Goal: Information Seeking & Learning: Learn about a topic

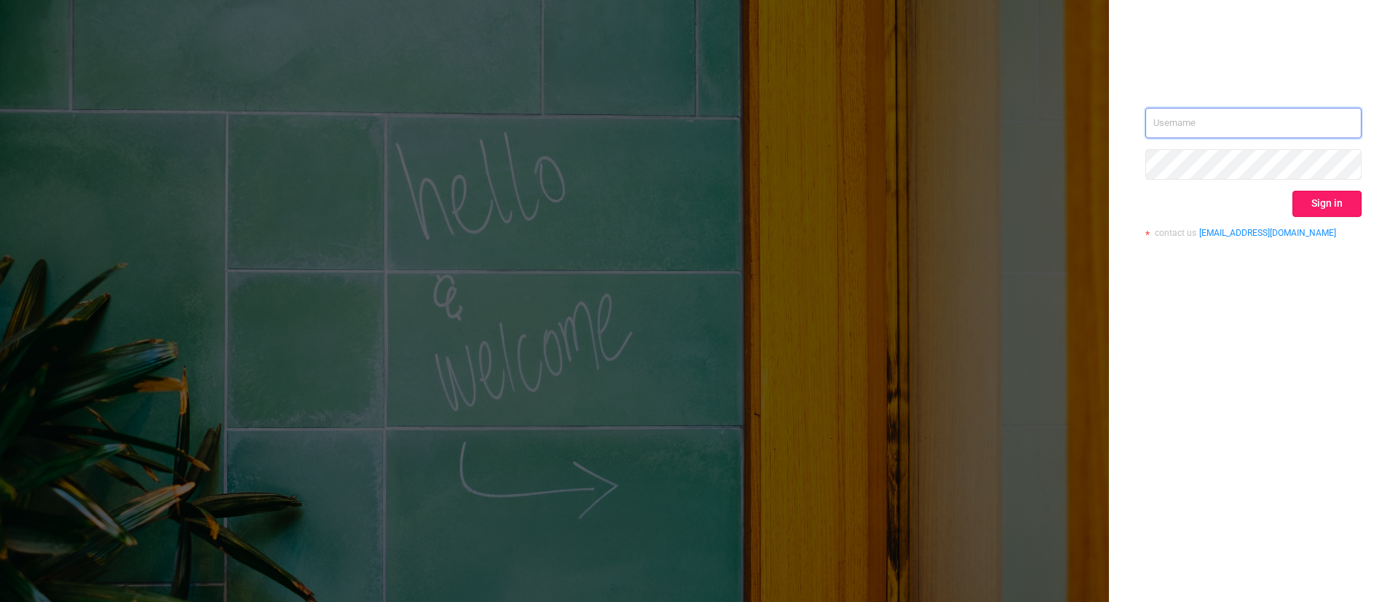
type input "[EMAIL_ADDRESS][DOMAIN_NAME]"
click at [1332, 202] on button "Sign in" at bounding box center [1326, 204] width 69 height 26
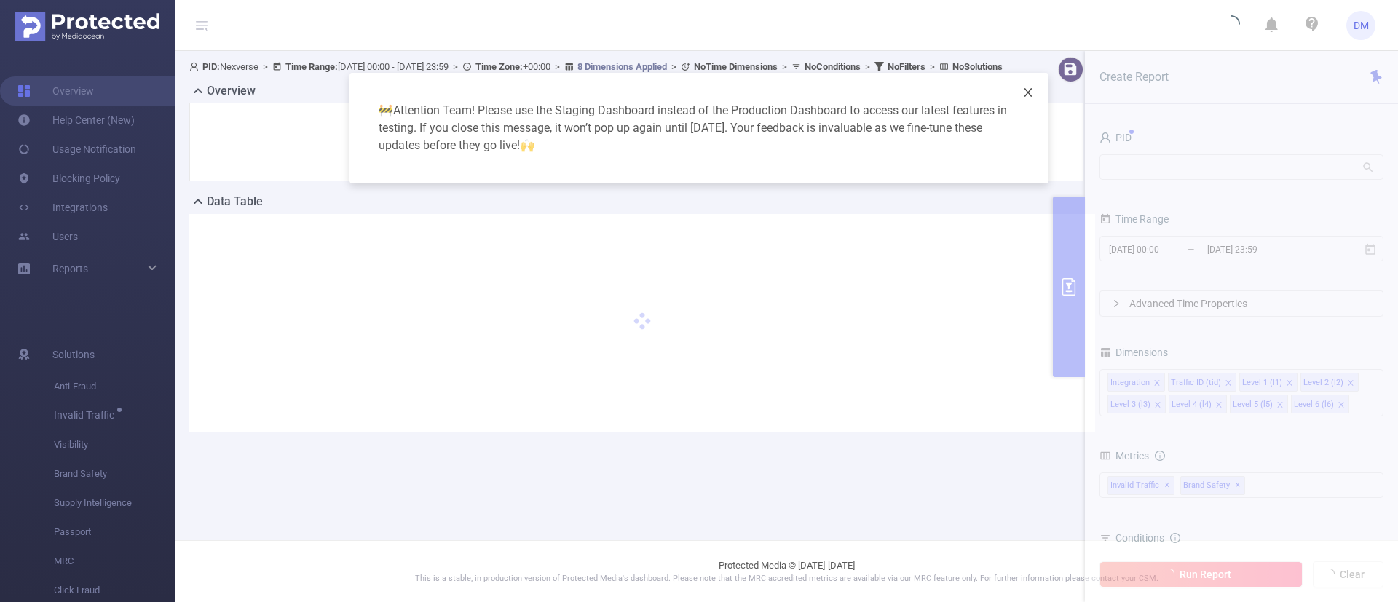
click at [1020, 108] on span "Close" at bounding box center [1028, 93] width 41 height 41
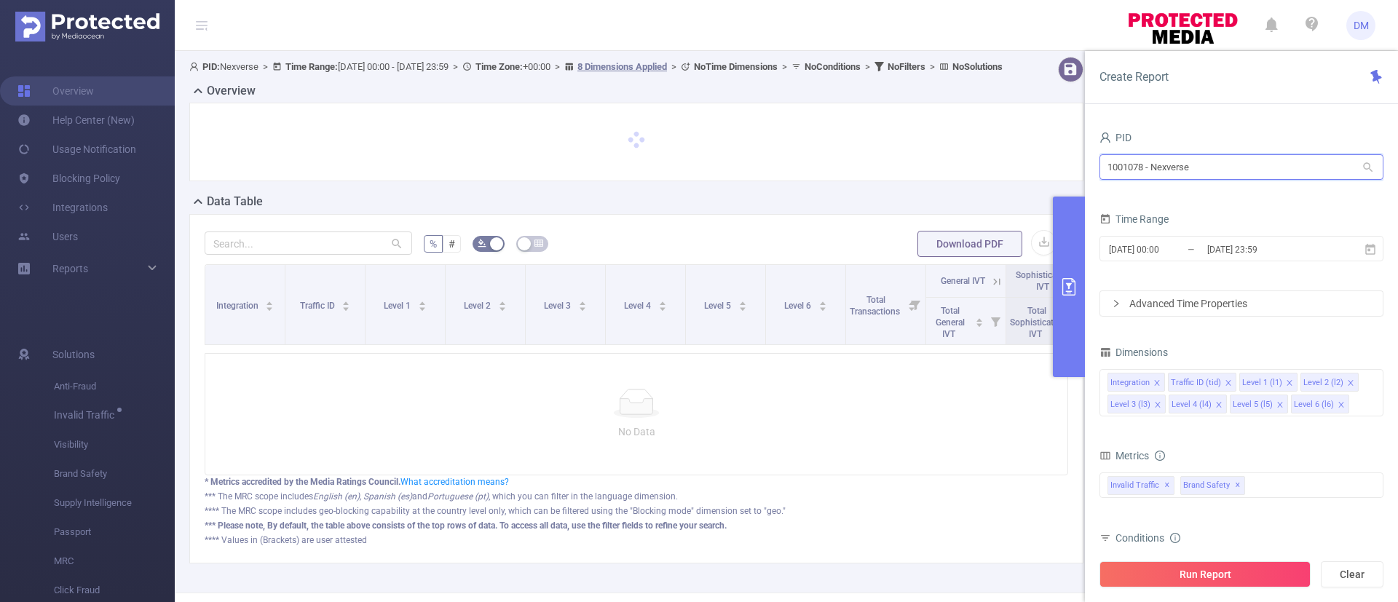
click at [1146, 168] on input "1001078 - Nexverse" at bounding box center [1241, 166] width 284 height 25
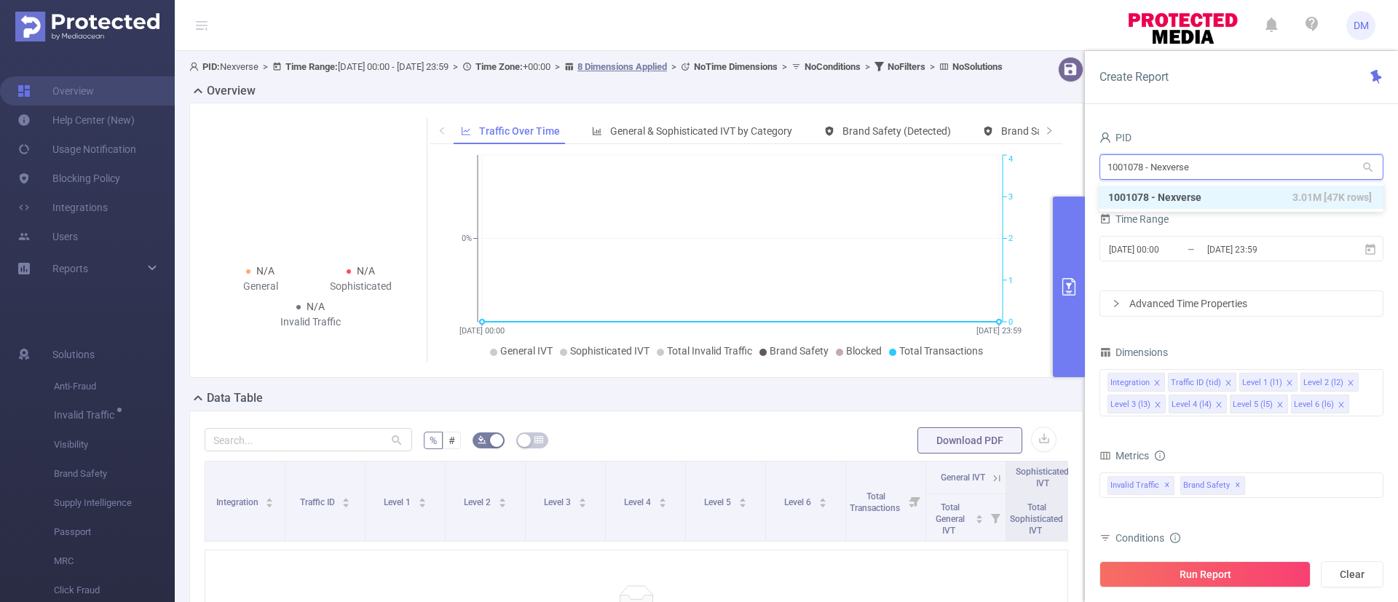
click at [1146, 168] on input "1001078 - Nexverse" at bounding box center [1241, 166] width 284 height 25
type input "demo"
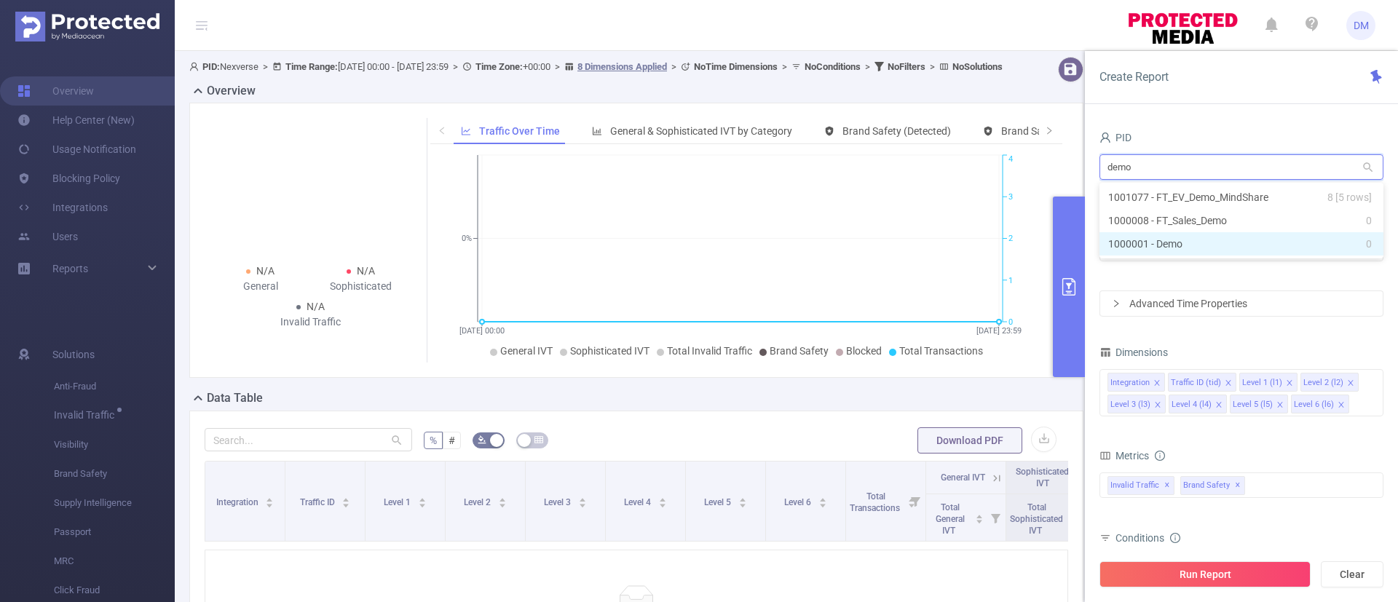
click at [1190, 244] on li "1000001 - Demo 0" at bounding box center [1241, 243] width 284 height 23
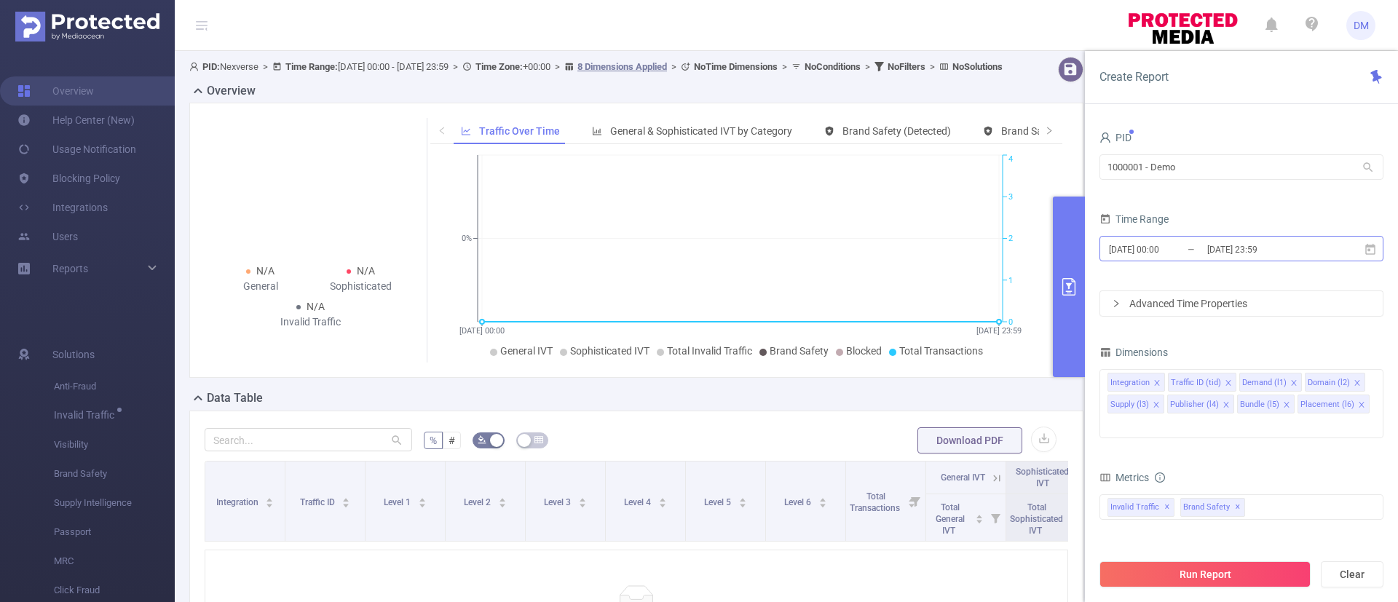
click at [1190, 248] on input "[DATE] 00:00" at bounding box center [1166, 250] width 118 height 20
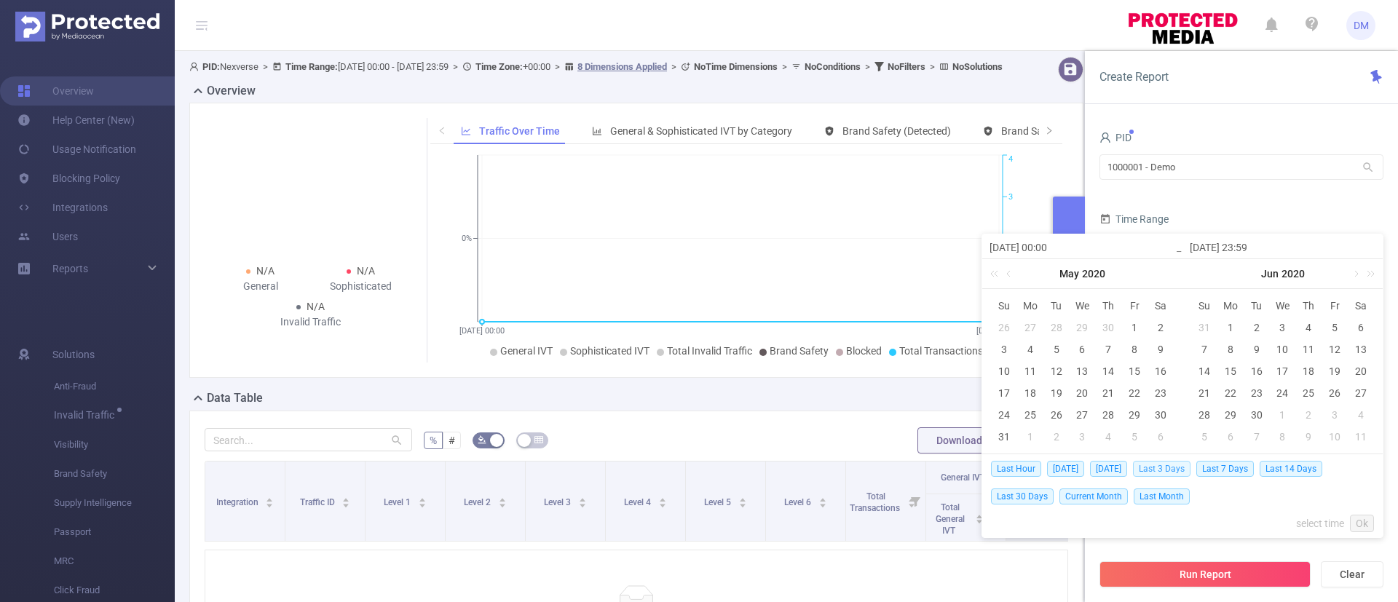
click at [1173, 474] on span "Last 3 Days" at bounding box center [1162, 469] width 58 height 16
type input "[DATE] 00:00"
type input "[DATE] 23:59"
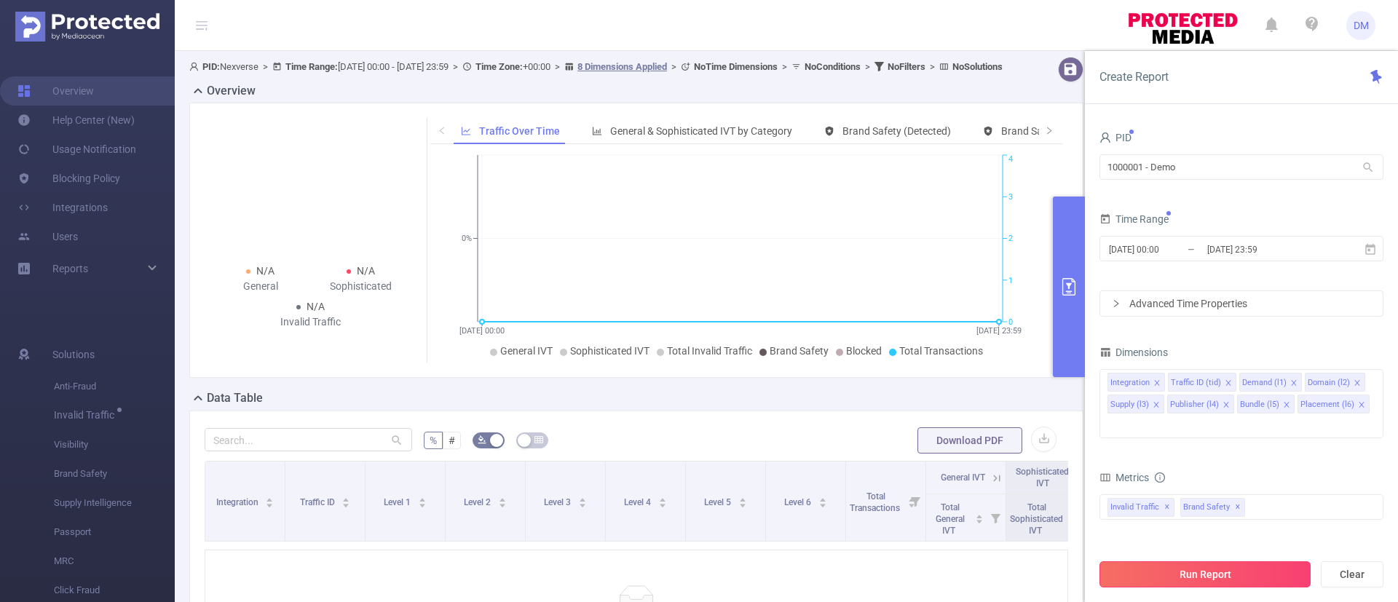
click at [1179, 572] on button "Run Report" at bounding box center [1204, 574] width 211 height 26
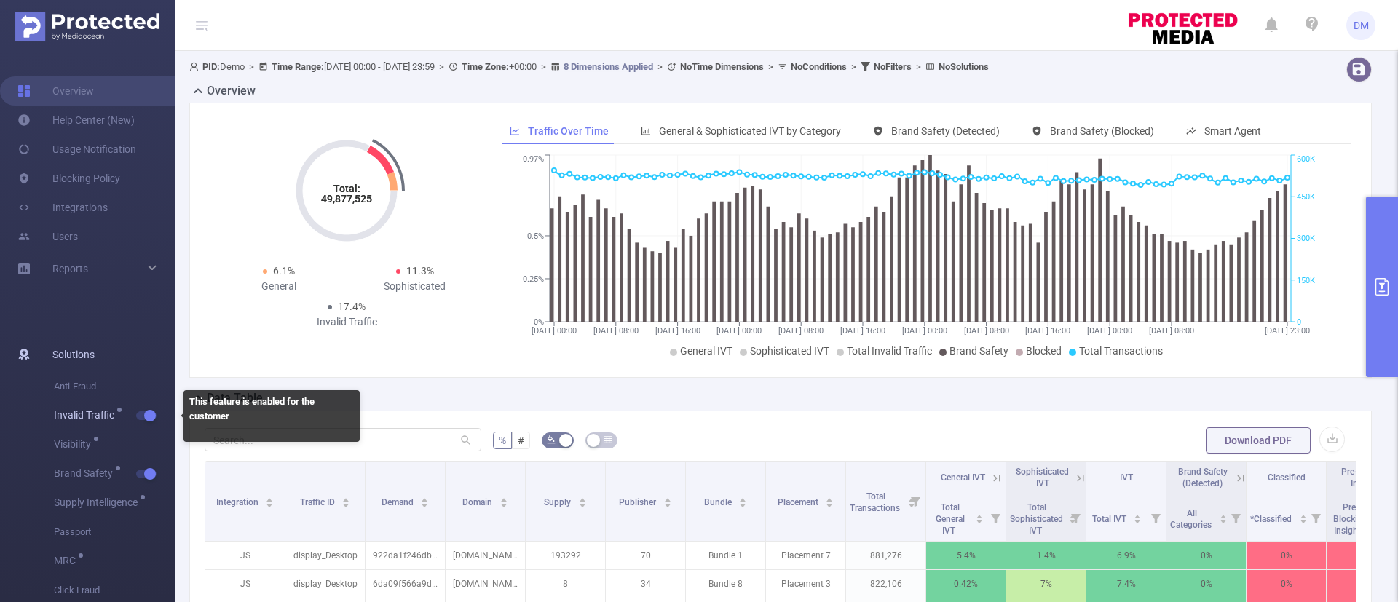
click at [146, 416] on button "button" at bounding box center [146, 415] width 20 height 9
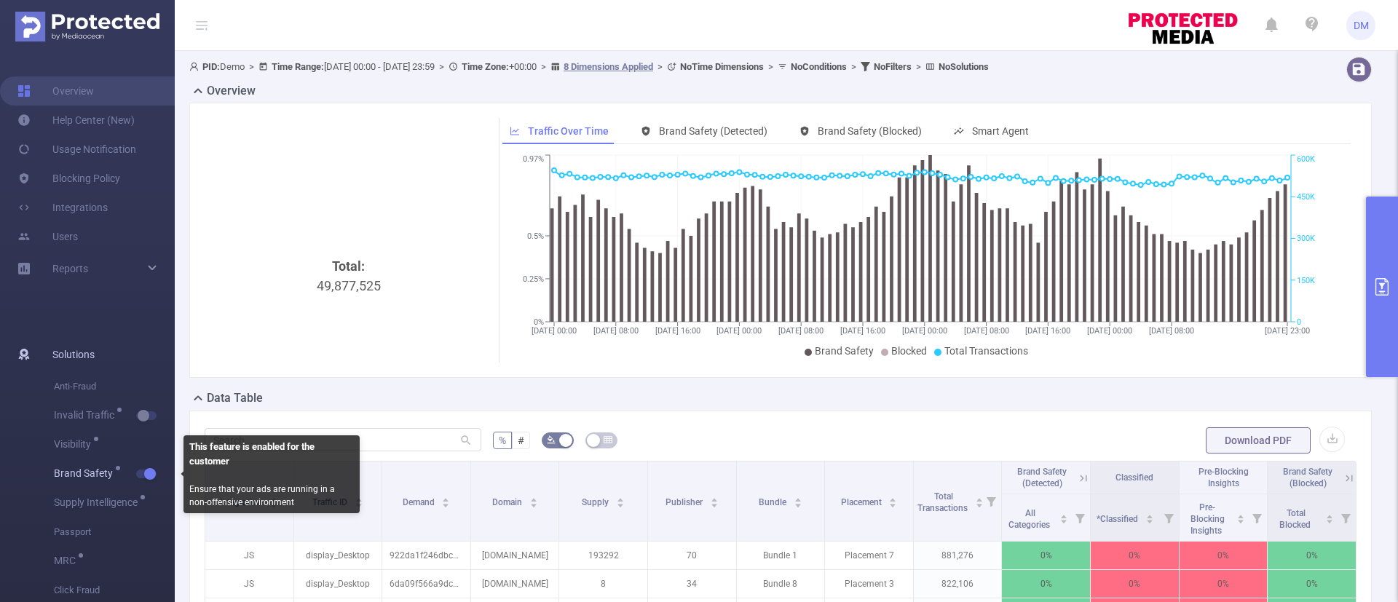
click at [145, 477] on button "button" at bounding box center [146, 474] width 20 height 9
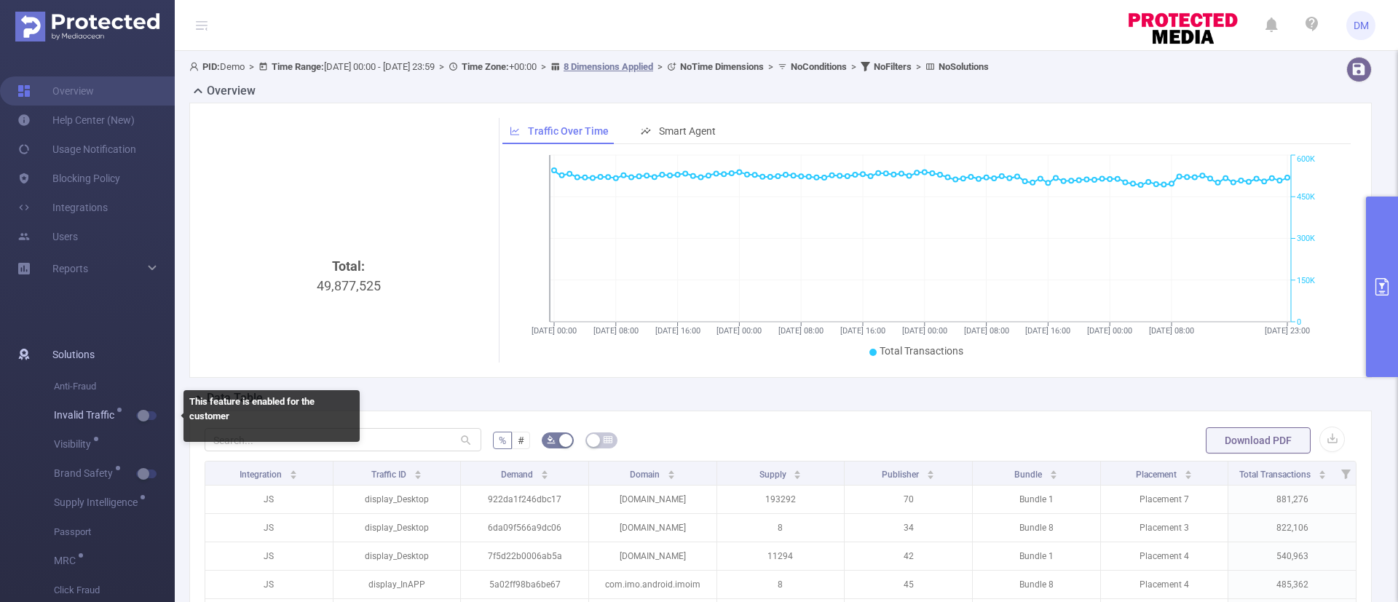
click at [151, 419] on span "button" at bounding box center [159, 415] width 19 height 7
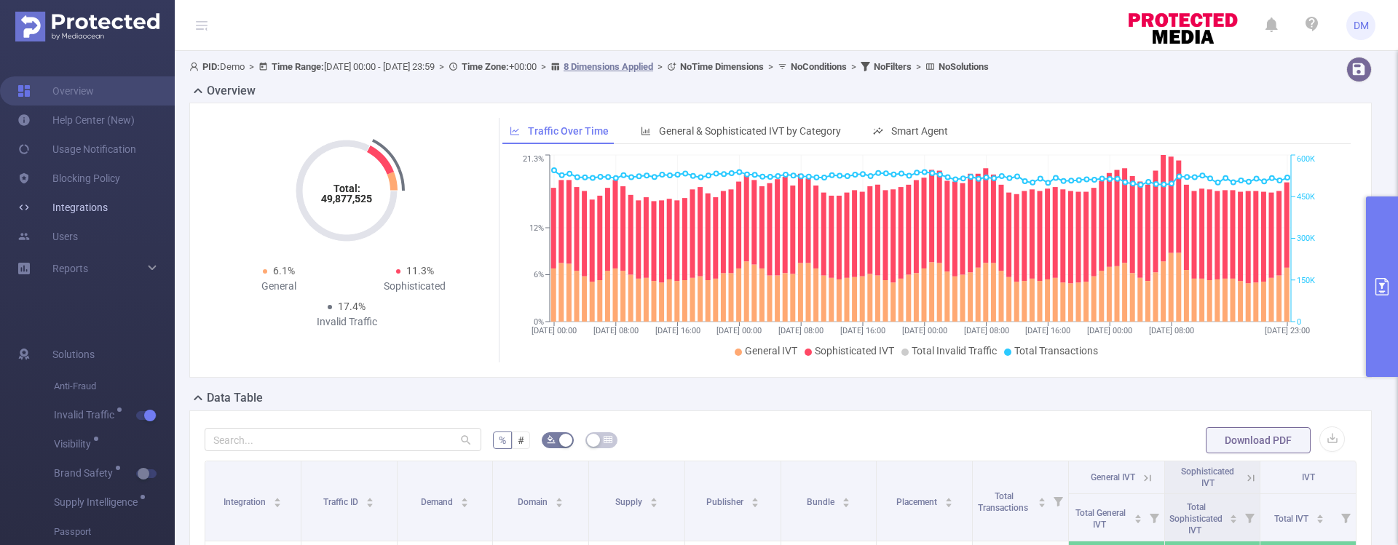
click at [107, 211] on link "Integrations" at bounding box center [62, 207] width 90 height 29
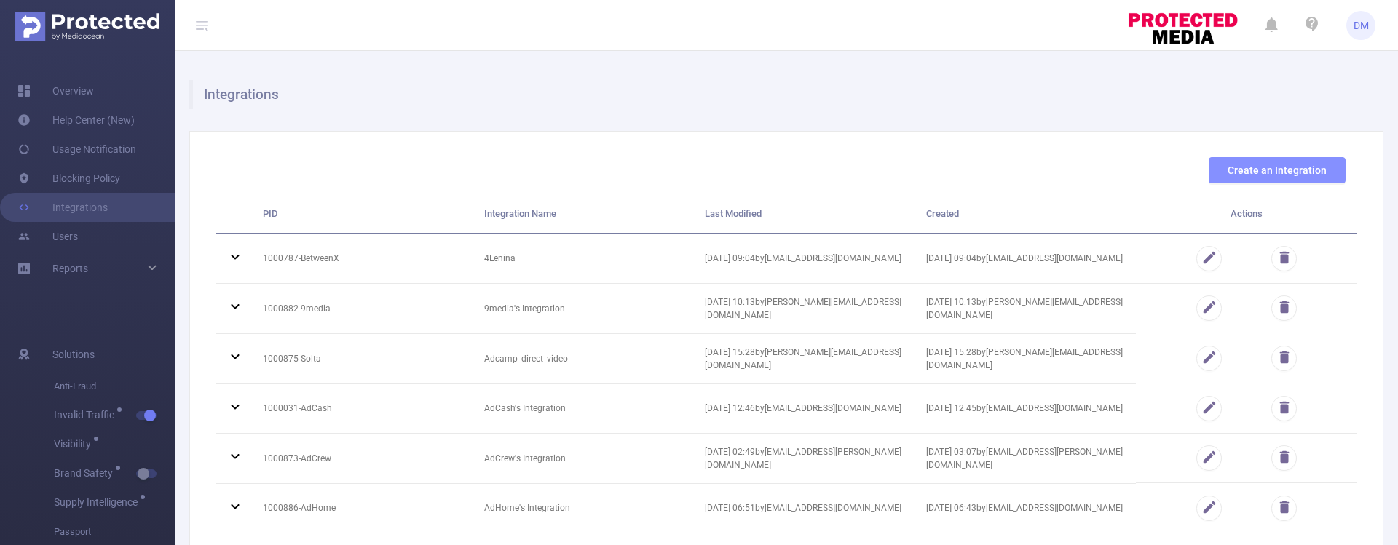
click at [1285, 169] on button "Create an Integration" at bounding box center [1277, 170] width 137 height 26
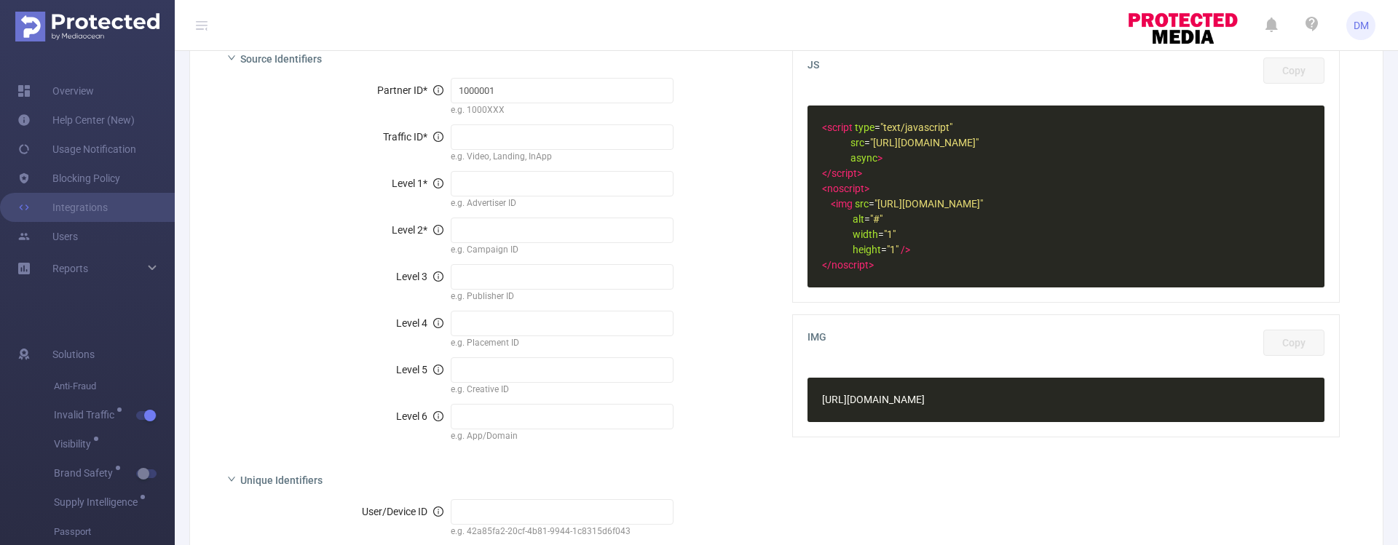
scroll to position [320, 0]
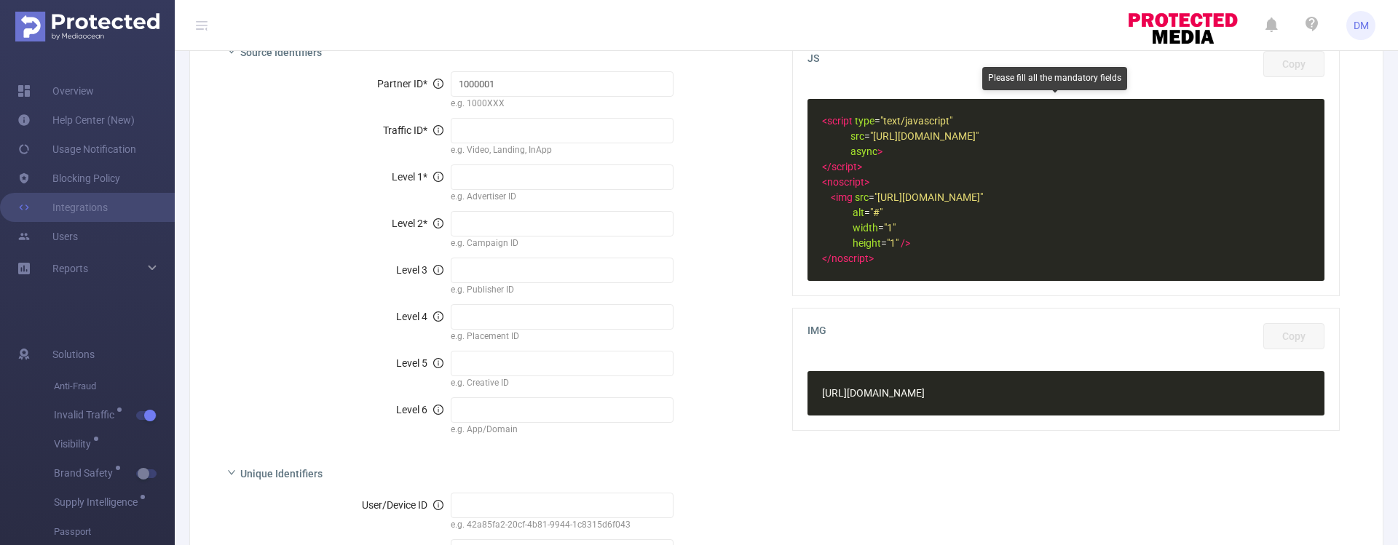
click at [497, 176] on input "text" at bounding box center [563, 177] width 224 height 25
type input "domain"
click at [516, 222] on input "text" at bounding box center [563, 223] width 224 height 25
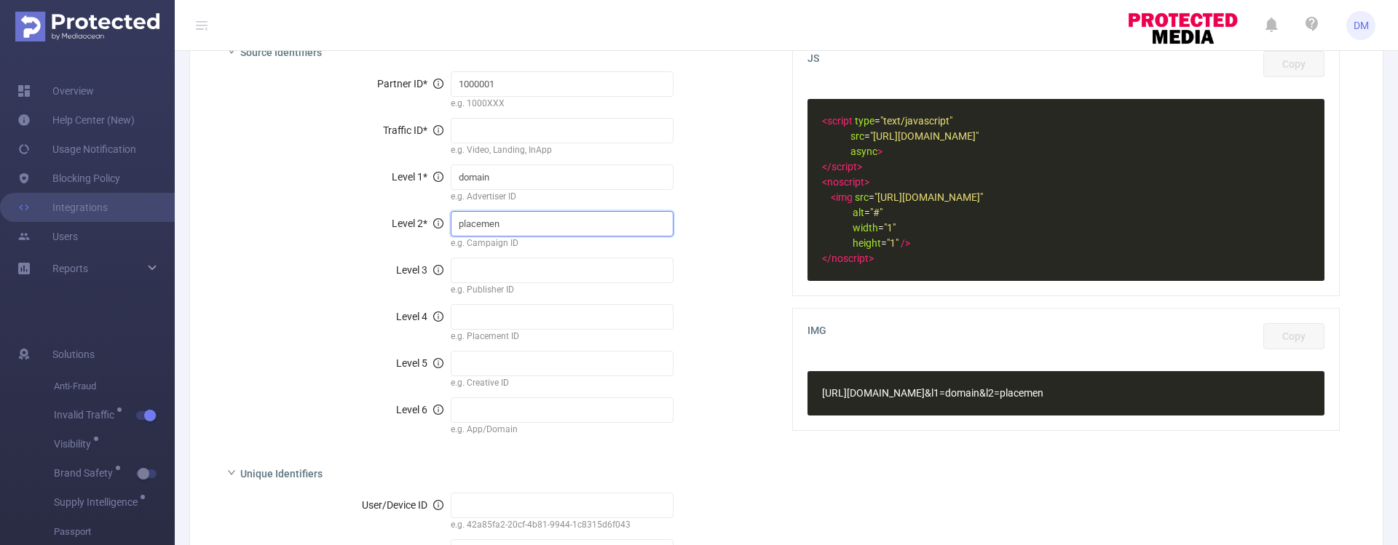
type input "placement"
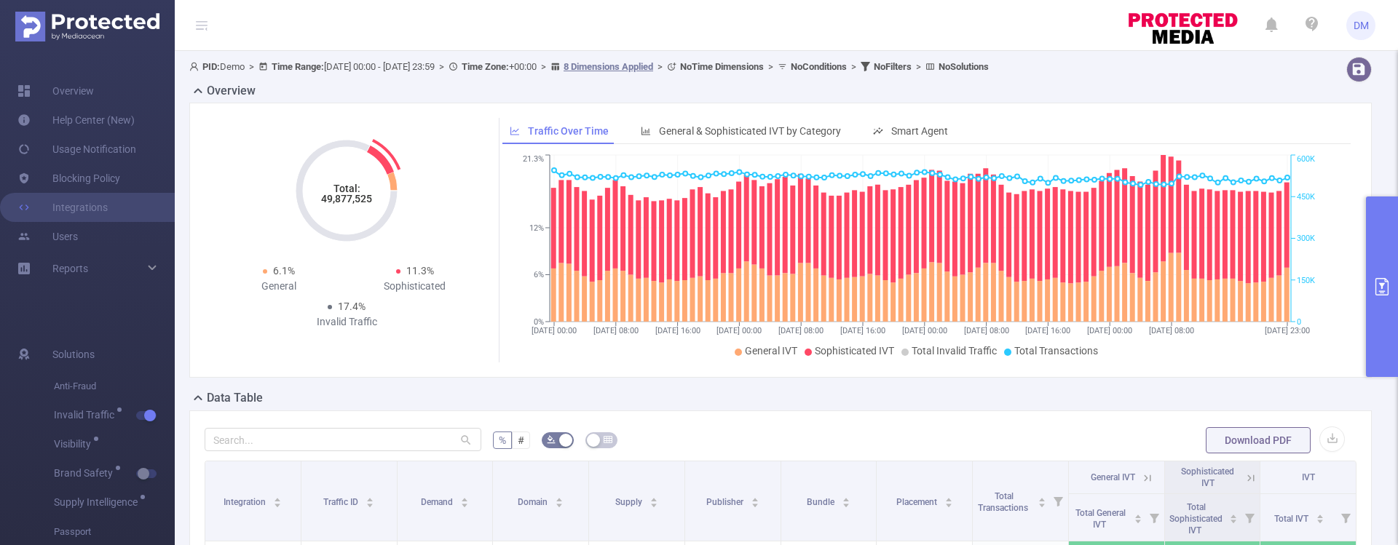
drag, startPoint x: 313, startPoint y: 200, endPoint x: 376, endPoint y: 197, distance: 62.7
click at [376, 197] on icon "Total: 49,877,525" at bounding box center [347, 191] width 146 height 146
click at [467, 245] on div "Total: 49,877,525 6.1% General 11.3% Sophisticated 17.4% Invalid Traffic" at bounding box center [346, 226] width 272 height 217
click at [278, 285] on div "General" at bounding box center [278, 286] width 136 height 15
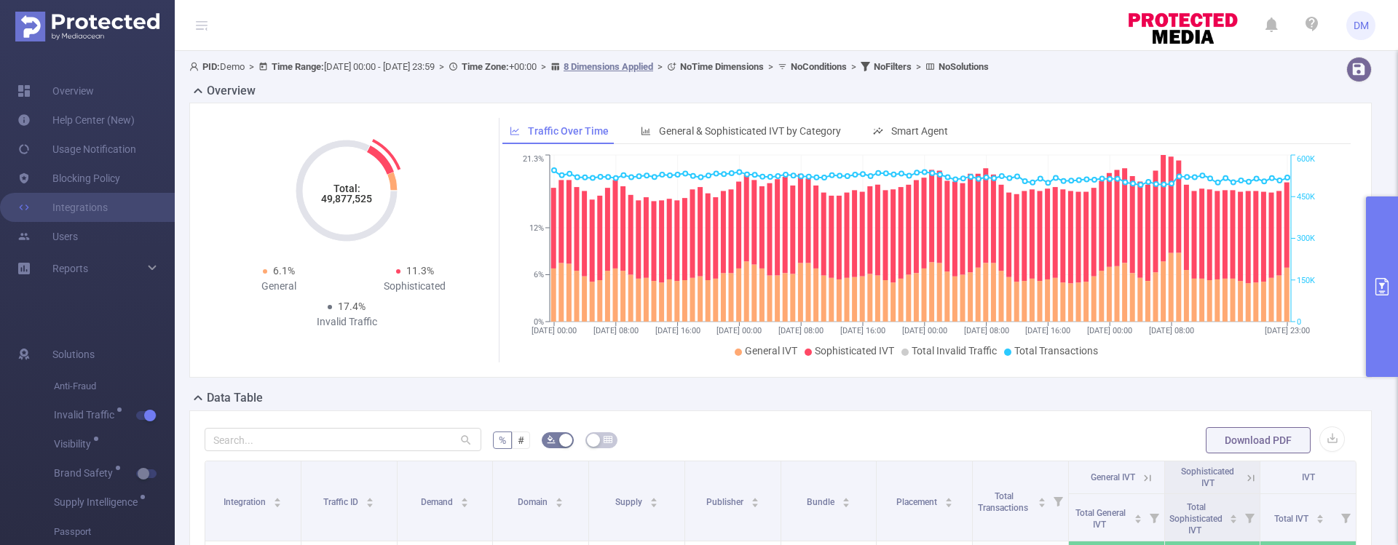
click at [414, 285] on div "Sophisticated" at bounding box center [415, 286] width 136 height 15
drag, startPoint x: 388, startPoint y: 326, endPoint x: 296, endPoint y: 331, distance: 91.8
click at [296, 331] on div "Total: 49,877,525 Total: 49,877,525 6.1% General 11.3% Sophisticated 17.4% Inva…" at bounding box center [346, 226] width 272 height 217
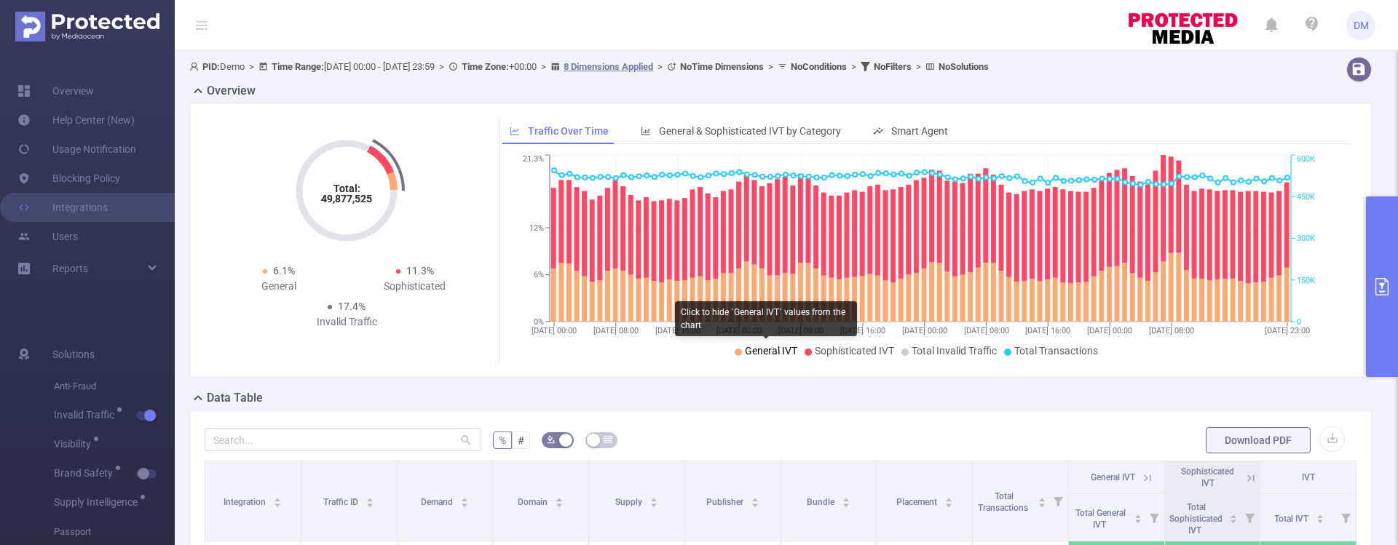
click at [757, 347] on span "General IVT" at bounding box center [771, 351] width 52 height 12
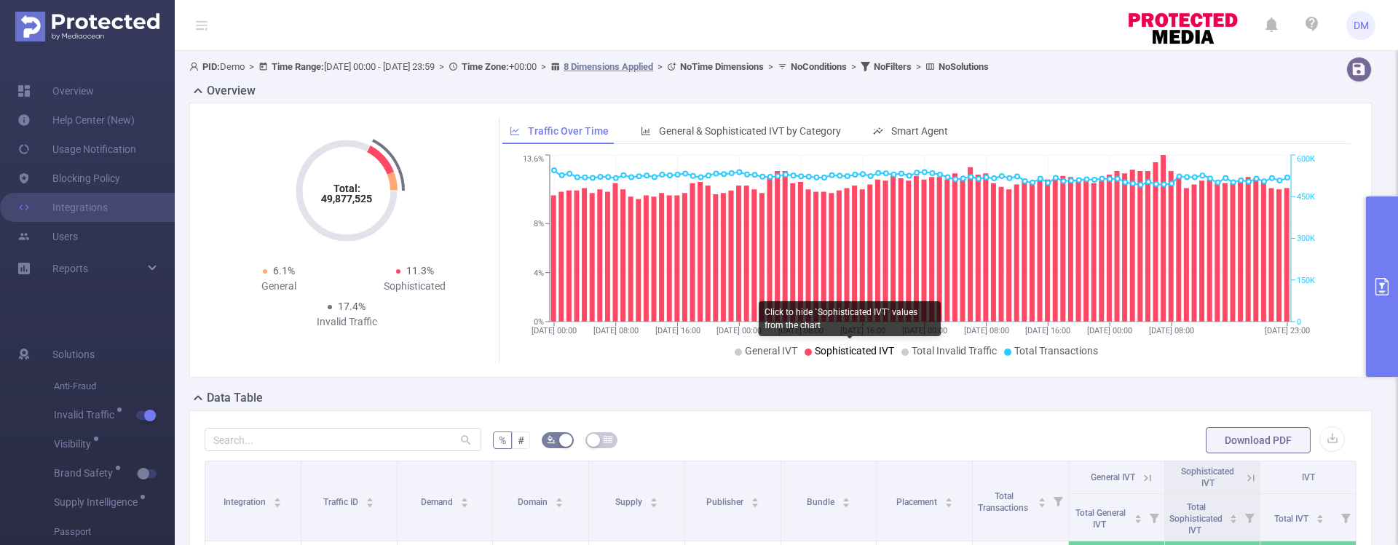
click at [834, 345] on span "Sophisticated IVT" at bounding box center [854, 351] width 79 height 12
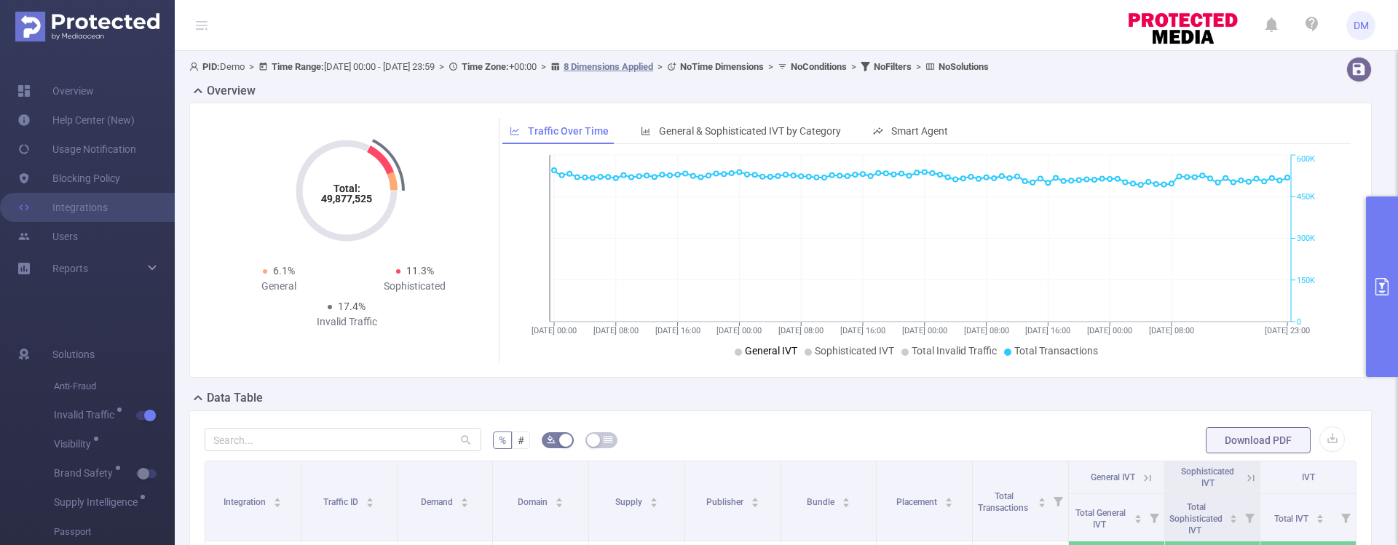
click at [766, 351] on span "General IVT" at bounding box center [771, 351] width 52 height 12
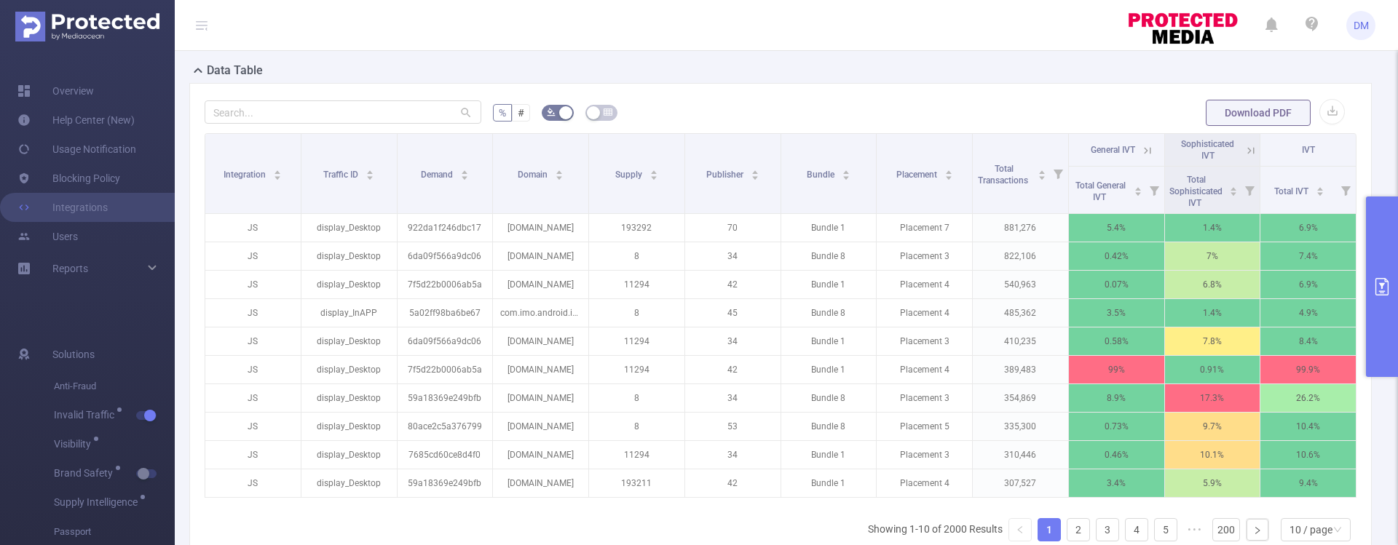
scroll to position [337, 0]
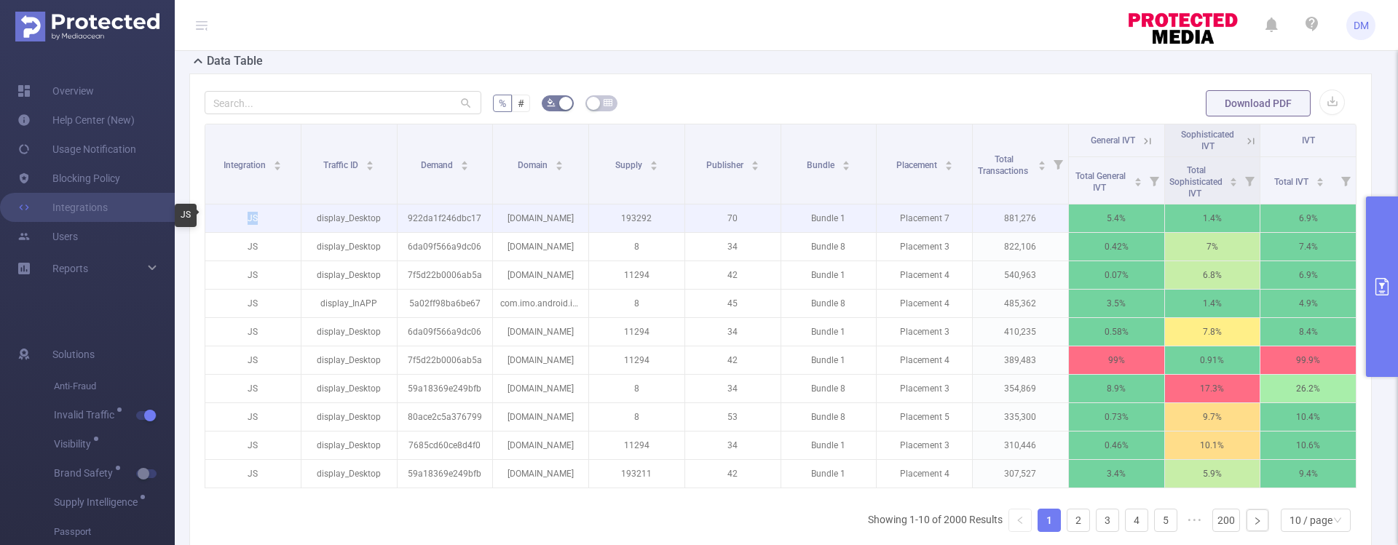
drag, startPoint x: 271, startPoint y: 222, endPoint x: 238, endPoint y: 210, distance: 35.0
click at [238, 210] on p "JS" at bounding box center [252, 219] width 95 height 28
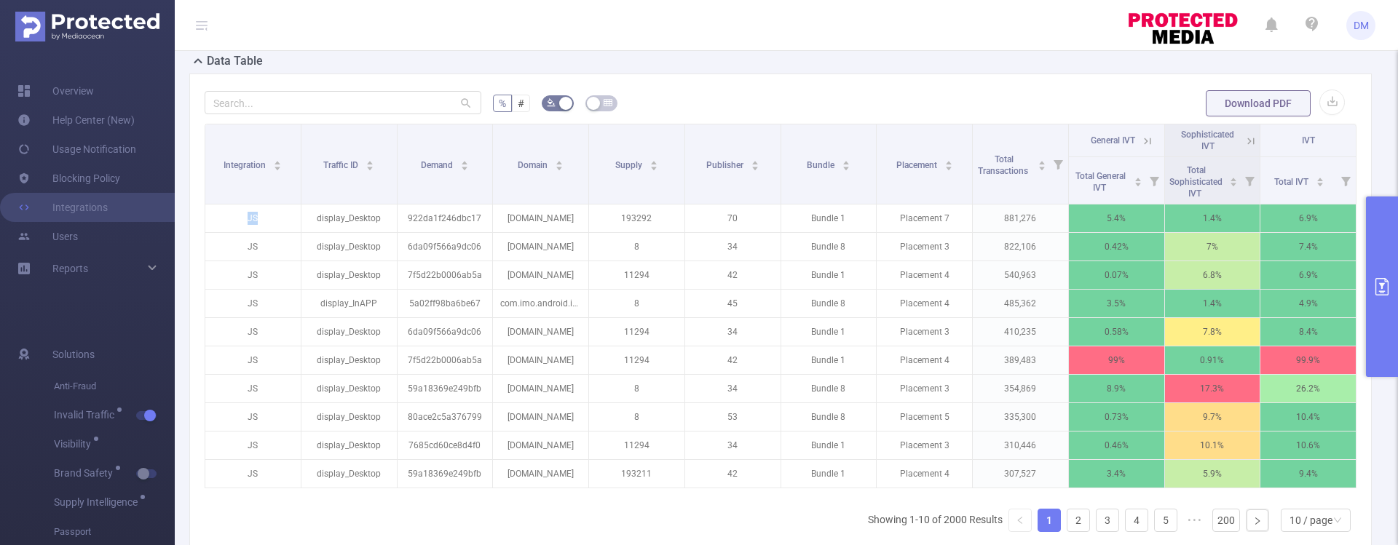
scroll to position [0, 3]
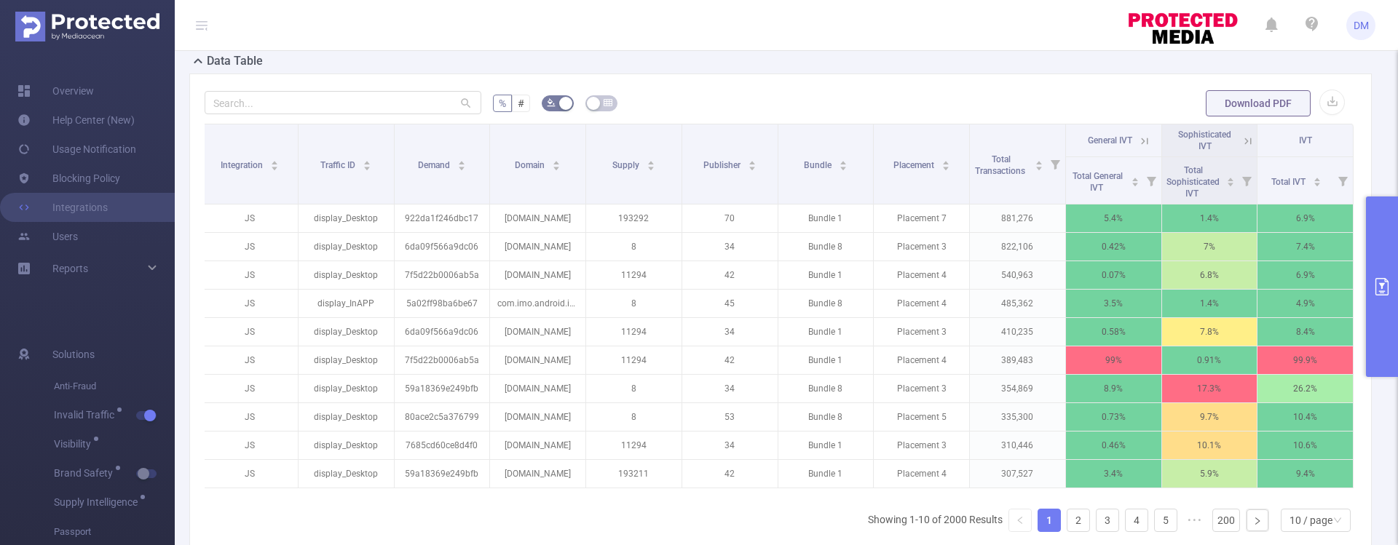
click at [1138, 141] on icon at bounding box center [1144, 141] width 13 height 13
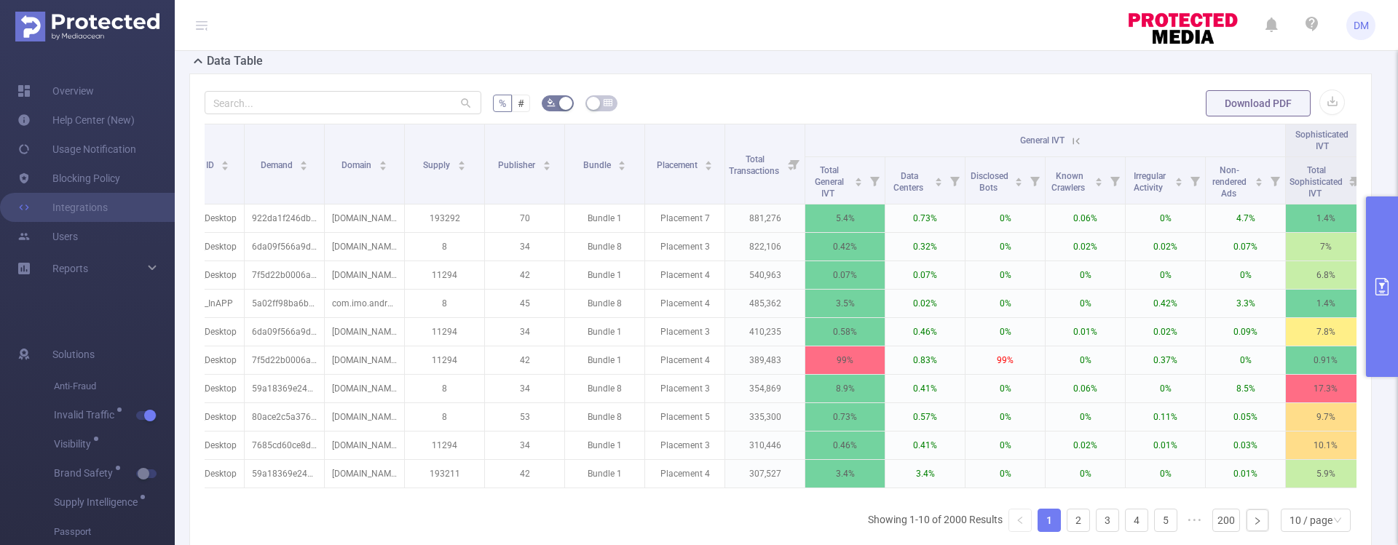
scroll to position [0, 230]
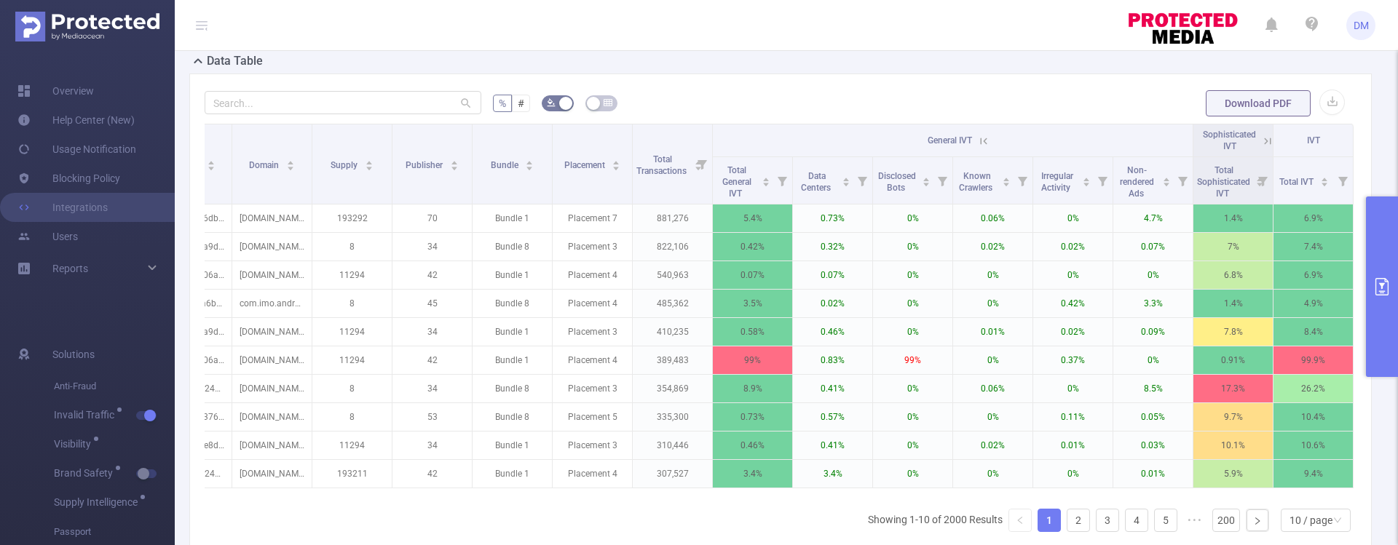
click at [1261, 137] on icon at bounding box center [1267, 141] width 13 height 13
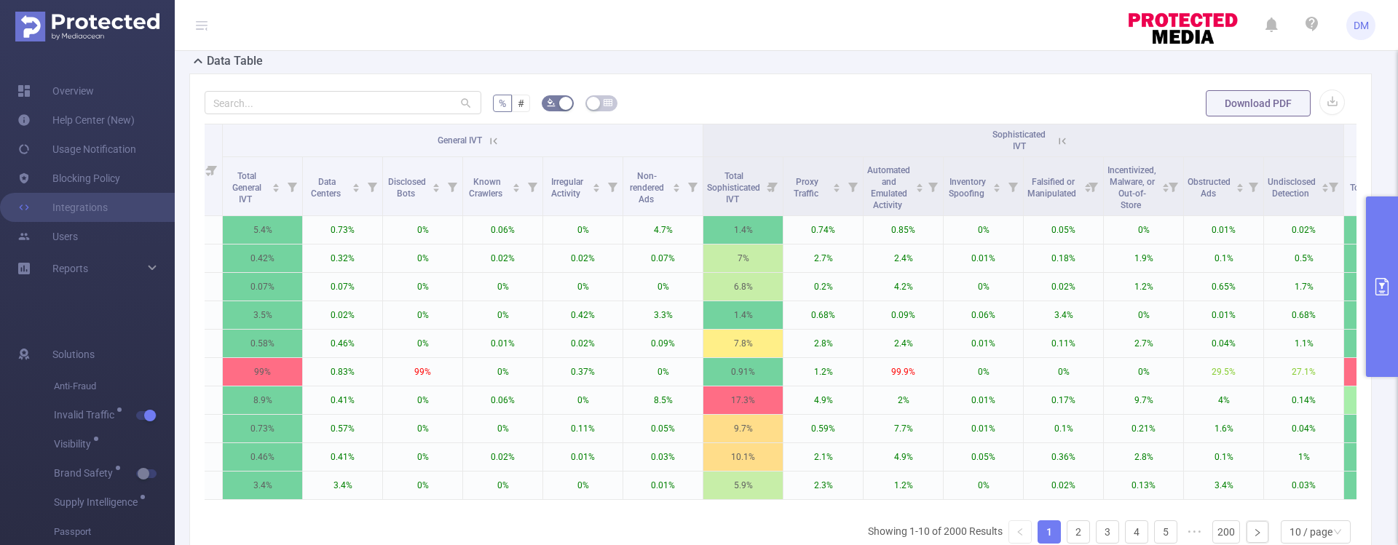
scroll to position [0, 705]
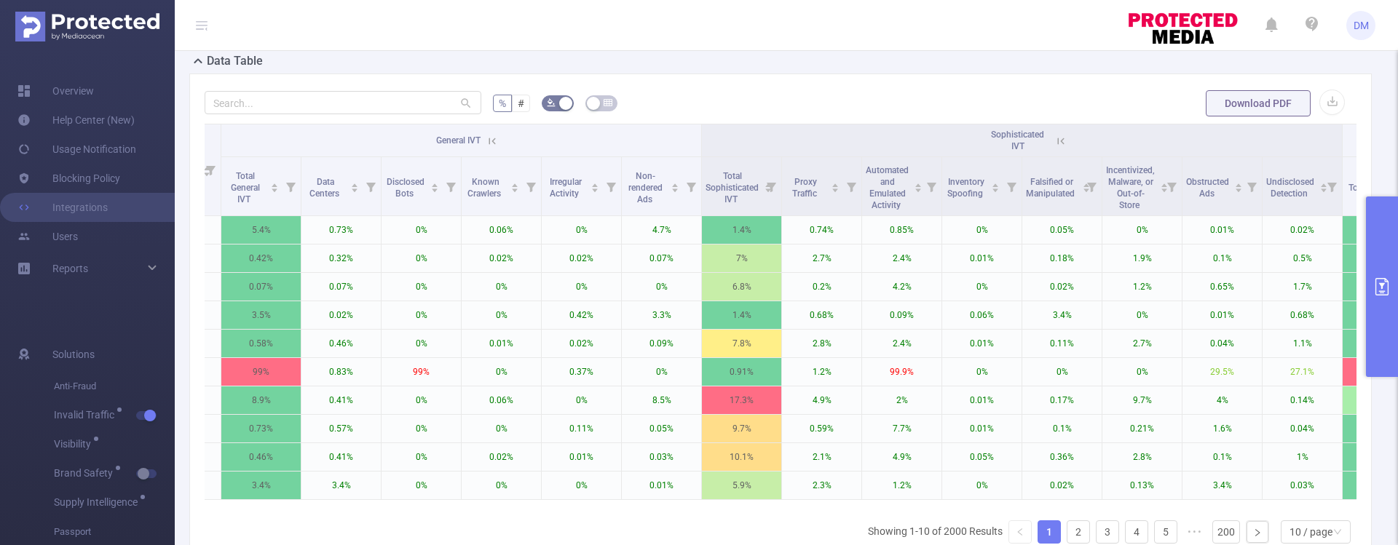
click at [1061, 140] on icon at bounding box center [1060, 141] width 13 height 13
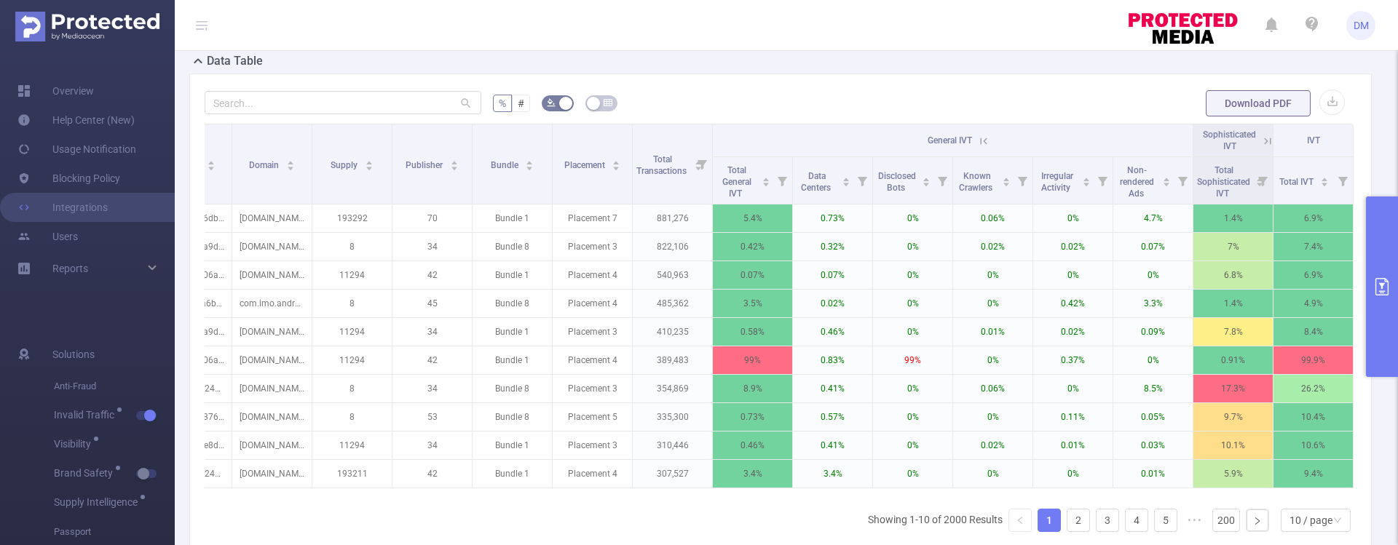
click at [977, 143] on icon at bounding box center [983, 141] width 13 height 13
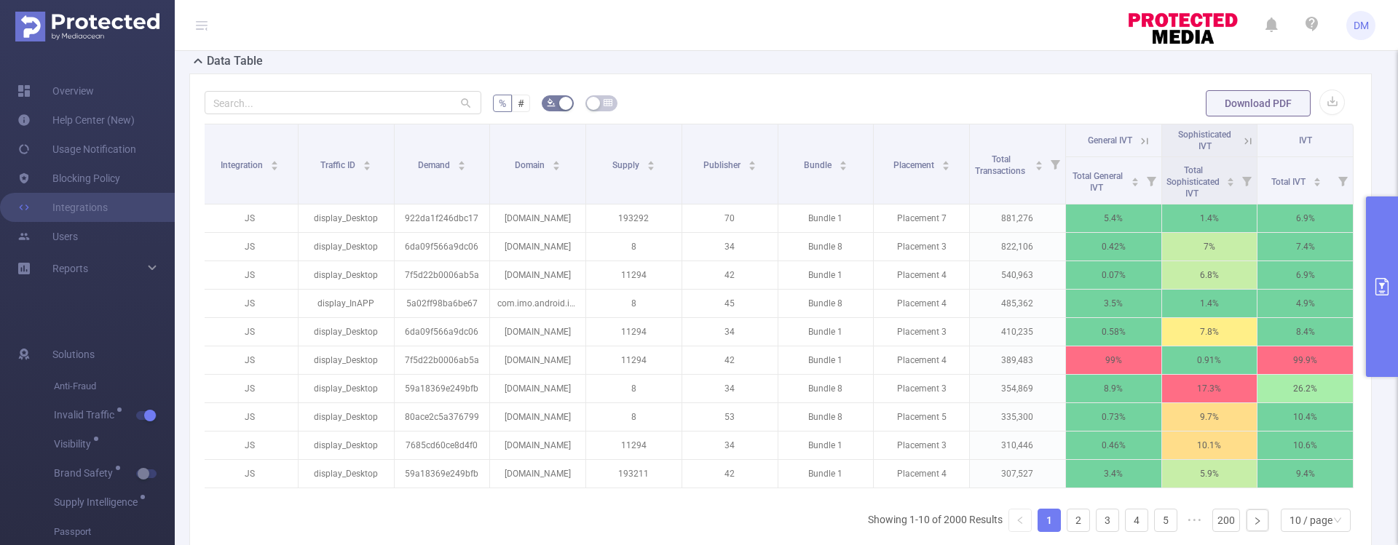
click at [1138, 135] on icon at bounding box center [1144, 141] width 13 height 13
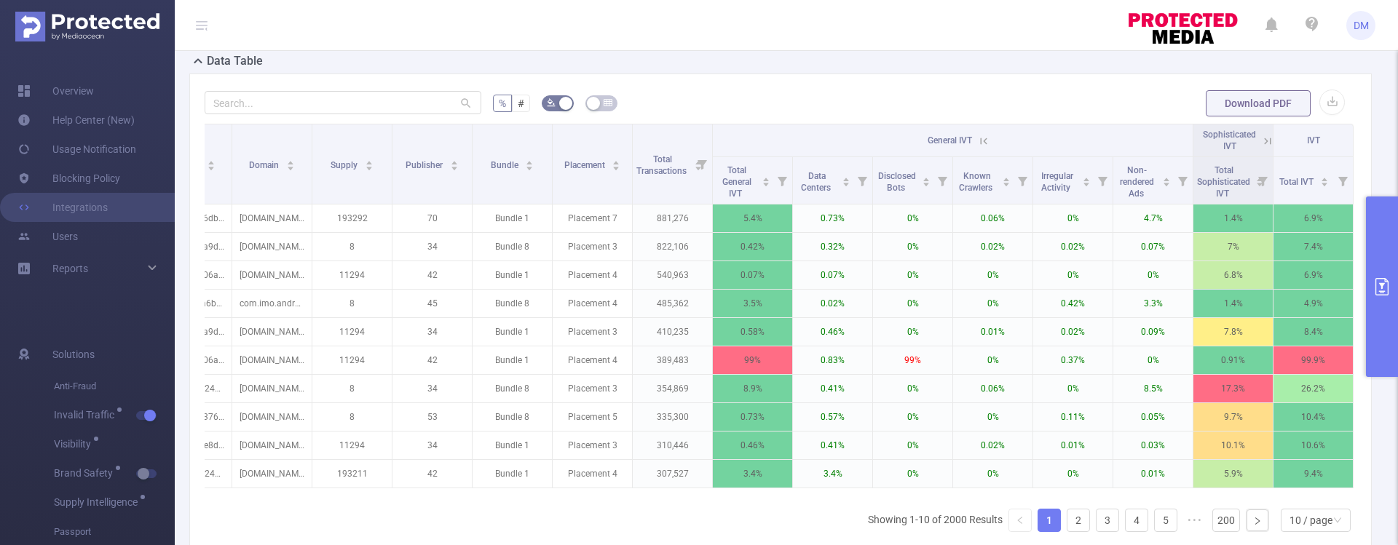
scroll to position [0, 230]
click at [1261, 140] on icon at bounding box center [1267, 141] width 13 height 13
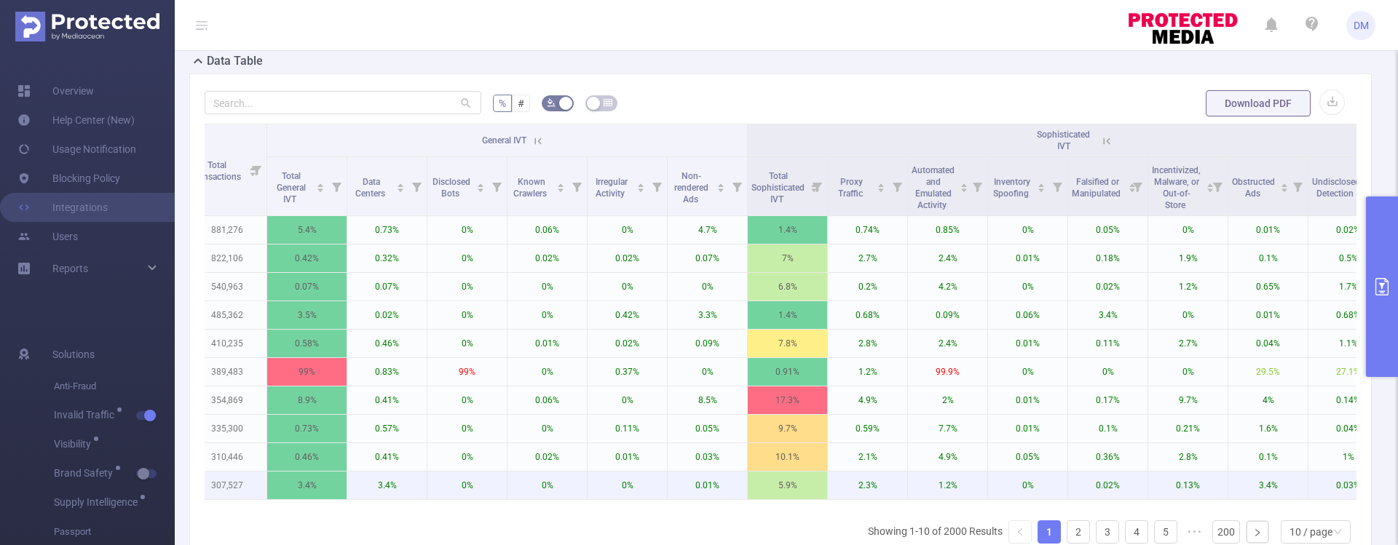
scroll to position [0, 659]
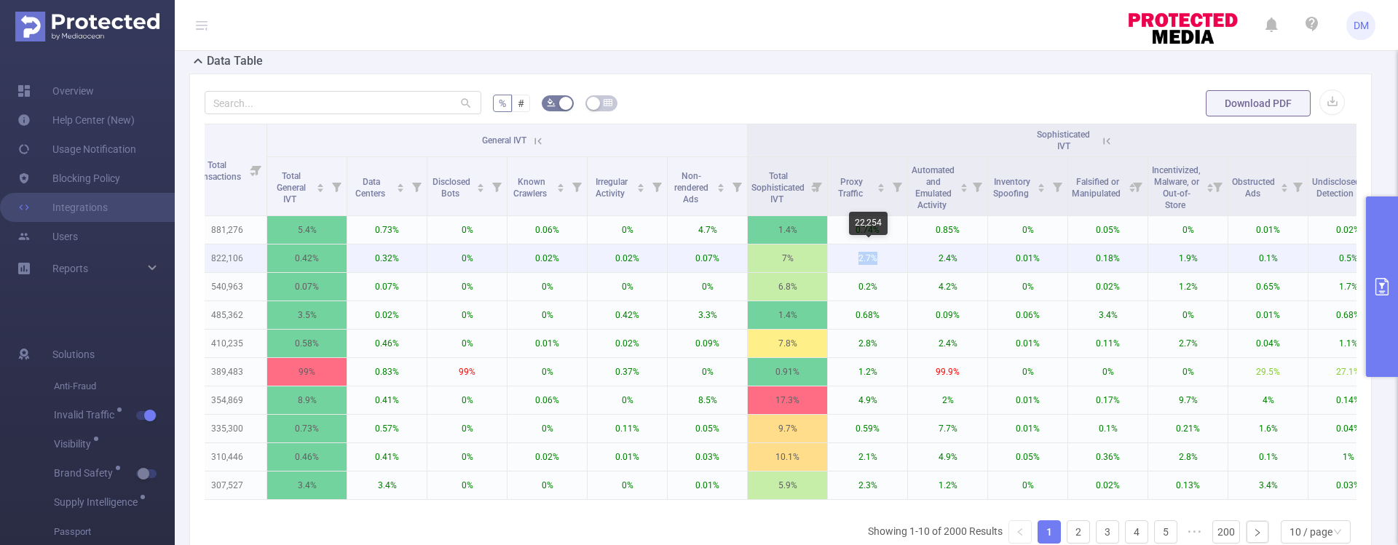
drag, startPoint x: 883, startPoint y: 256, endPoint x: 842, endPoint y: 250, distance: 41.8
click at [842, 250] on p "2.7%" at bounding box center [867, 259] width 79 height 28
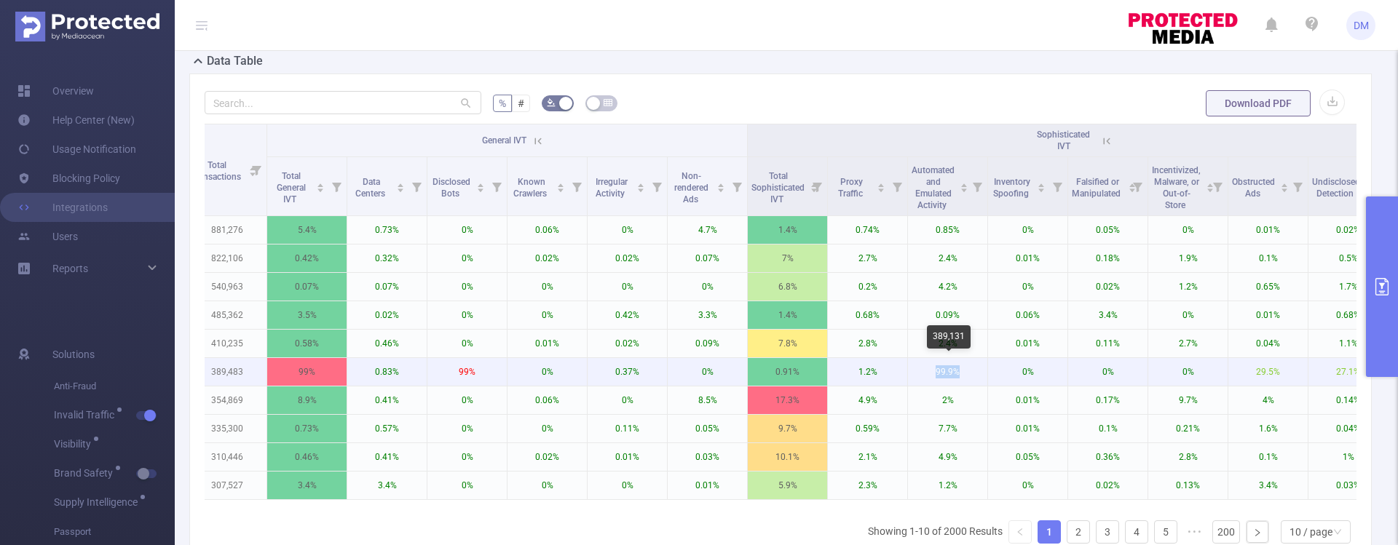
drag, startPoint x: 927, startPoint y: 375, endPoint x: 979, endPoint y: 374, distance: 51.7
click at [976, 374] on p "99.9%" at bounding box center [947, 372] width 79 height 28
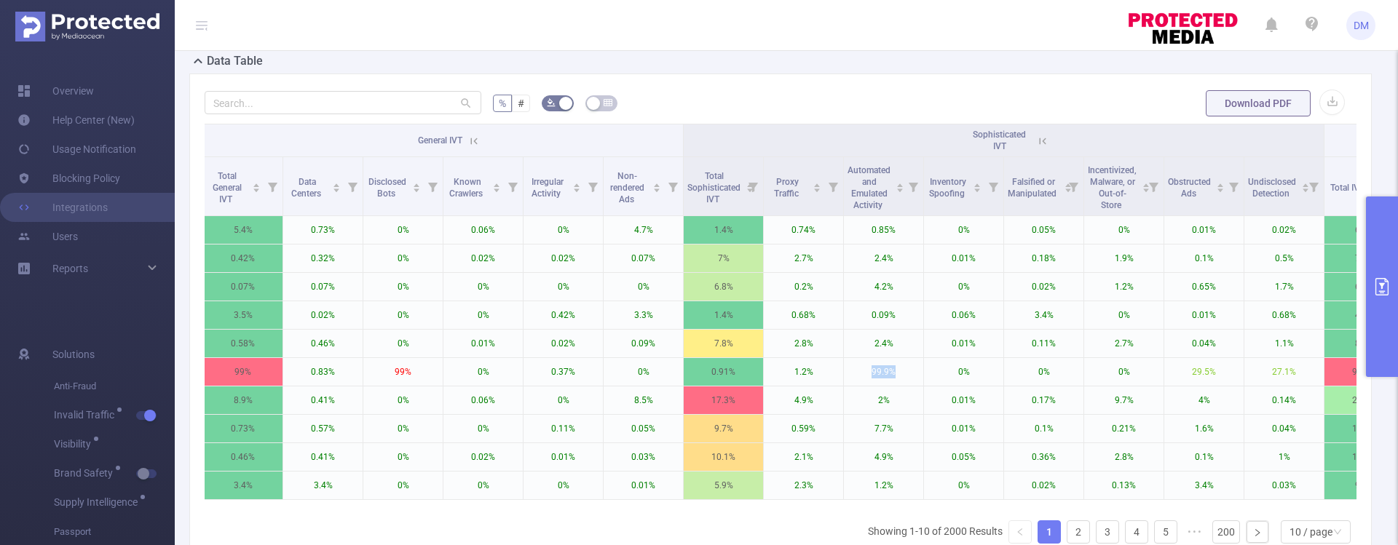
scroll to position [0, 791]
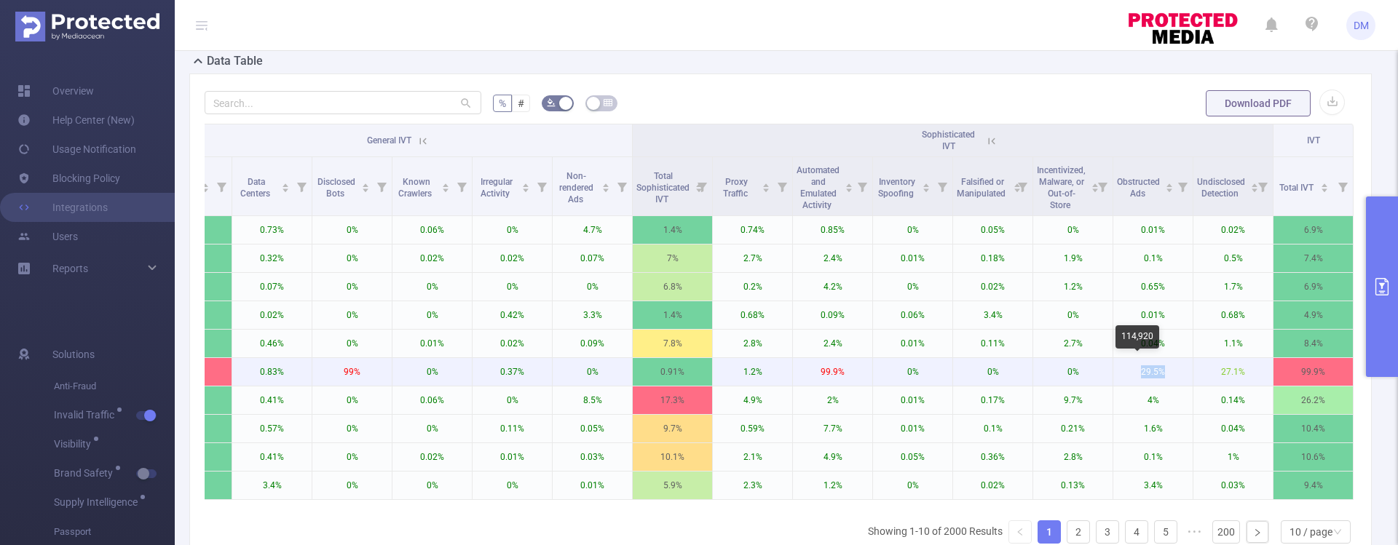
drag, startPoint x: 1144, startPoint y: 366, endPoint x: 1124, endPoint y: 371, distance: 20.1
click at [1124, 371] on p "29.5%" at bounding box center [1152, 372] width 79 height 28
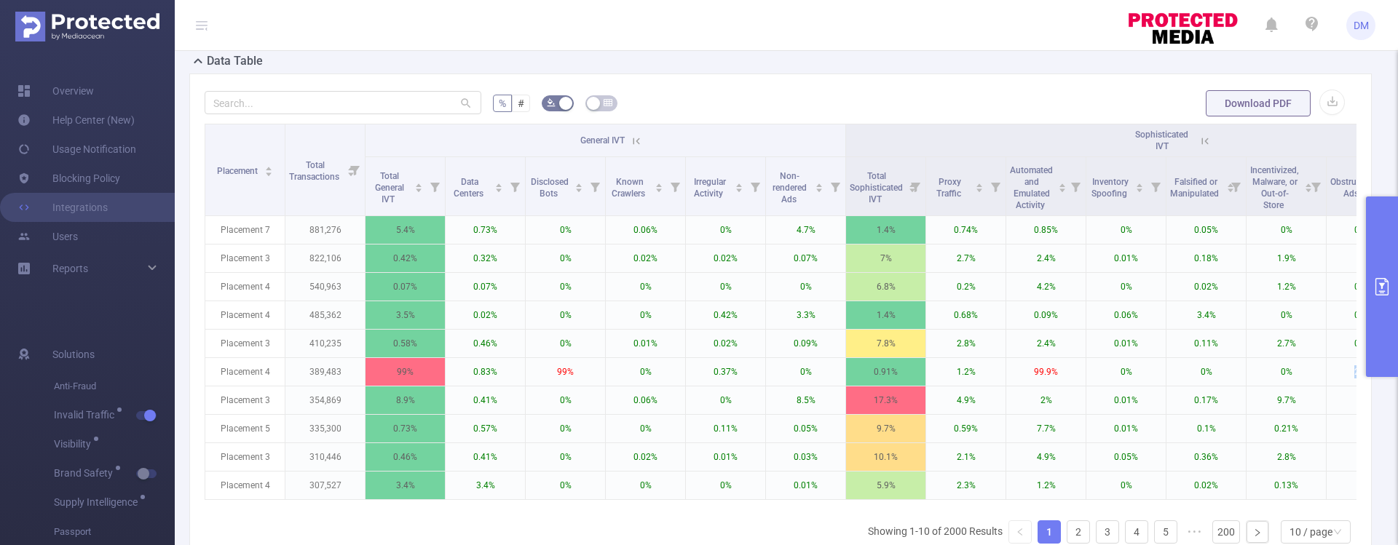
scroll to position [0, 556]
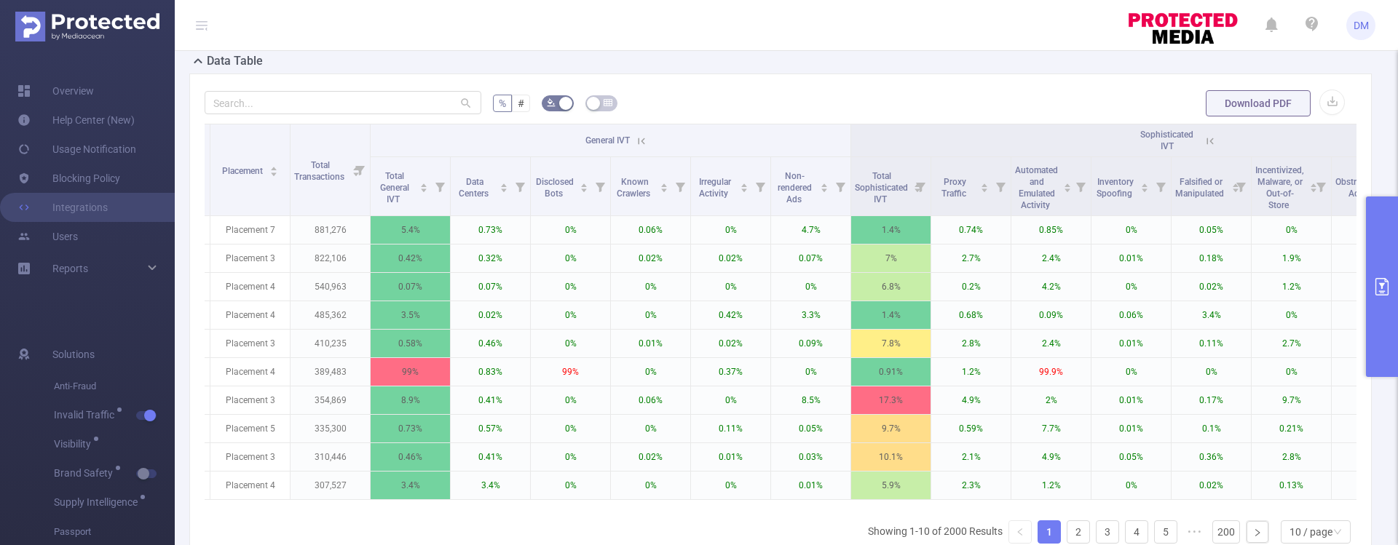
click at [642, 146] on icon at bounding box center [641, 141] width 13 height 13
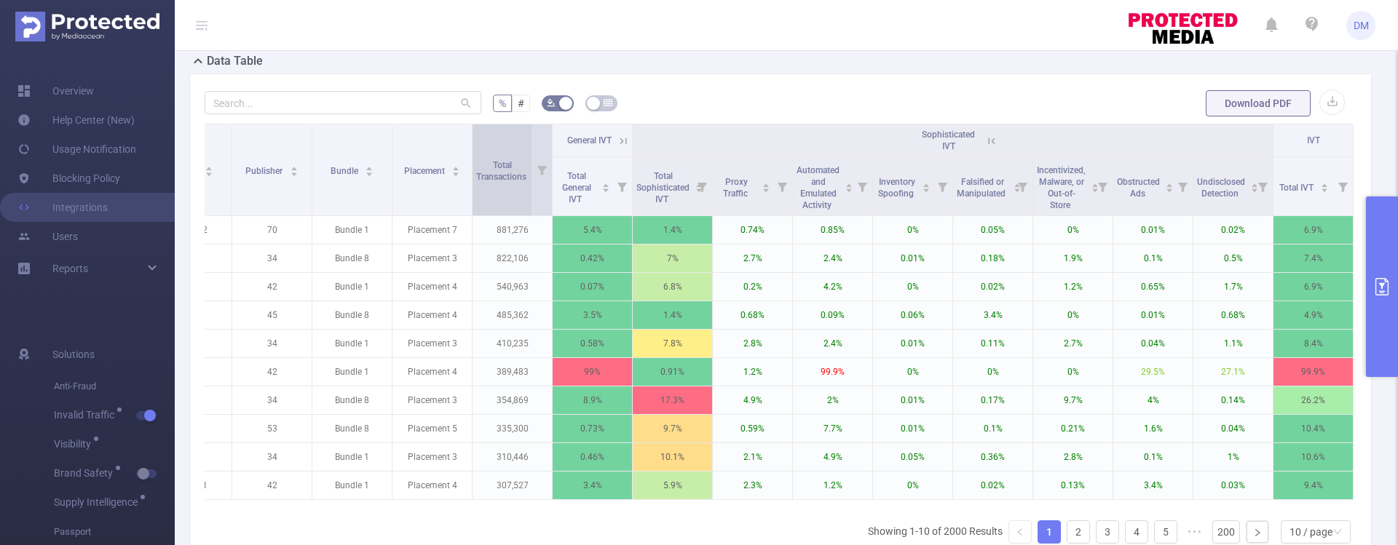
click at [985, 139] on icon at bounding box center [991, 141] width 13 height 13
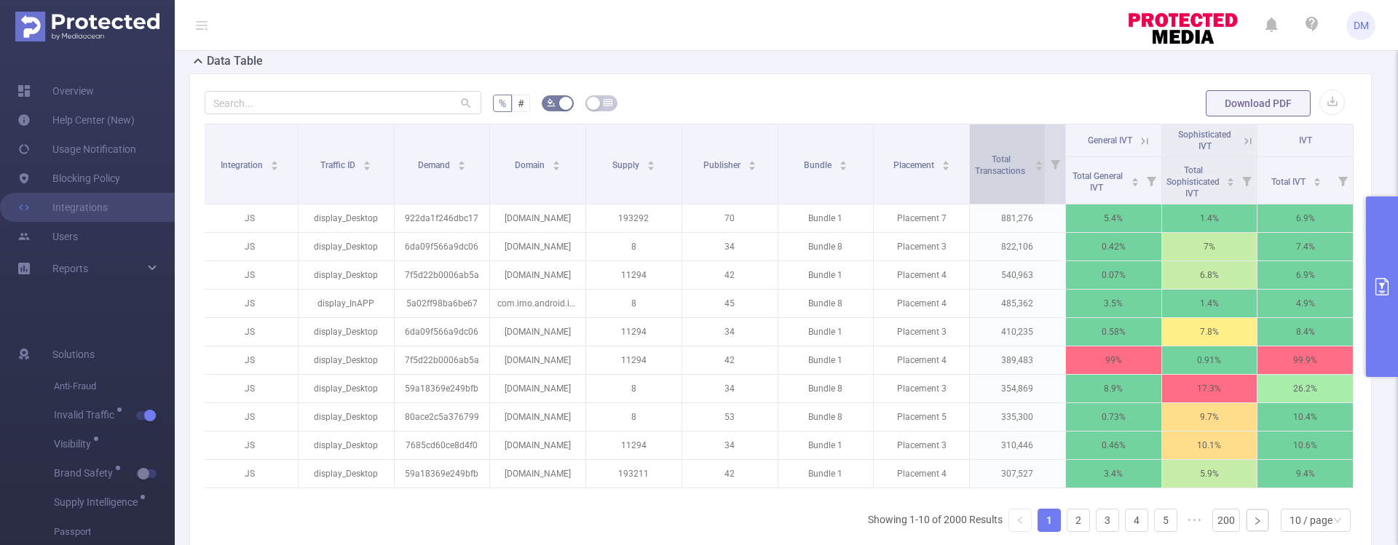
scroll to position [0, 3]
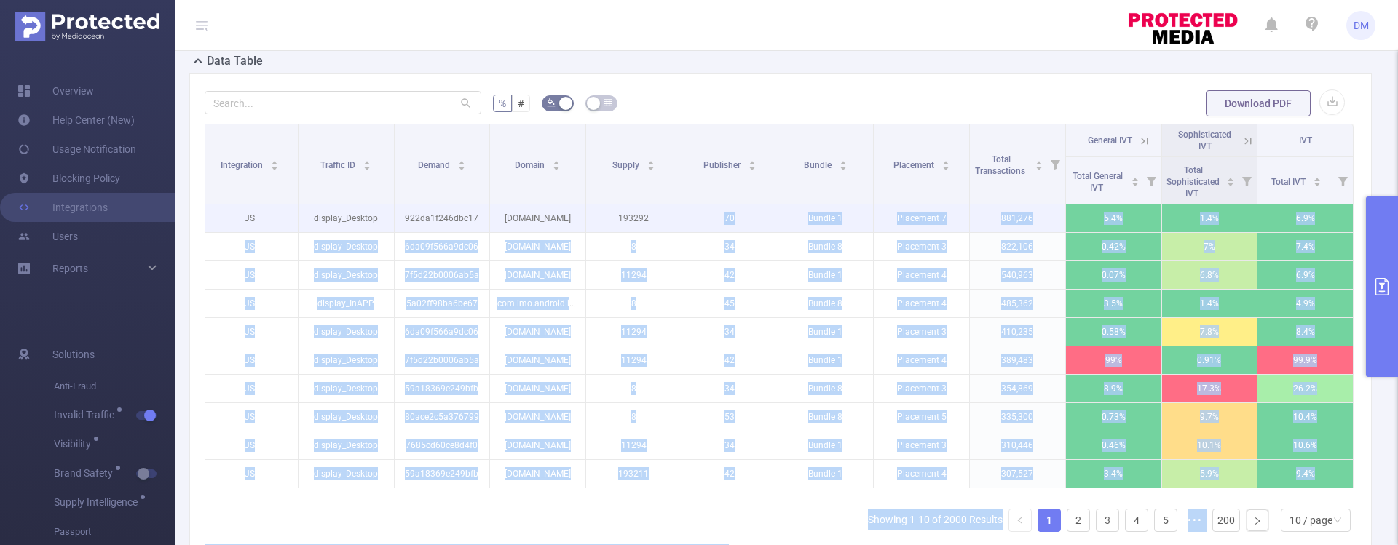
drag, startPoint x: 258, startPoint y: 214, endPoint x: 706, endPoint y: 218, distance: 447.8
click at [706, 218] on body "DM Overview Help Center (New) Usage Notification Blocking Policy Integrations U…" at bounding box center [699, 272] width 1398 height 545
click at [875, 226] on p "Placement 7" at bounding box center [921, 219] width 95 height 28
click at [876, 229] on p "Placement 7" at bounding box center [921, 219] width 95 height 28
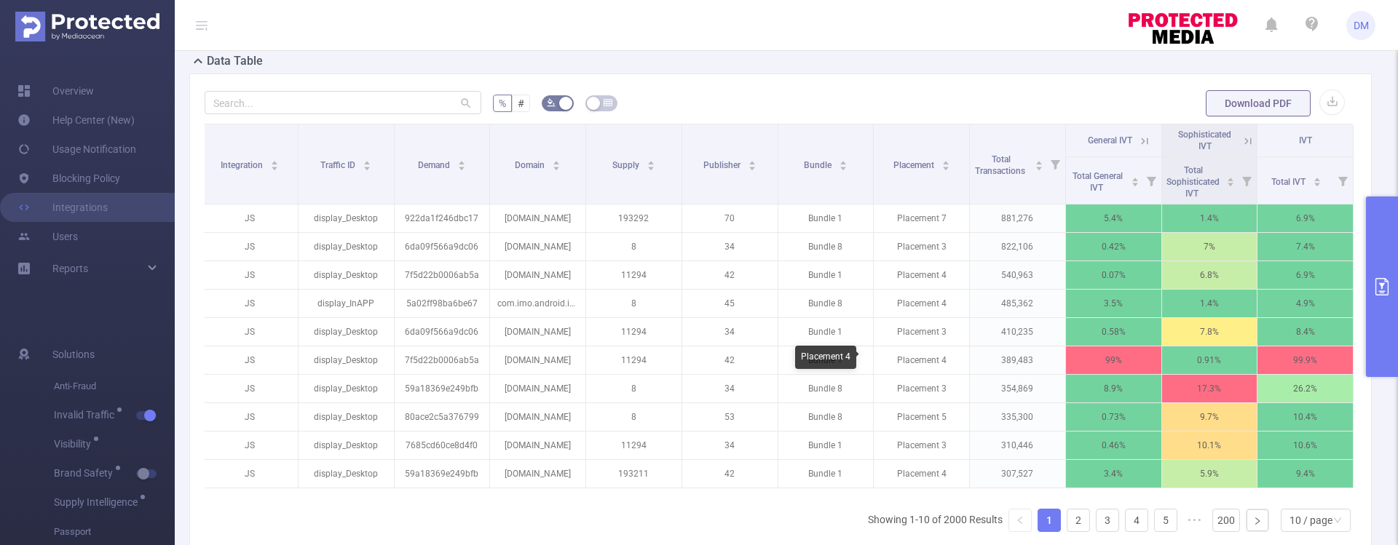
click at [856, 365] on body "DM Overview Help Center (New) Usage Notification Blocking Policy Integrations U…" at bounding box center [699, 272] width 1398 height 545
click at [1377, 281] on icon "primary" at bounding box center [1381, 286] width 17 height 17
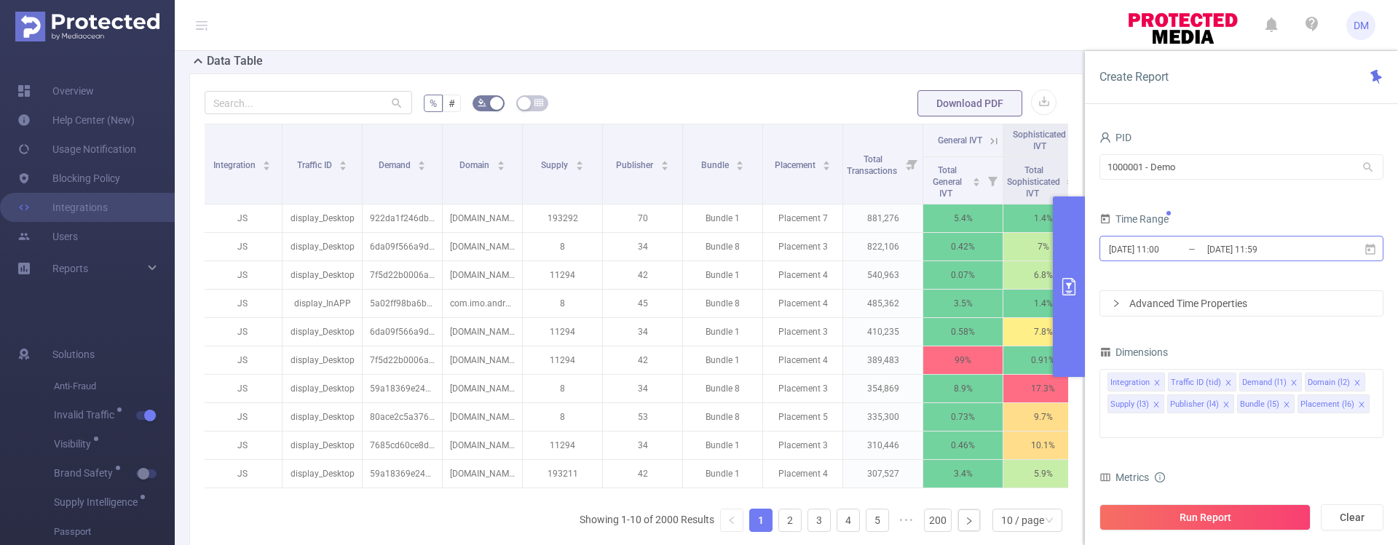
click at [1268, 248] on input "[DATE] 11:59" at bounding box center [1265, 250] width 118 height 20
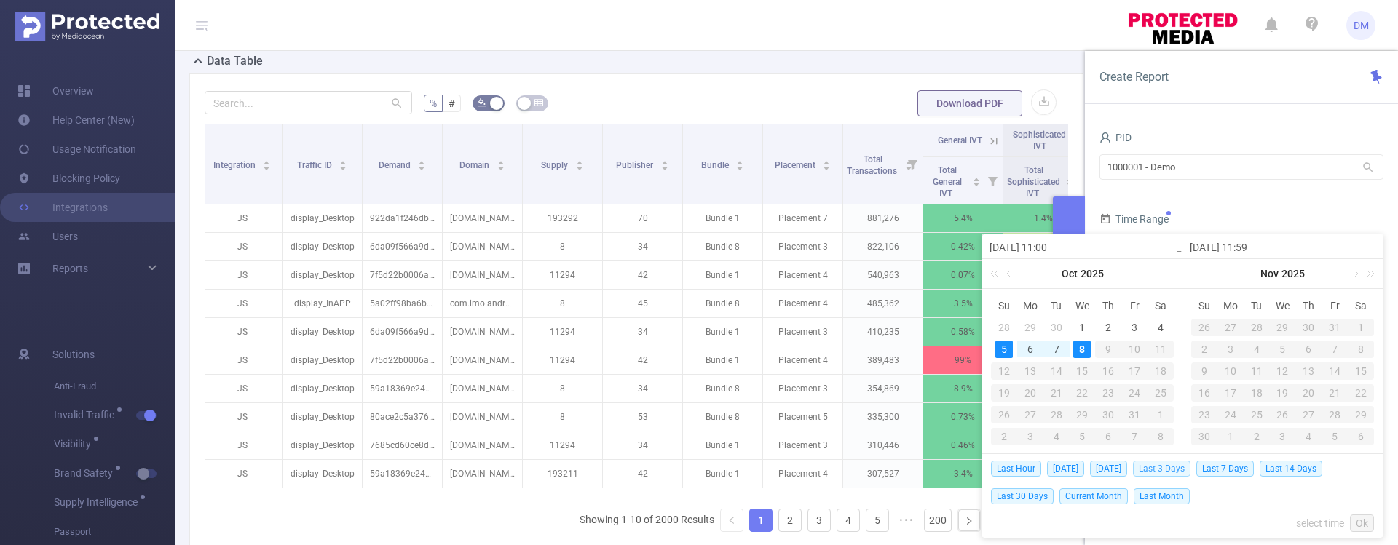
click at [1163, 470] on span "Last 3 Days" at bounding box center [1162, 469] width 58 height 16
type input "[DATE] 00:00"
type input "[DATE] 23:59"
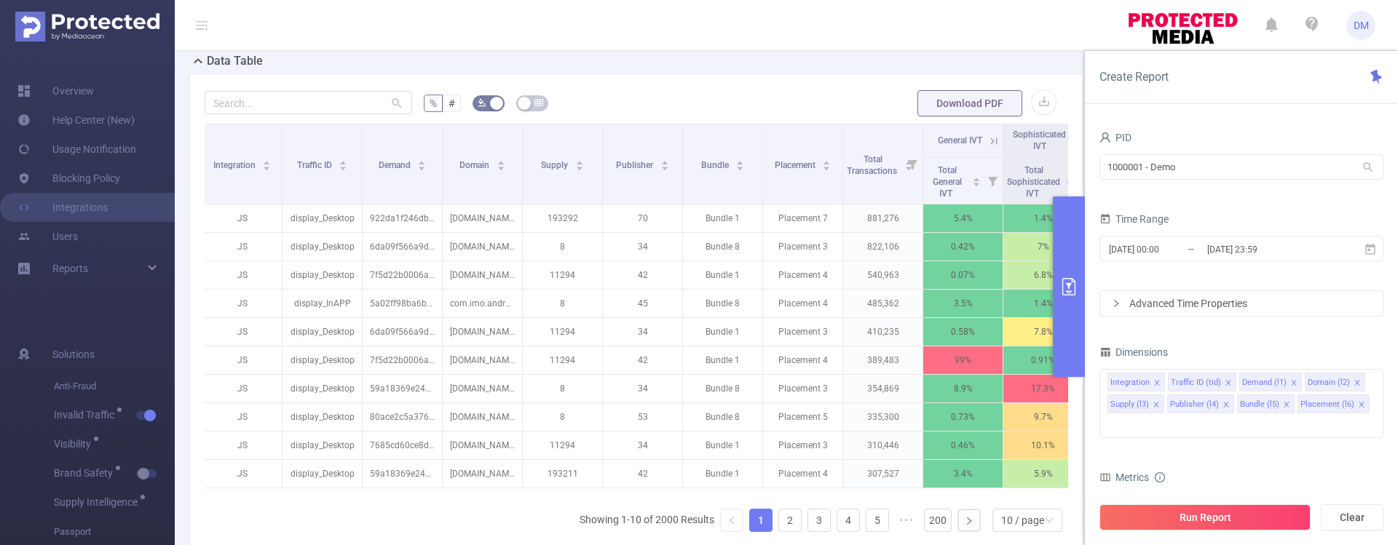
click at [1236, 183] on div "1000001 - Demo 1000001 - Demo" at bounding box center [1241, 168] width 284 height 34
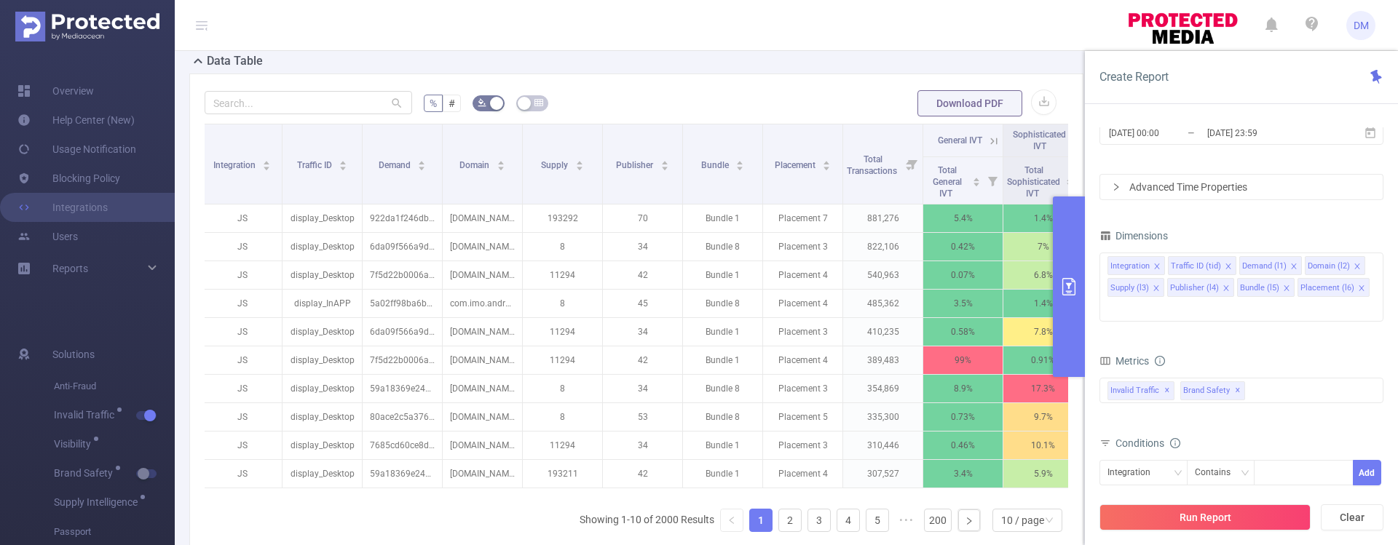
click at [1236, 183] on div "Advanced Time Properties" at bounding box center [1241, 187] width 283 height 25
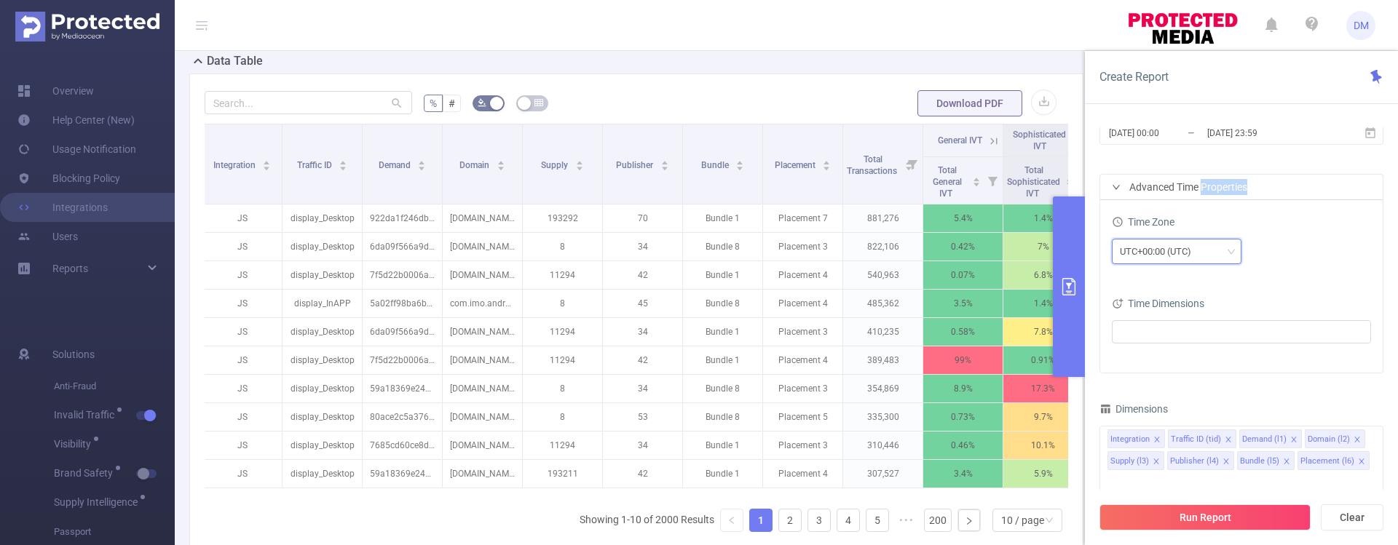
click at [1220, 251] on div "UTC+00:00 (UTC)" at bounding box center [1177, 252] width 114 height 24
click at [1322, 215] on div "Time Zone" at bounding box center [1241, 224] width 259 height 24
click at [1200, 339] on ul at bounding box center [1236, 332] width 240 height 22
click at [1302, 253] on div "UTC+00:00 (UTC)" at bounding box center [1241, 251] width 259 height 25
click at [1111, 189] on div "Advanced Time Properties" at bounding box center [1241, 187] width 283 height 25
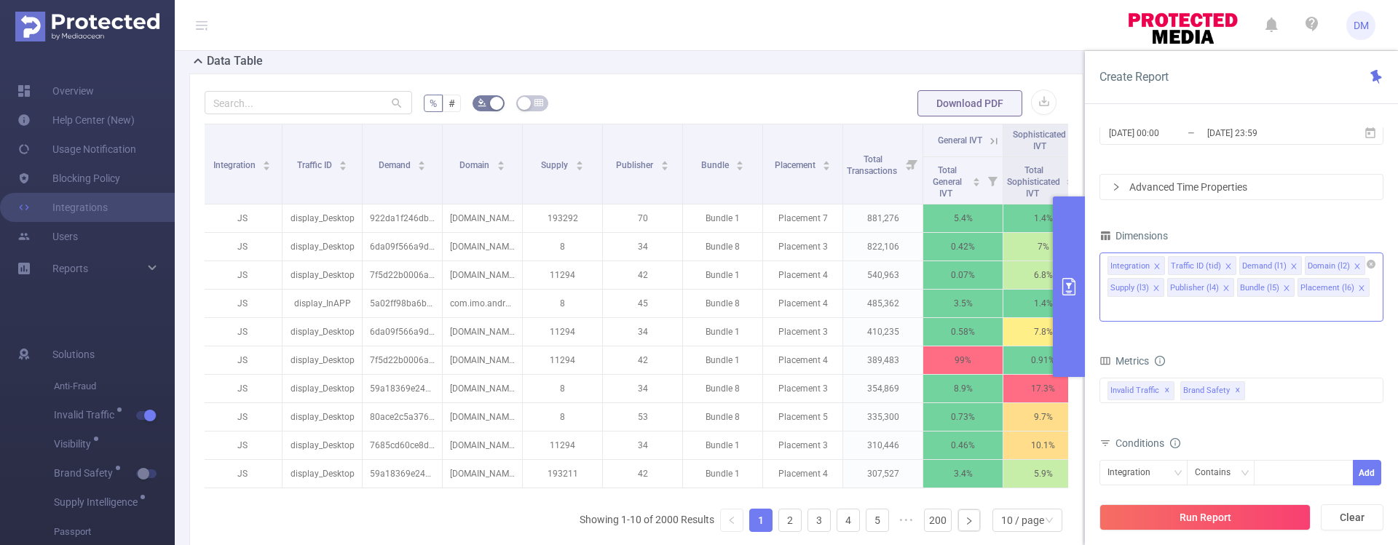
click at [1115, 300] on input at bounding box center [1110, 309] width 7 height 19
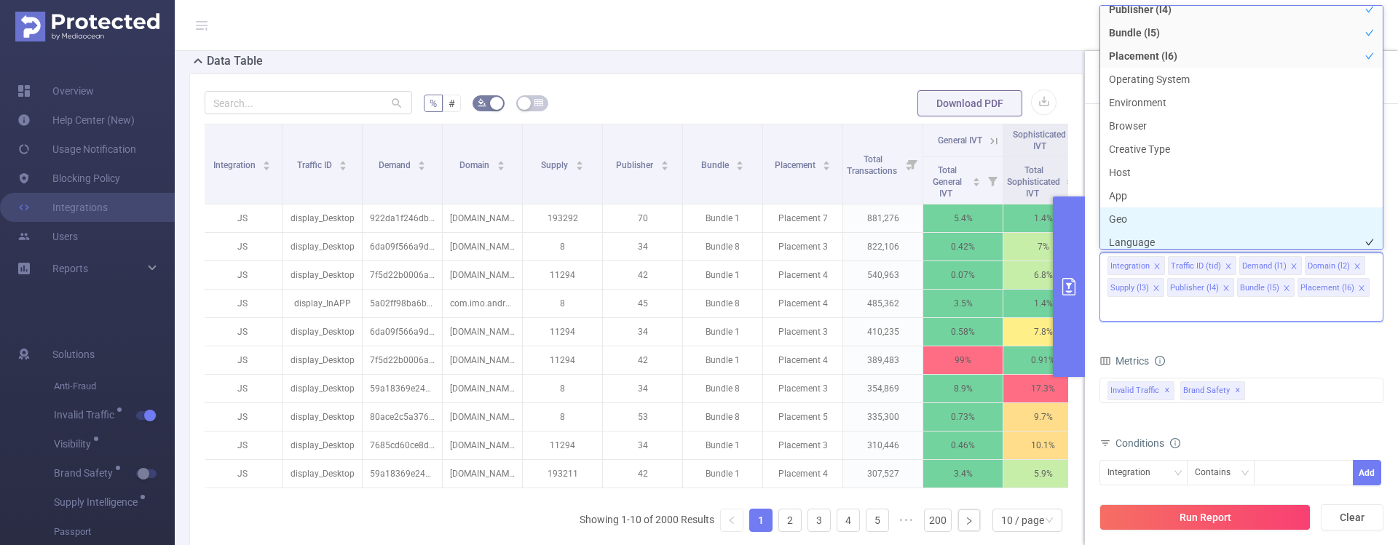
scroll to position [133, 0]
click at [1126, 213] on li "Geo" at bounding box center [1241, 213] width 283 height 23
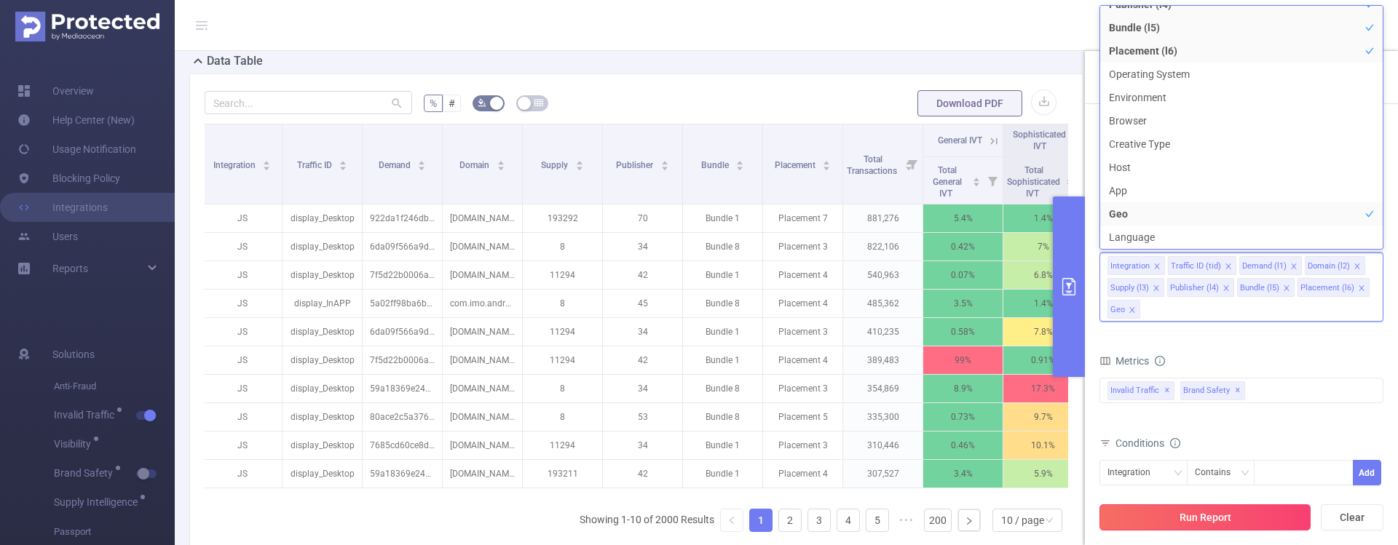
click at [1161, 515] on button "Run Report" at bounding box center [1204, 518] width 211 height 26
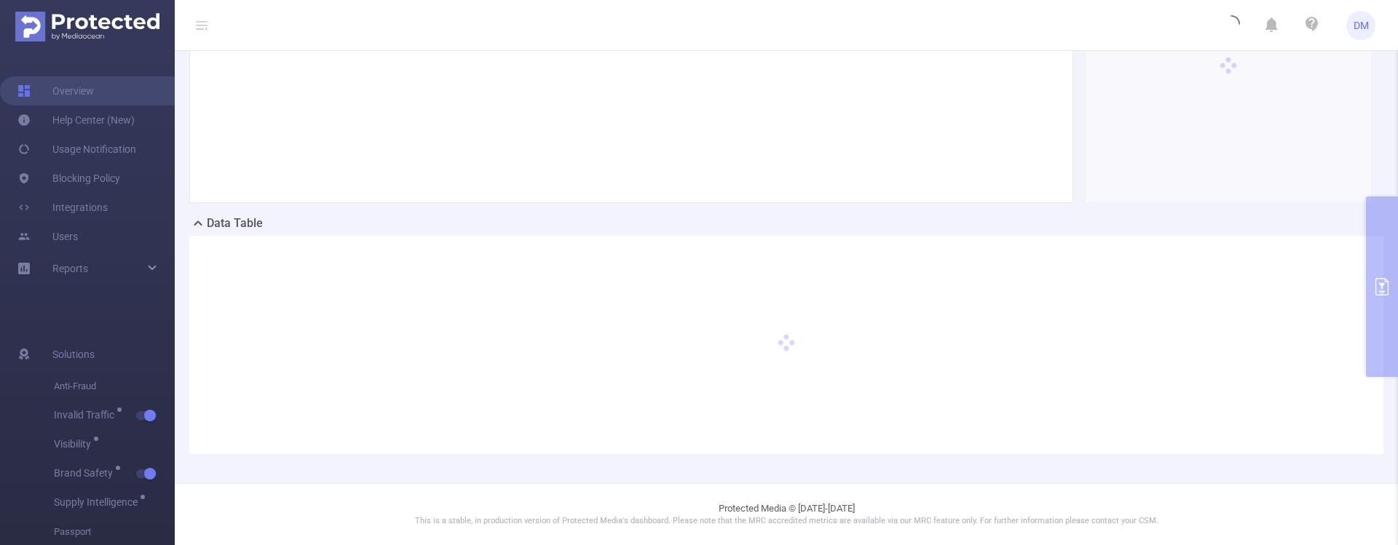
scroll to position [175, 0]
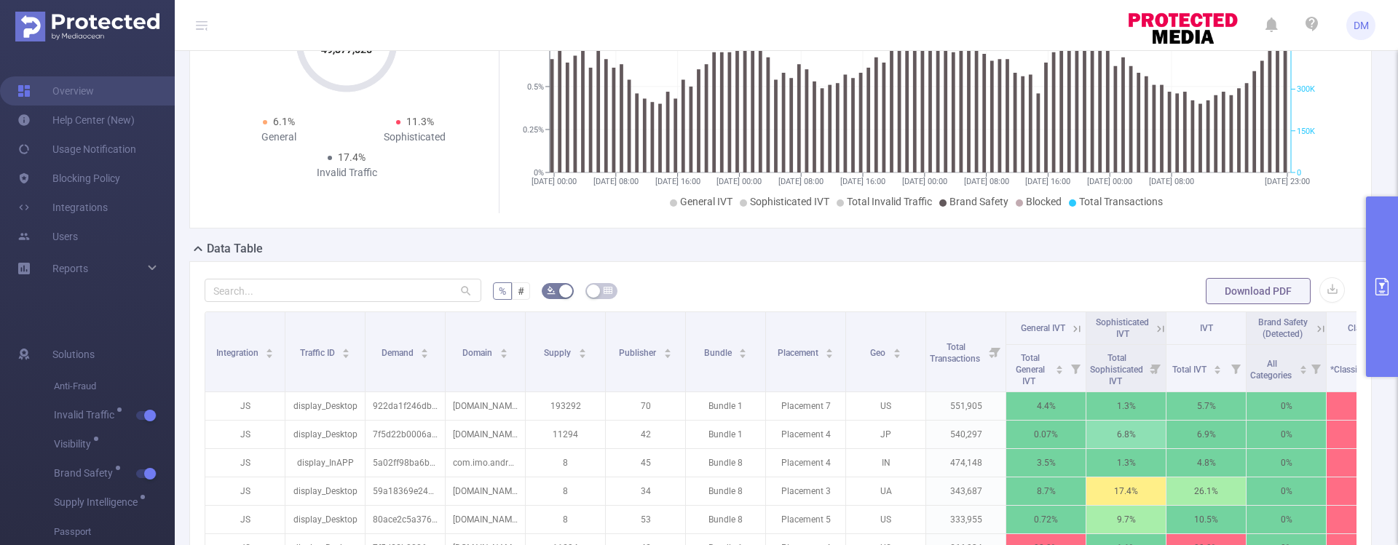
scroll to position [148, 0]
click at [976, 261] on div "Data Table" at bounding box center [786, 252] width 1194 height 20
click at [1164, 331] on icon at bounding box center [1160, 330] width 13 height 13
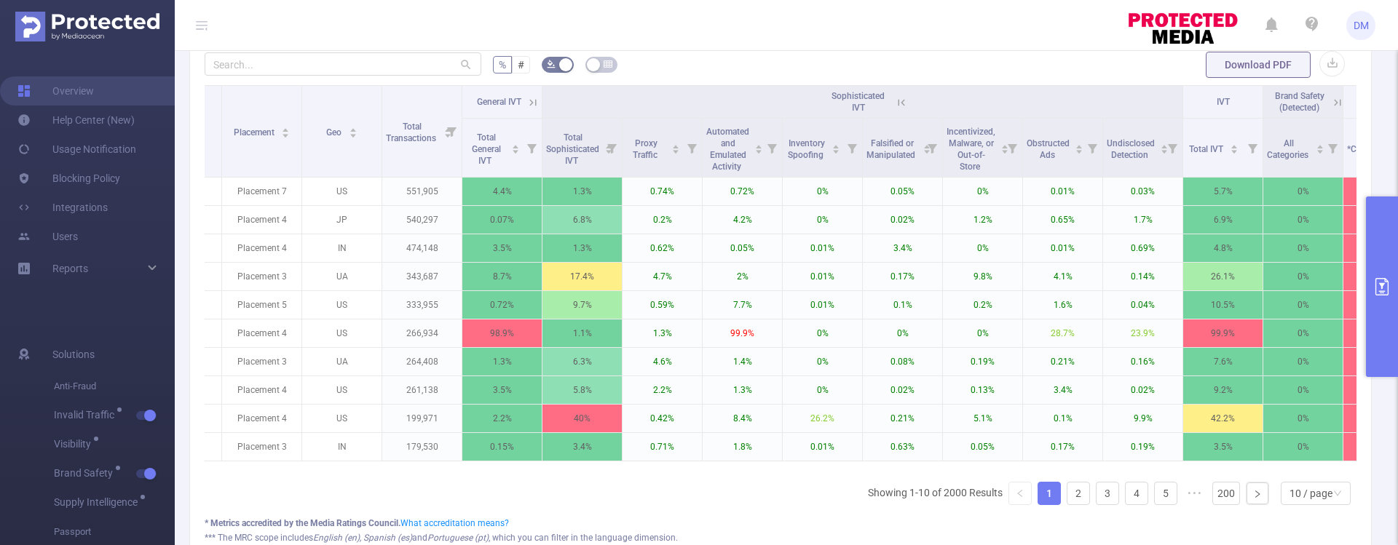
scroll to position [0, 554]
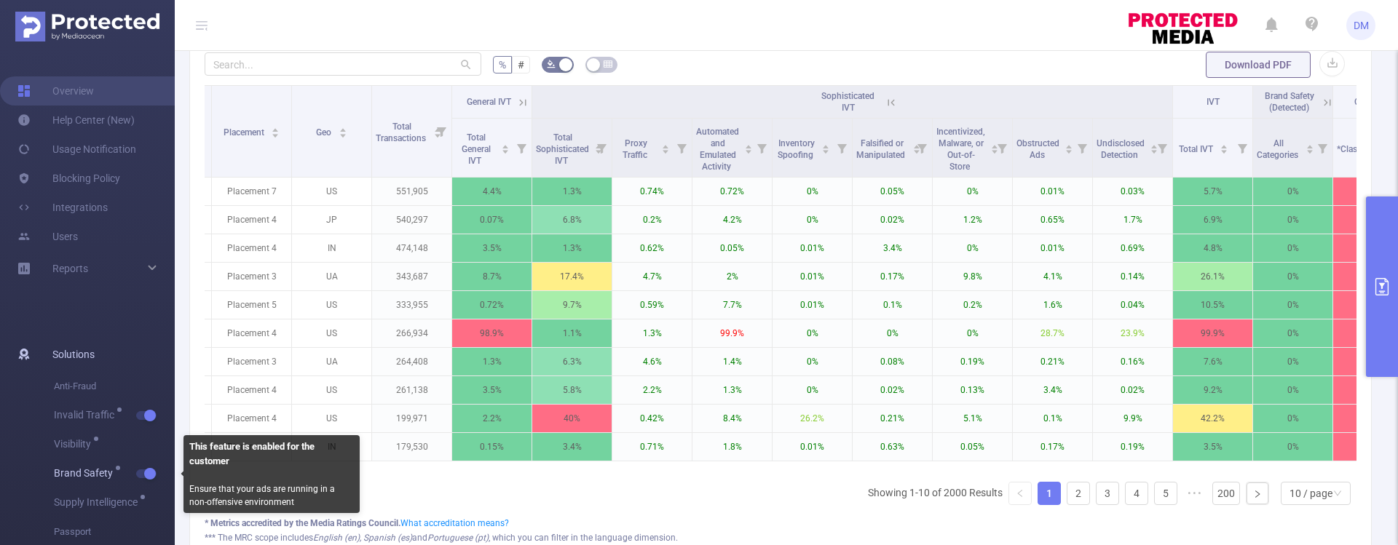
click at [145, 474] on button "button" at bounding box center [146, 474] width 20 height 9
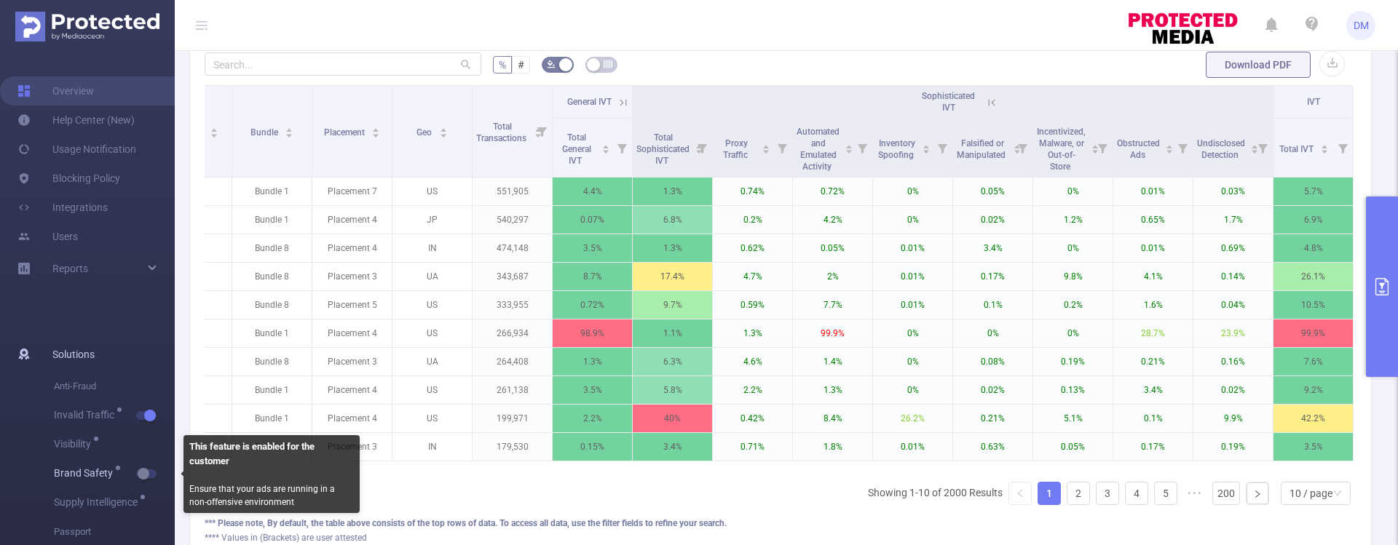
scroll to position [0, 470]
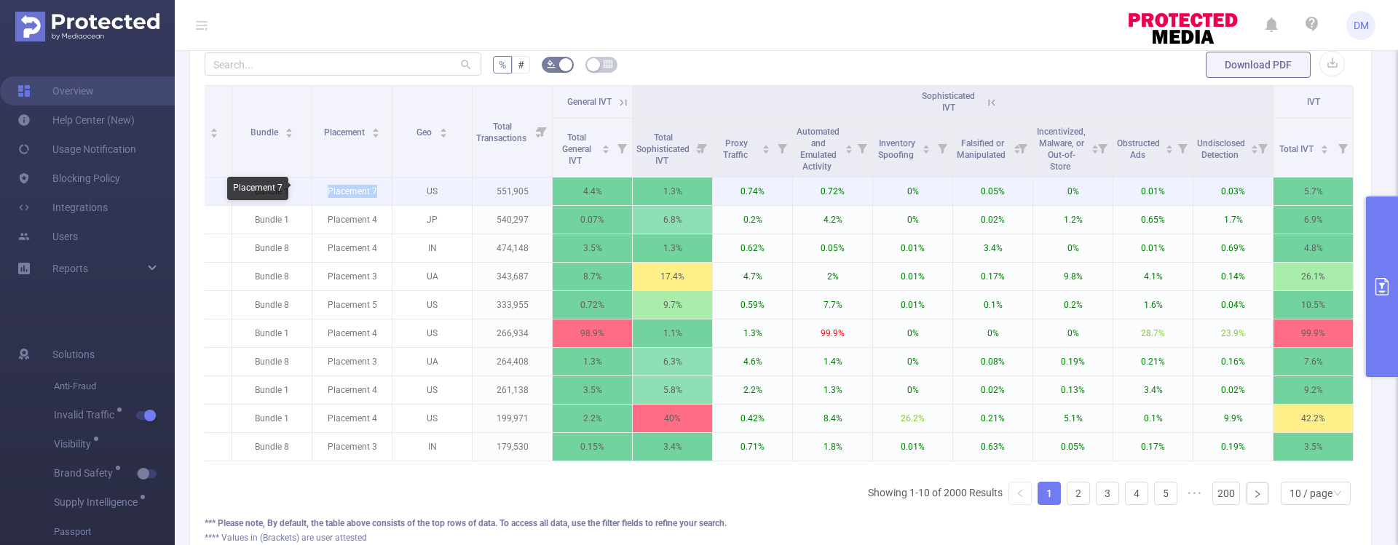
drag, startPoint x: 309, startPoint y: 192, endPoint x: 367, endPoint y: 190, distance: 57.6
click at [367, 190] on p "Placement 7" at bounding box center [351, 192] width 79 height 28
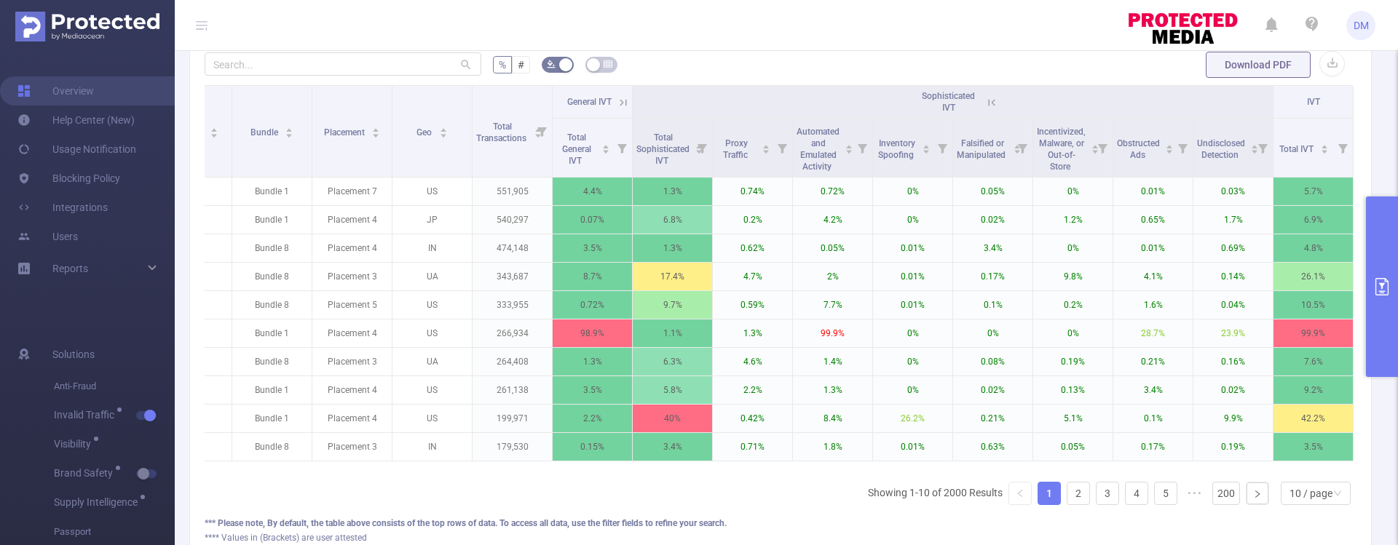
click at [985, 101] on icon at bounding box center [991, 102] width 13 height 13
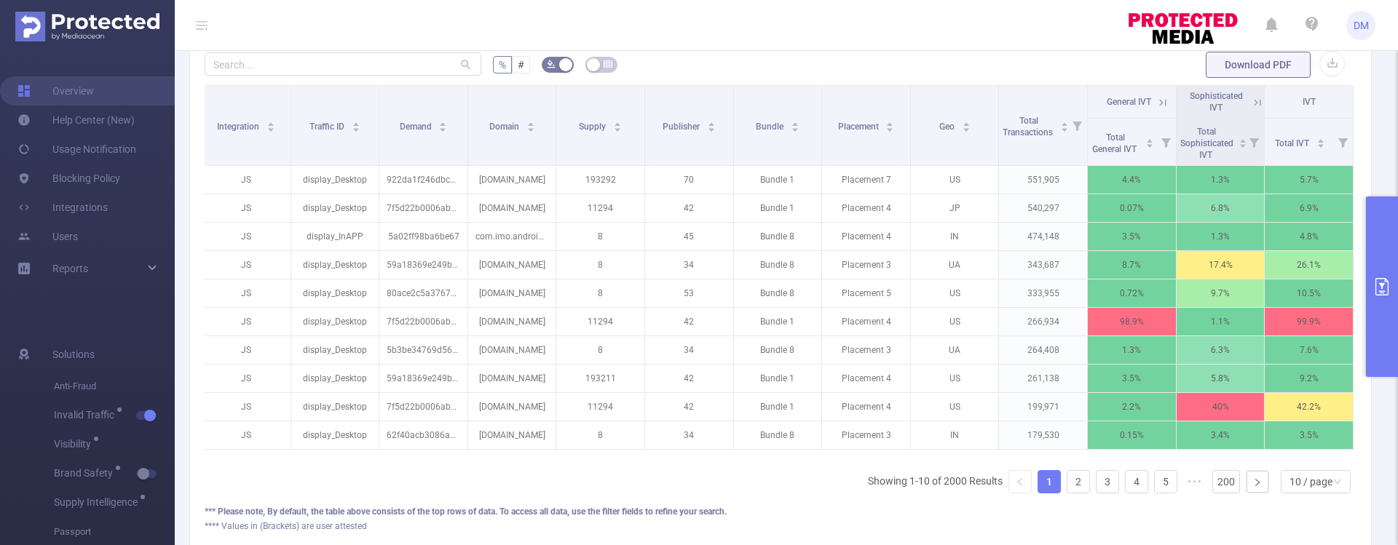
scroll to position [0, 3]
click at [1237, 59] on button "Download PDF" at bounding box center [1258, 65] width 105 height 26
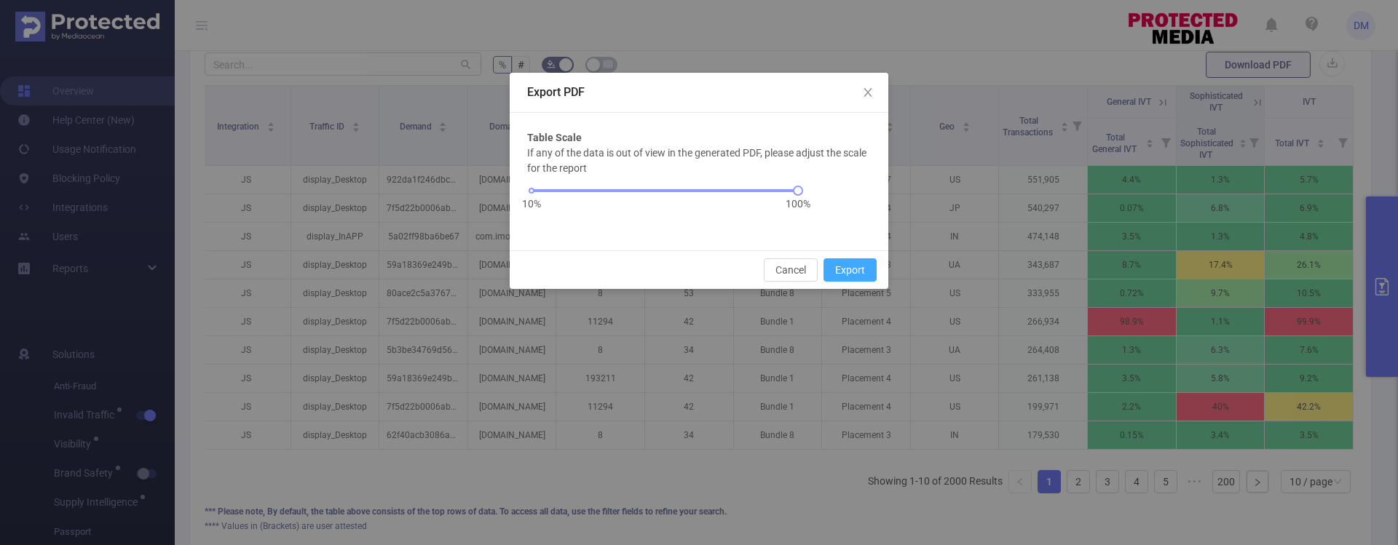
click at [843, 271] on button "Export" at bounding box center [850, 269] width 53 height 23
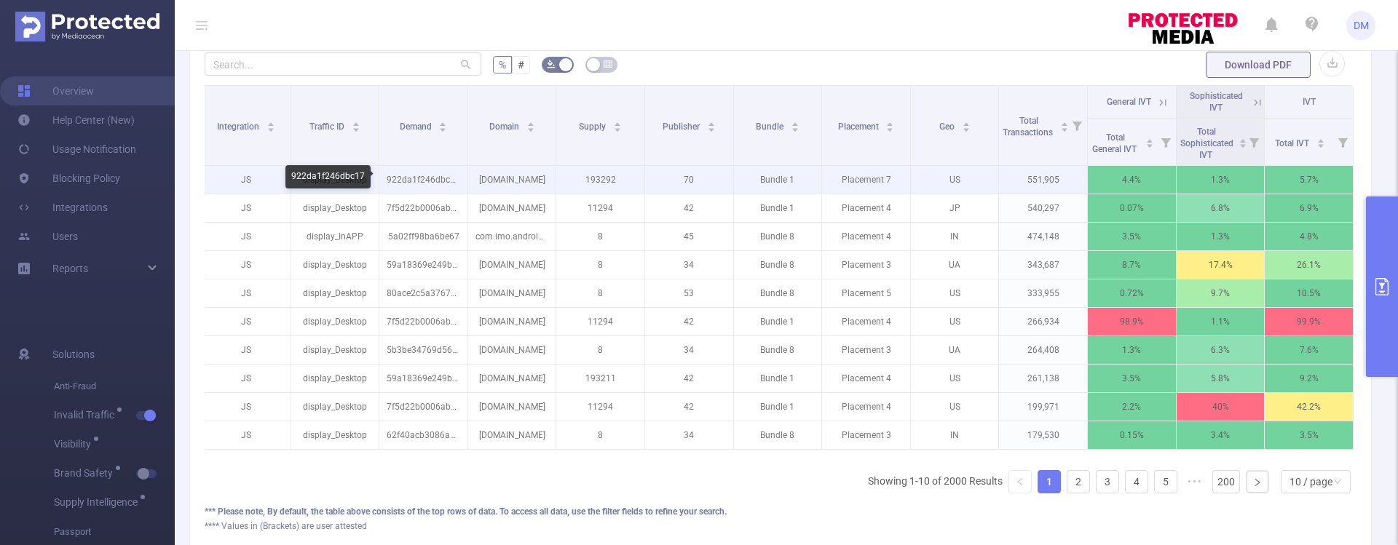
click at [419, 181] on p "922da1f246dbc17" at bounding box center [423, 180] width 88 height 28
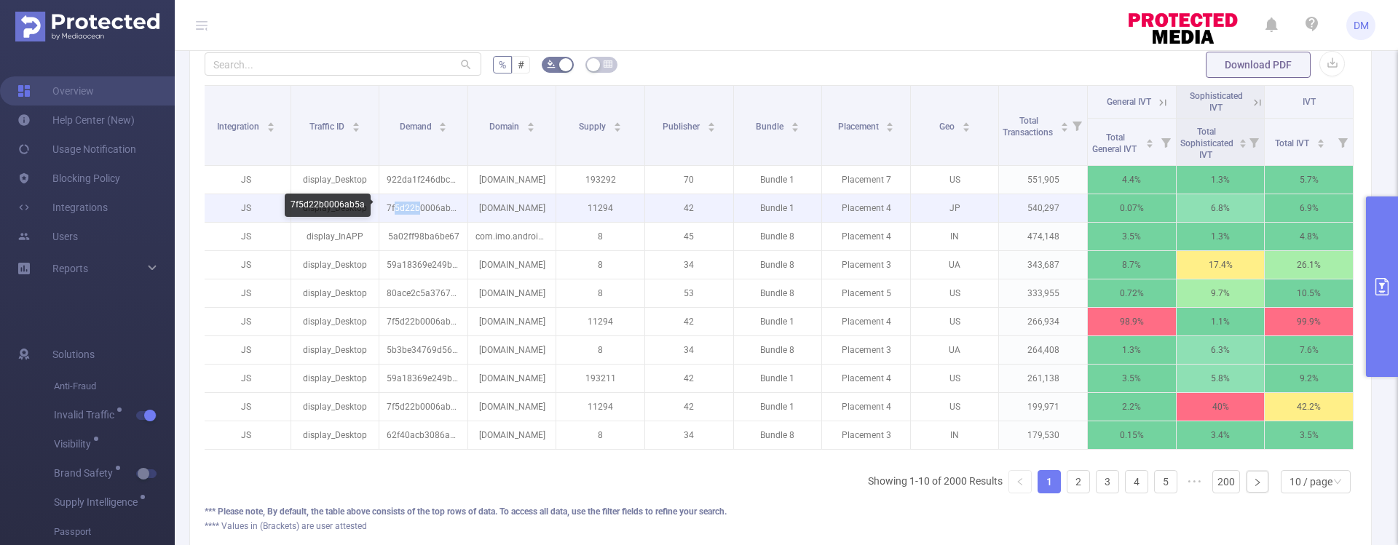
drag, startPoint x: 392, startPoint y: 210, endPoint x: 446, endPoint y: 200, distance: 55.6
click at [422, 200] on p "7f5d22b0006ab5a" at bounding box center [423, 208] width 88 height 28
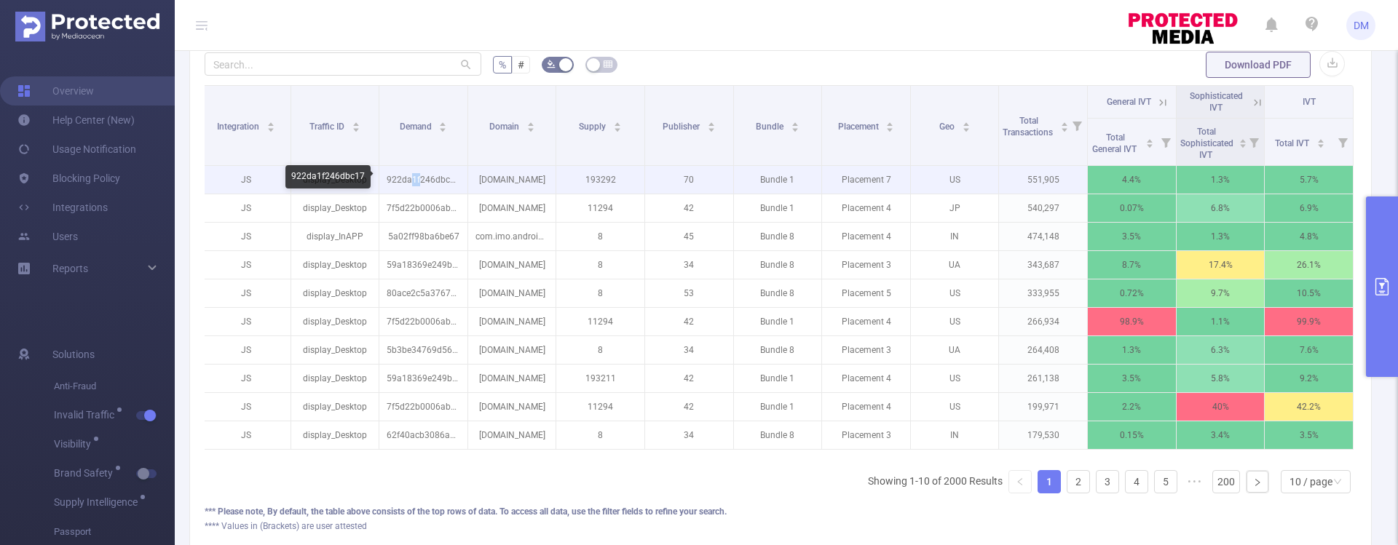
drag, startPoint x: 411, startPoint y: 181, endPoint x: 446, endPoint y: 177, distance: 35.9
click at [427, 177] on p "922da1f246dbc17" at bounding box center [423, 180] width 88 height 28
click at [433, 178] on p "922da1f246dbc17" at bounding box center [423, 180] width 88 height 28
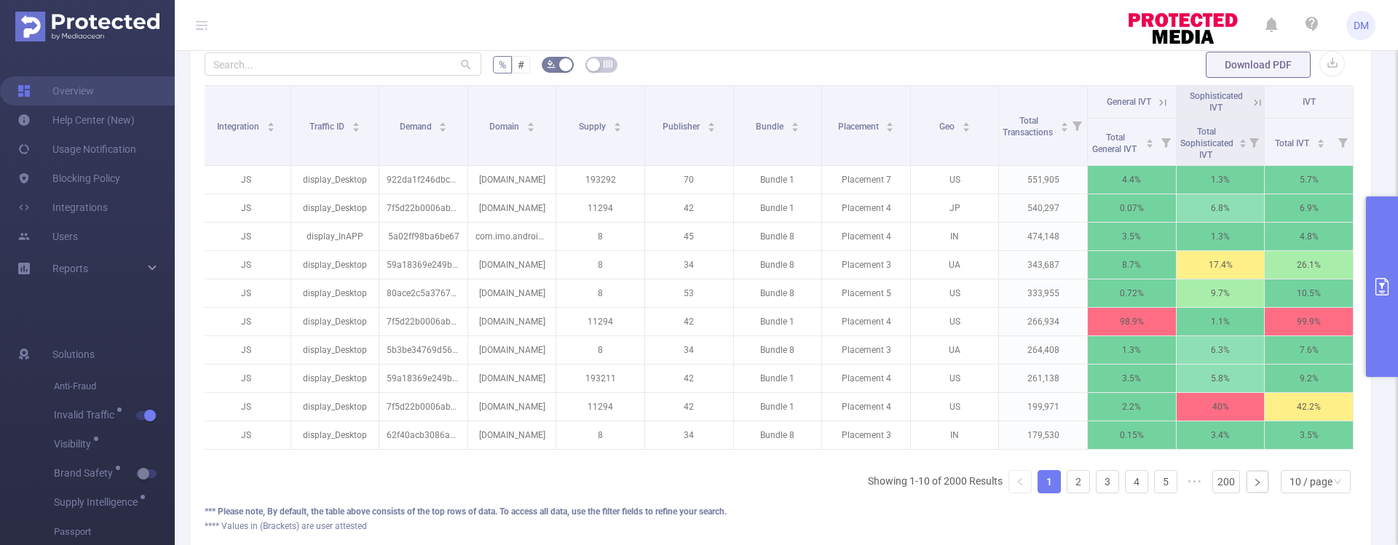
click at [1156, 101] on icon at bounding box center [1162, 102] width 13 height 13
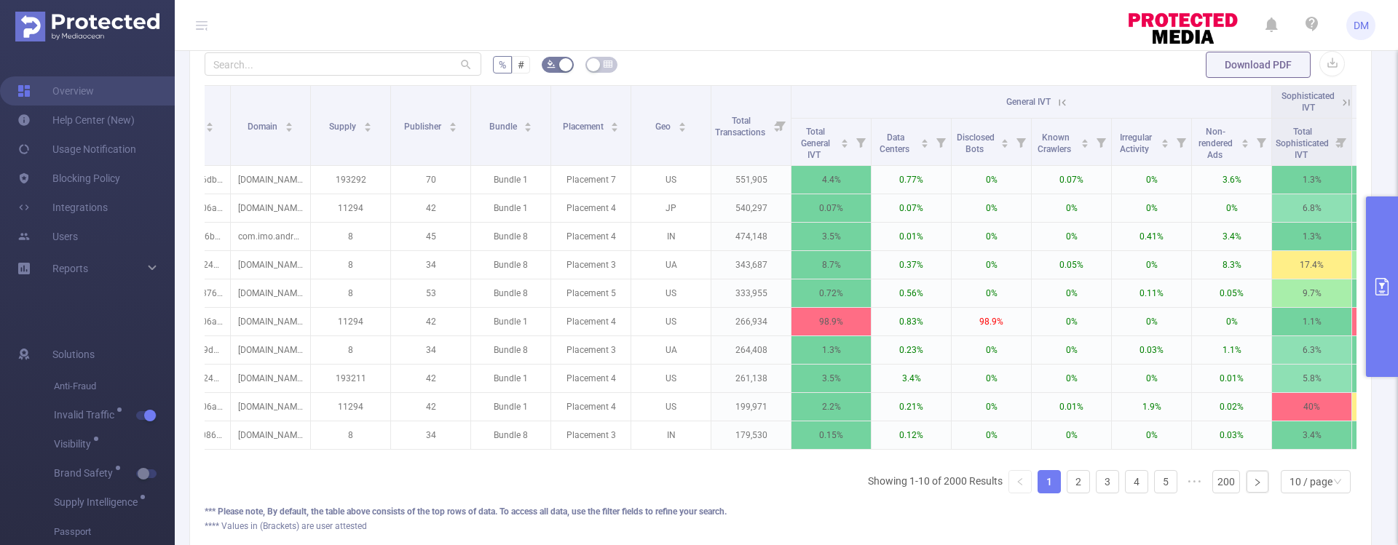
scroll to position [0, 310]
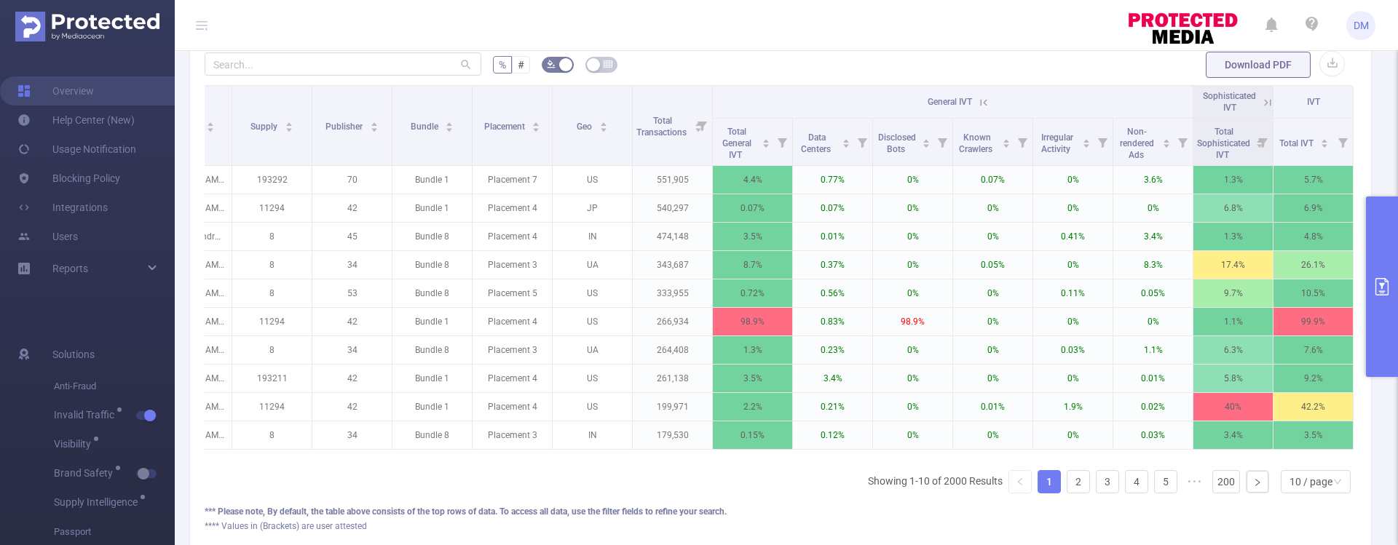
click at [1261, 105] on icon at bounding box center [1267, 102] width 13 height 13
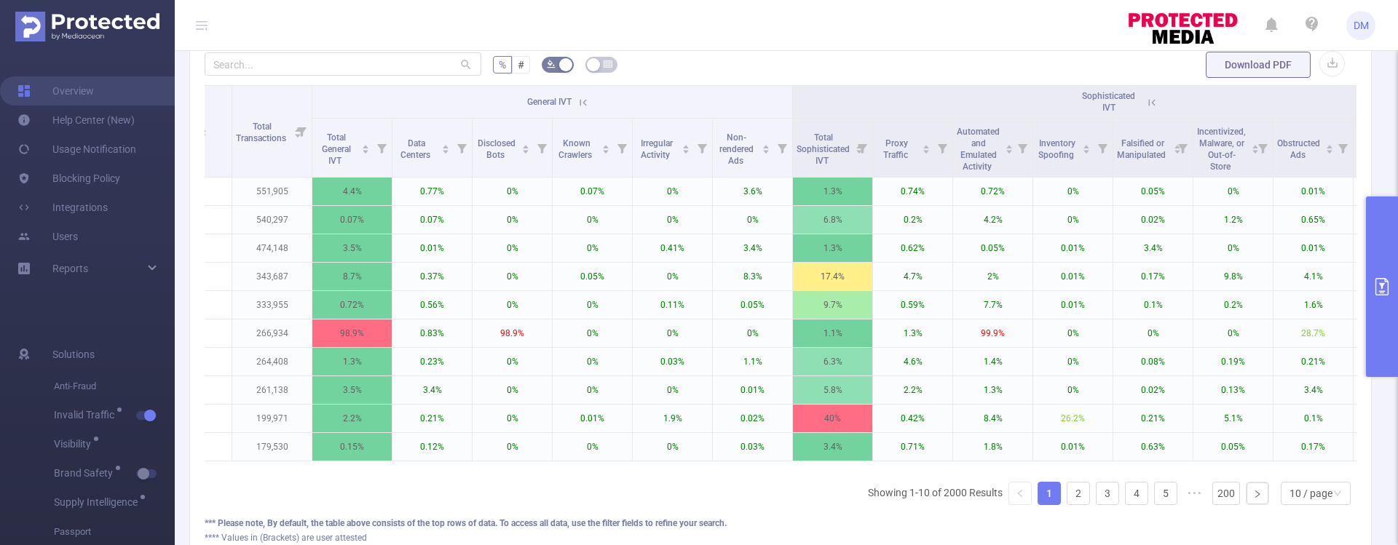
scroll to position [0, 745]
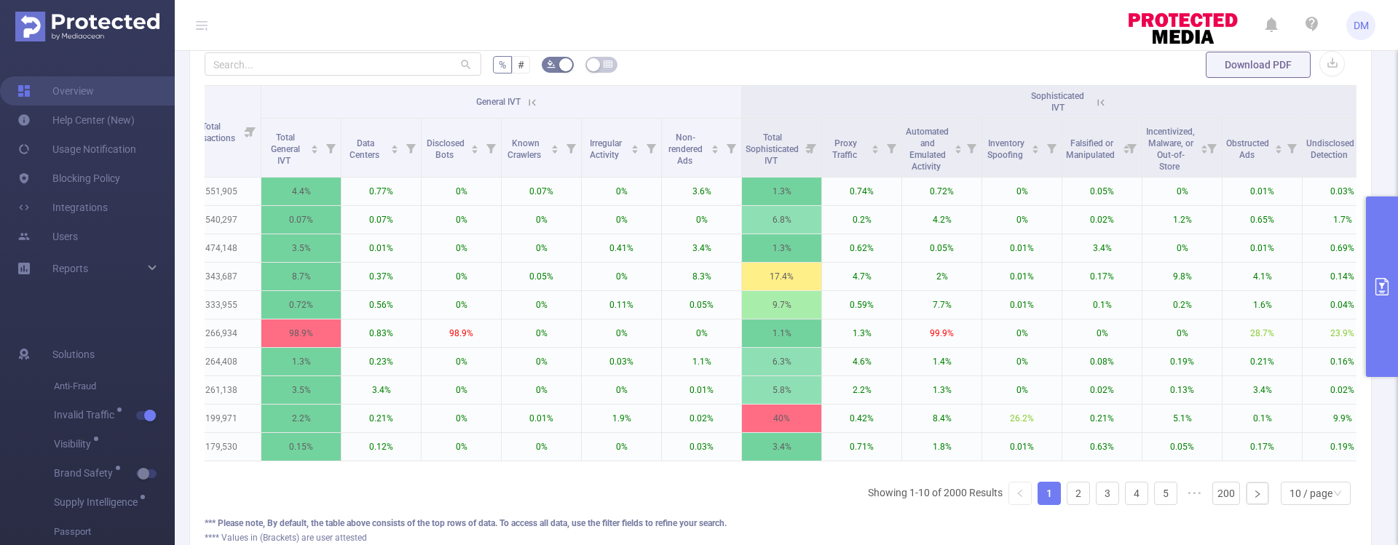
click at [535, 103] on icon at bounding box center [532, 102] width 7 height 7
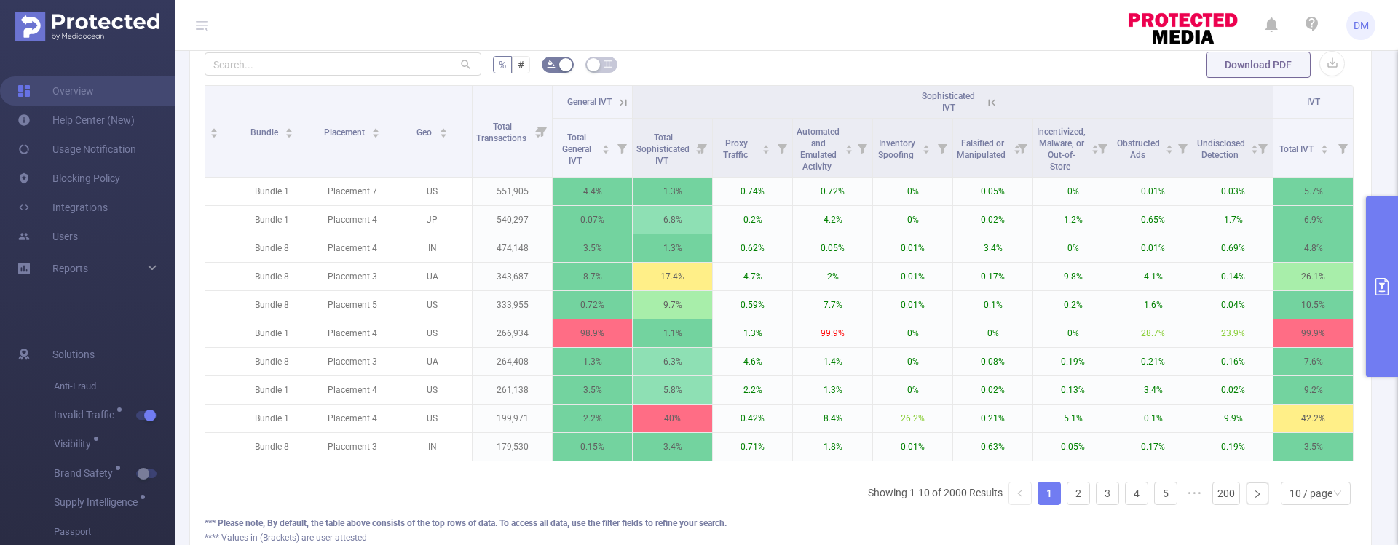
click at [985, 99] on icon at bounding box center [991, 102] width 13 height 13
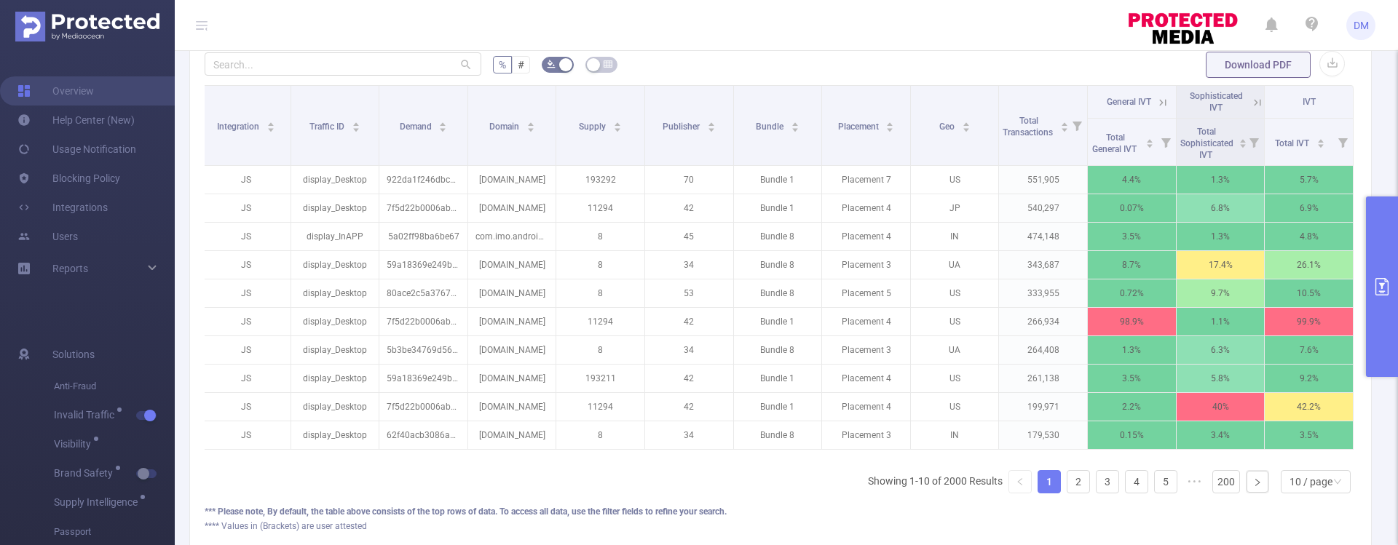
scroll to position [0, 3]
click at [1382, 316] on button "primary" at bounding box center [1382, 287] width 32 height 181
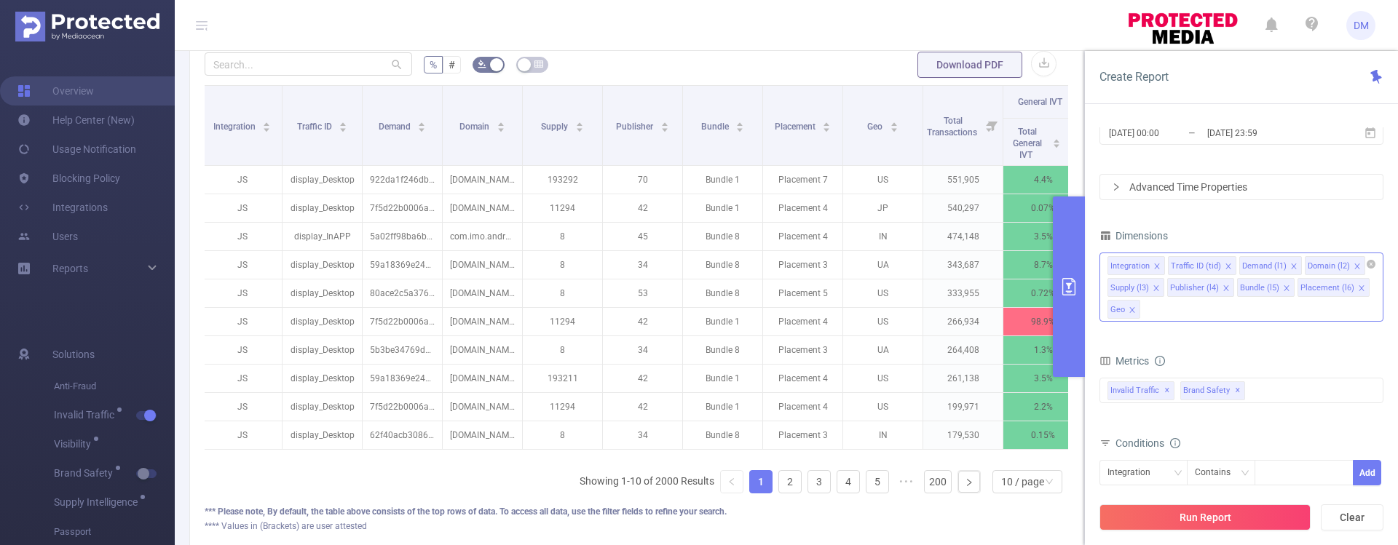
click at [1134, 309] on icon "icon: close" at bounding box center [1132, 310] width 7 height 7
click at [1227, 265] on icon "icon: close" at bounding box center [1228, 266] width 7 height 7
click at [1227, 265] on div "Integration Traffic ID (tid) Demand (l1) Domain (l2) Supply (l3) Publisher (l4)…" at bounding box center [1241, 265] width 268 height 24
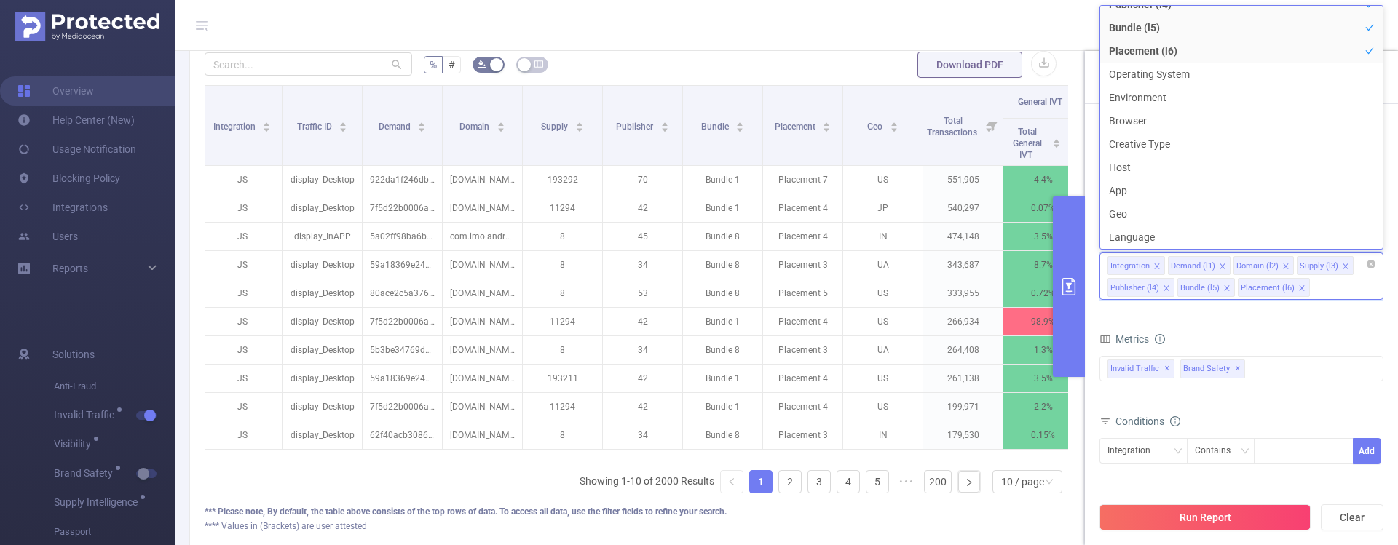
scroll to position [3, 0]
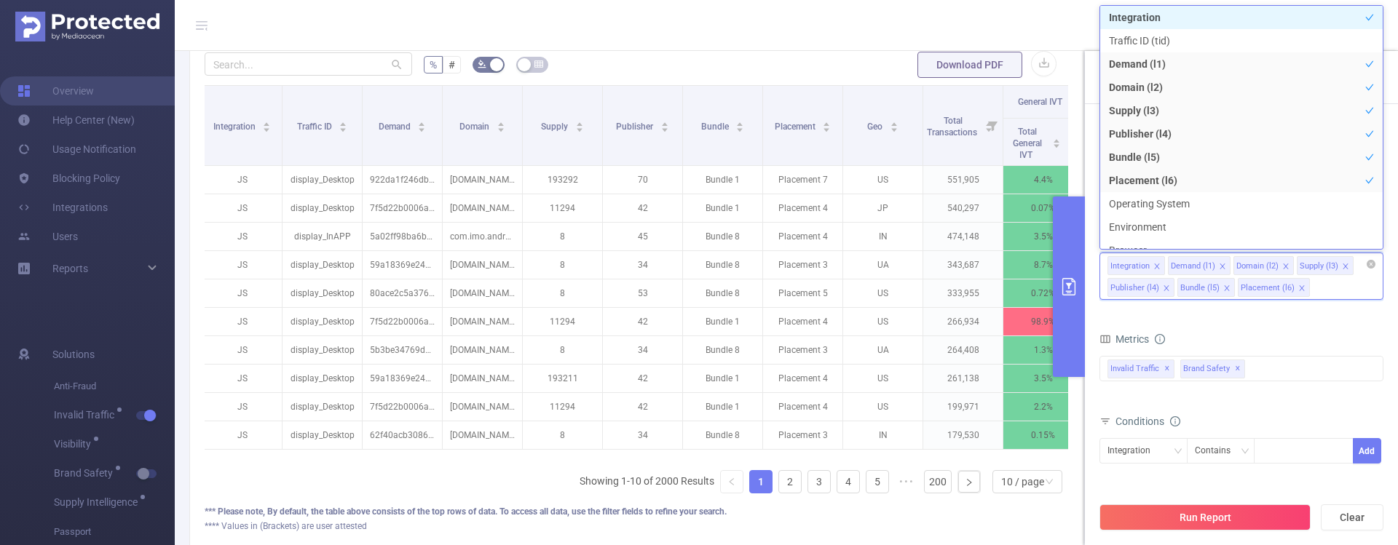
click at [1220, 265] on icon "icon: close" at bounding box center [1222, 266] width 7 height 7
click at [1220, 265] on icon "icon: close" at bounding box center [1219, 266] width 5 height 5
click at [1220, 265] on li "Supply (l3)" at bounding box center [1196, 265] width 57 height 19
click at [1216, 266] on icon "icon: close" at bounding box center [1216, 266] width 5 height 5
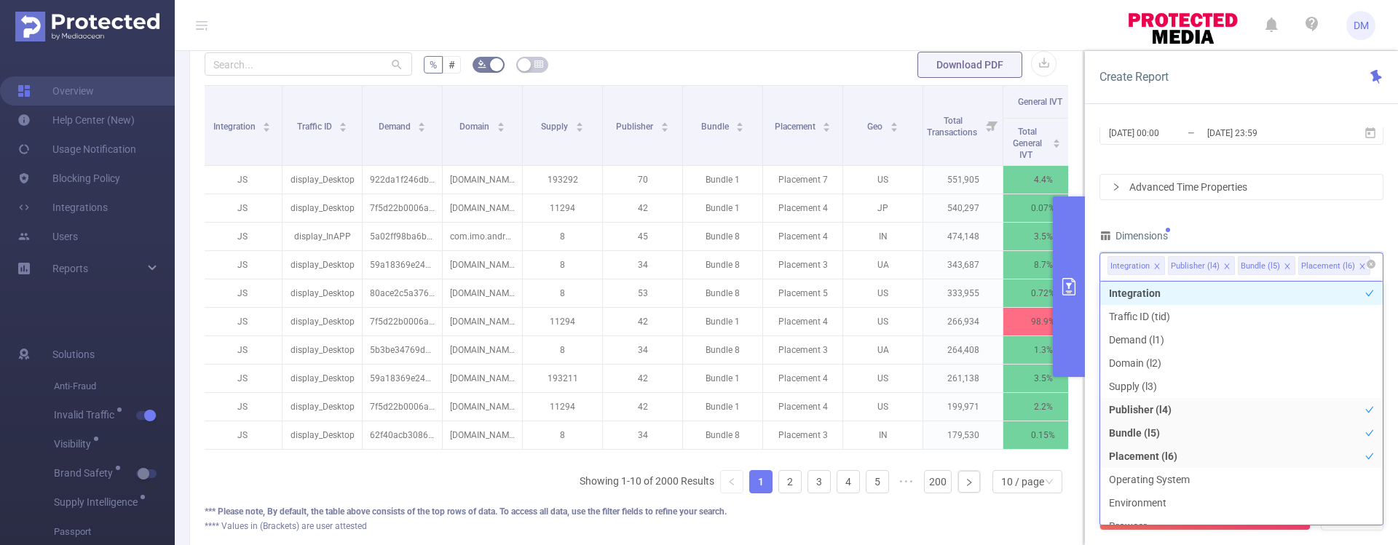
click at [1228, 265] on li "Publisher (l4)" at bounding box center [1201, 265] width 67 height 19
click at [1224, 265] on icon "icon: close" at bounding box center [1226, 266] width 7 height 7
click at [1215, 268] on icon "icon: close" at bounding box center [1217, 266] width 5 height 5
click at [1231, 267] on icon "icon: close" at bounding box center [1231, 266] width 5 height 5
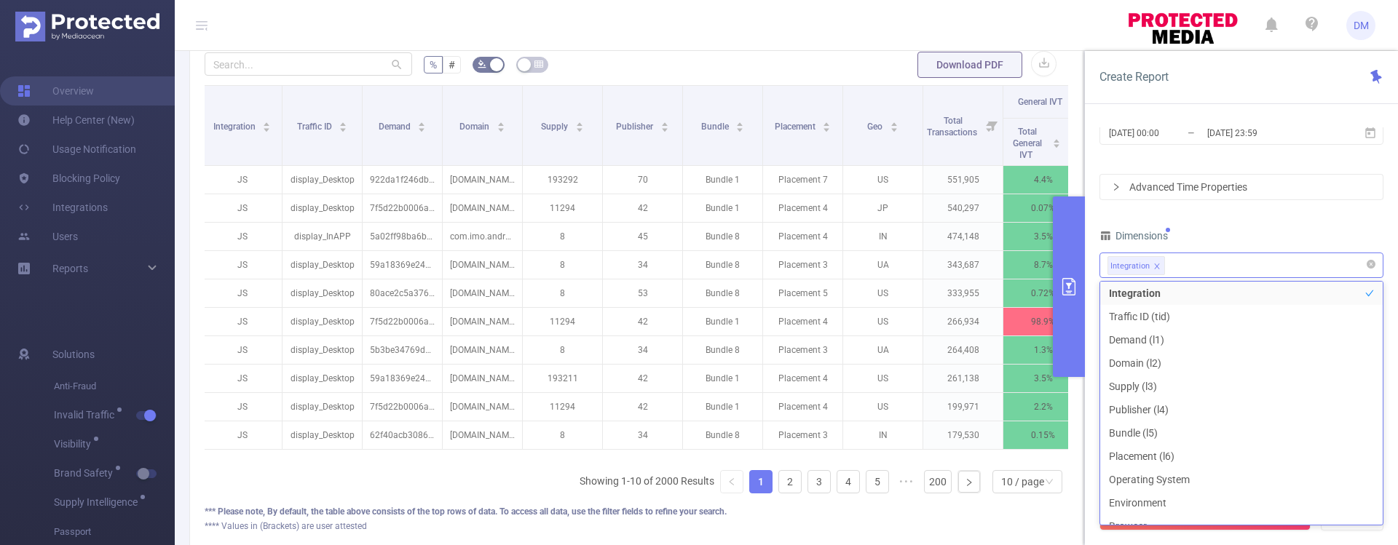
click at [1295, 219] on div "PID 1000001 - Demo 1000001 - Demo Time Range [DATE] 00:00 _ [DATE] 23:59 Advanc…" at bounding box center [1241, 280] width 284 height 539
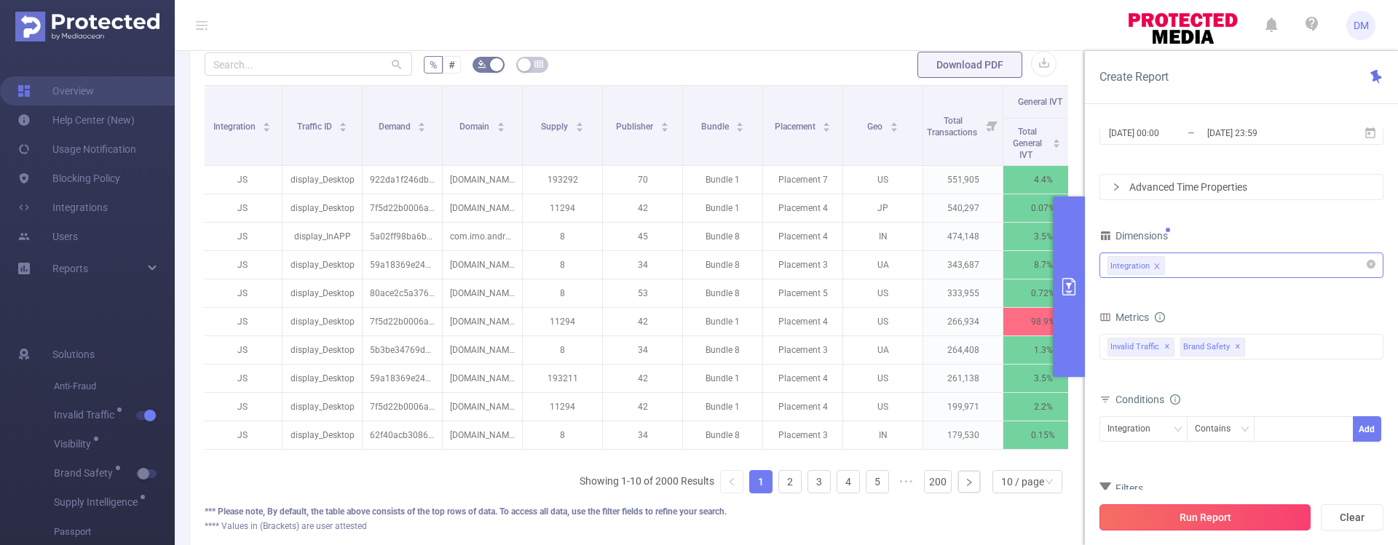
click at [1206, 517] on button "Run Report" at bounding box center [1204, 518] width 211 height 26
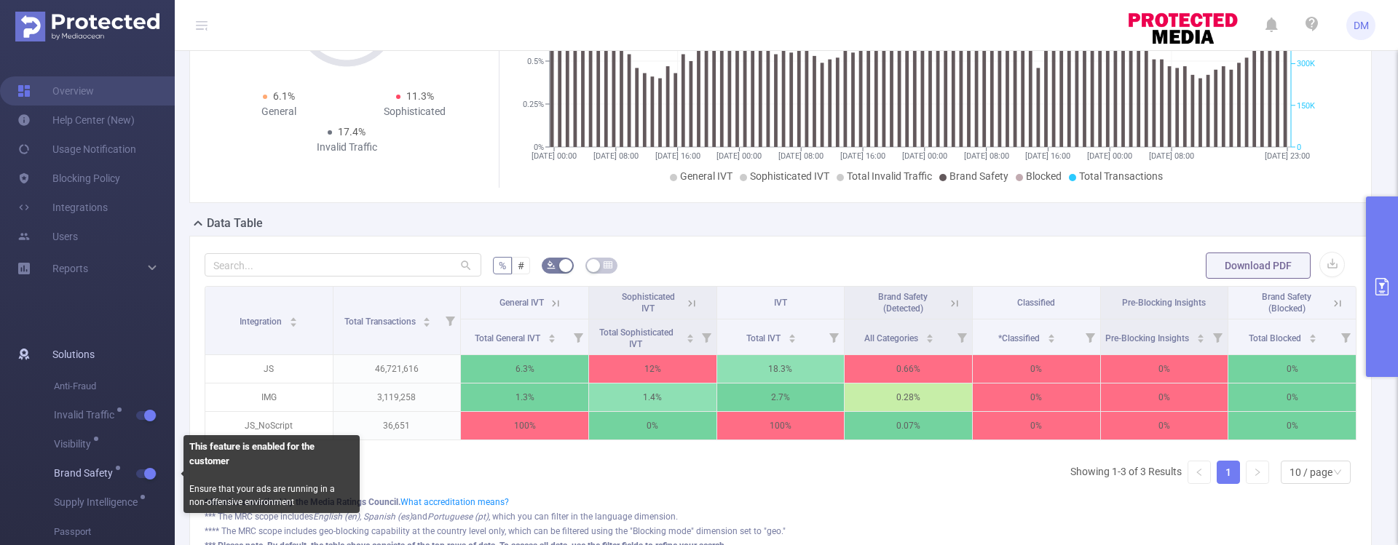
click at [143, 471] on button "button" at bounding box center [146, 474] width 20 height 9
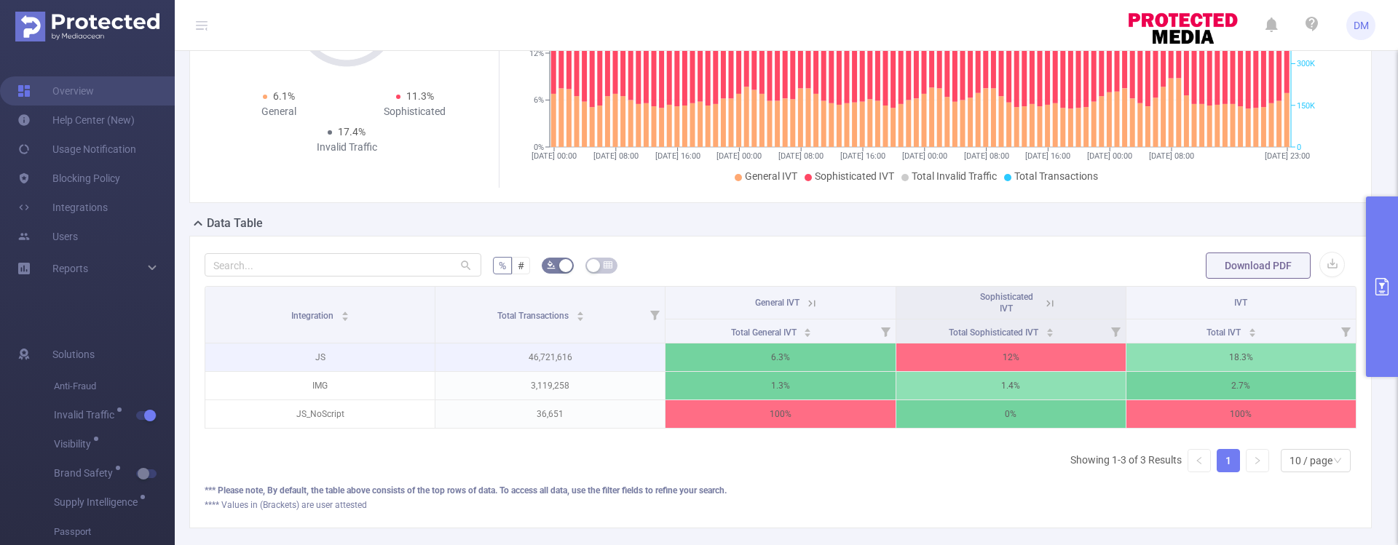
click at [516, 355] on p "46,721,616" at bounding box center [549, 358] width 229 height 28
drag, startPoint x: 520, startPoint y: 358, endPoint x: 565, endPoint y: 360, distance: 45.2
click at [543, 360] on p "46,721,616" at bounding box center [549, 358] width 229 height 28
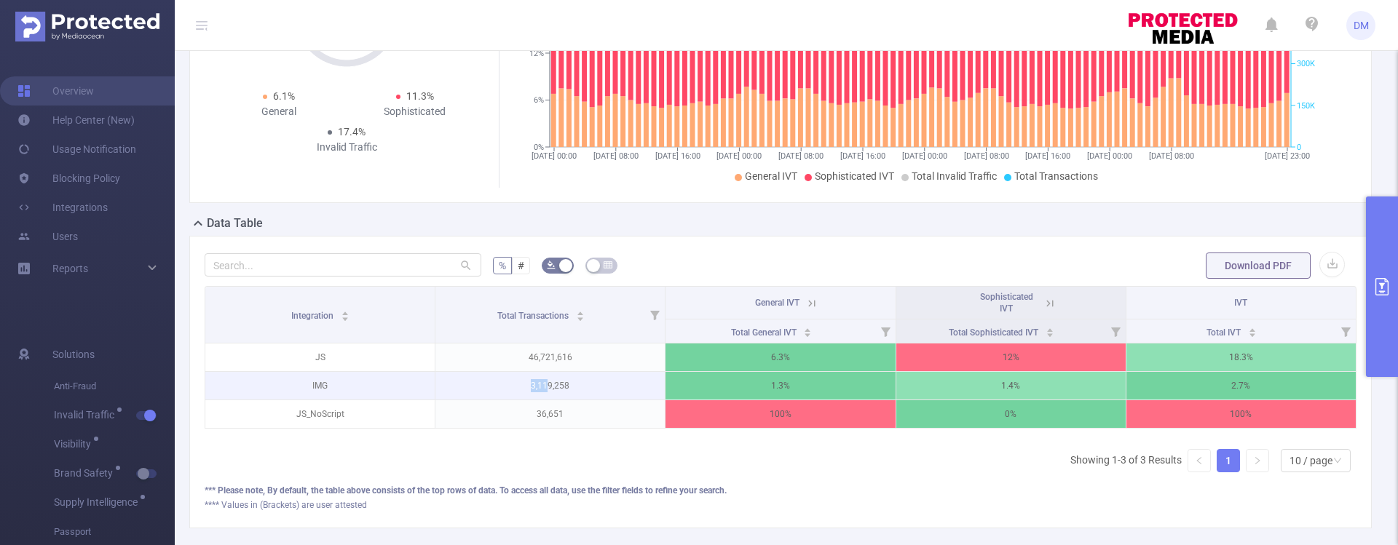
drag, startPoint x: 521, startPoint y: 387, endPoint x: 543, endPoint y: 387, distance: 21.8
click at [543, 387] on p "3,119,258" at bounding box center [549, 386] width 229 height 28
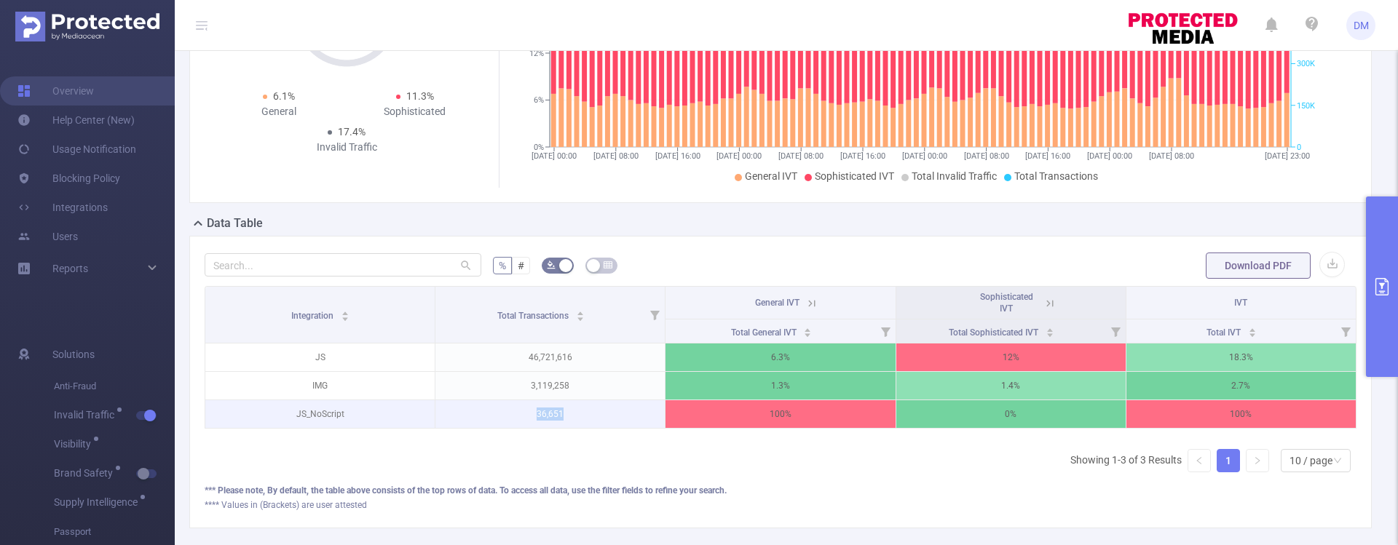
drag, startPoint x: 574, startPoint y: 414, endPoint x: 510, endPoint y: 409, distance: 63.5
click at [511, 409] on p "36,651" at bounding box center [549, 414] width 229 height 28
drag, startPoint x: 352, startPoint y: 421, endPoint x: 300, endPoint y: 416, distance: 52.6
click at [300, 416] on p "JS_NoScript" at bounding box center [319, 414] width 229 height 28
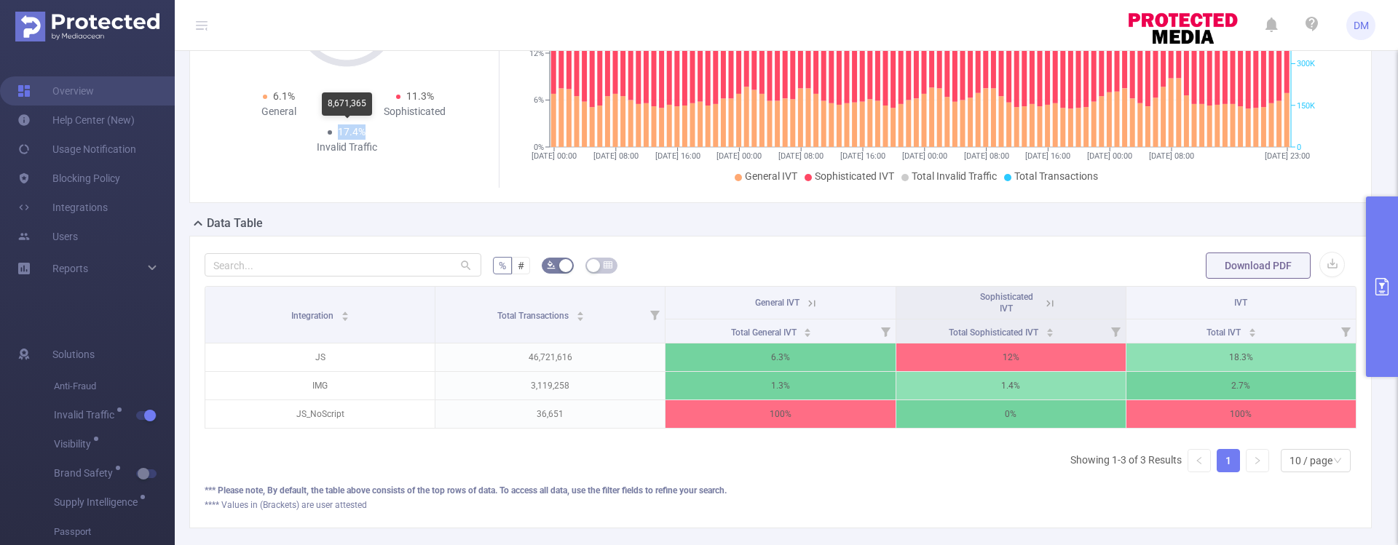
drag, startPoint x: 333, startPoint y: 132, endPoint x: 366, endPoint y: 136, distance: 33.1
click at [366, 136] on div "17.4% Invalid Traffic" at bounding box center [347, 140] width 136 height 31
click at [809, 303] on icon at bounding box center [811, 303] width 13 height 13
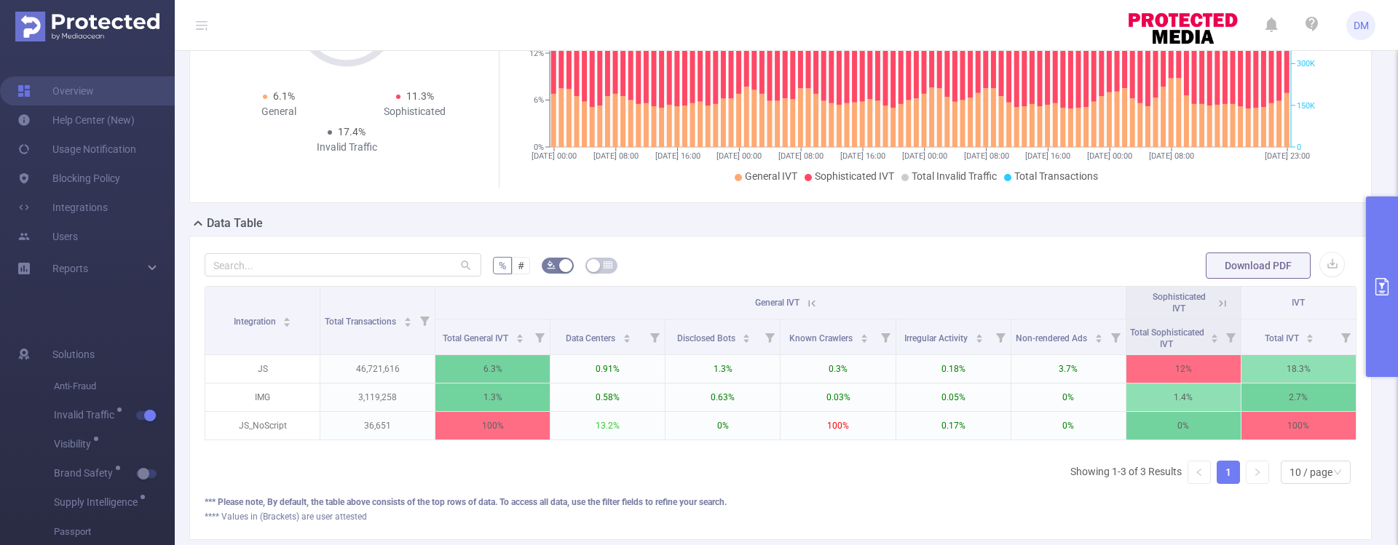
scroll to position [0, 3]
click at [1213, 299] on icon at bounding box center [1219, 303] width 13 height 13
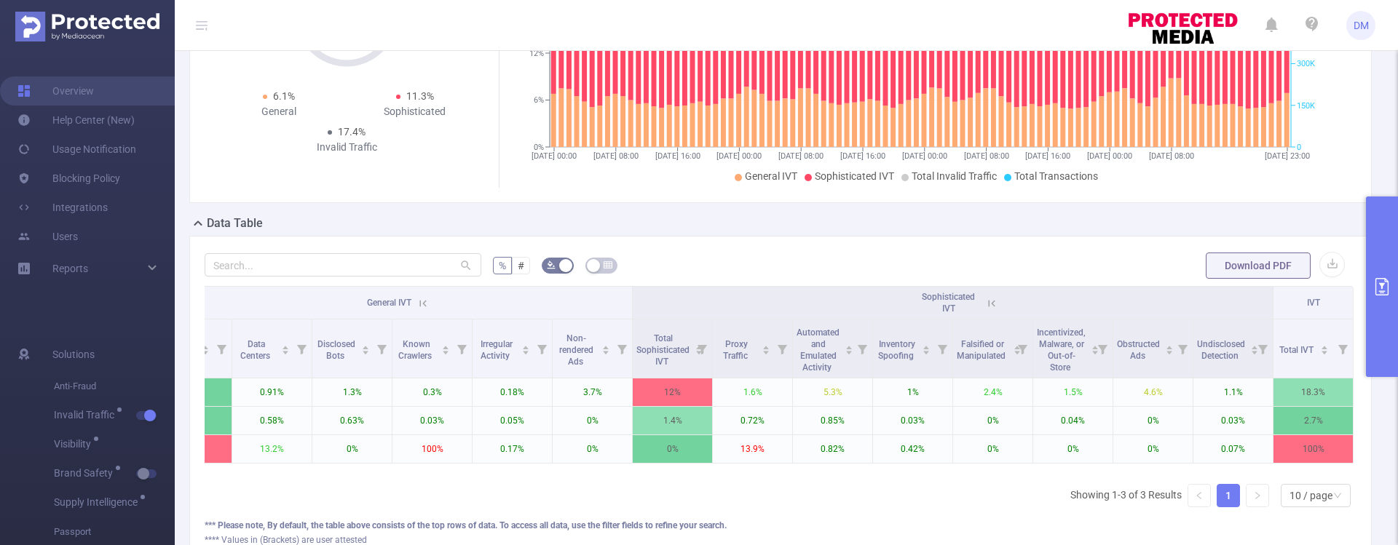
scroll to position [0, 230]
click at [416, 297] on icon at bounding box center [422, 303] width 13 height 13
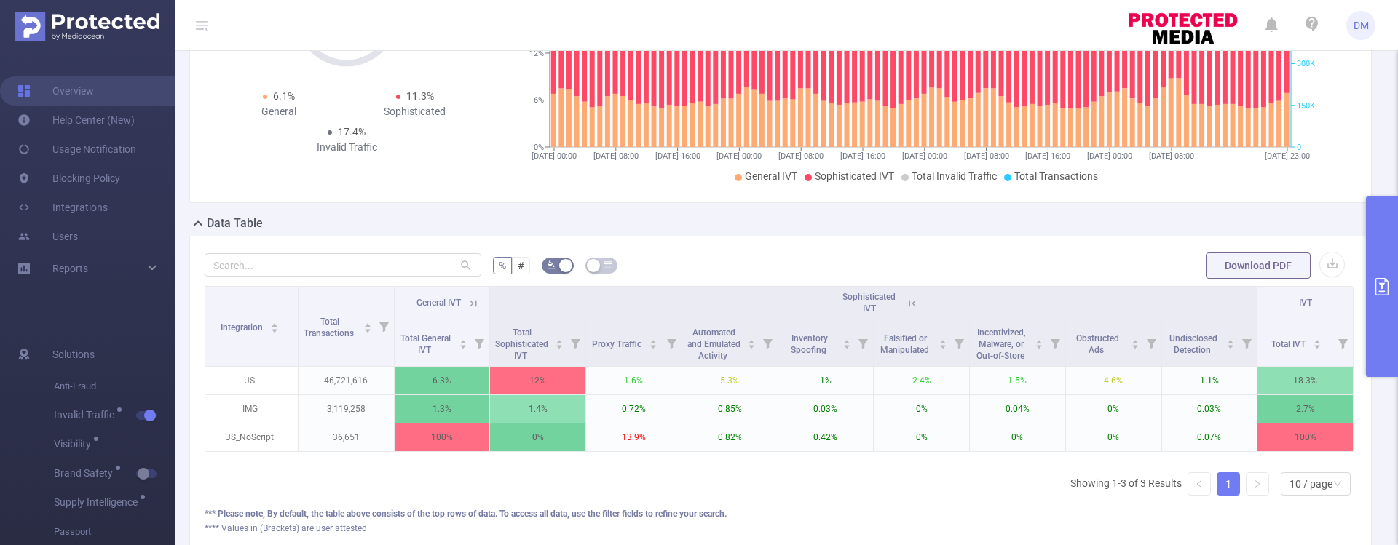
scroll to position [0, 3]
click at [906, 307] on icon at bounding box center [912, 303] width 13 height 13
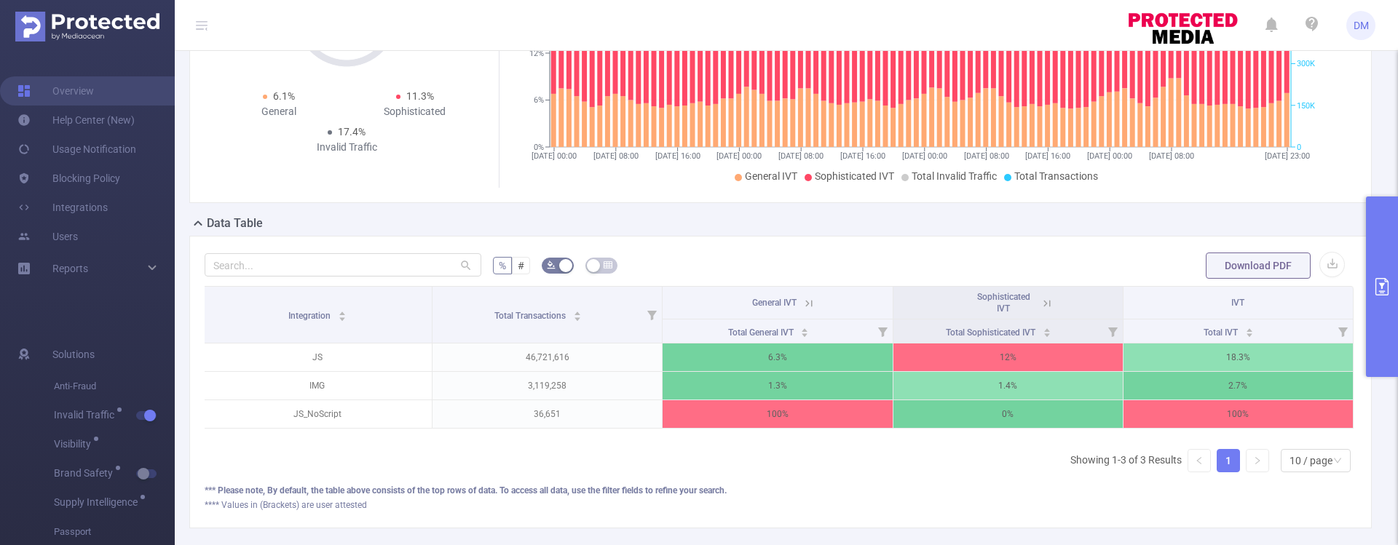
click at [1040, 300] on icon at bounding box center [1046, 303] width 13 height 13
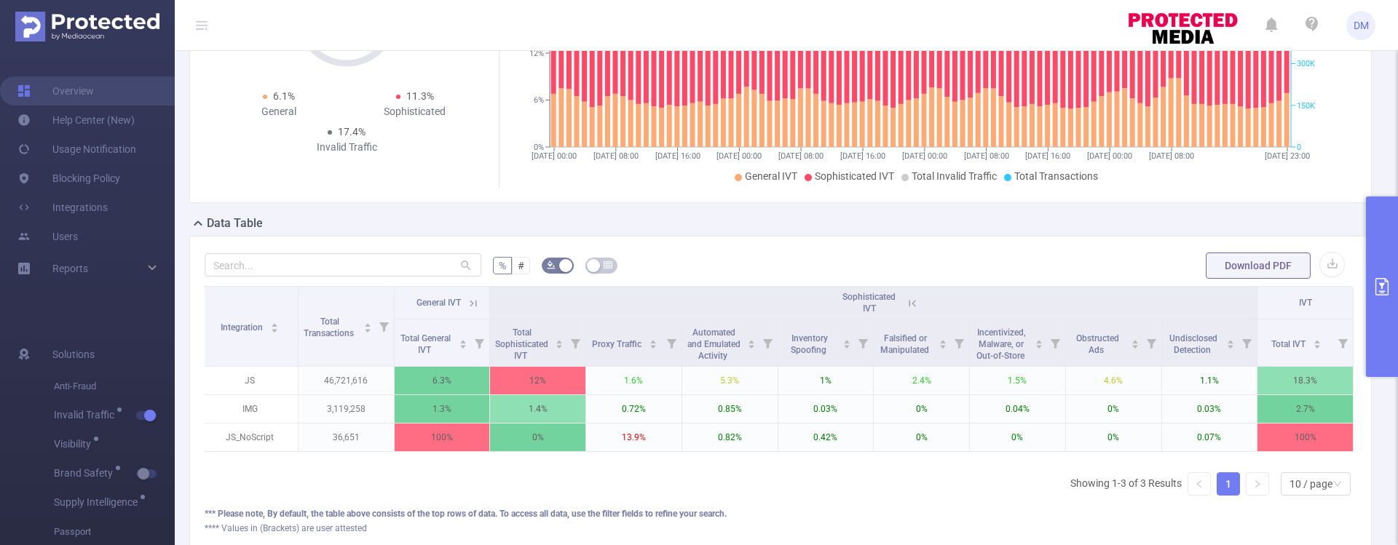
click at [1378, 263] on button "primary" at bounding box center [1382, 287] width 32 height 181
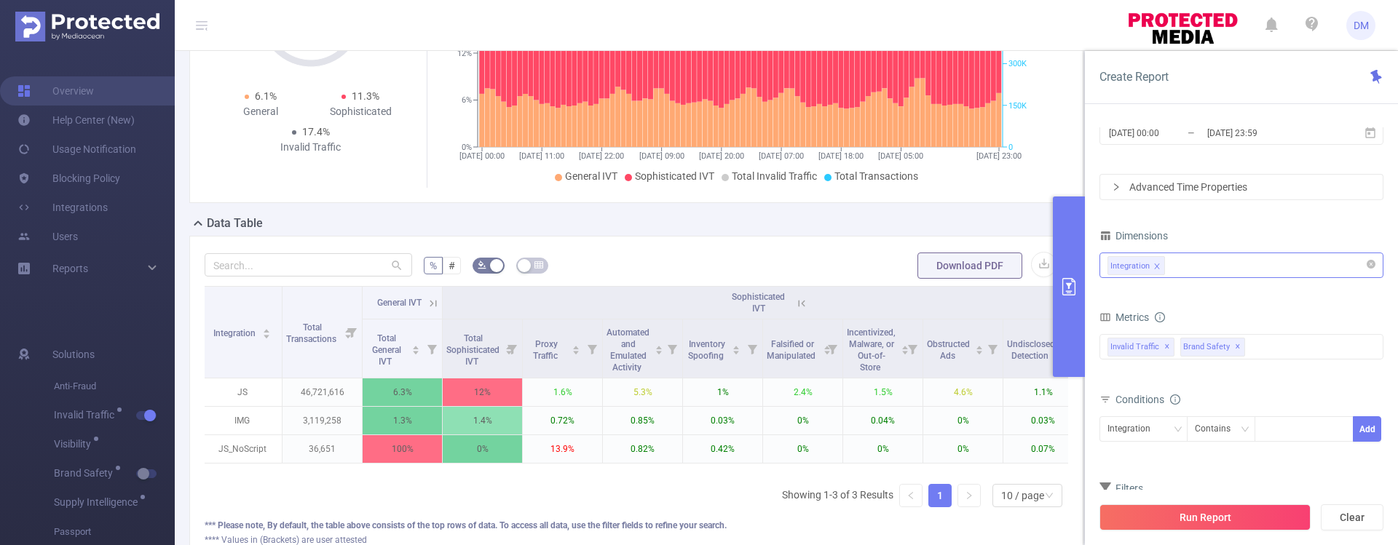
click at [1217, 269] on div "Integration" at bounding box center [1241, 265] width 268 height 24
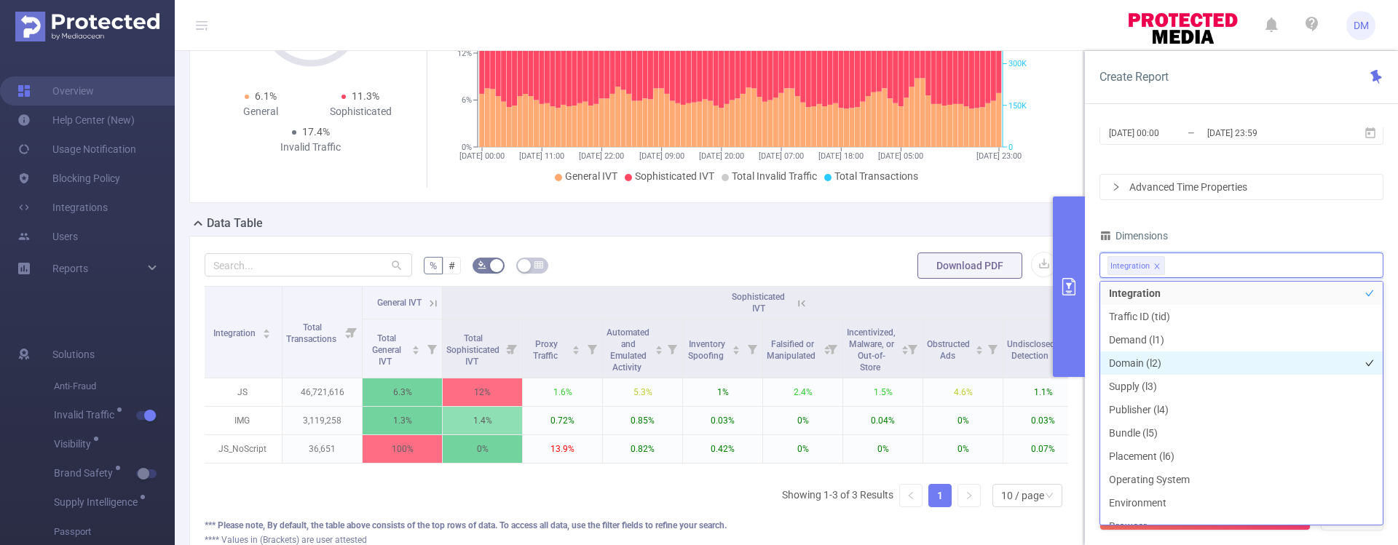
click at [1170, 365] on li "Domain (l2)" at bounding box center [1241, 363] width 283 height 23
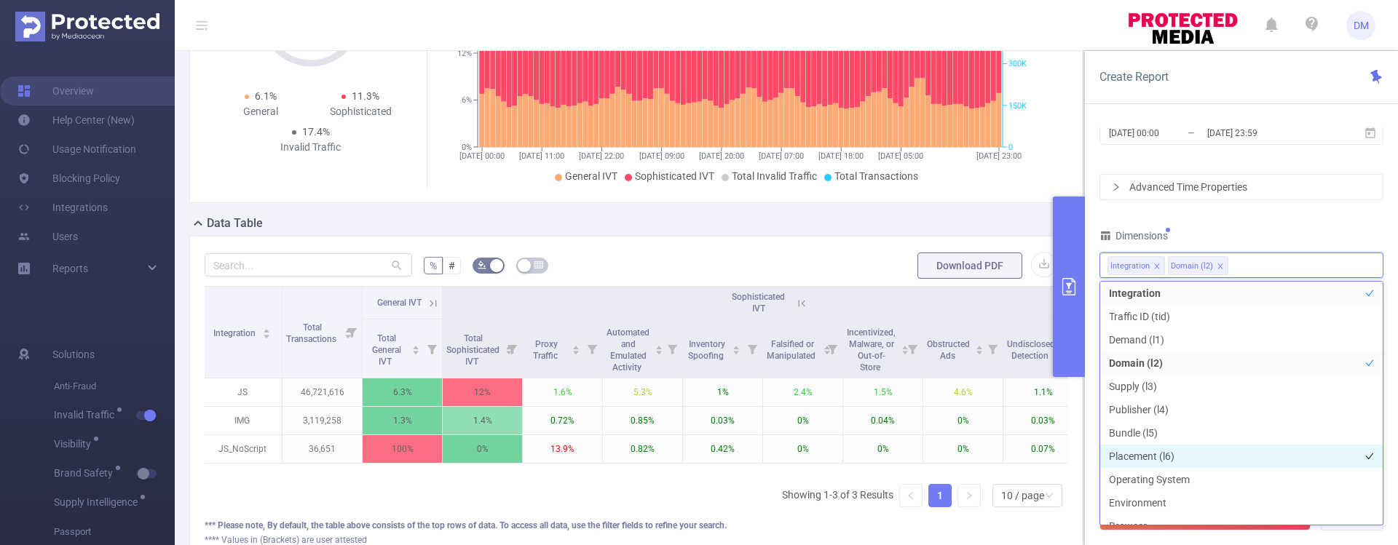
click at [1156, 457] on li "Placement (l6)" at bounding box center [1241, 456] width 283 height 23
click at [1274, 229] on div "Dimensions" at bounding box center [1241, 238] width 284 height 24
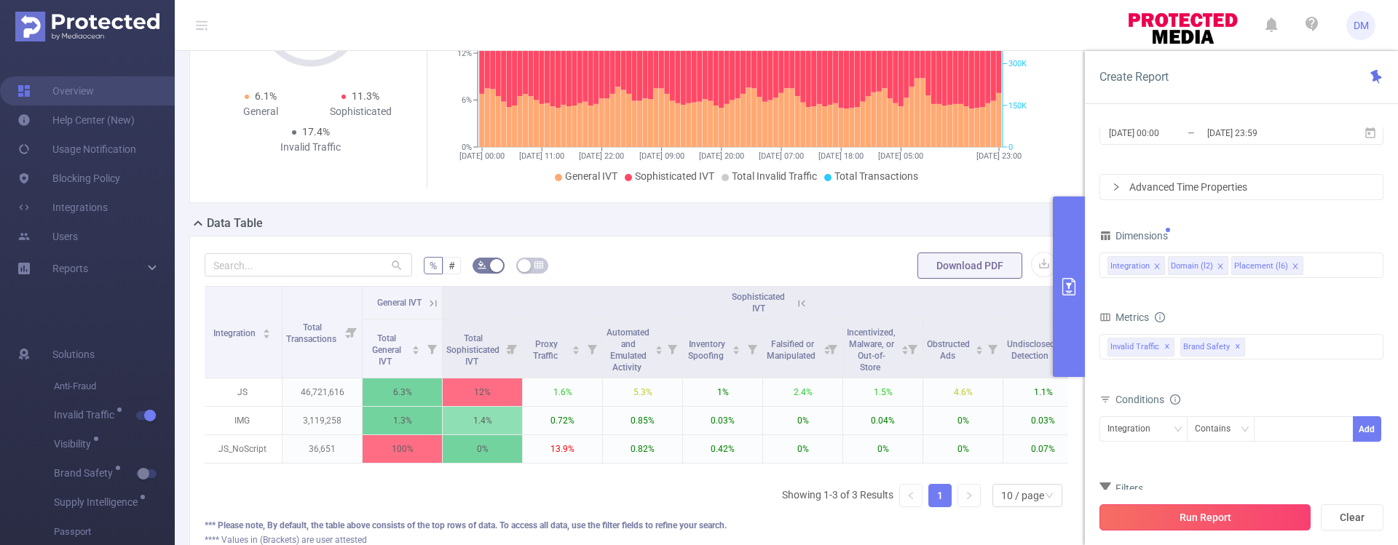
click at [1196, 516] on button "Run Report" at bounding box center [1204, 518] width 211 height 26
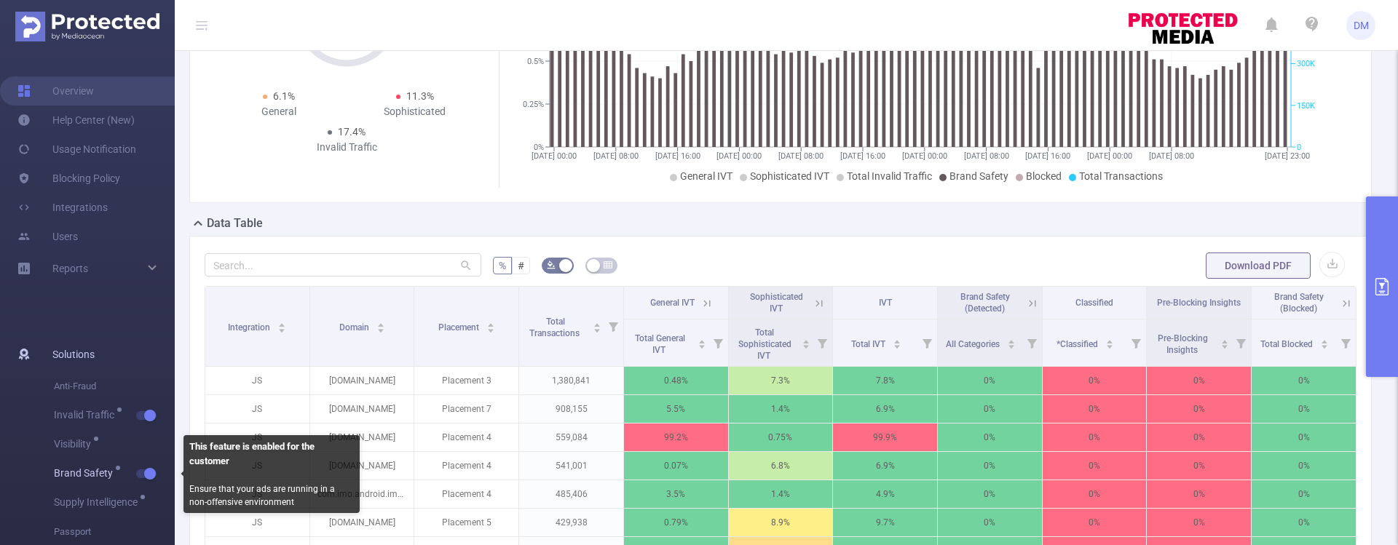
click at [141, 471] on span "button" at bounding box center [148, 473] width 19 height 7
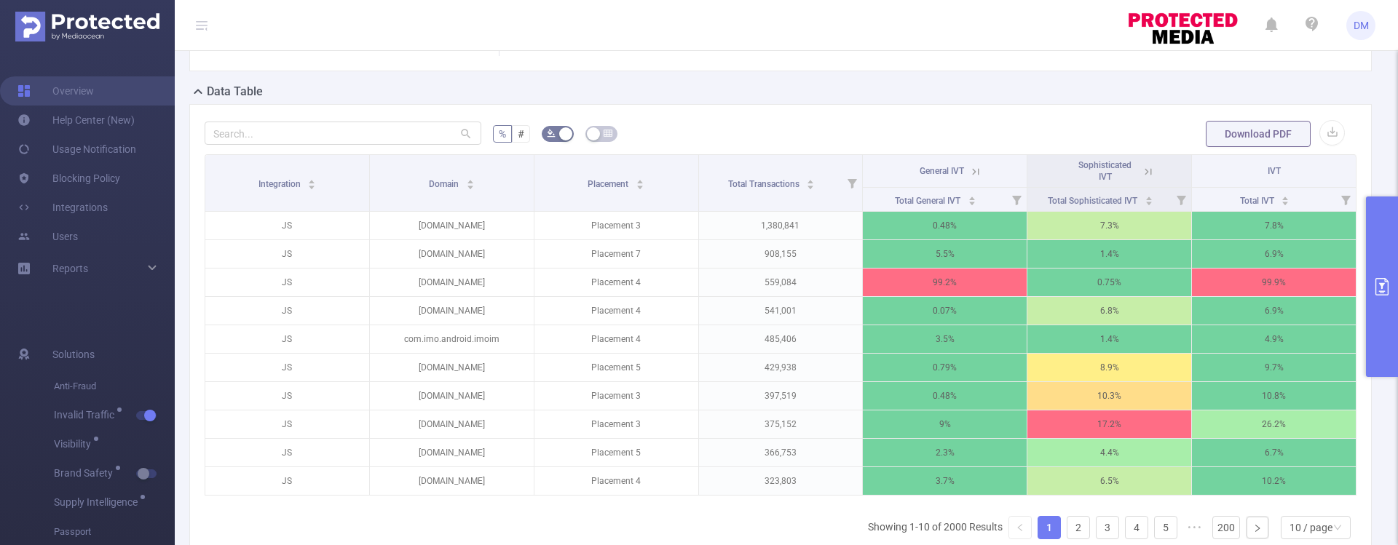
scroll to position [312, 0]
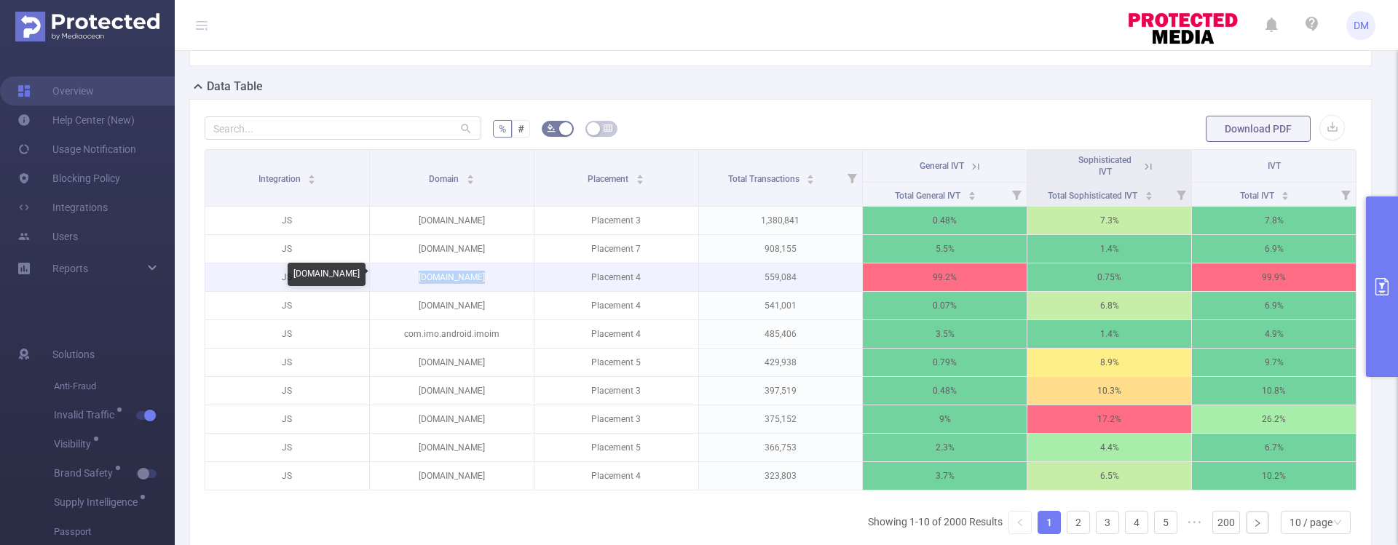
drag, startPoint x: 407, startPoint y: 279, endPoint x: 500, endPoint y: 277, distance: 93.2
click at [500, 277] on p "[DOMAIN_NAME]" at bounding box center [452, 278] width 164 height 28
drag, startPoint x: 575, startPoint y: 278, endPoint x: 653, endPoint y: 279, distance: 77.9
click at [653, 279] on p "Placement 4" at bounding box center [616, 278] width 164 height 28
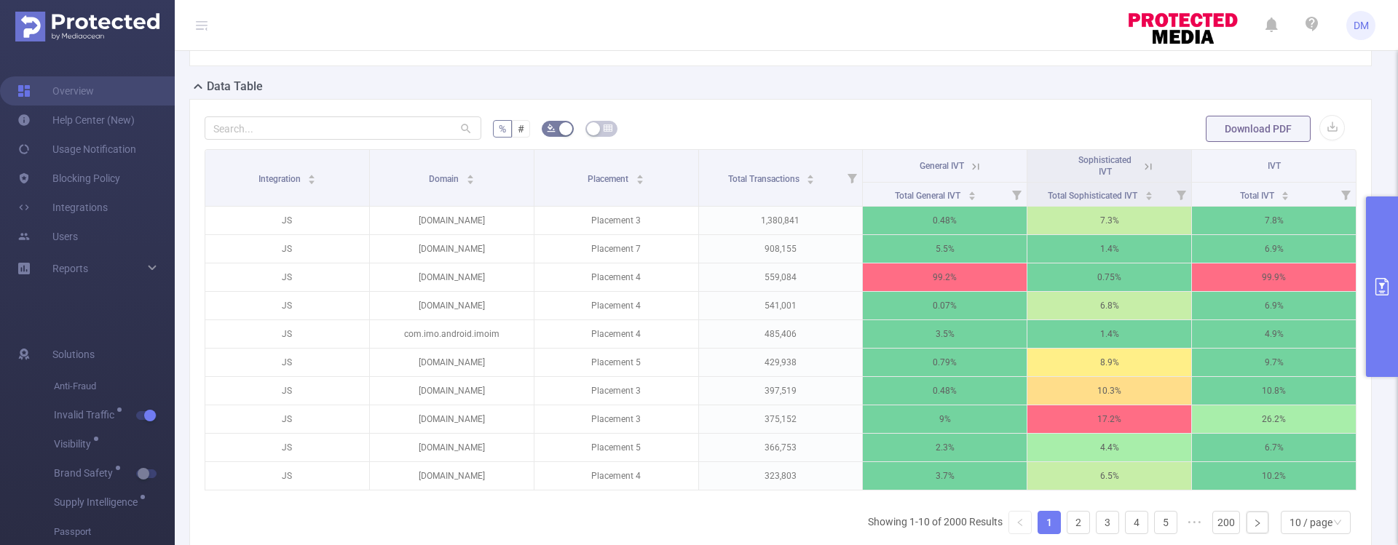
click at [965, 169] on icon at bounding box center [973, 166] width 17 height 15
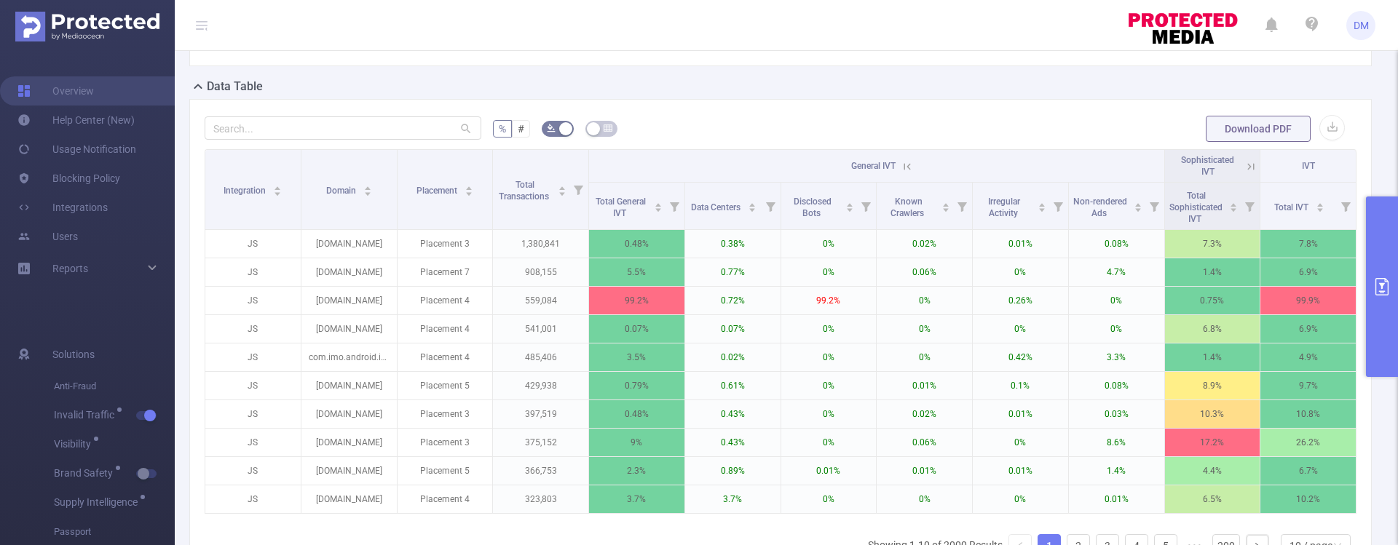
click at [1244, 167] on icon at bounding box center [1250, 166] width 13 height 13
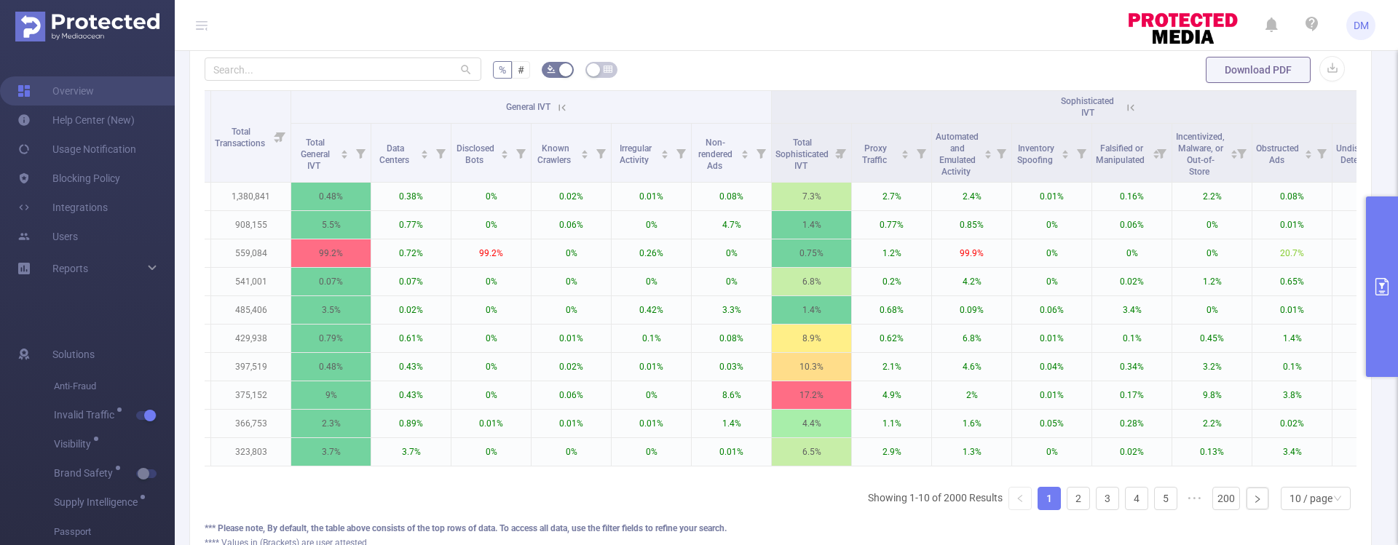
scroll to position [0, 390]
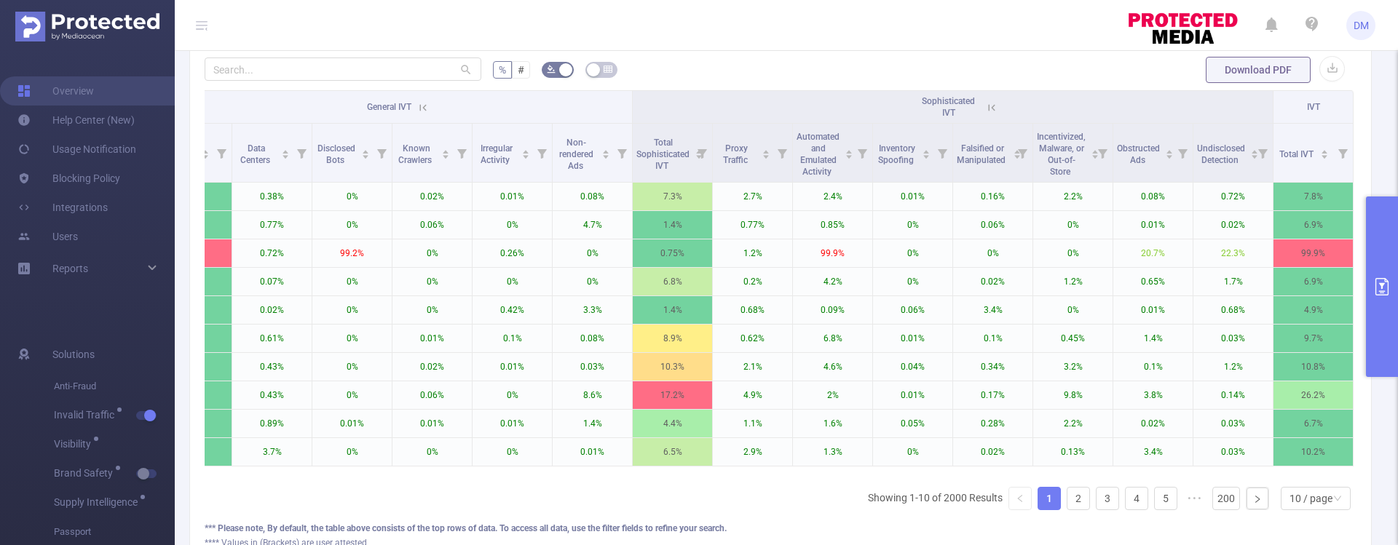
click at [988, 108] on icon at bounding box center [991, 107] width 7 height 7
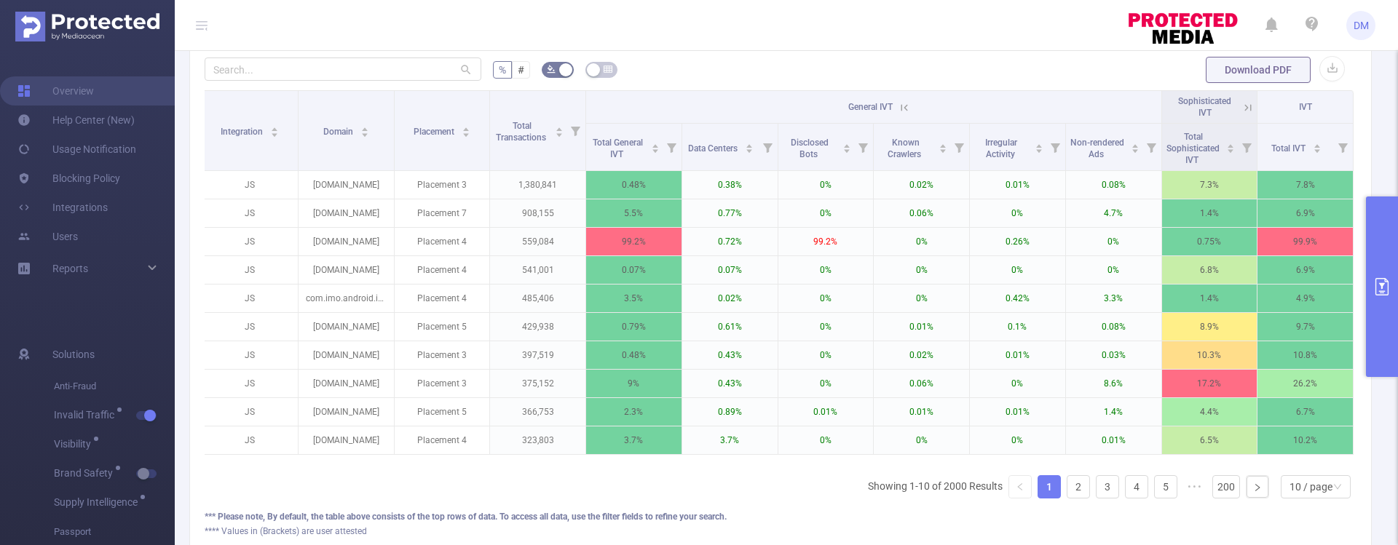
click at [899, 108] on icon at bounding box center [904, 107] width 13 height 13
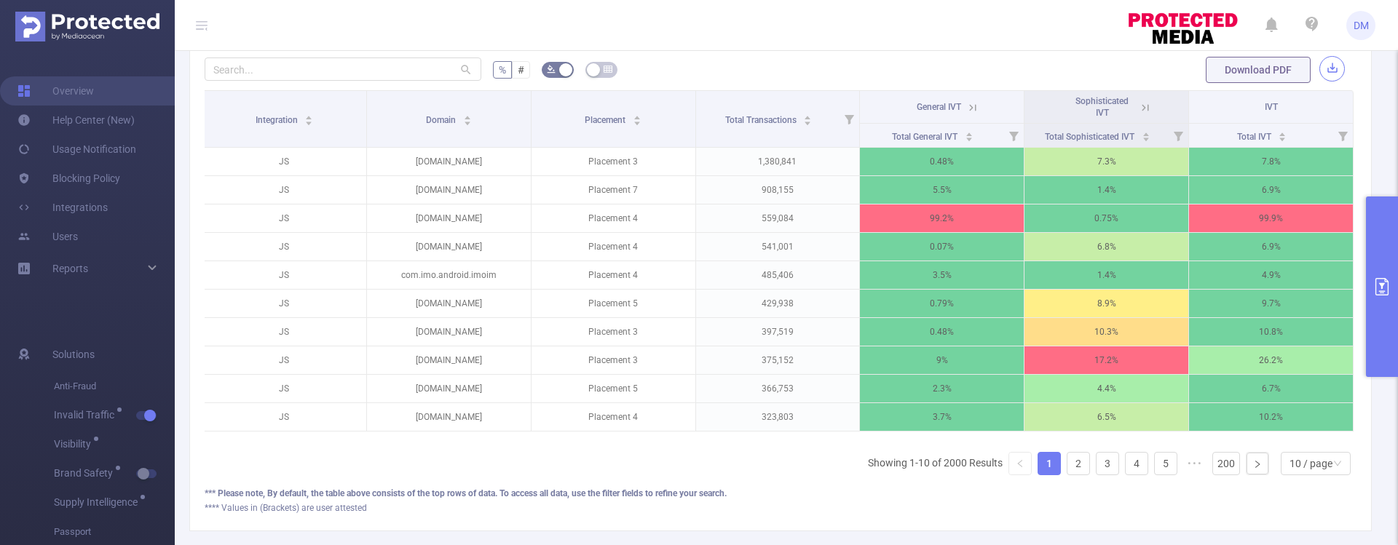
click at [1319, 73] on button "button" at bounding box center [1331, 68] width 25 height 25
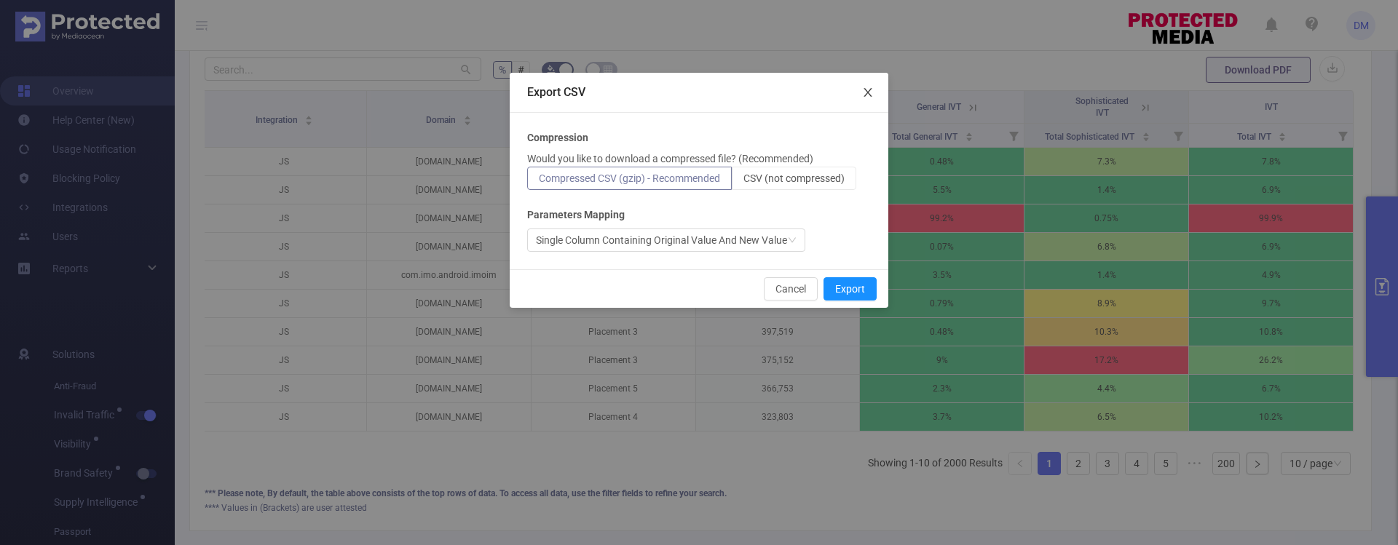
click at [869, 98] on span "Close" at bounding box center [868, 93] width 41 height 41
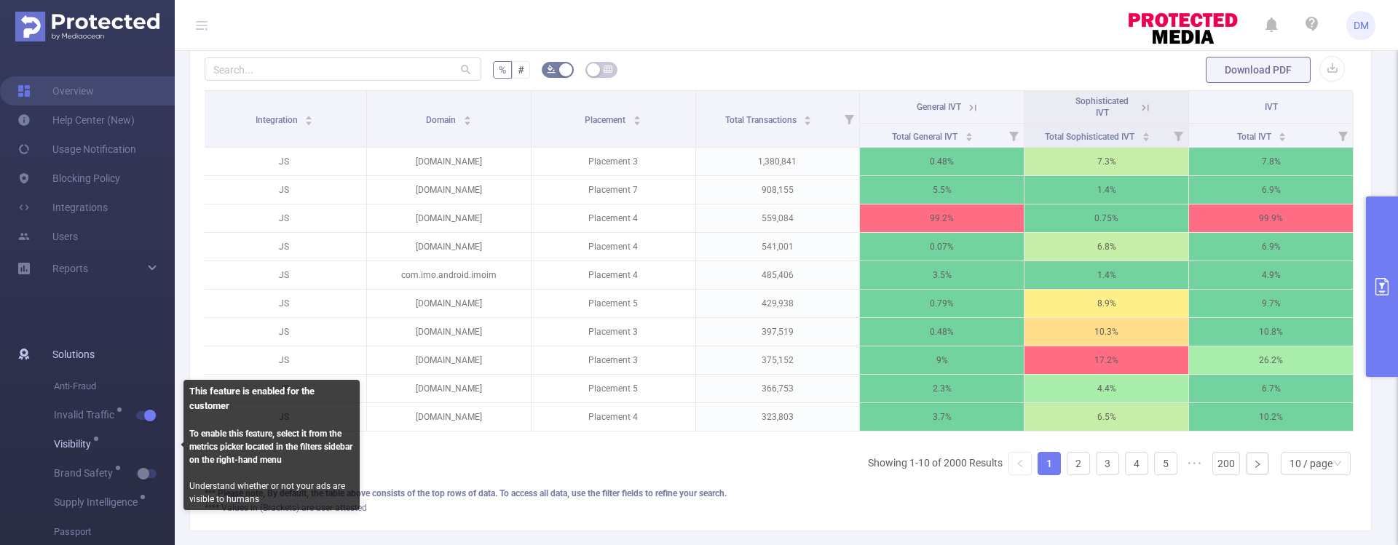
click at [91, 446] on span "Visibility" at bounding box center [75, 444] width 42 height 10
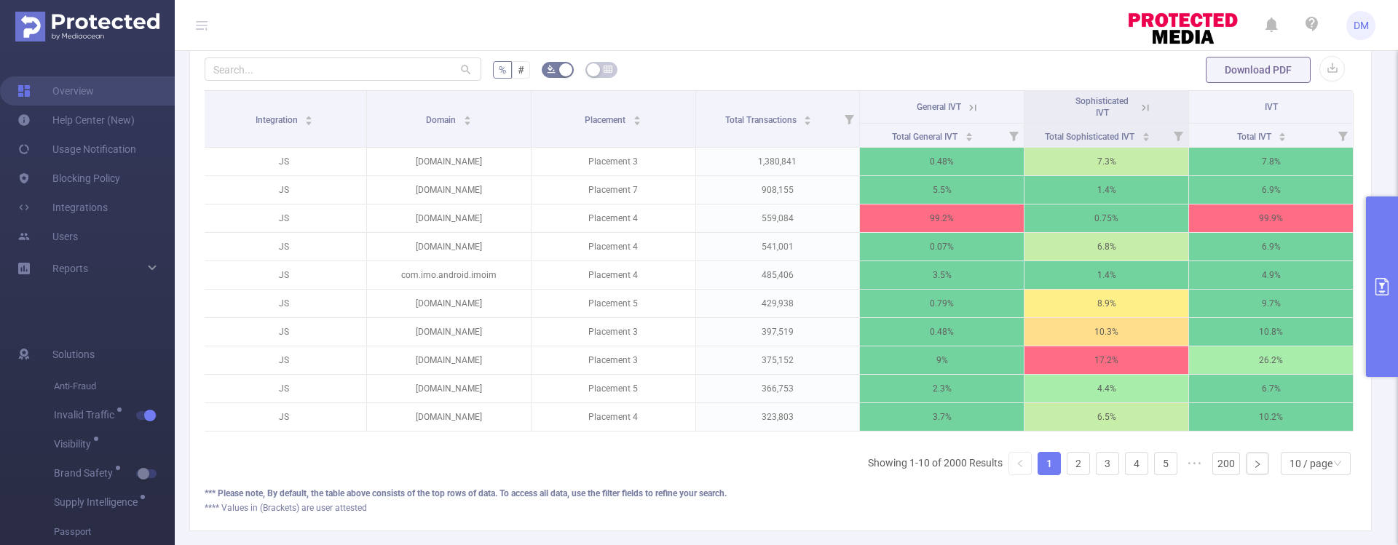
click at [1391, 300] on button "primary" at bounding box center [1382, 287] width 32 height 181
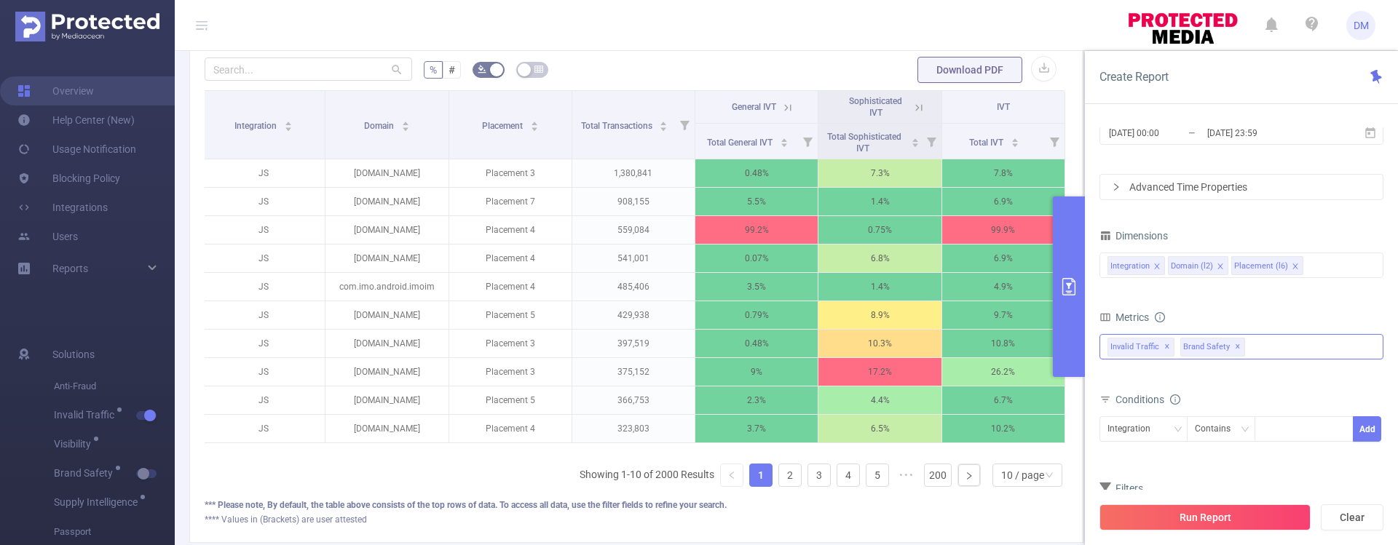
click at [1292, 349] on div "Invalid Traffic ✕ Brand Safety ✕" at bounding box center [1241, 346] width 284 height 25
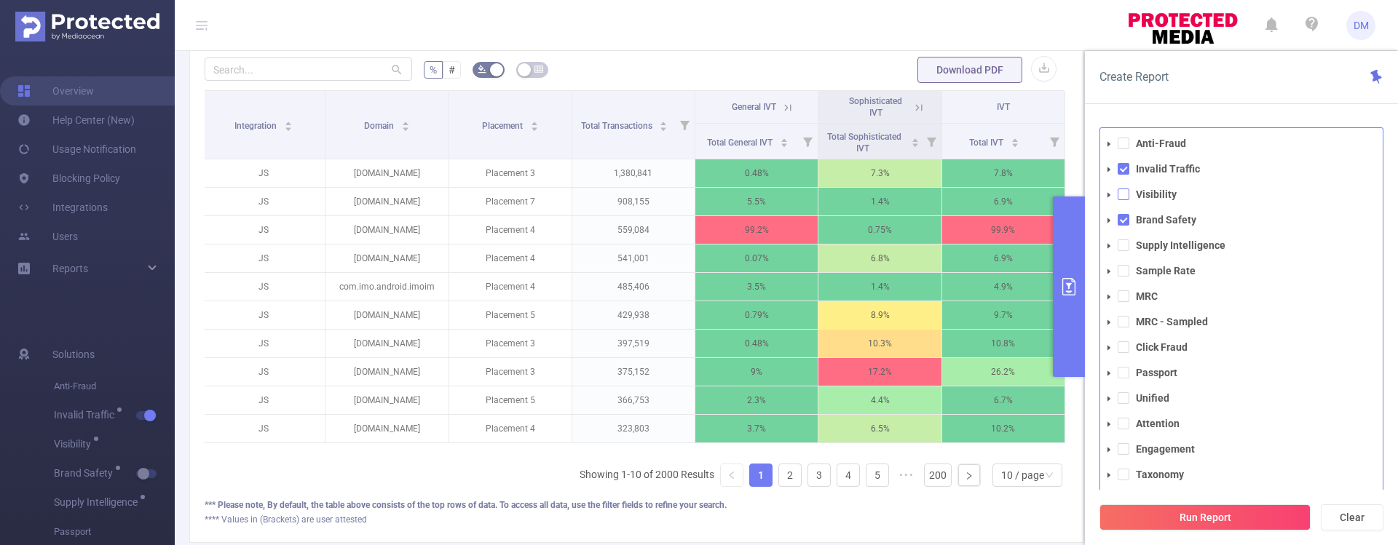
click at [1127, 195] on span at bounding box center [1124, 195] width 12 height 12
click at [1222, 519] on button "Run Report" at bounding box center [1204, 518] width 211 height 26
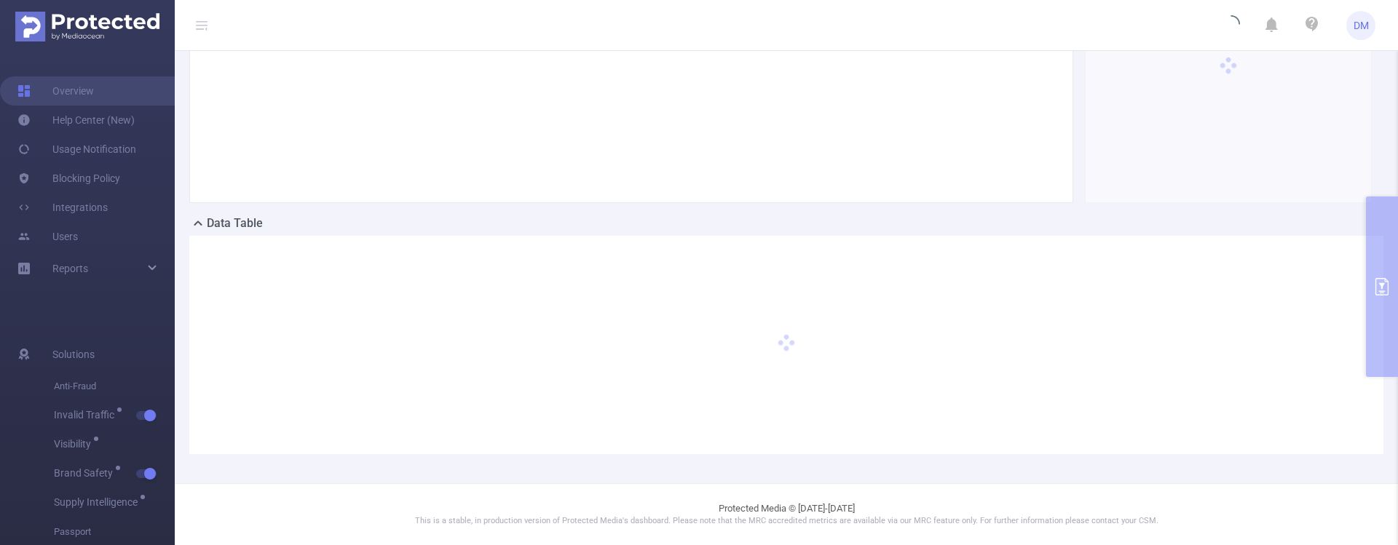
scroll to position [175, 0]
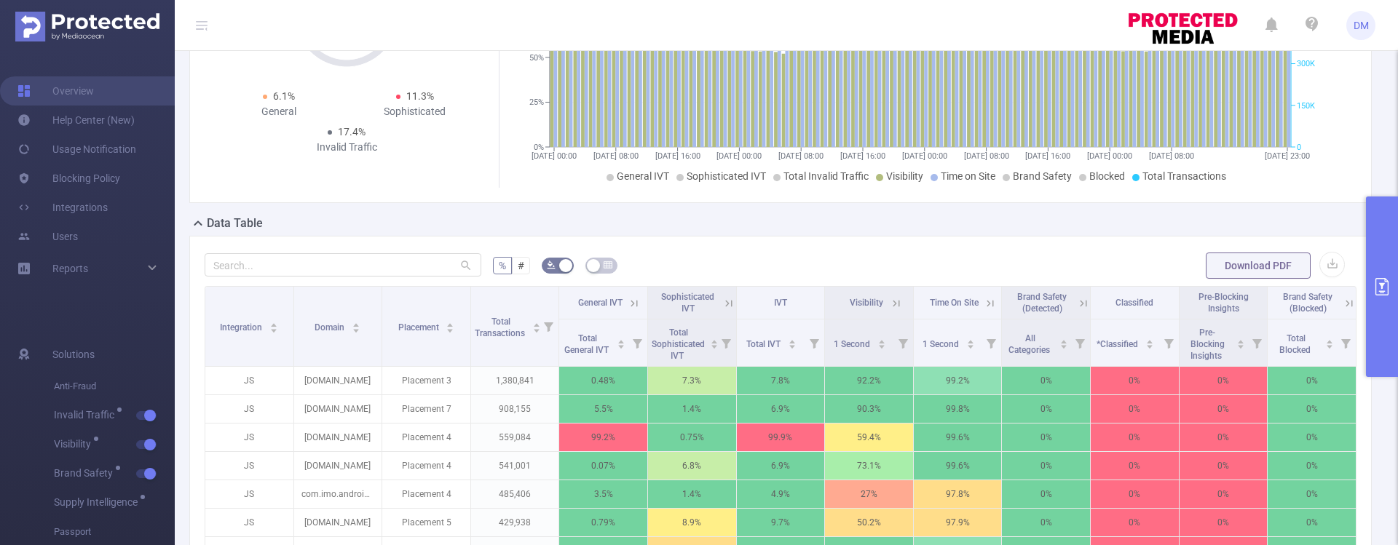
click at [890, 301] on icon at bounding box center [896, 303] width 13 height 13
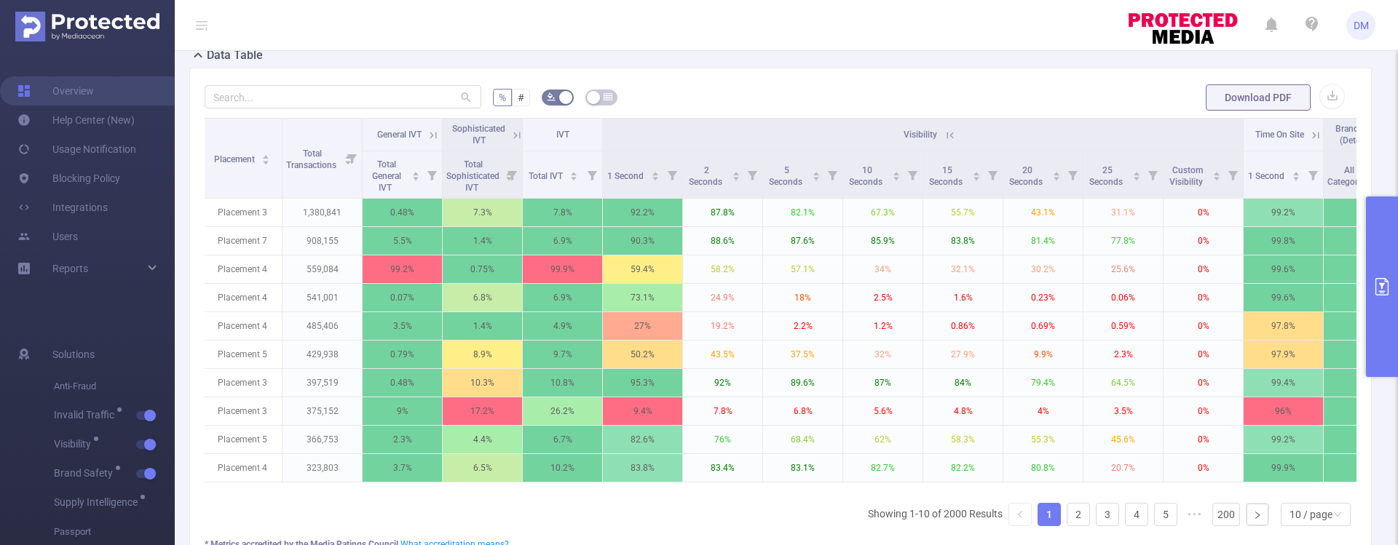
scroll to position [0, 316]
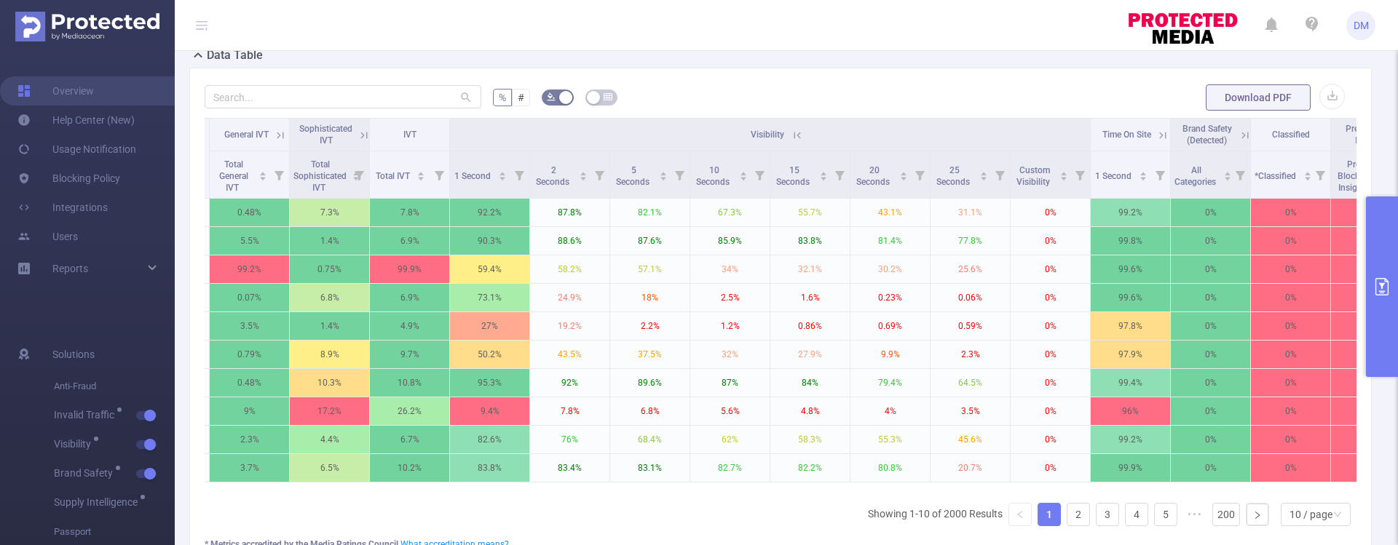
click at [1162, 135] on icon at bounding box center [1162, 135] width 13 height 13
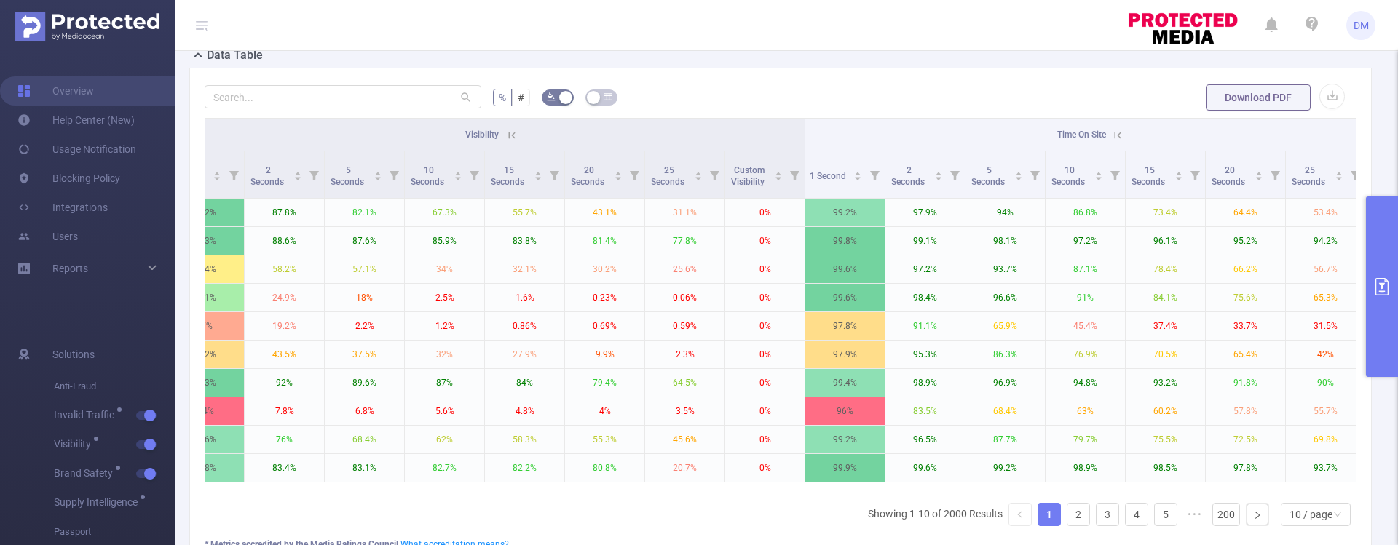
scroll to position [0, 657]
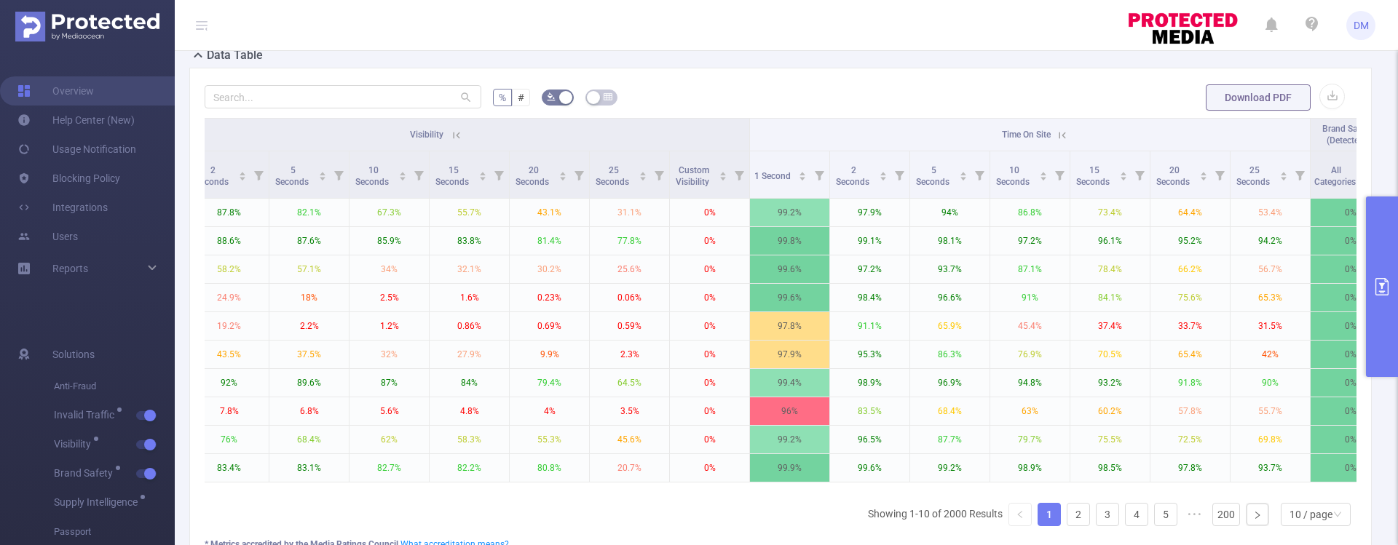
click at [455, 132] on icon at bounding box center [456, 135] width 13 height 13
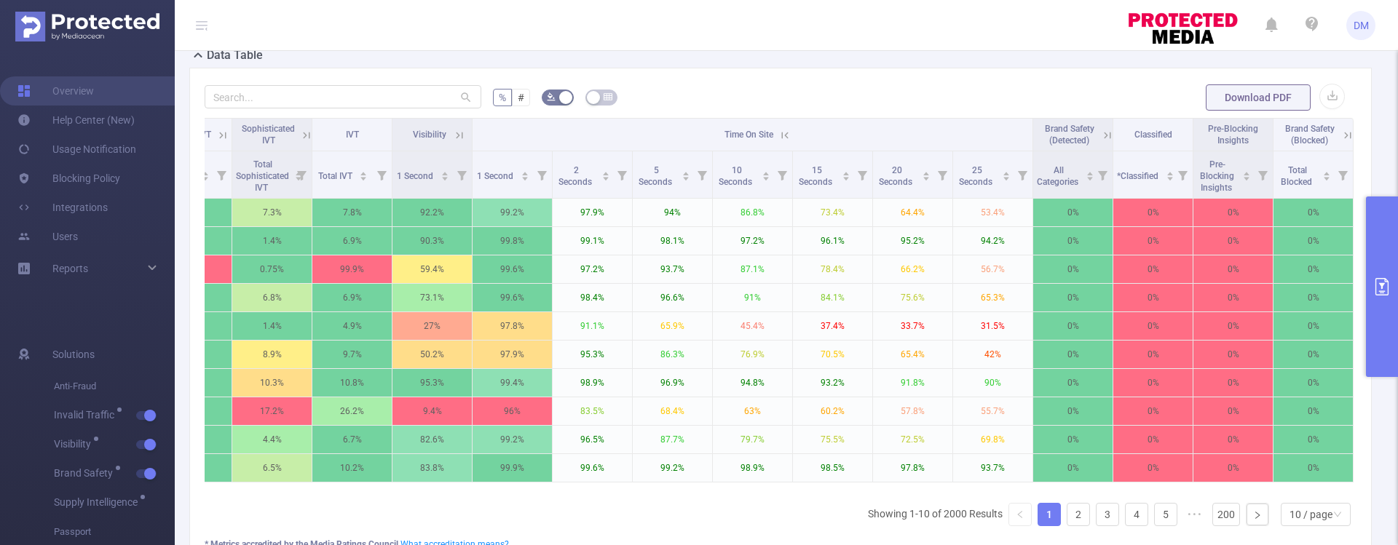
click at [782, 134] on icon at bounding box center [785, 135] width 7 height 7
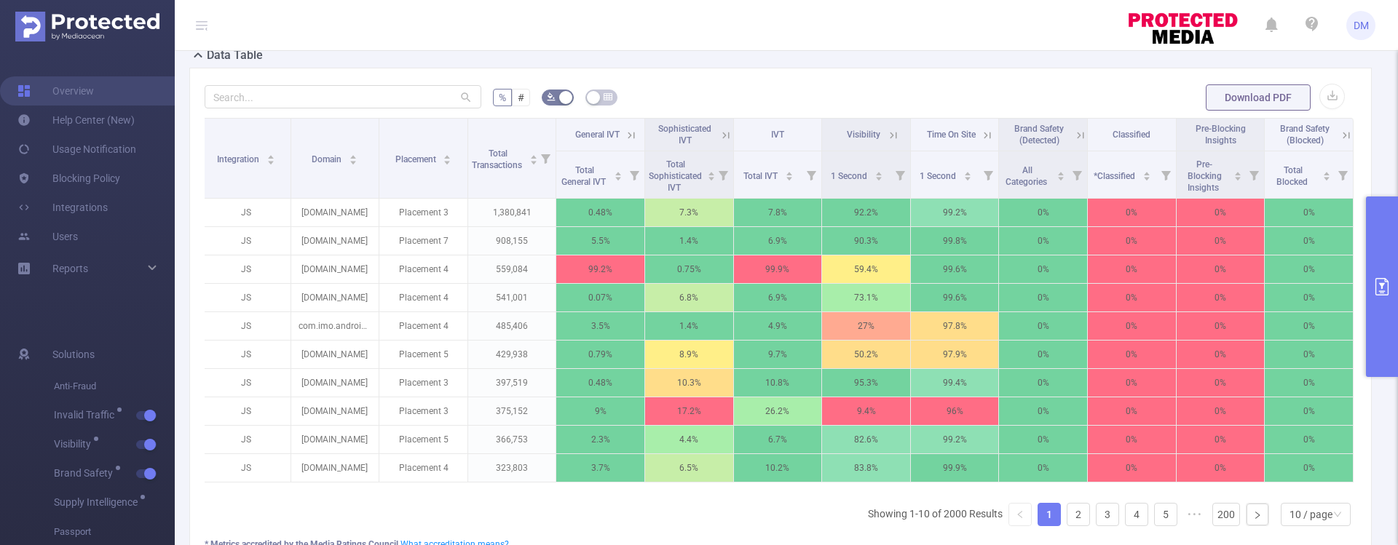
scroll to position [0, 3]
click at [1077, 135] on icon at bounding box center [1080, 135] width 7 height 7
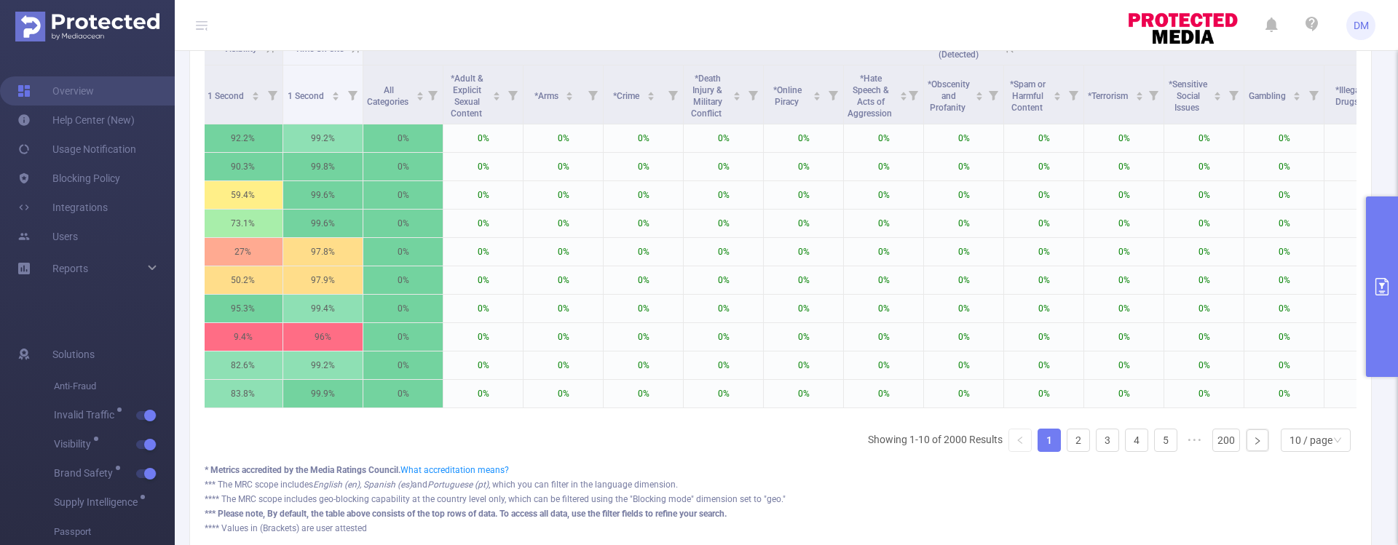
scroll to position [430, 0]
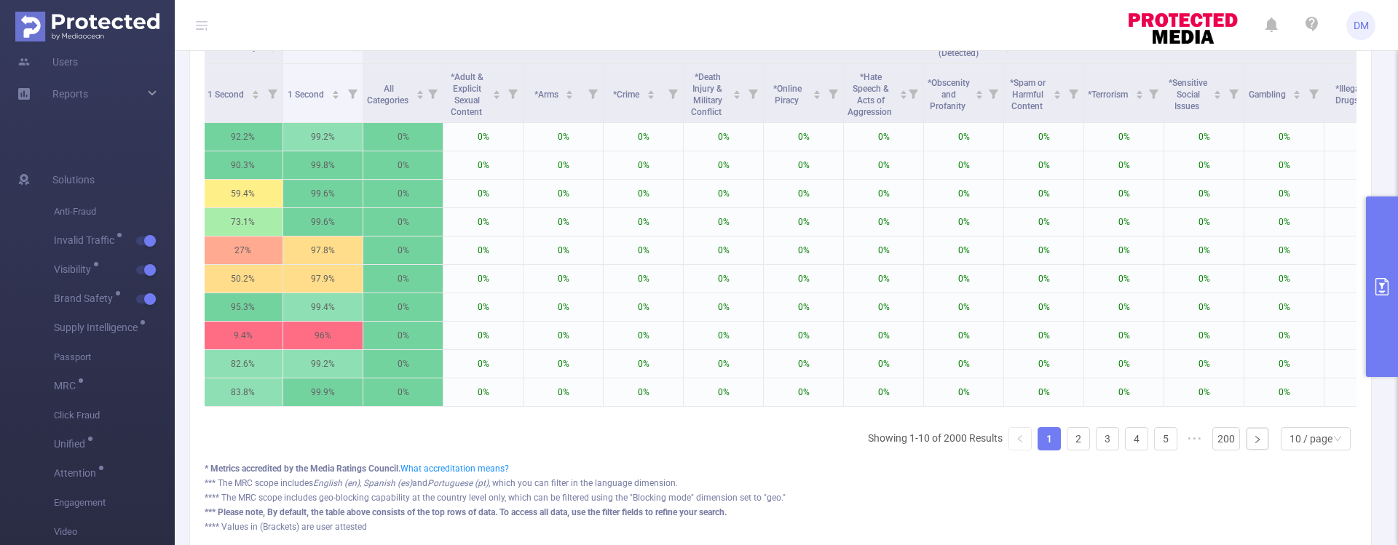
scroll to position [0, 0]
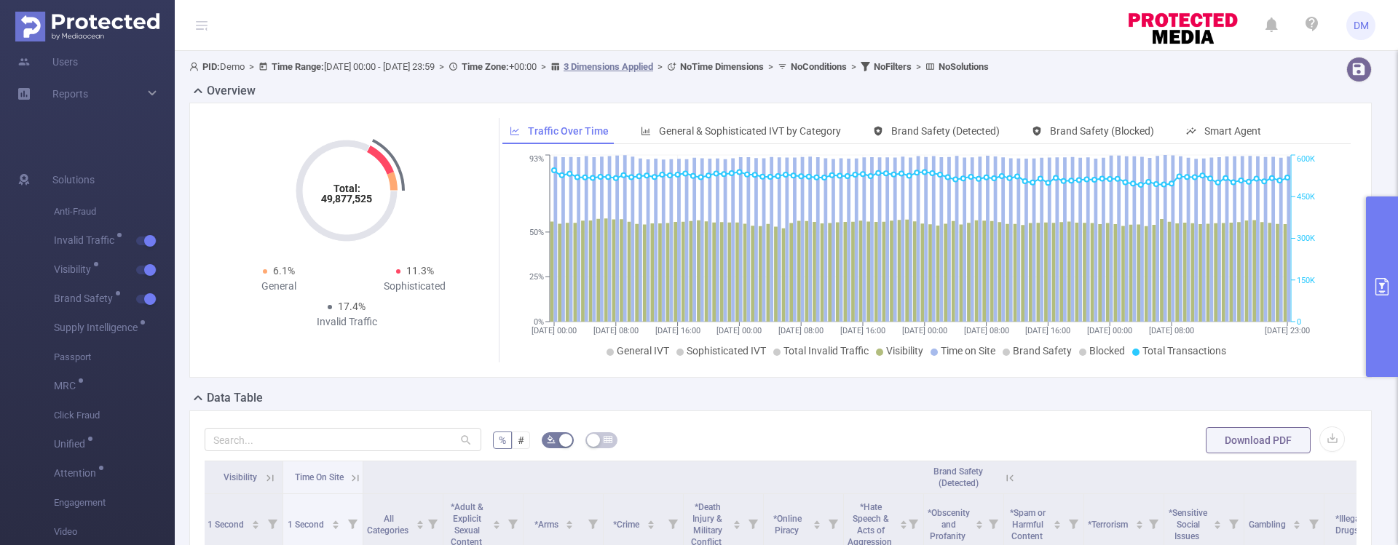
click at [1384, 299] on button "primary" at bounding box center [1382, 287] width 32 height 181
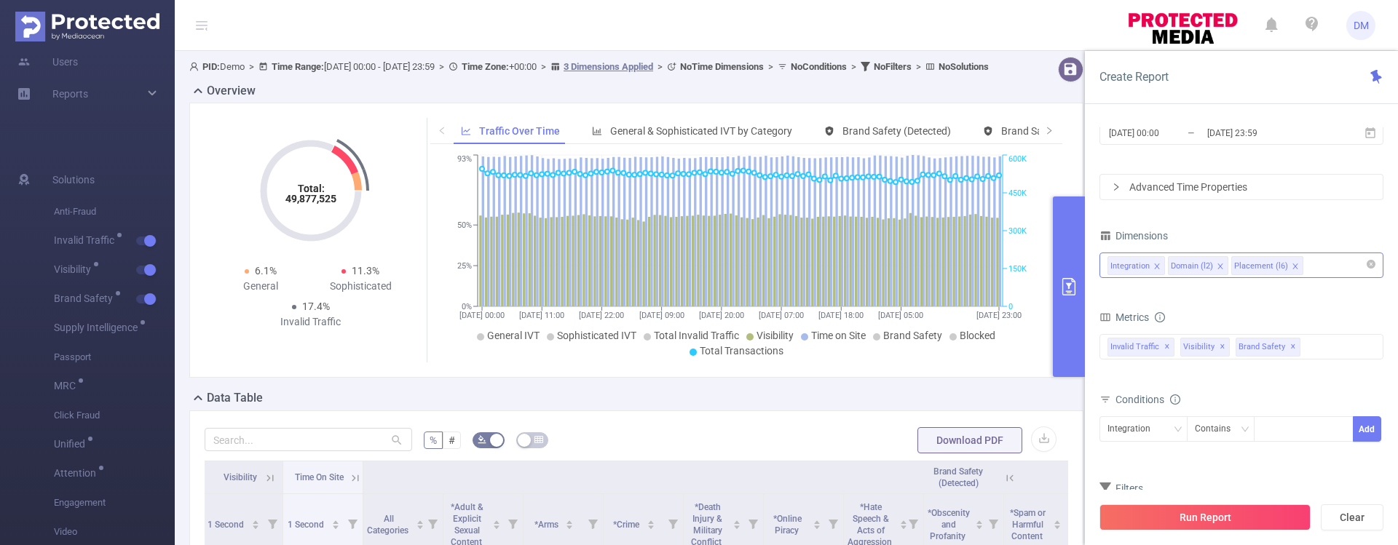
click at [1330, 259] on div "Integration Domain (l2) Placement (l6)" at bounding box center [1241, 265] width 268 height 24
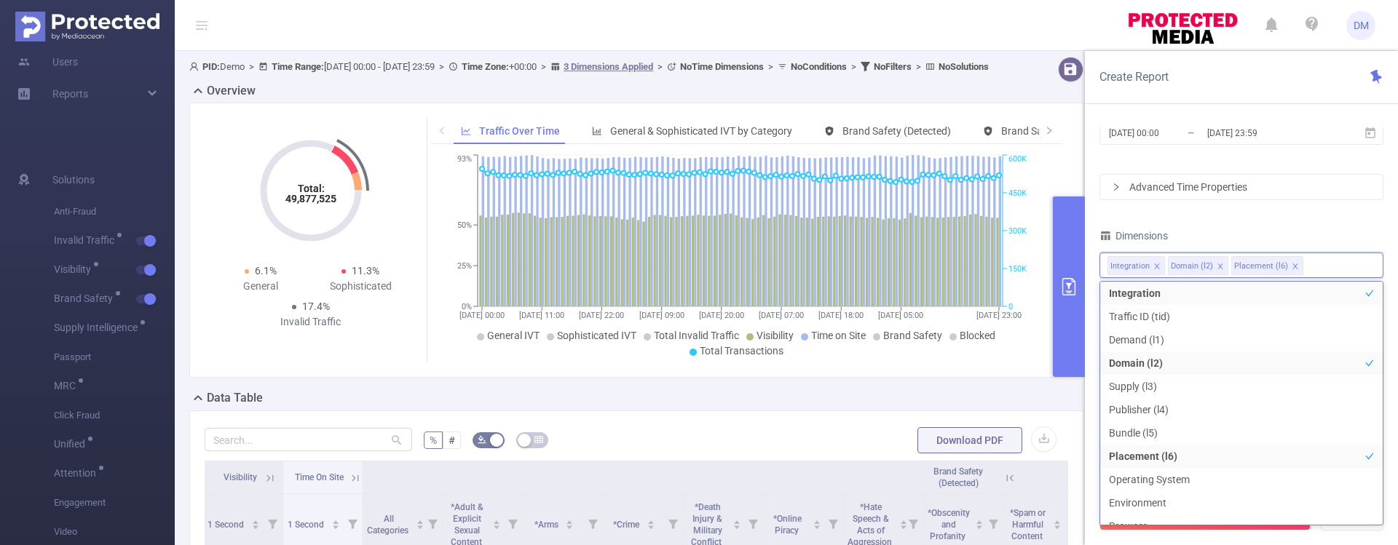
click at [1331, 224] on div "PID 1000001 - Demo 1000001 - Demo Time Range [DATE] 00:00 _ [DATE] 23:59 Advanc…" at bounding box center [1241, 280] width 284 height 539
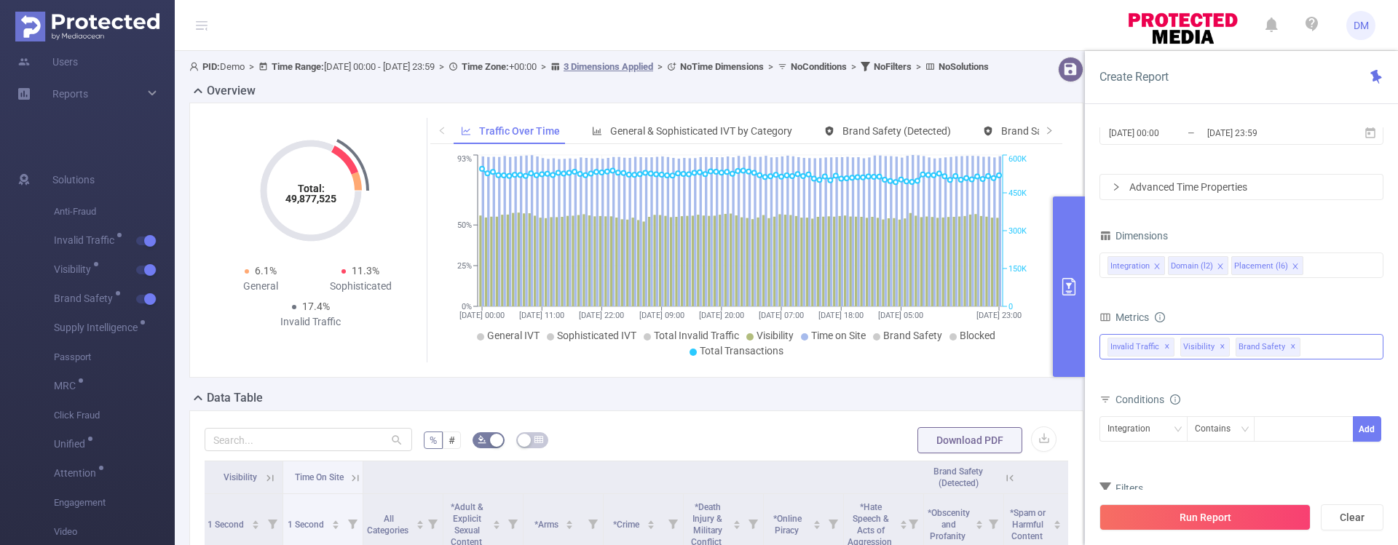
click at [1322, 344] on div "Invalid Traffic ✕ Anti-Fraud Invalid Traffic Visibility Brand Safety Supply Int…" at bounding box center [1241, 346] width 284 height 25
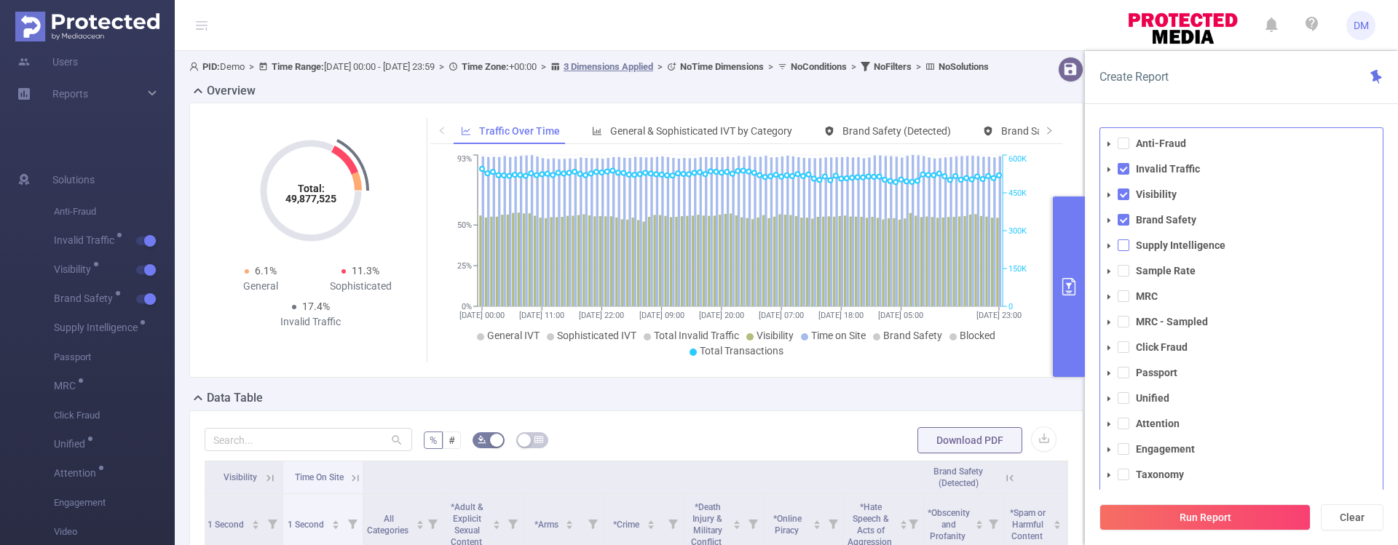
click at [1128, 245] on span at bounding box center [1124, 246] width 12 height 12
click at [1204, 526] on button "Run Report" at bounding box center [1204, 518] width 211 height 26
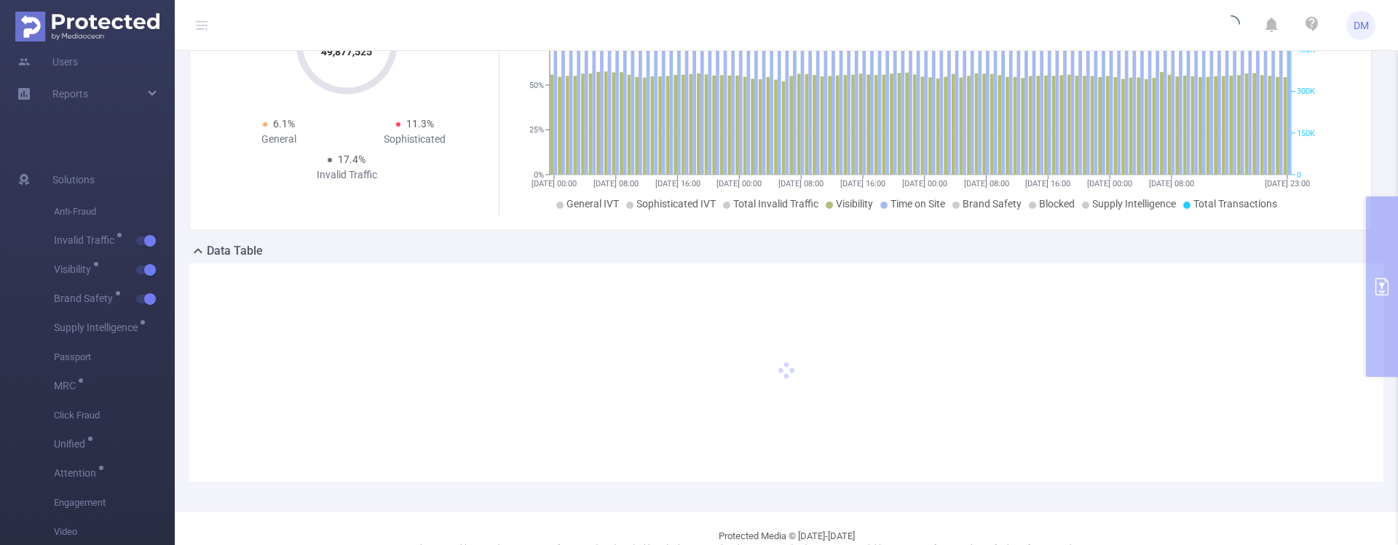
scroll to position [175, 0]
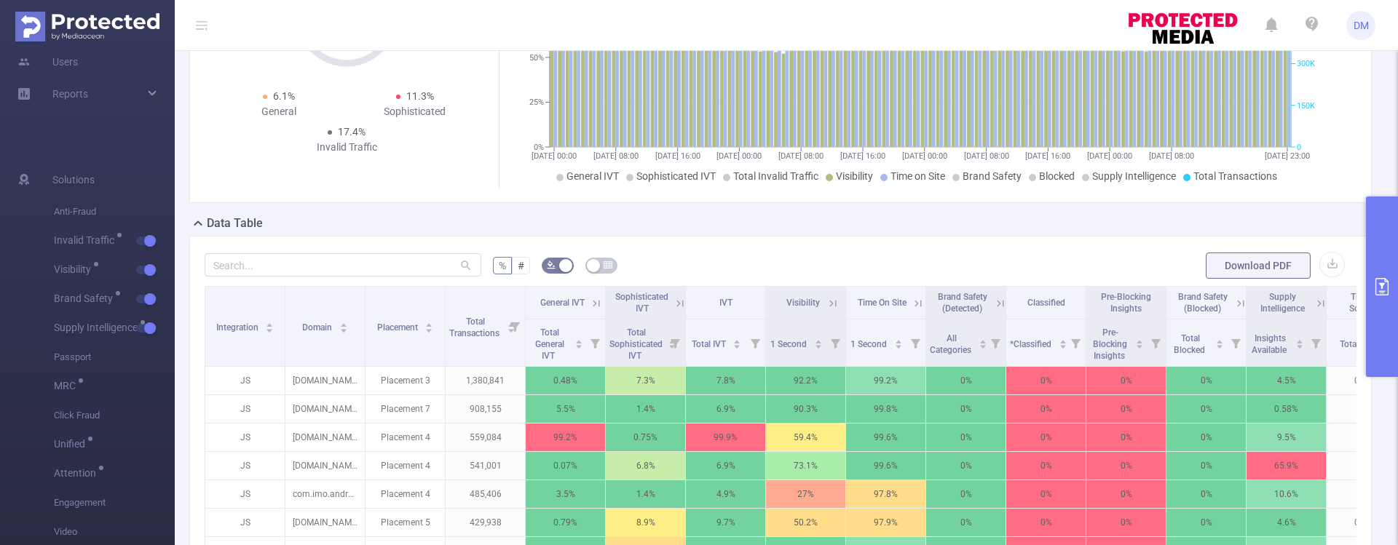
click at [1320, 301] on icon at bounding box center [1320, 303] width 13 height 13
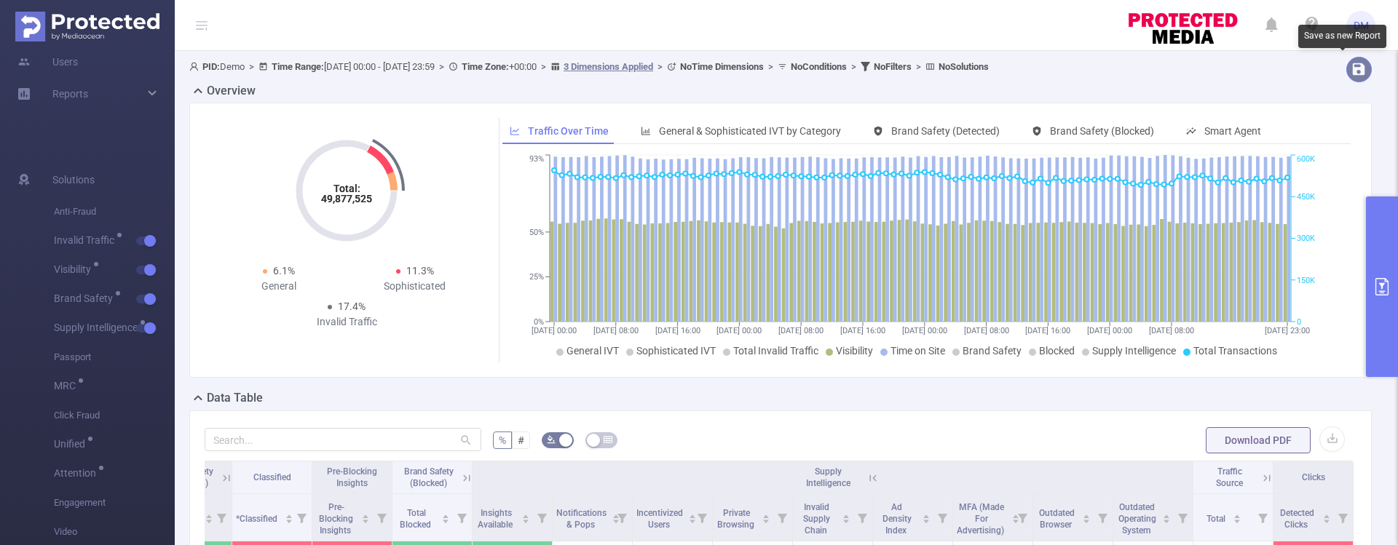
click at [1346, 60] on button "button" at bounding box center [1358, 69] width 25 height 25
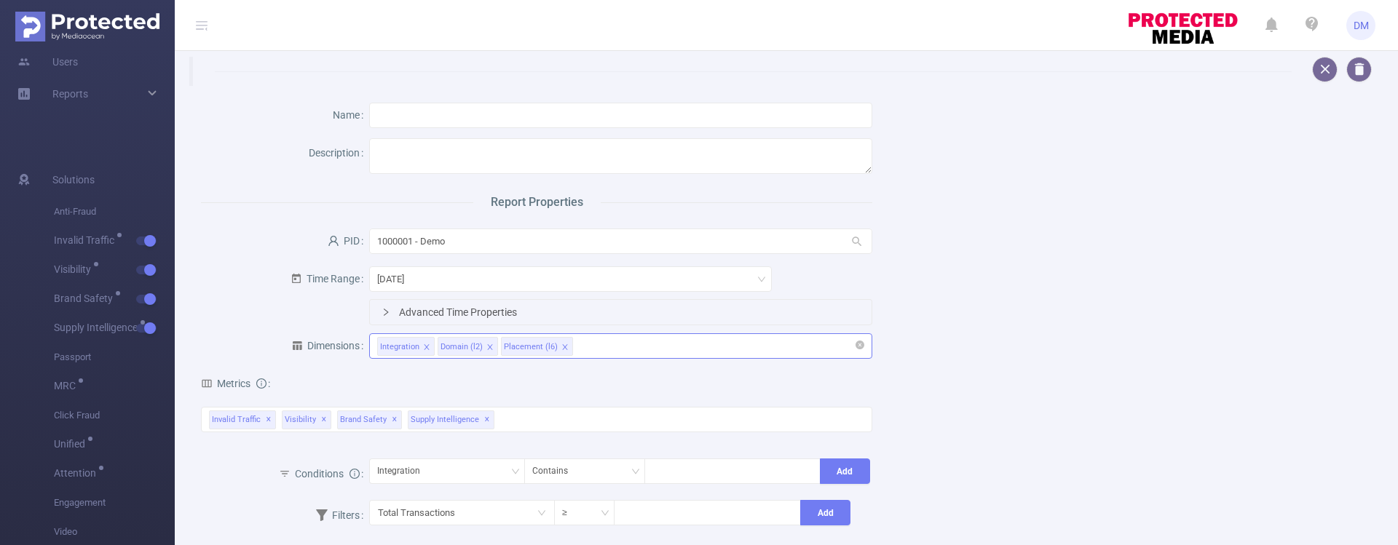
click at [598, 344] on div "Integration Domain (l2) Placement (l6)" at bounding box center [621, 346] width 488 height 24
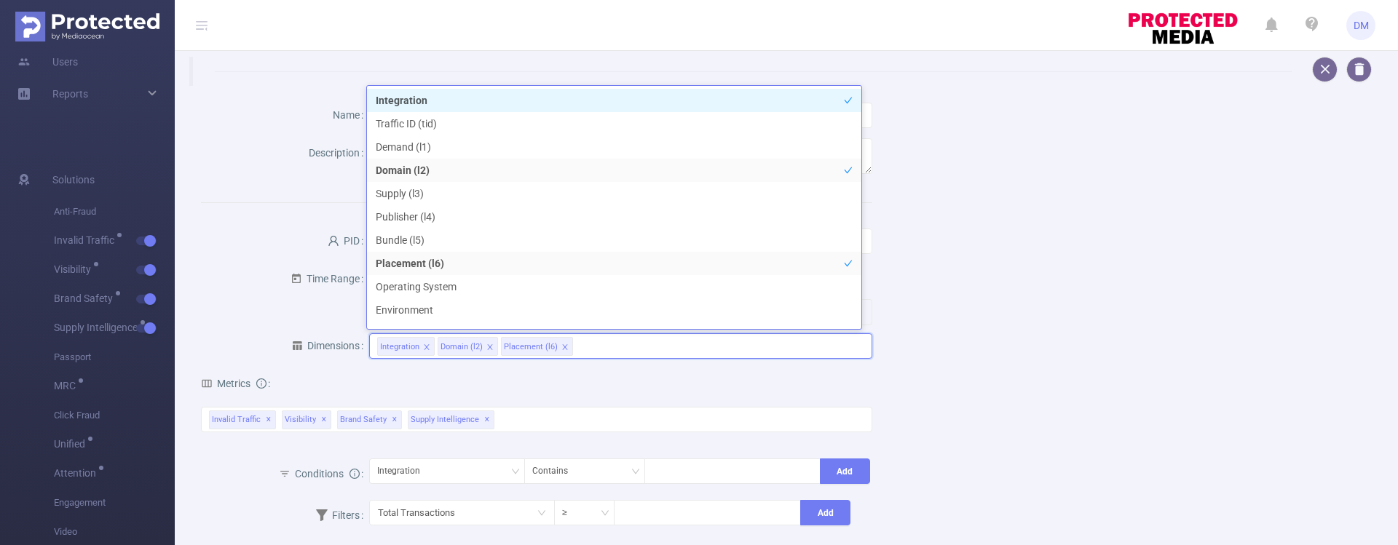
click at [553, 389] on div "Metrics Total General IVT Data Centers Disclosed Bots Known Crawlers Irregular …" at bounding box center [536, 411] width 671 height 90
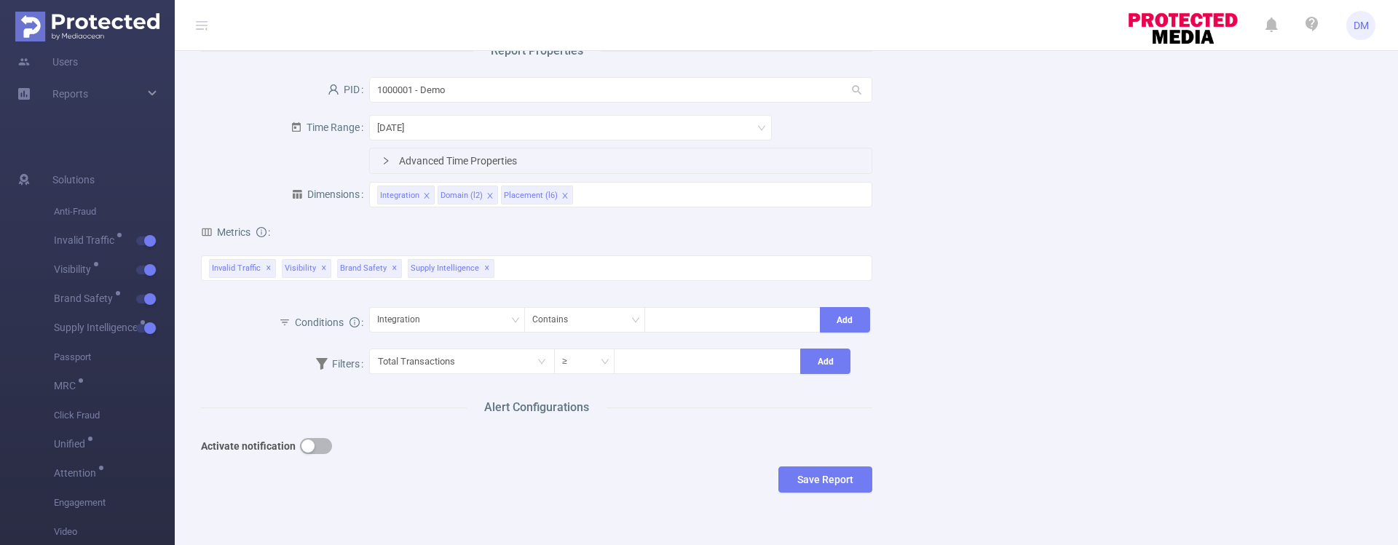
scroll to position [170, 0]
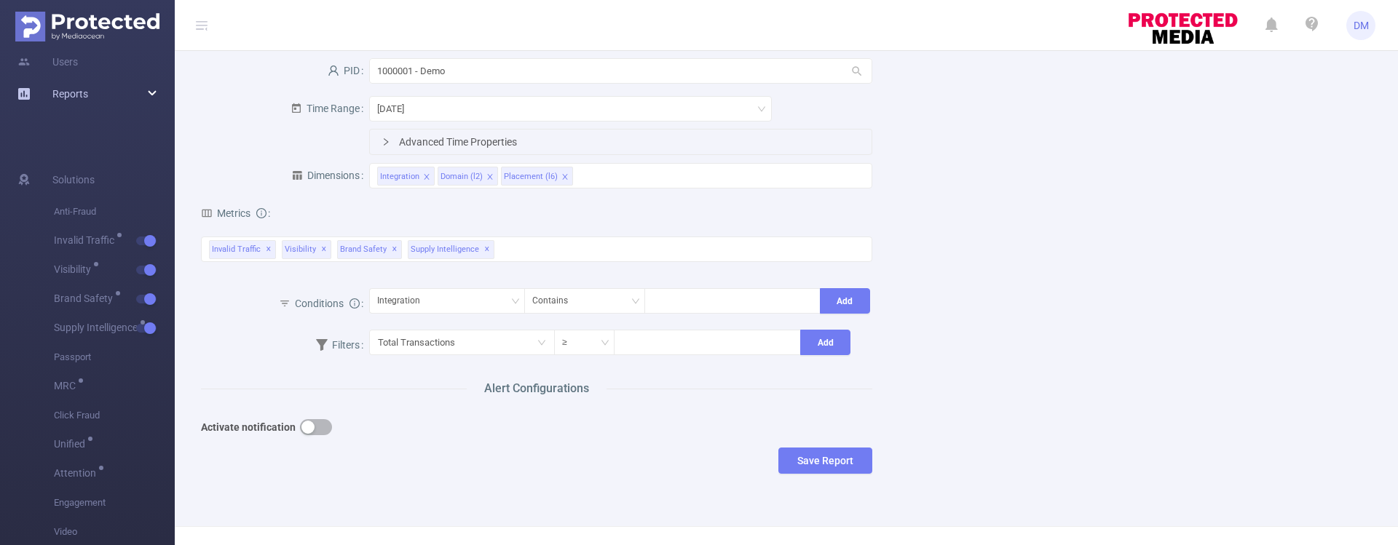
click at [121, 98] on div "Reports" at bounding box center [87, 93] width 175 height 29
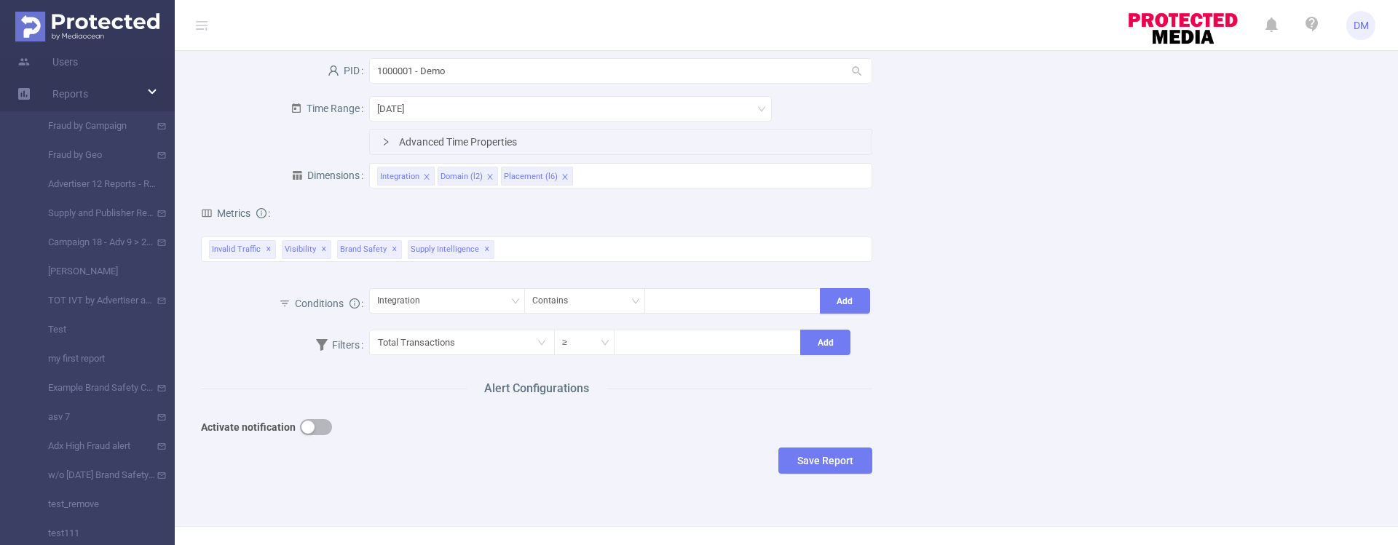
click at [323, 424] on button "button" at bounding box center [316, 427] width 32 height 16
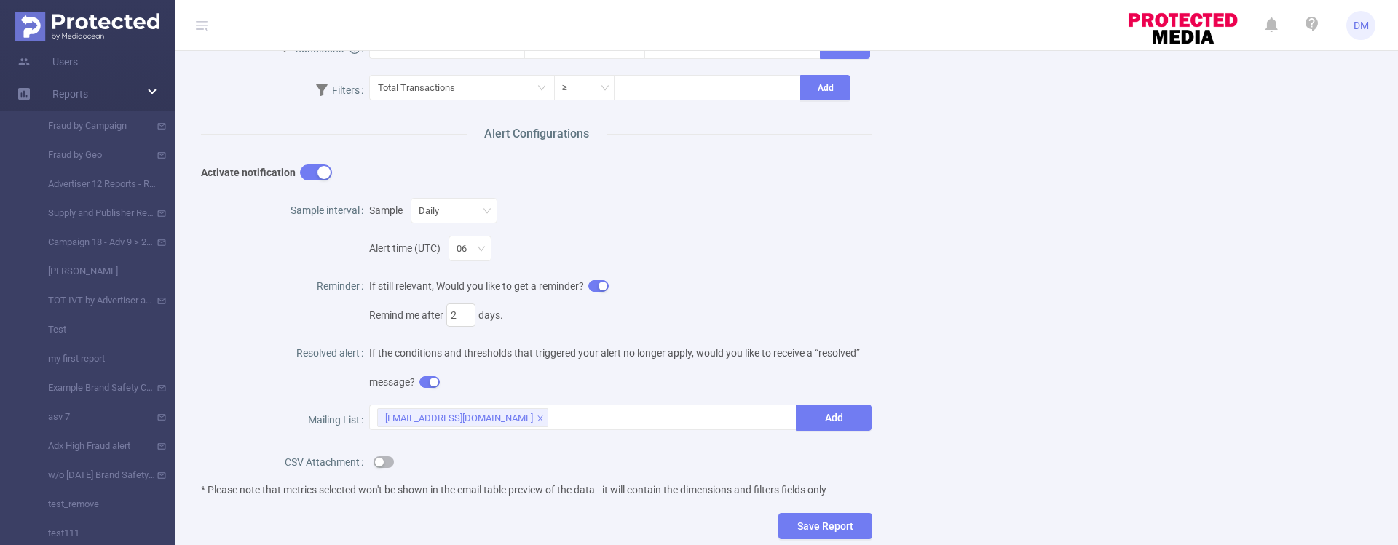
scroll to position [534, 0]
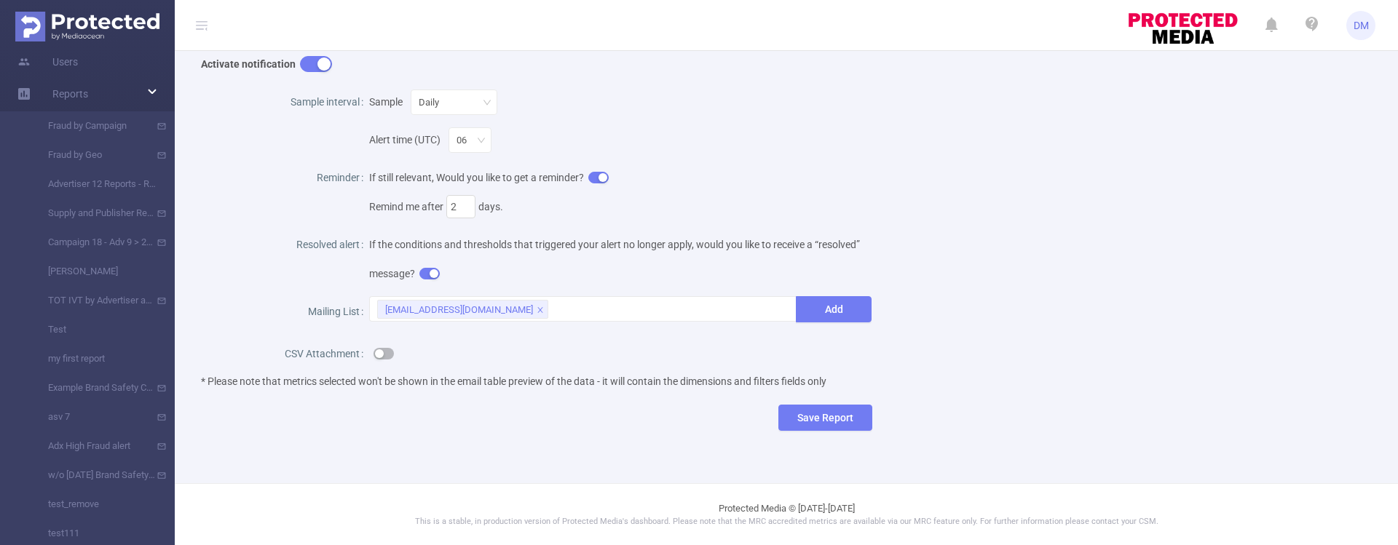
click at [384, 355] on button "button" at bounding box center [384, 354] width 20 height 12
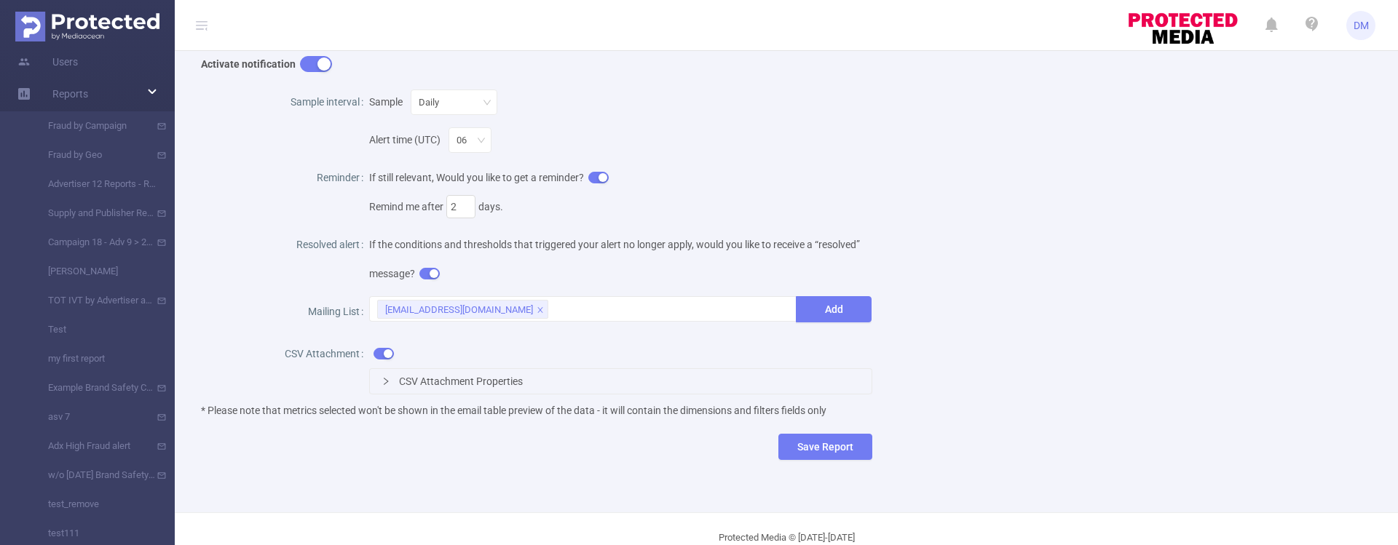
scroll to position [0, 0]
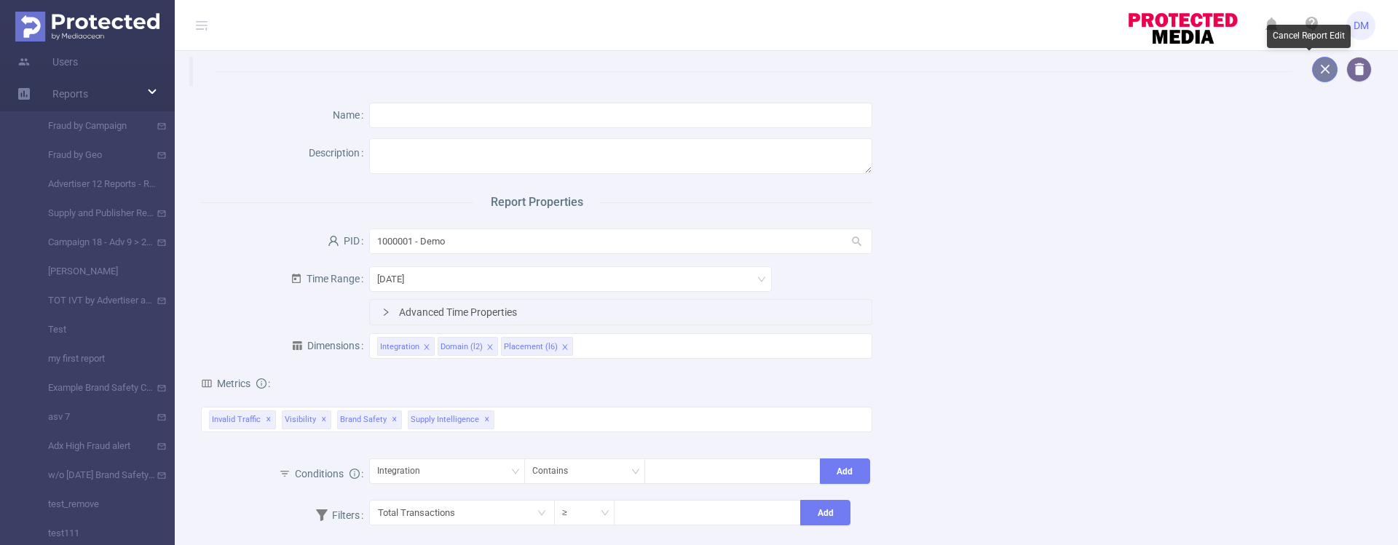
click at [1314, 71] on button "button" at bounding box center [1324, 69] width 25 height 25
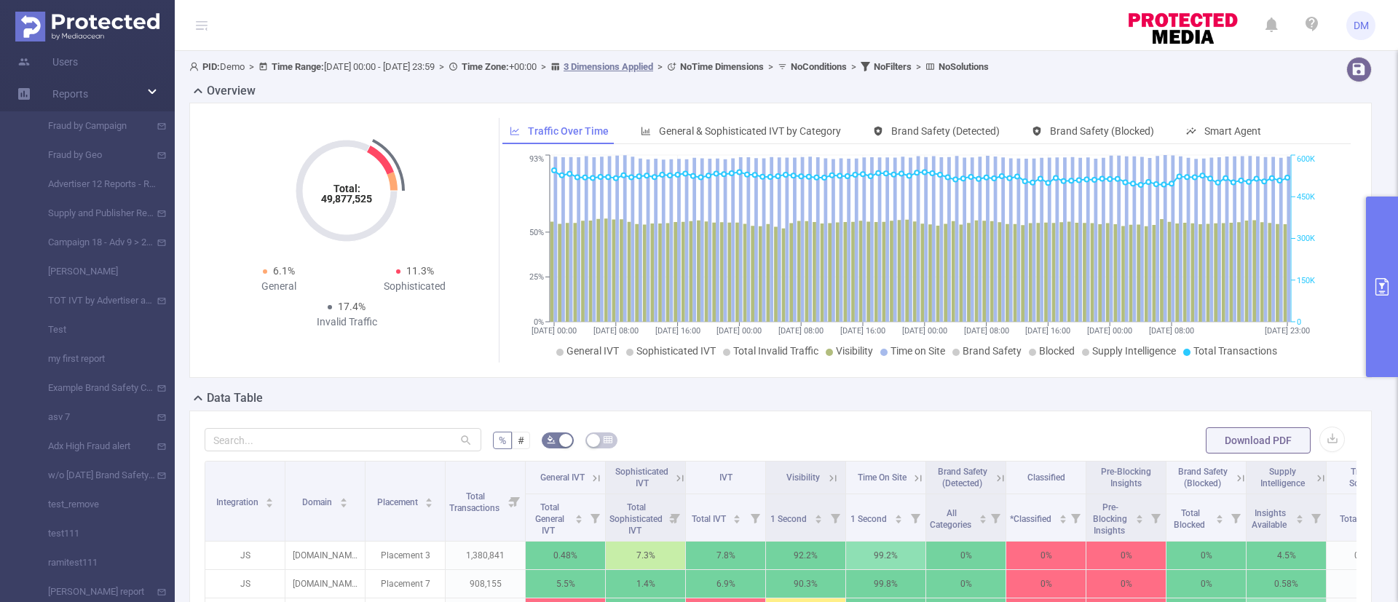
click at [1383, 276] on button "primary" at bounding box center [1382, 287] width 32 height 181
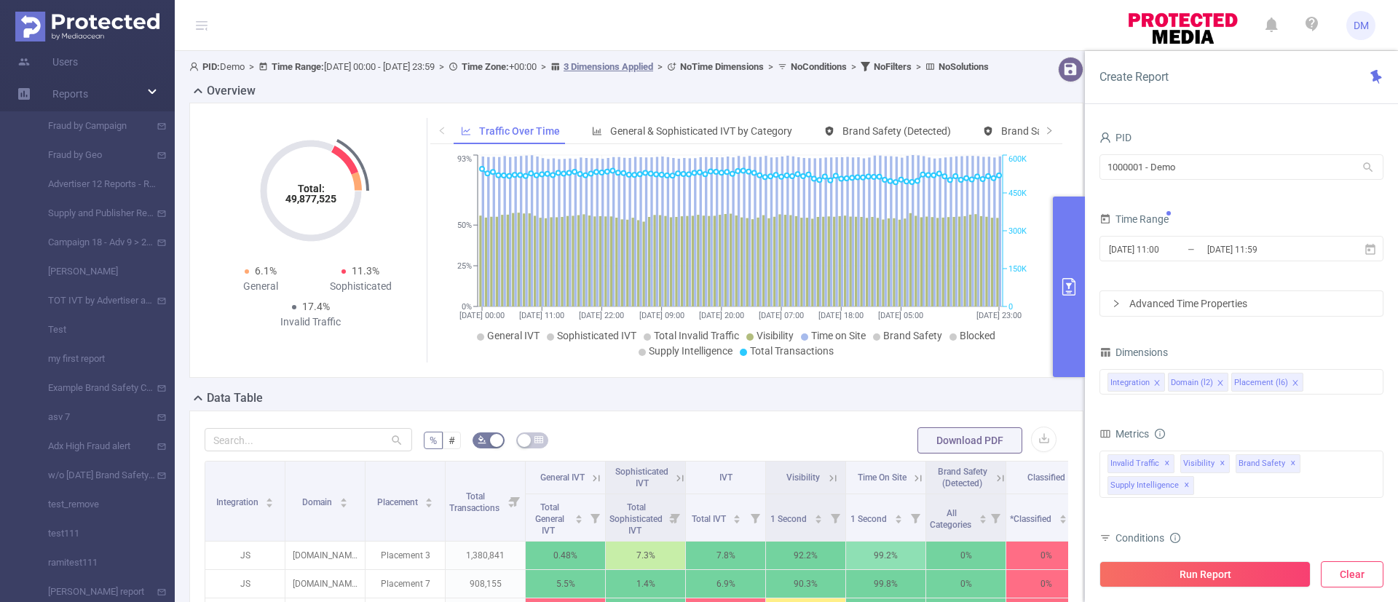
click at [1358, 577] on button "Clear" at bounding box center [1352, 574] width 63 height 26
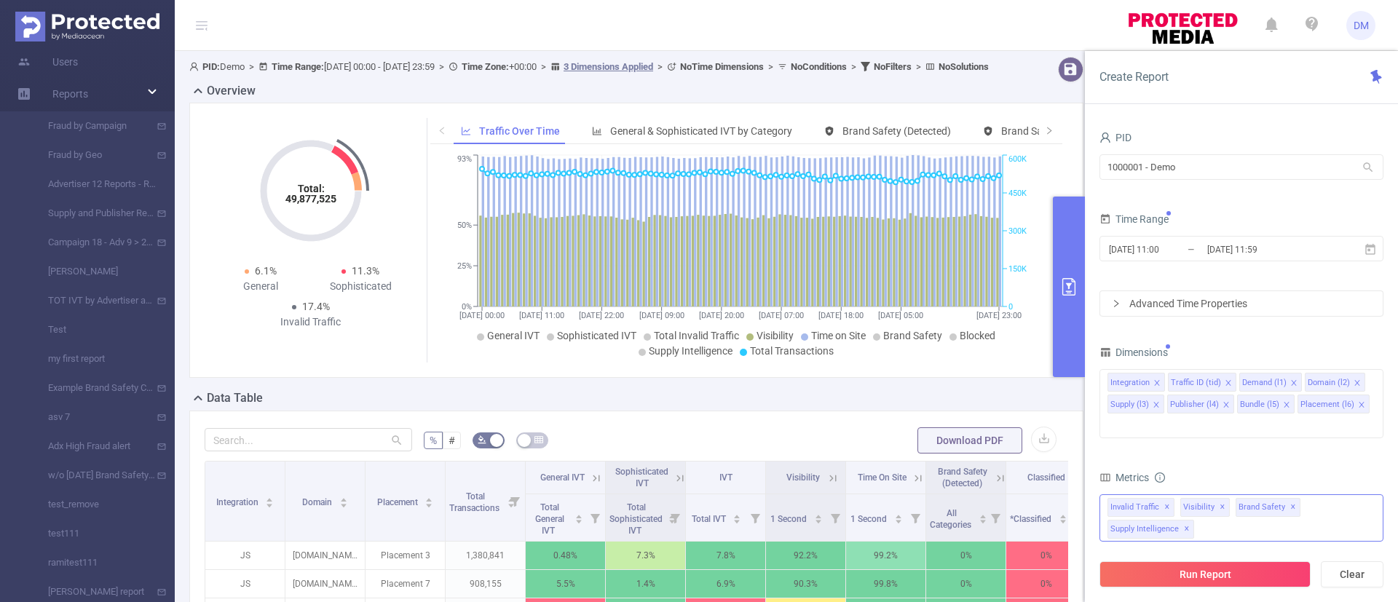
click at [1220, 499] on span "✕" at bounding box center [1223, 507] width 6 height 17
click at [1235, 499] on span "✕" at bounding box center [1238, 507] width 6 height 17
click at [1260, 498] on span "Supply Intelligence ✕" at bounding box center [1223, 507] width 87 height 19
click at [1225, 577] on button "Run Report" at bounding box center [1204, 574] width 211 height 26
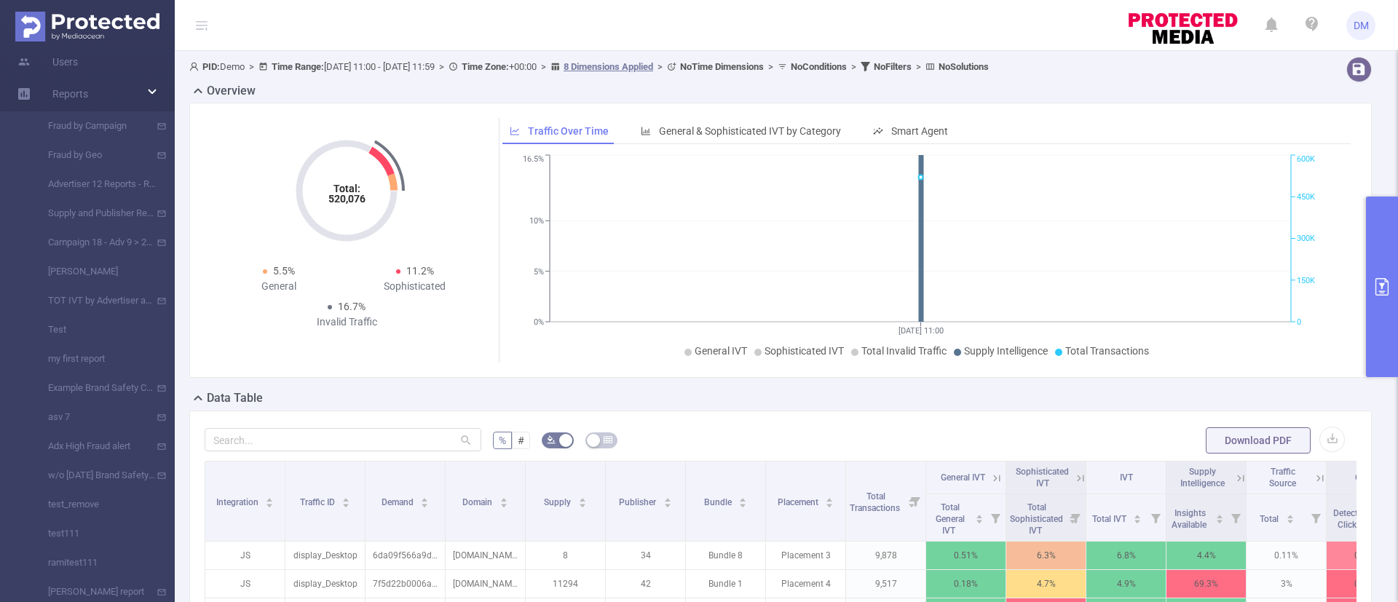
click at [1372, 281] on button "primary" at bounding box center [1382, 287] width 32 height 181
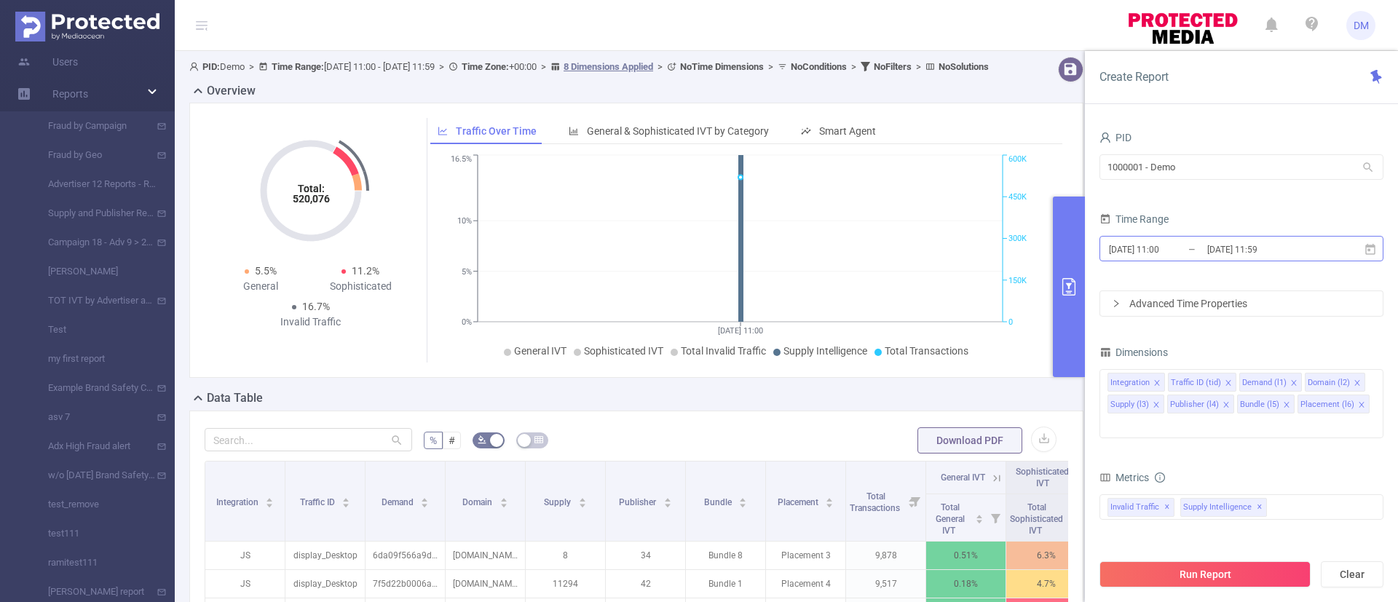
click at [1198, 245] on input "[DATE] 11:00" at bounding box center [1166, 250] width 118 height 20
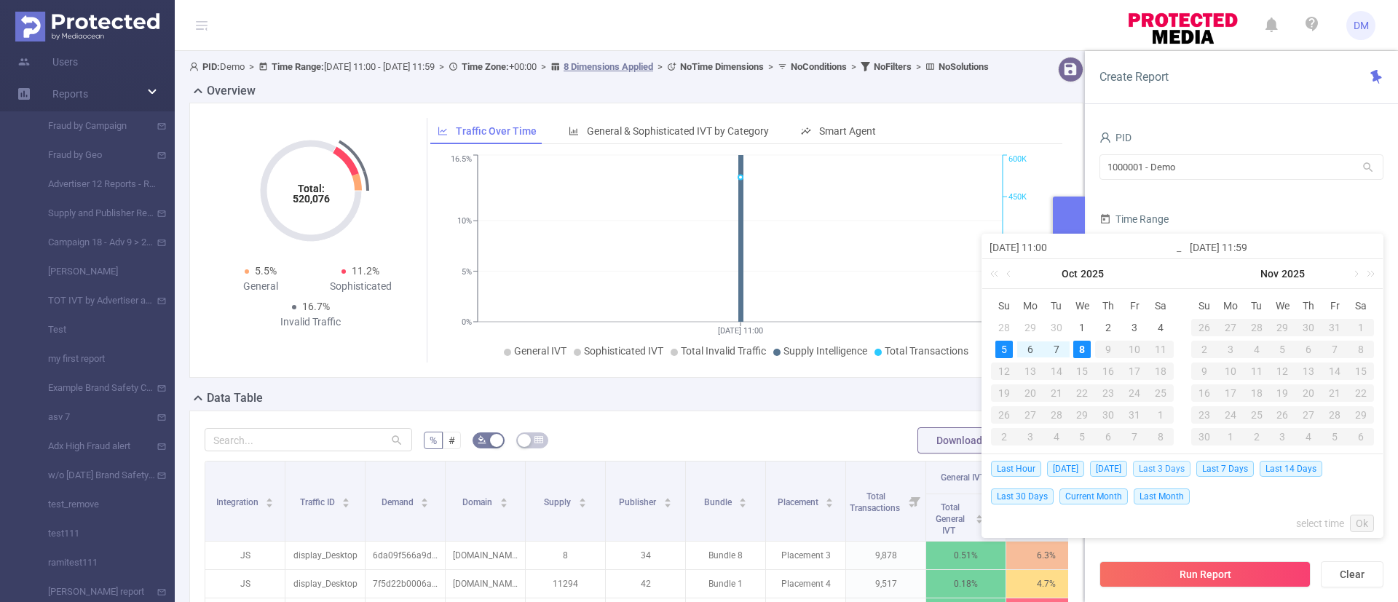
click at [1166, 465] on span "Last 3 Days" at bounding box center [1162, 469] width 58 height 16
type input "[DATE] 00:00"
type input "[DATE] 23:59"
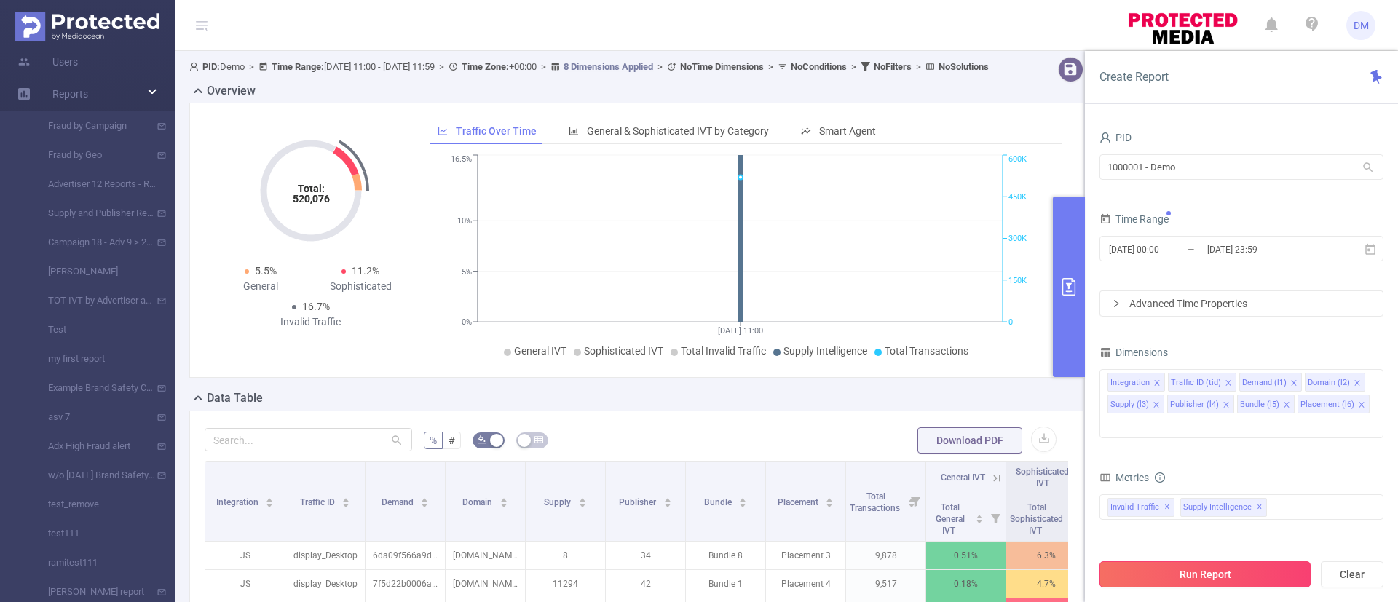
click at [1190, 579] on button "Run Report" at bounding box center [1204, 574] width 211 height 26
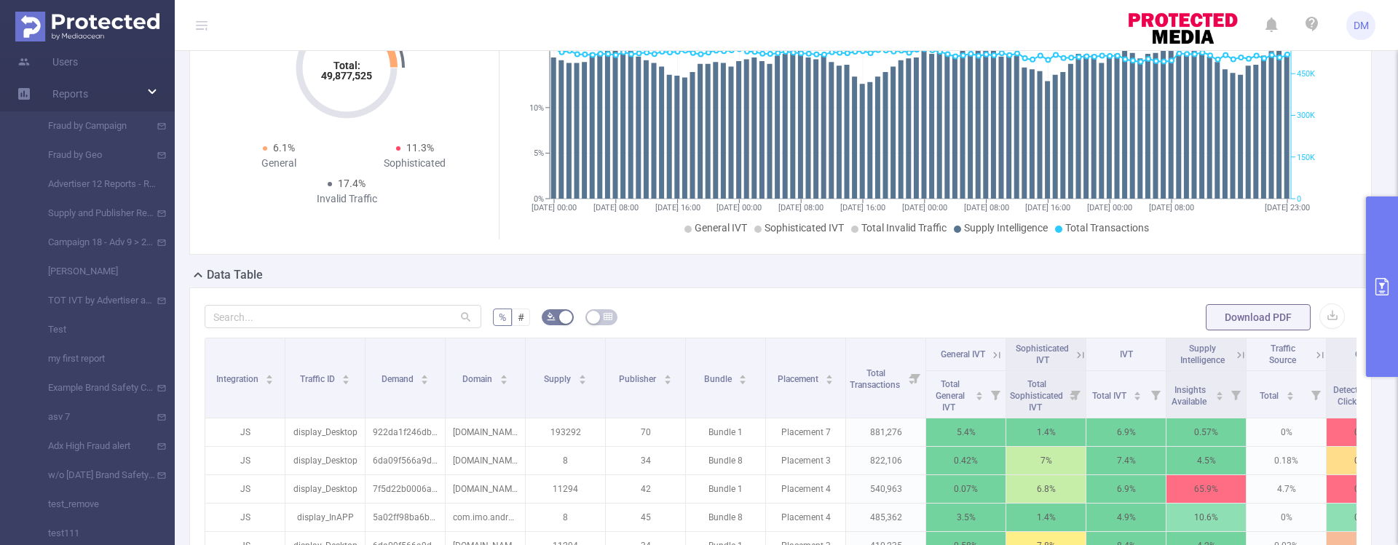
scroll to position [157, 0]
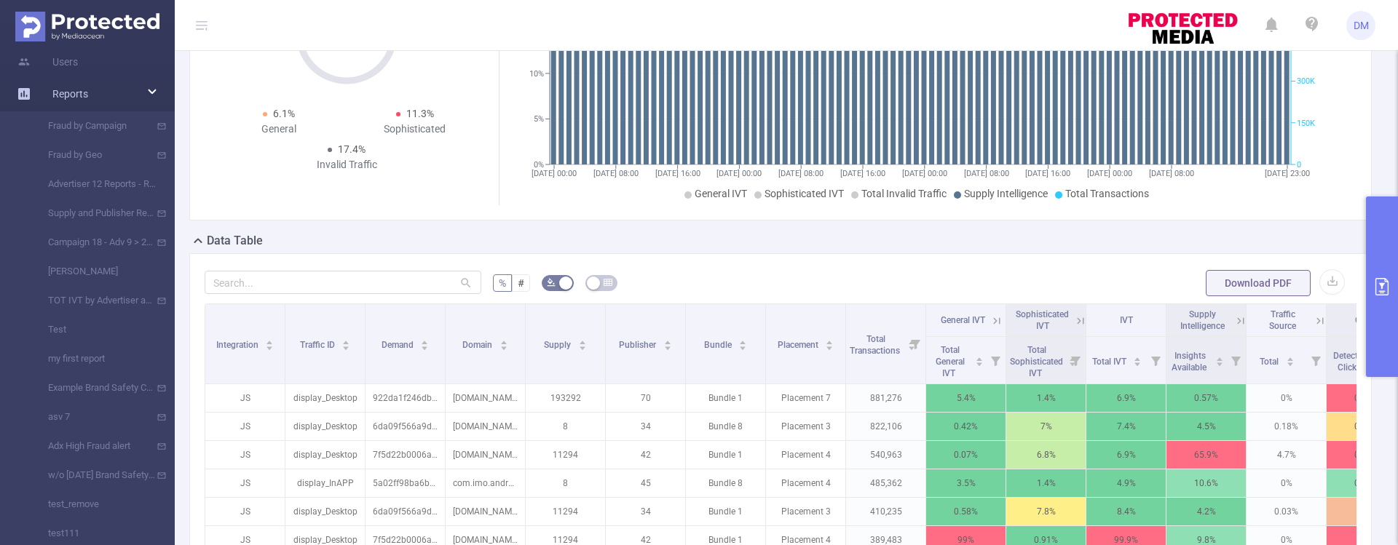
click at [155, 92] on div "Reports" at bounding box center [87, 93] width 175 height 29
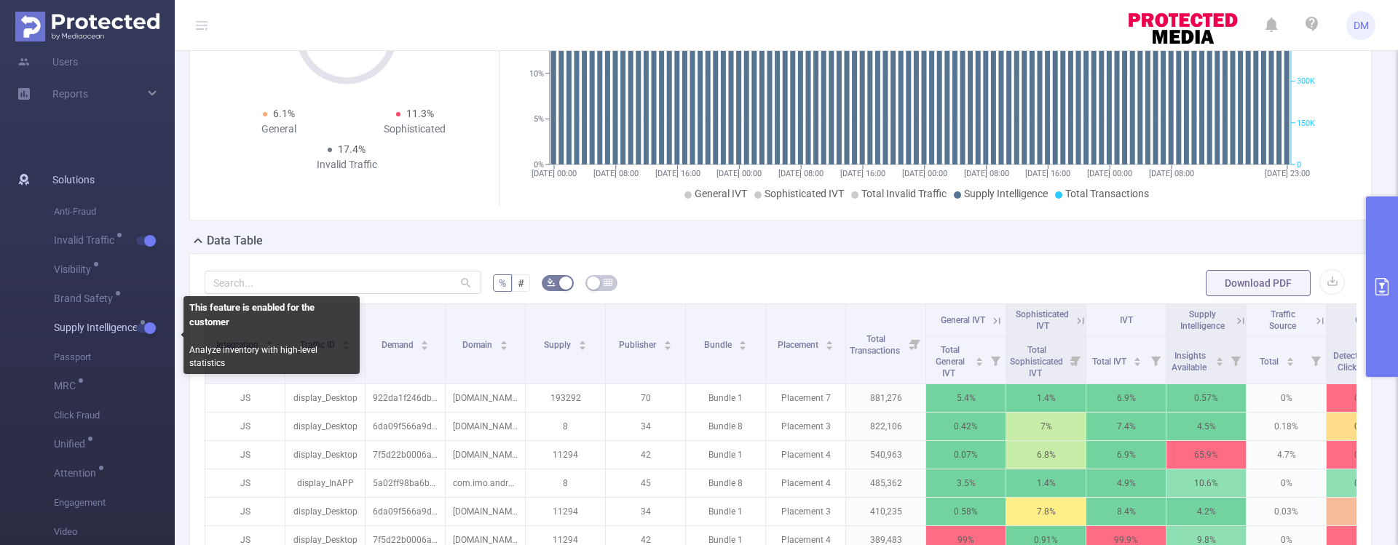
click at [149, 328] on button "button" at bounding box center [146, 328] width 20 height 9
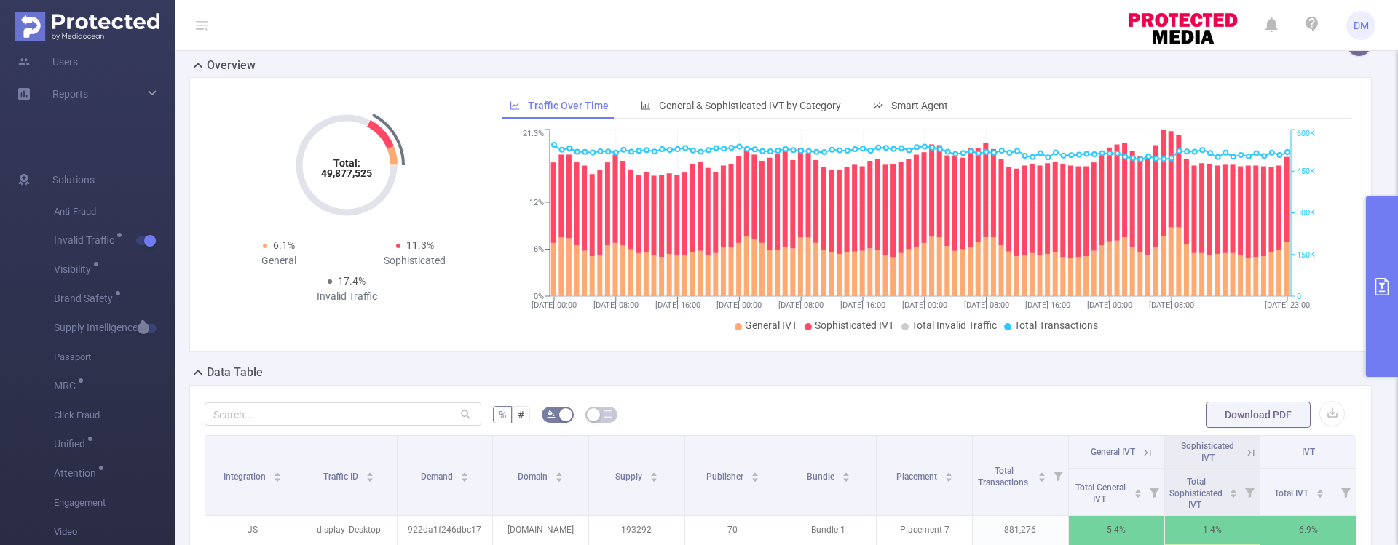
scroll to position [16, 0]
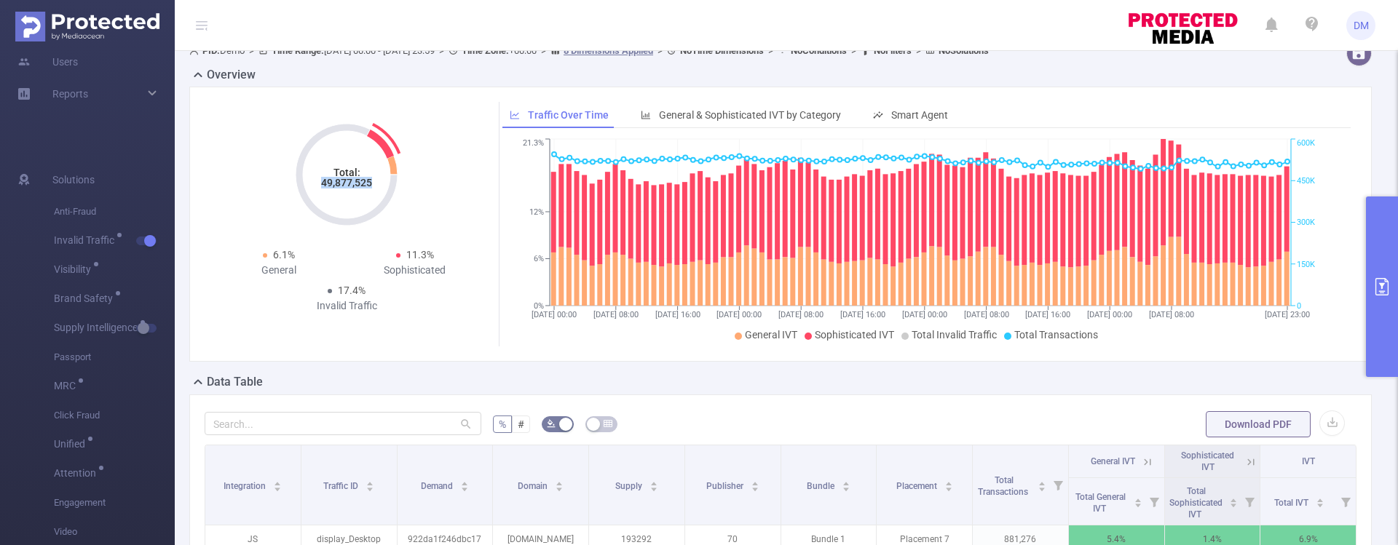
drag, startPoint x: 318, startPoint y: 181, endPoint x: 382, endPoint y: 189, distance: 63.9
click at [382, 189] on icon "Total: 49,877,525" at bounding box center [347, 175] width 146 height 146
click at [284, 267] on div "General" at bounding box center [278, 270] width 136 height 15
click at [430, 273] on div "Sophisticated" at bounding box center [415, 270] width 136 height 15
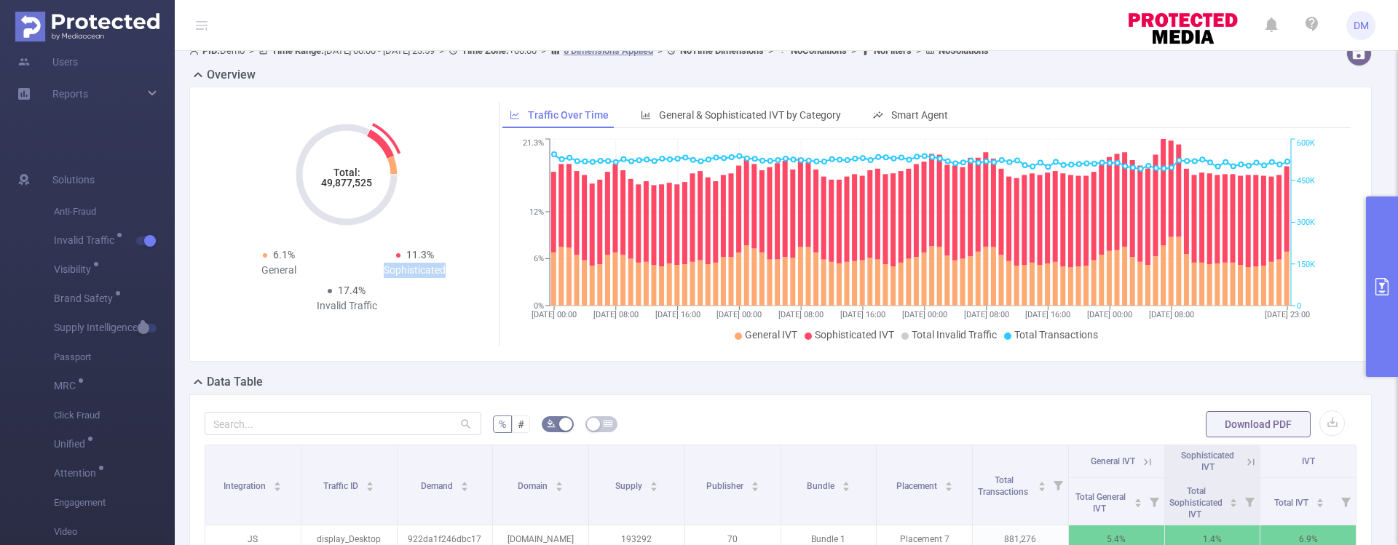
click at [430, 273] on div "Sophisticated" at bounding box center [415, 270] width 136 height 15
drag, startPoint x: 352, startPoint y: 309, endPoint x: 401, endPoint y: 307, distance: 49.6
click at [402, 308] on div "Invalid Traffic" at bounding box center [347, 306] width 136 height 15
click at [765, 341] on li "General IVT" at bounding box center [766, 335] width 63 height 15
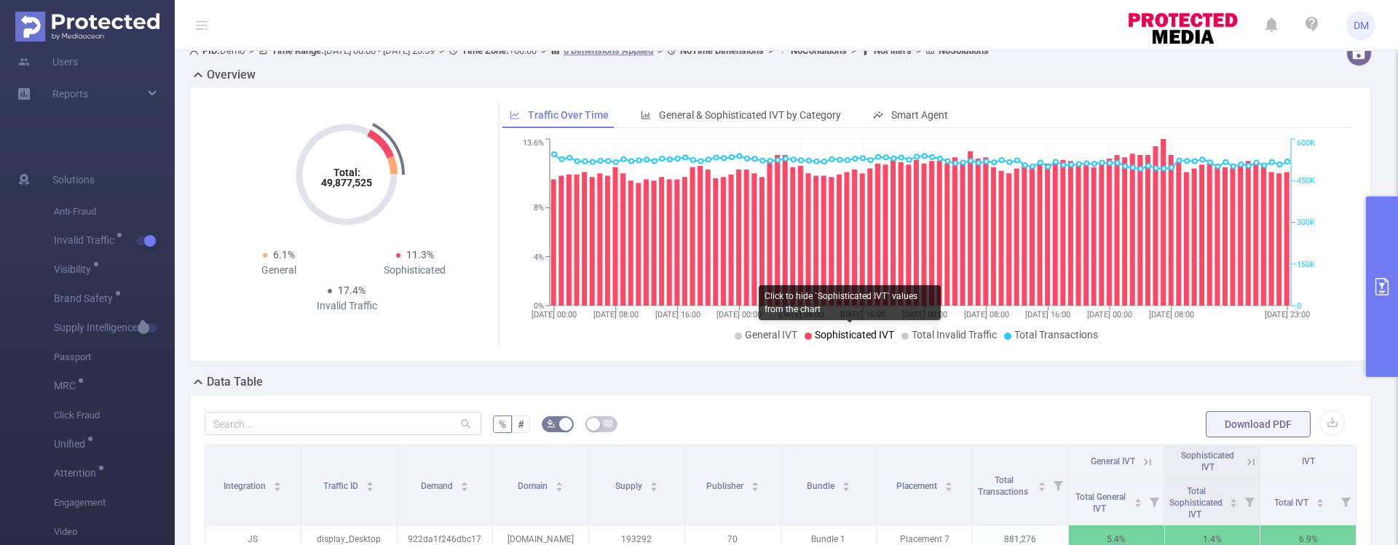
click at [856, 339] on span "Sophisticated IVT" at bounding box center [854, 335] width 79 height 12
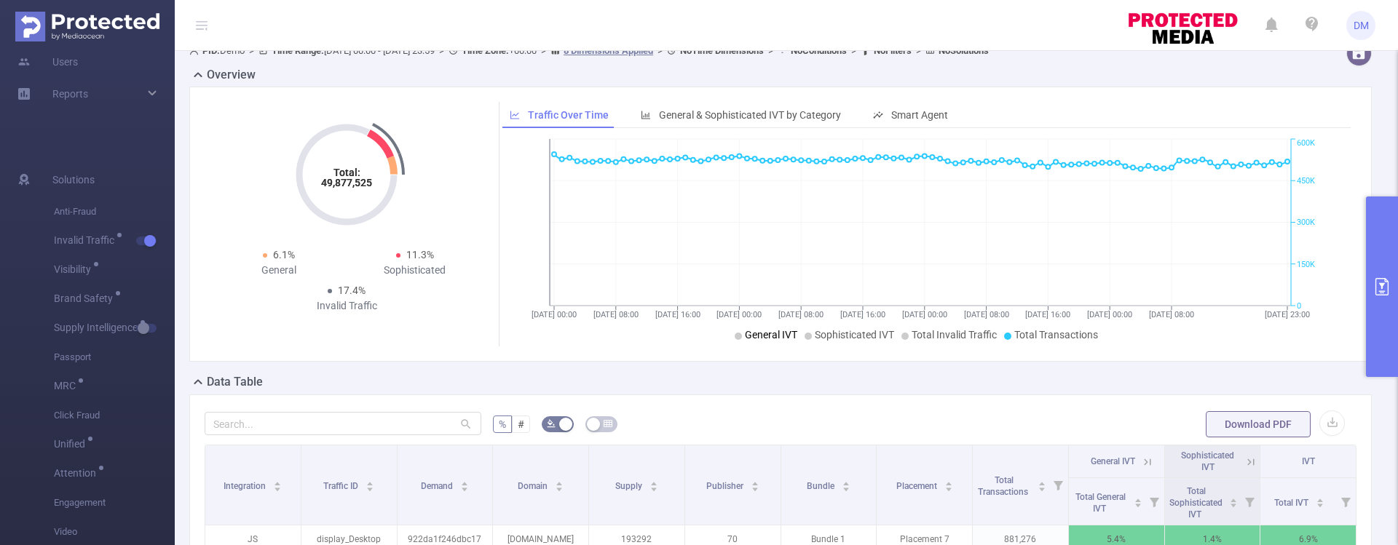
click at [783, 337] on span "General IVT" at bounding box center [771, 335] width 52 height 12
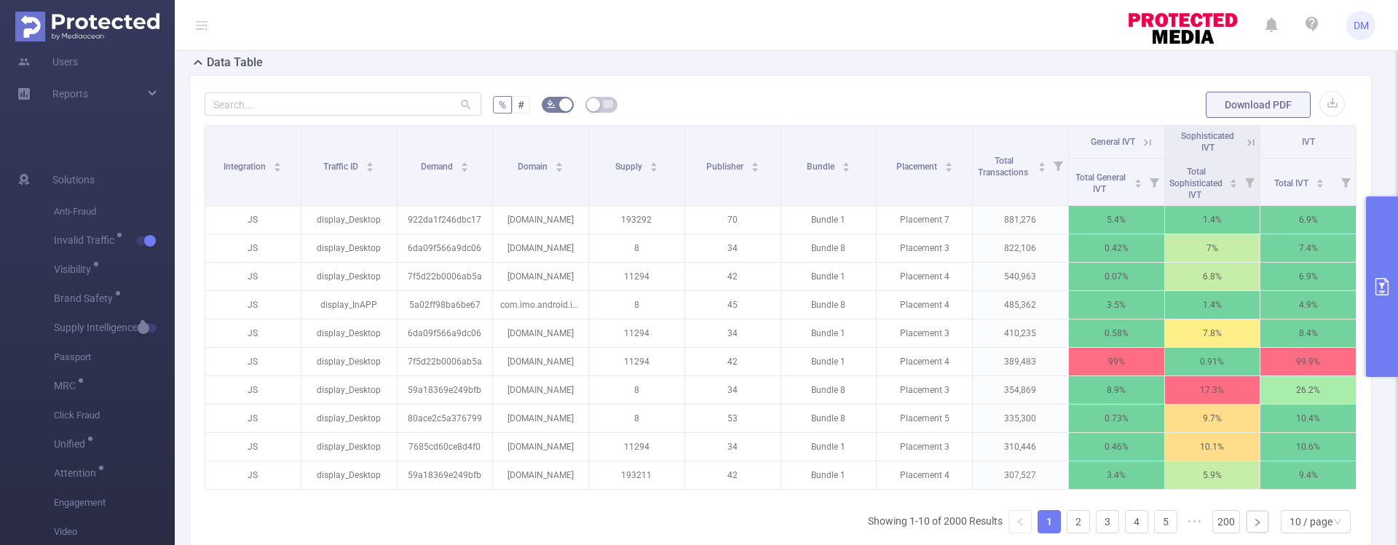
scroll to position [338, 0]
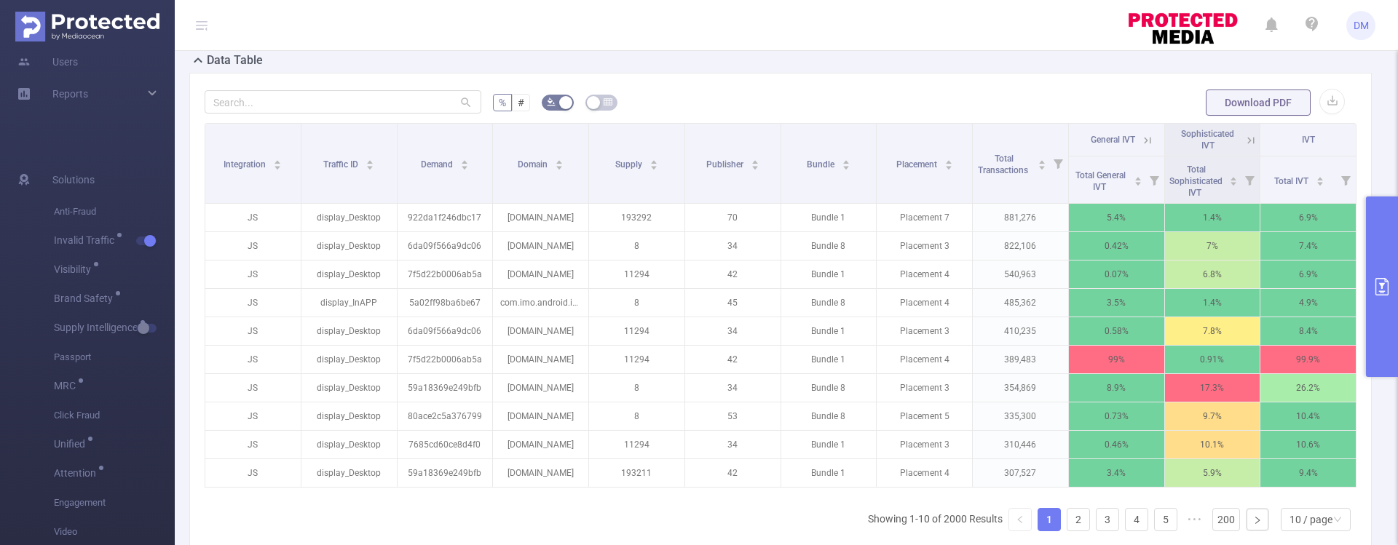
click at [1141, 138] on icon at bounding box center [1147, 140] width 13 height 13
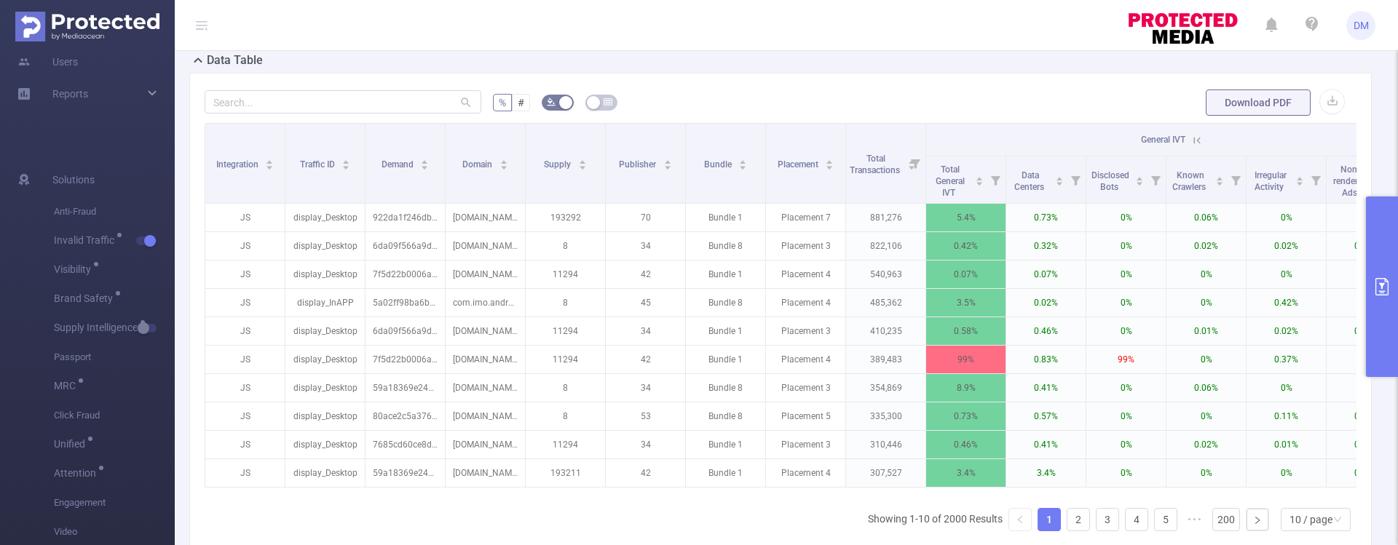
scroll to position [0, 181]
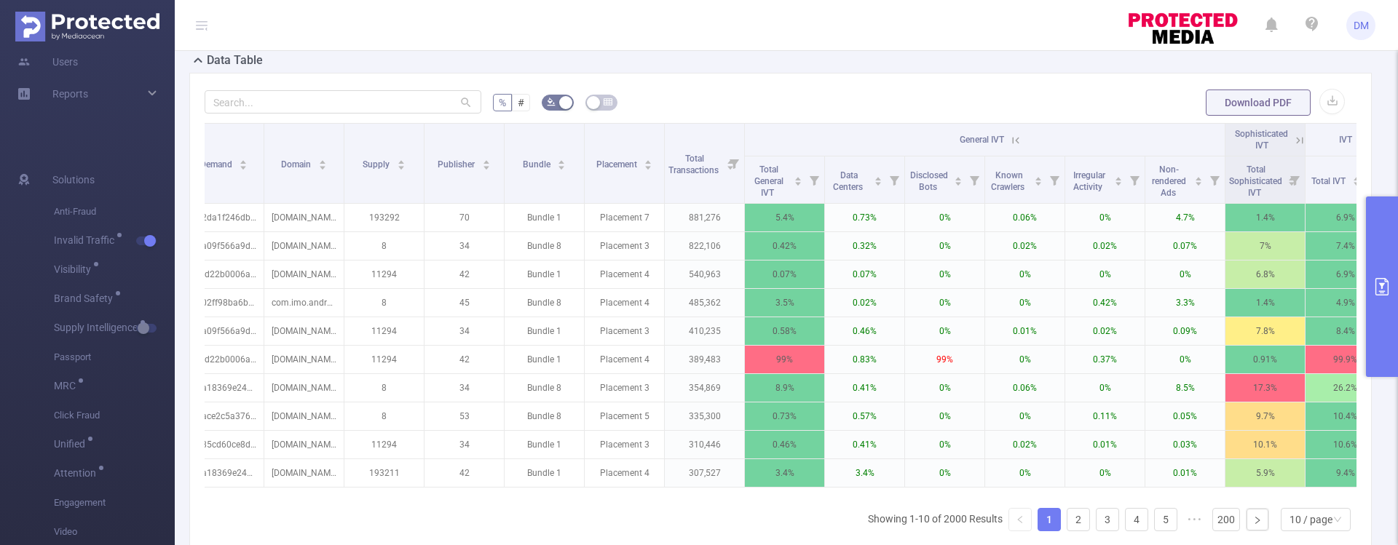
click at [1300, 143] on icon at bounding box center [1299, 140] width 13 height 13
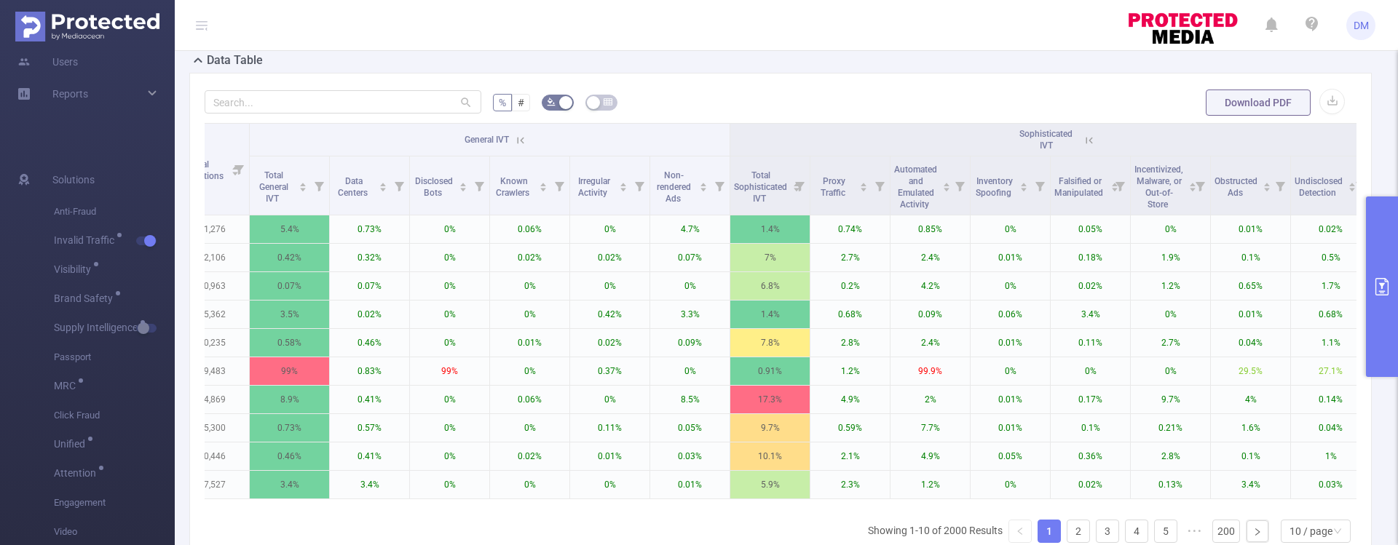
scroll to position [0, 680]
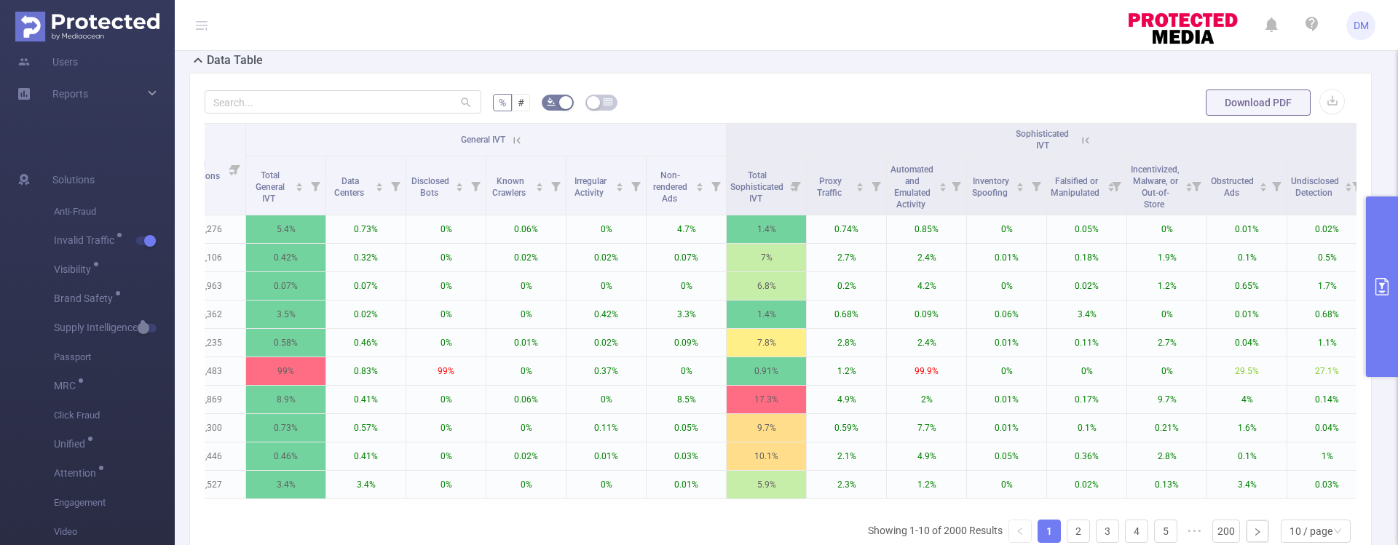
click at [513, 144] on icon at bounding box center [516, 140] width 13 height 13
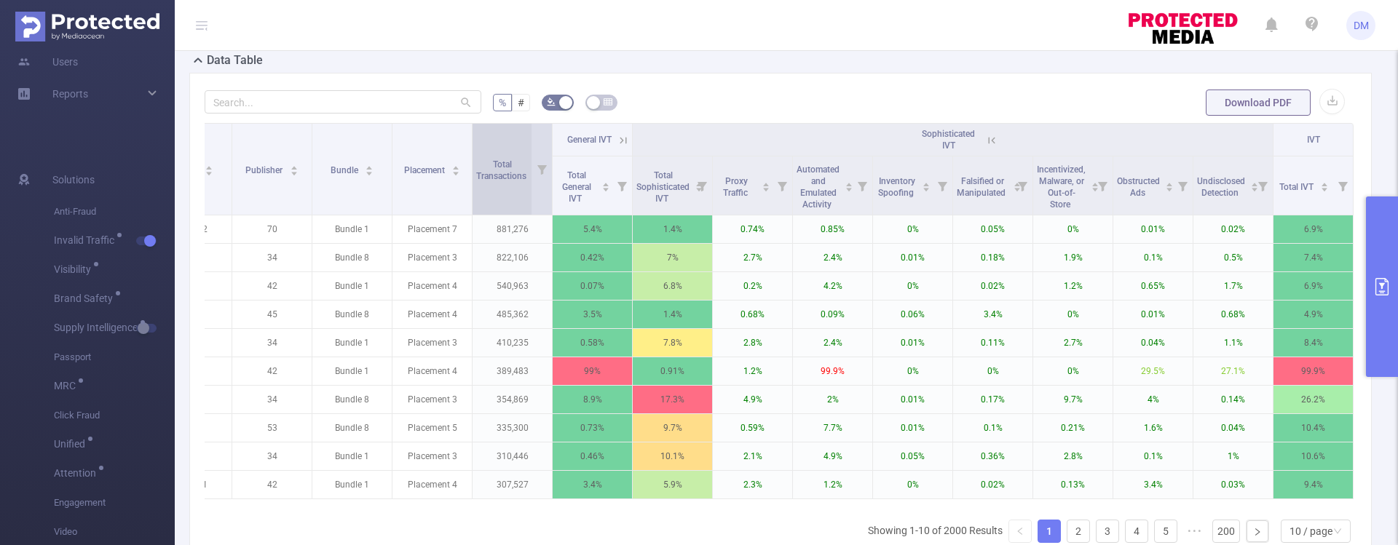
click at [985, 142] on icon at bounding box center [991, 140] width 13 height 13
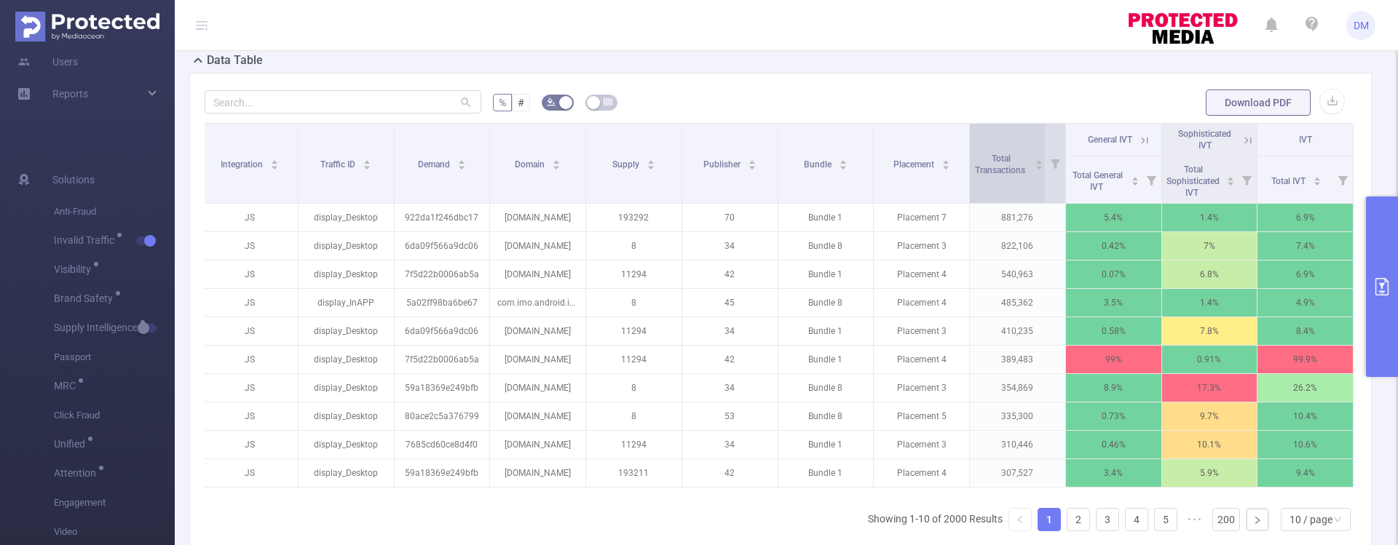
scroll to position [0, 3]
click at [1378, 275] on button "primary" at bounding box center [1382, 287] width 32 height 181
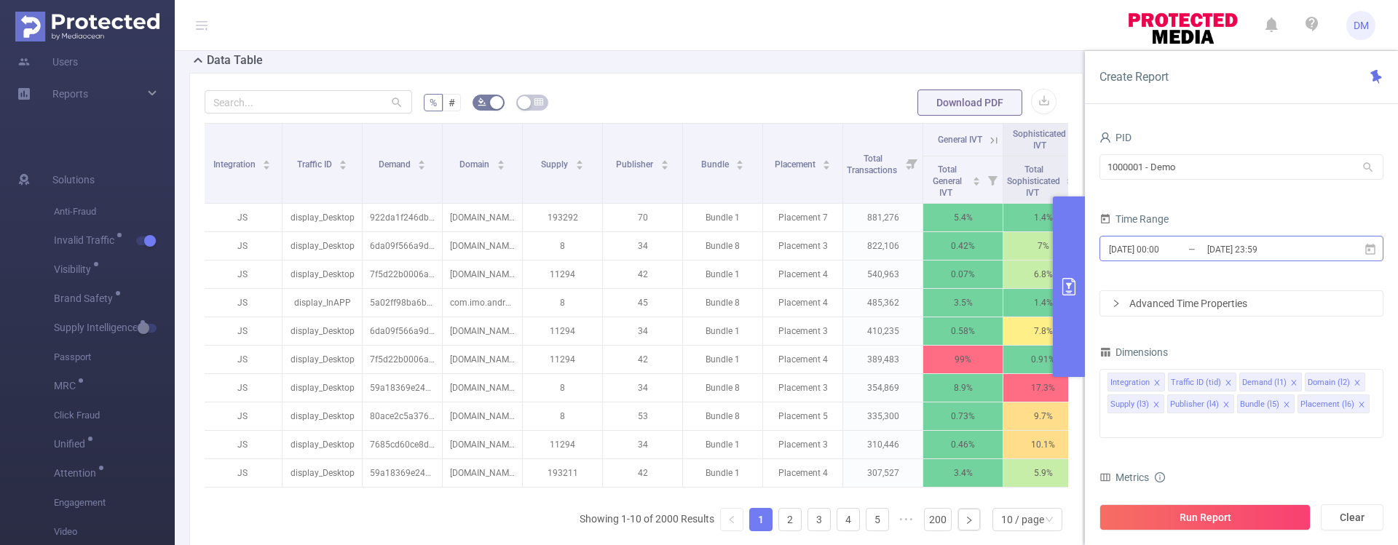
click at [1258, 247] on input "[DATE] 23:59" at bounding box center [1265, 250] width 118 height 20
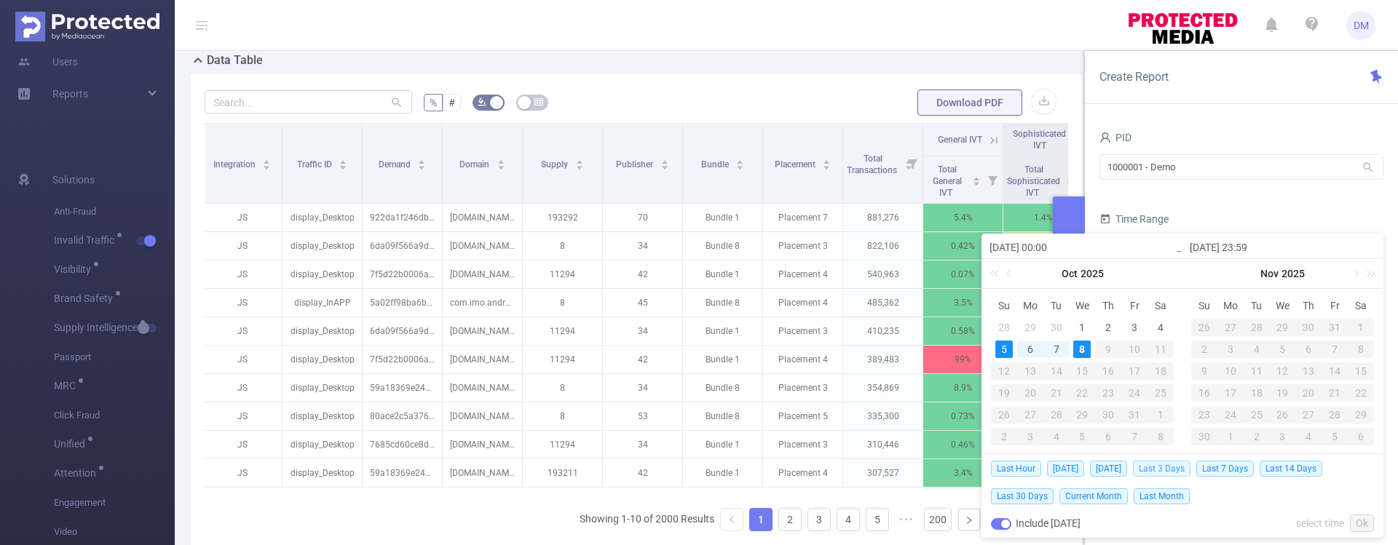
click at [1178, 467] on span "Last 3 Days" at bounding box center [1162, 469] width 58 height 16
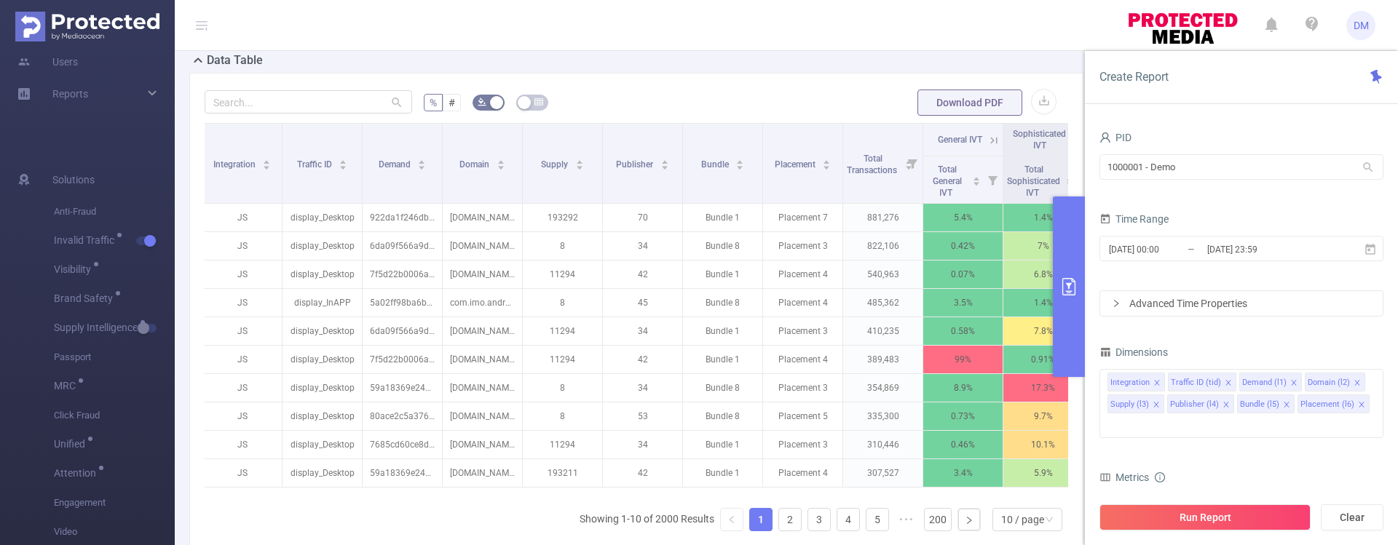
click at [1251, 202] on form "PID 1000001 - Demo 1000001 - Demo Time Range [DATE] 00:00 _ [DATE] 23:59 Advanc…" at bounding box center [1241, 221] width 284 height 189
click at [1255, 306] on div "Advanced Time Properties" at bounding box center [1241, 303] width 283 height 25
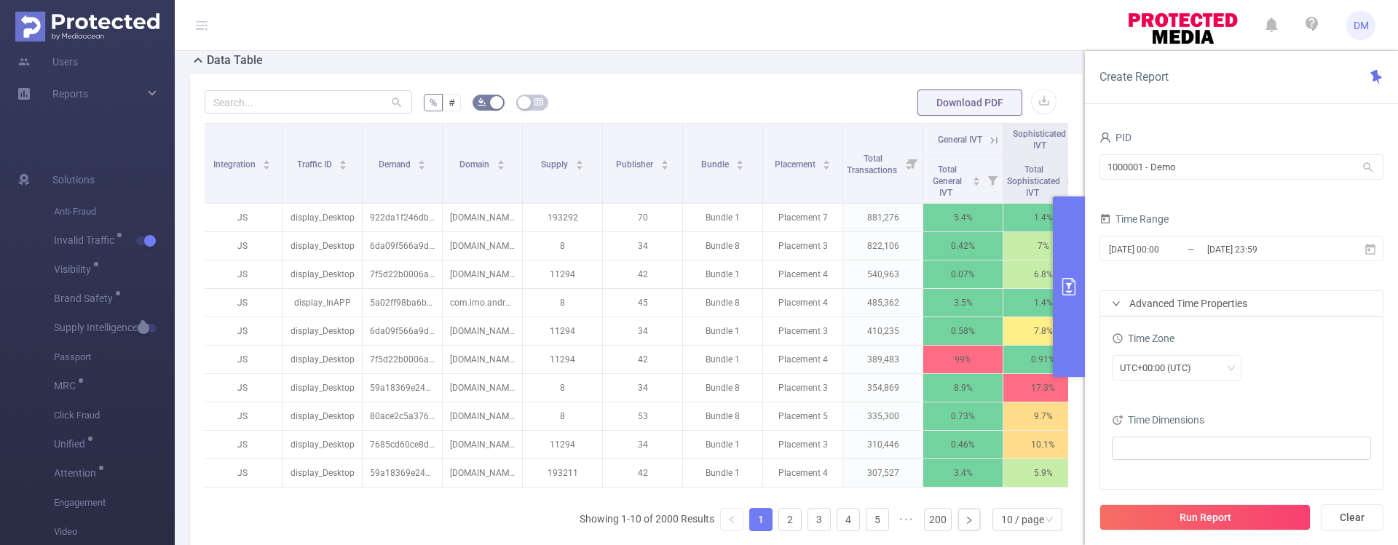
click at [1301, 296] on div "Advanced Time Properties" at bounding box center [1241, 303] width 283 height 25
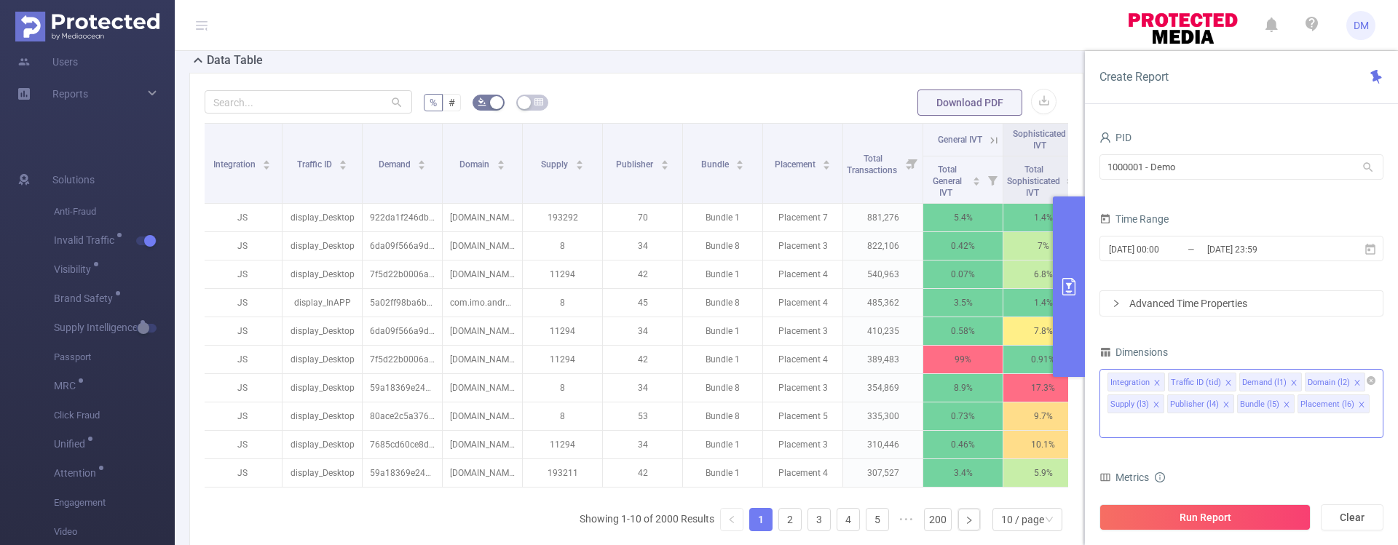
click at [1115, 416] on input at bounding box center [1110, 425] width 7 height 19
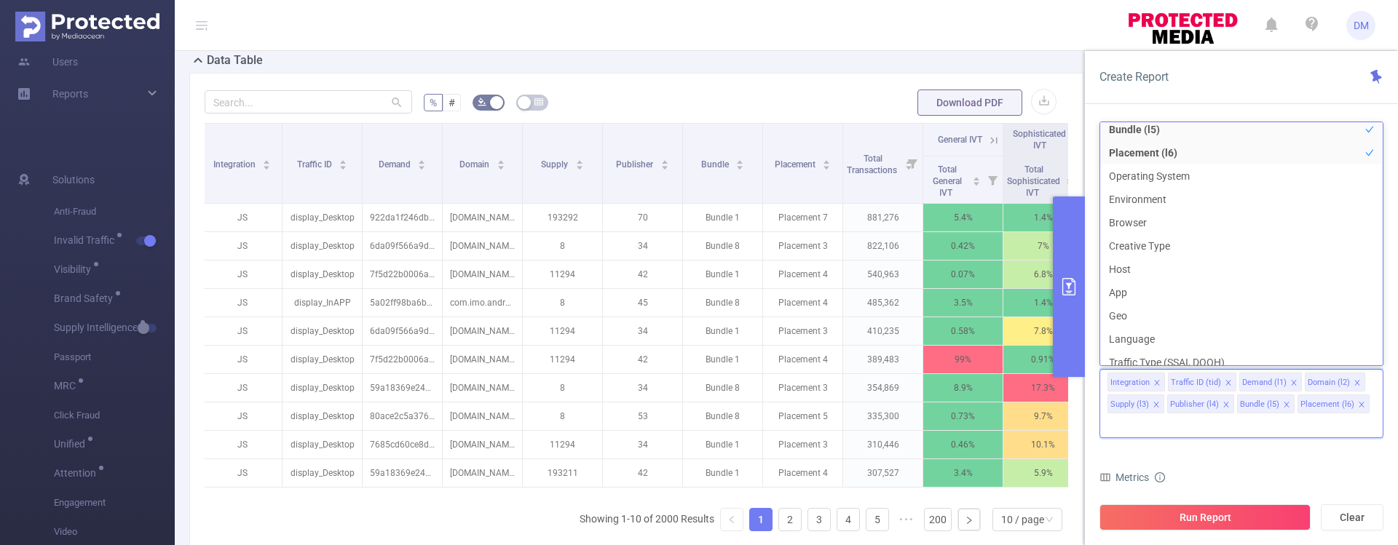
scroll to position [162, 0]
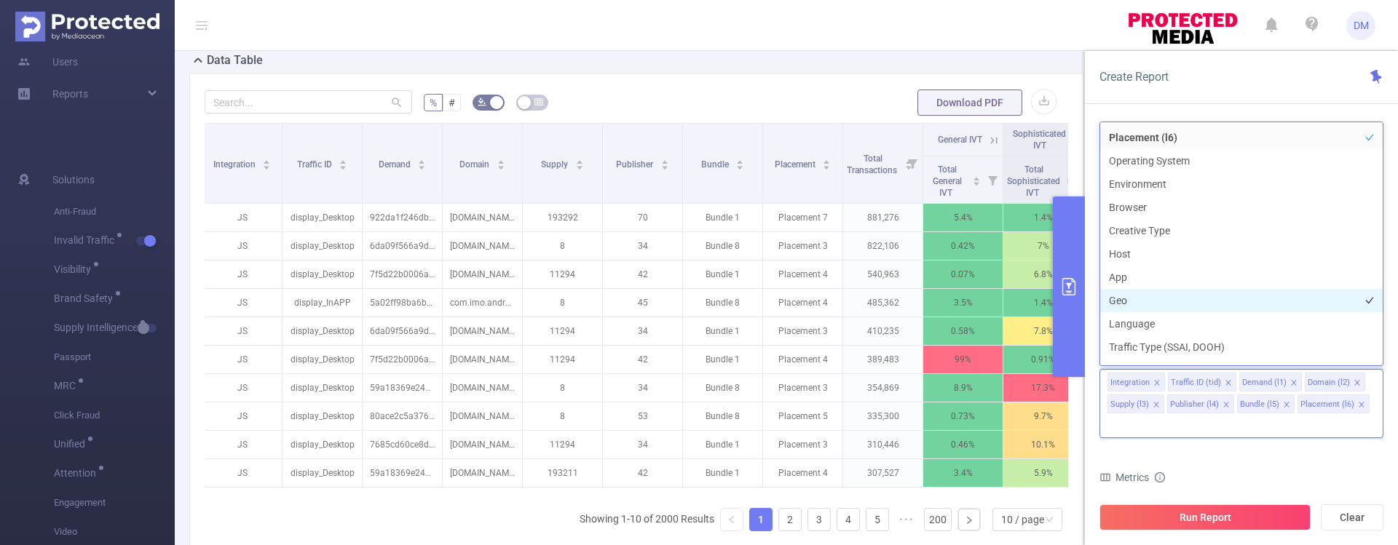
click at [1118, 299] on li "Geo" at bounding box center [1241, 300] width 283 height 23
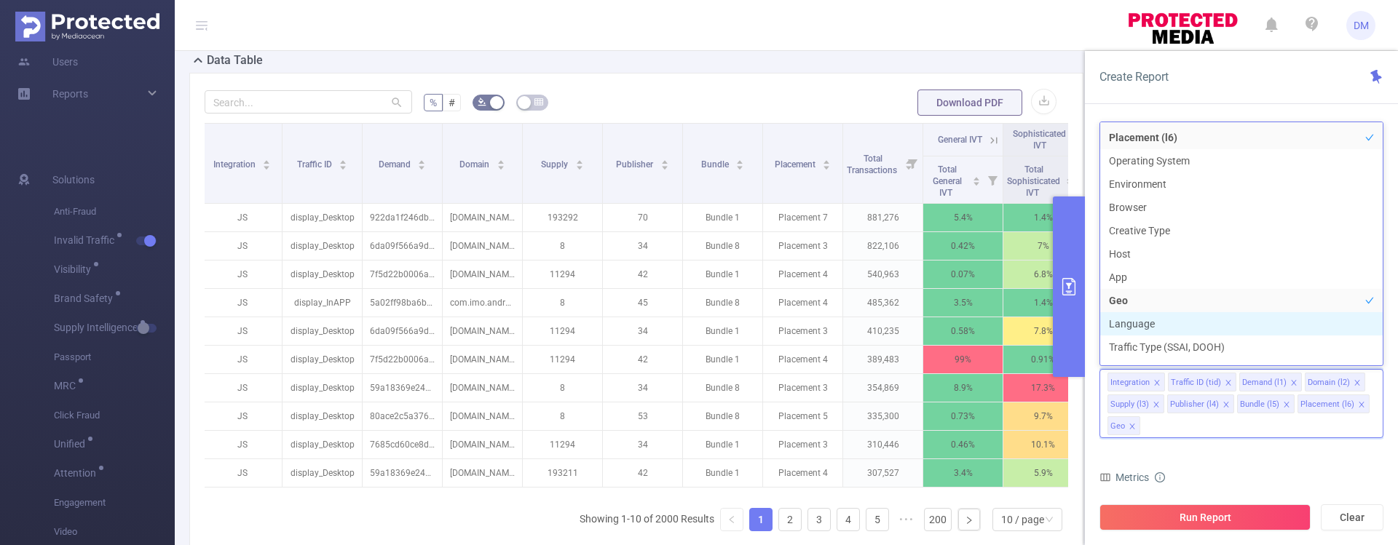
scroll to position [179, 0]
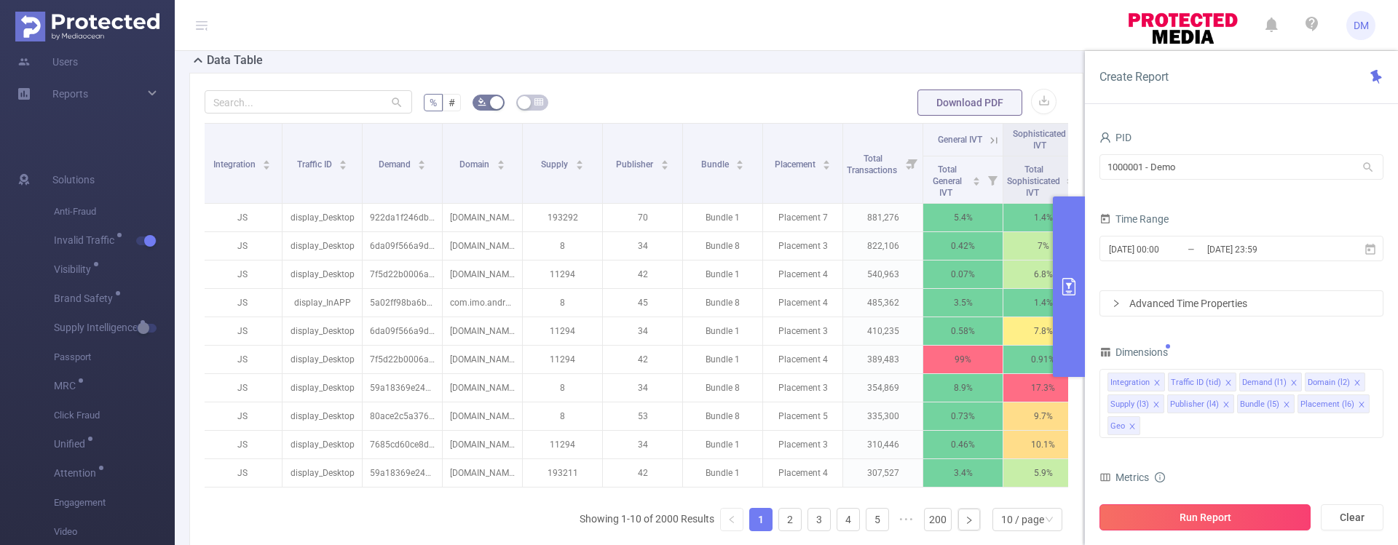
click at [1177, 520] on button "Run Report" at bounding box center [1204, 518] width 211 height 26
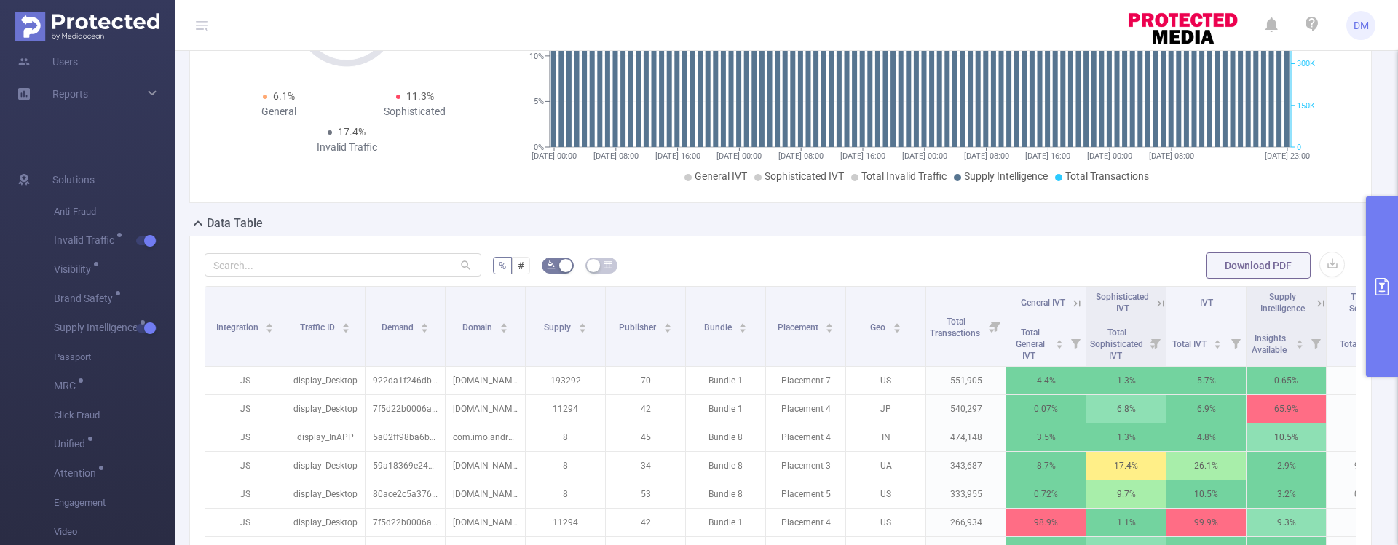
click at [1377, 275] on button "primary" at bounding box center [1382, 287] width 32 height 181
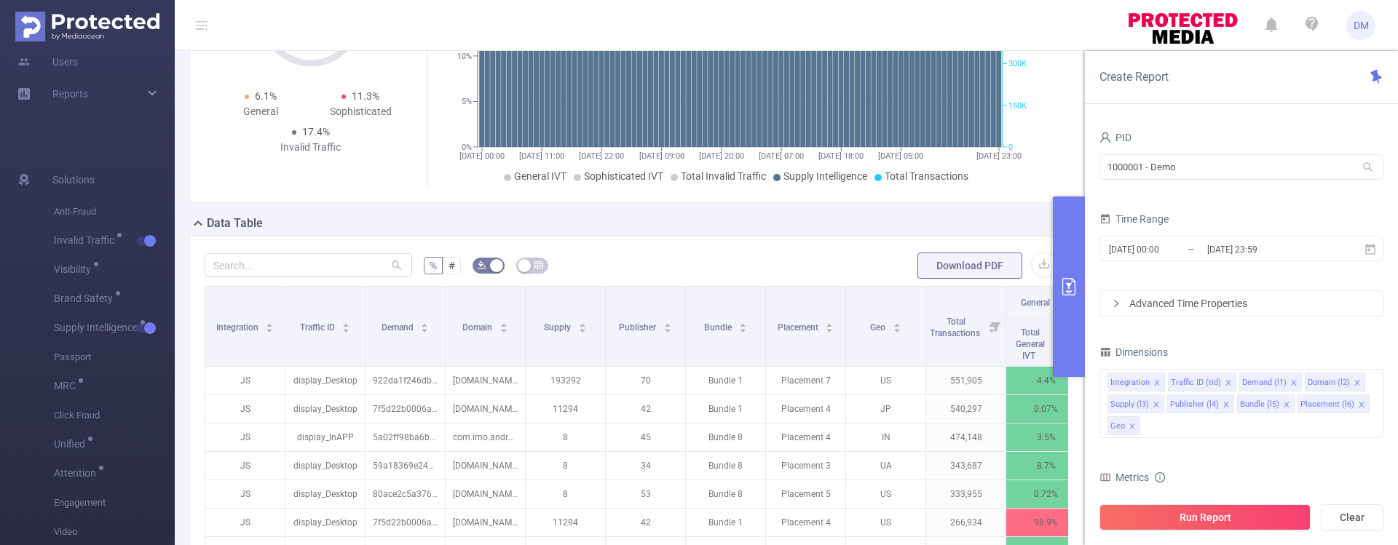
click at [1311, 462] on form "Dimensions Integration Traffic ID (tid) Demand (l1) Domain (l2) Supply (l3) Pub…" at bounding box center [1241, 526] width 284 height 368
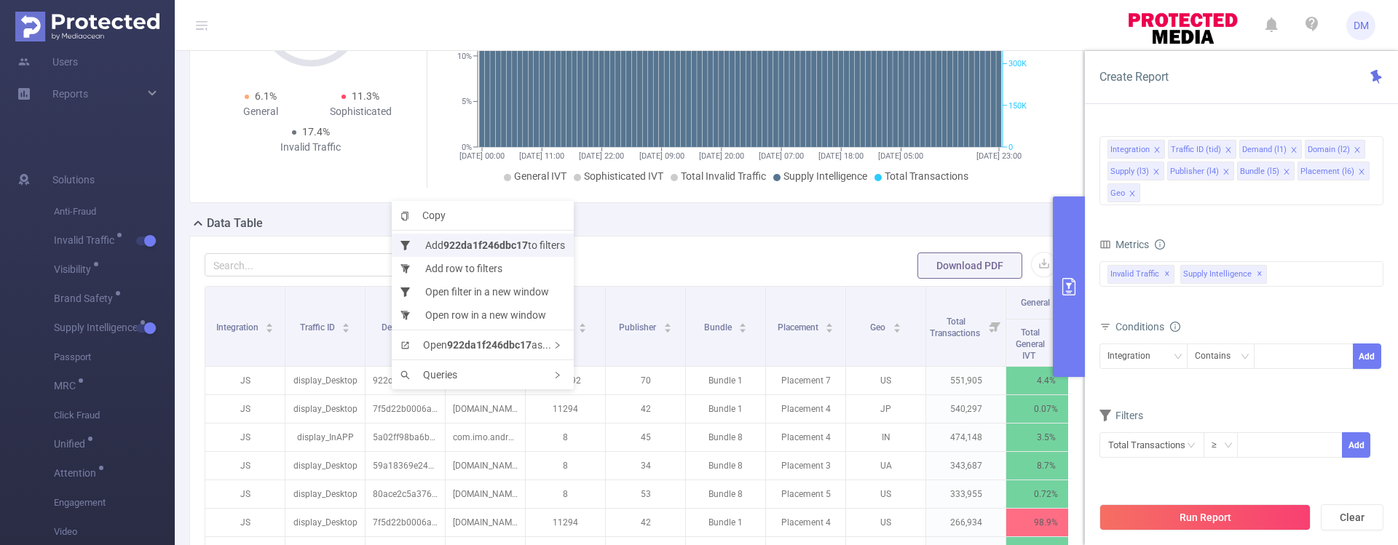
click at [497, 243] on b "922da1f246dbc17" at bounding box center [485, 246] width 84 height 12
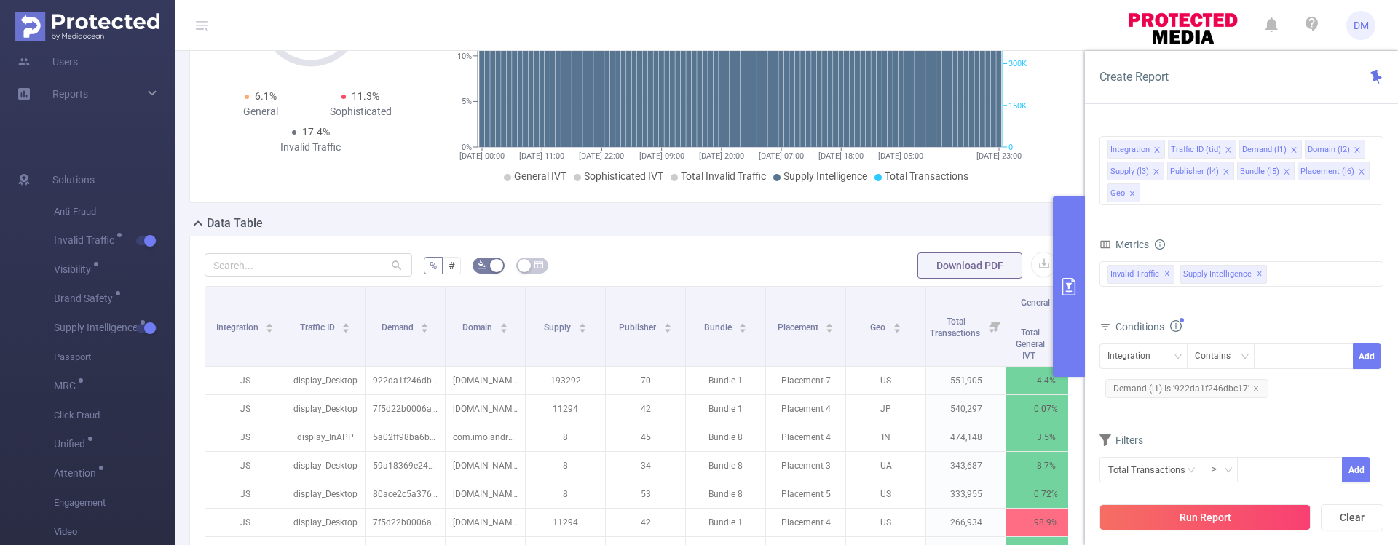
click at [1281, 414] on form "Dimensions Integration Traffic ID (tid) Demand (l1) Domain (l2) Supply (l3) Pub…" at bounding box center [1241, 305] width 284 height 392
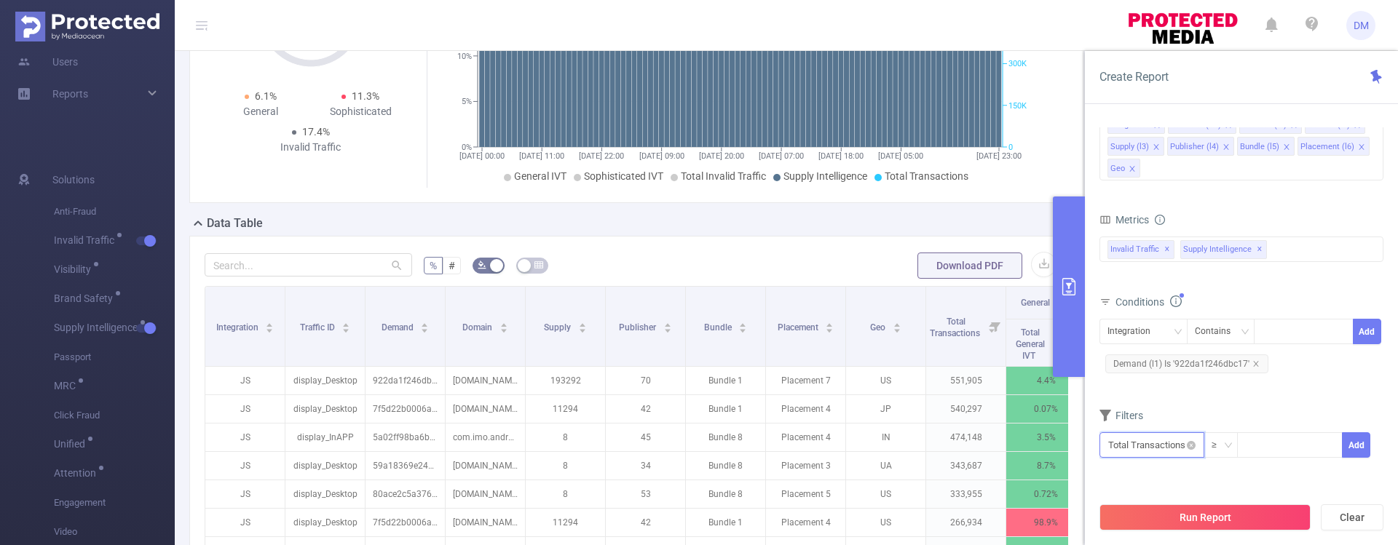
click at [1164, 438] on input "text" at bounding box center [1151, 445] width 105 height 25
click at [1135, 341] on li "Invalid Traffic" at bounding box center [1154, 336] width 110 height 23
click at [1249, 310] on li "General IVT" at bounding box center [1263, 312] width 106 height 23
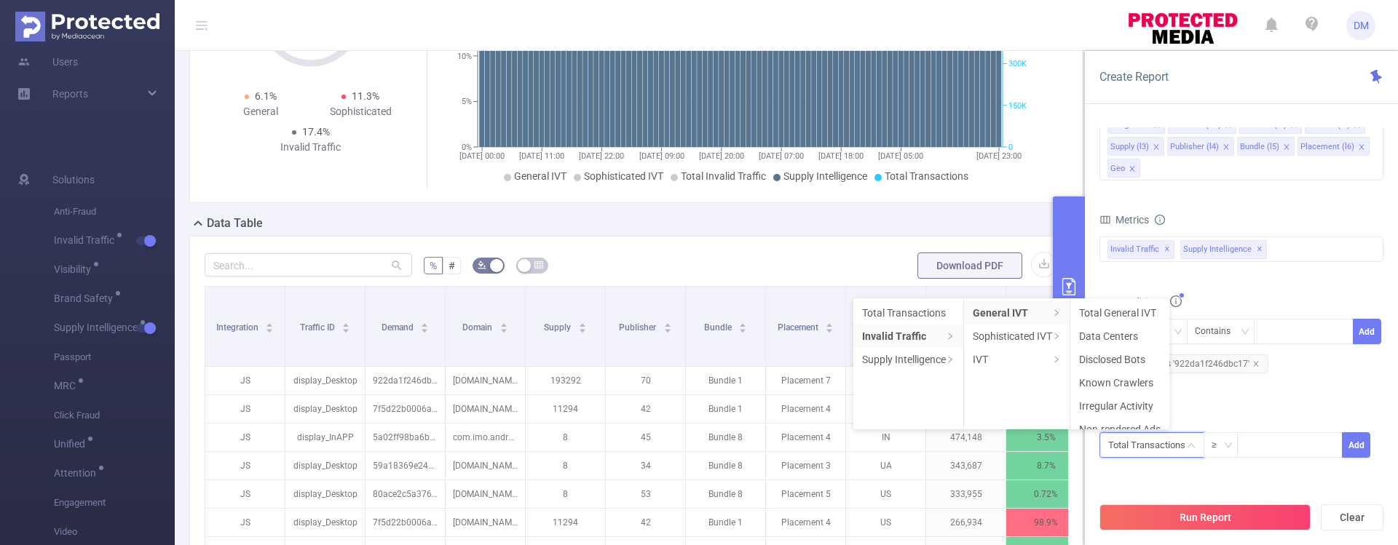
click at [1137, 312] on li "Total General IVT" at bounding box center [1119, 312] width 99 height 23
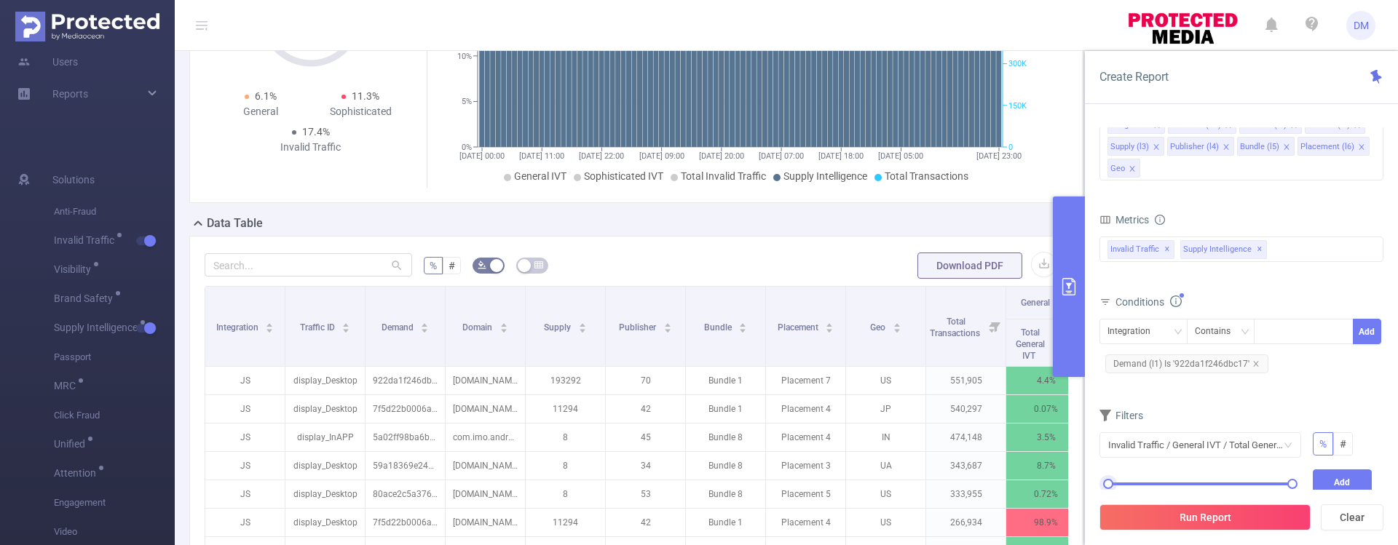
click at [1117, 480] on div "0% 100%" at bounding box center [1200, 484] width 184 height 9
click at [1339, 479] on button "Add" at bounding box center [1343, 482] width 60 height 25
click at [1165, 516] on button "Run Report" at bounding box center [1204, 518] width 211 height 26
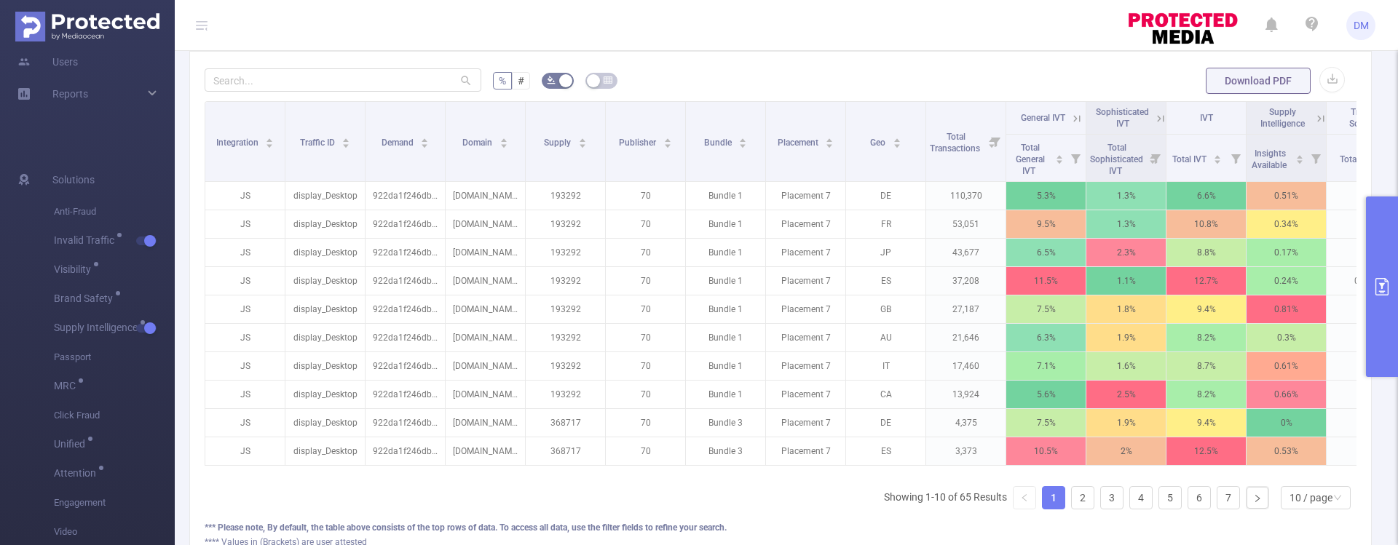
scroll to position [357, 0]
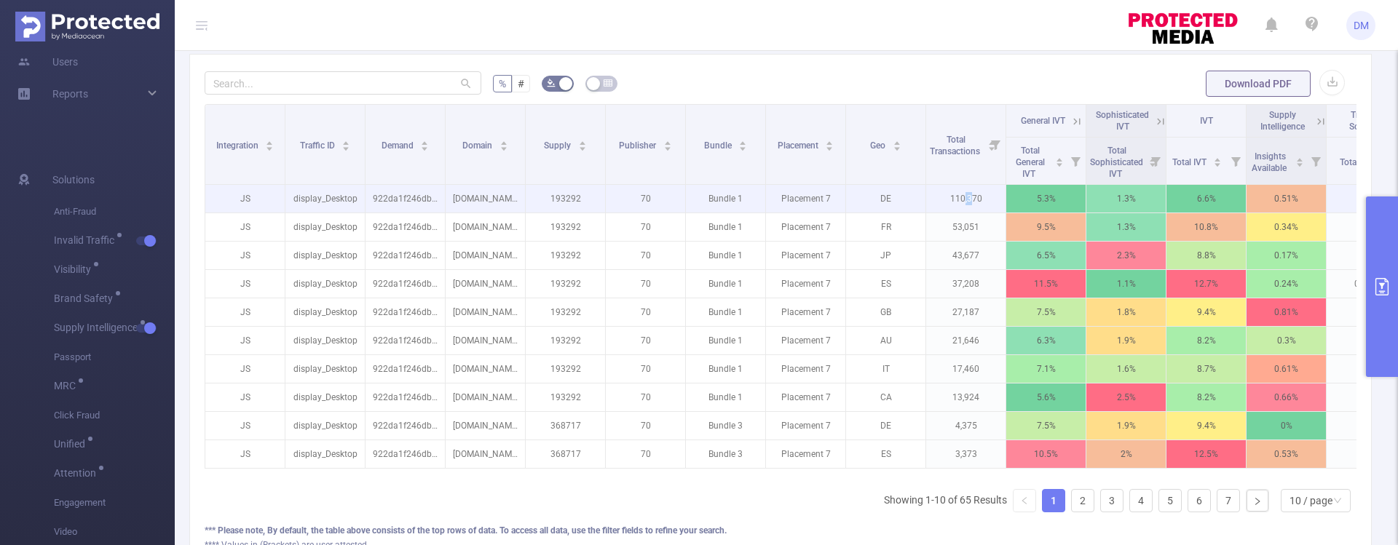
click at [972, 213] on p "110,370" at bounding box center [965, 199] width 79 height 28
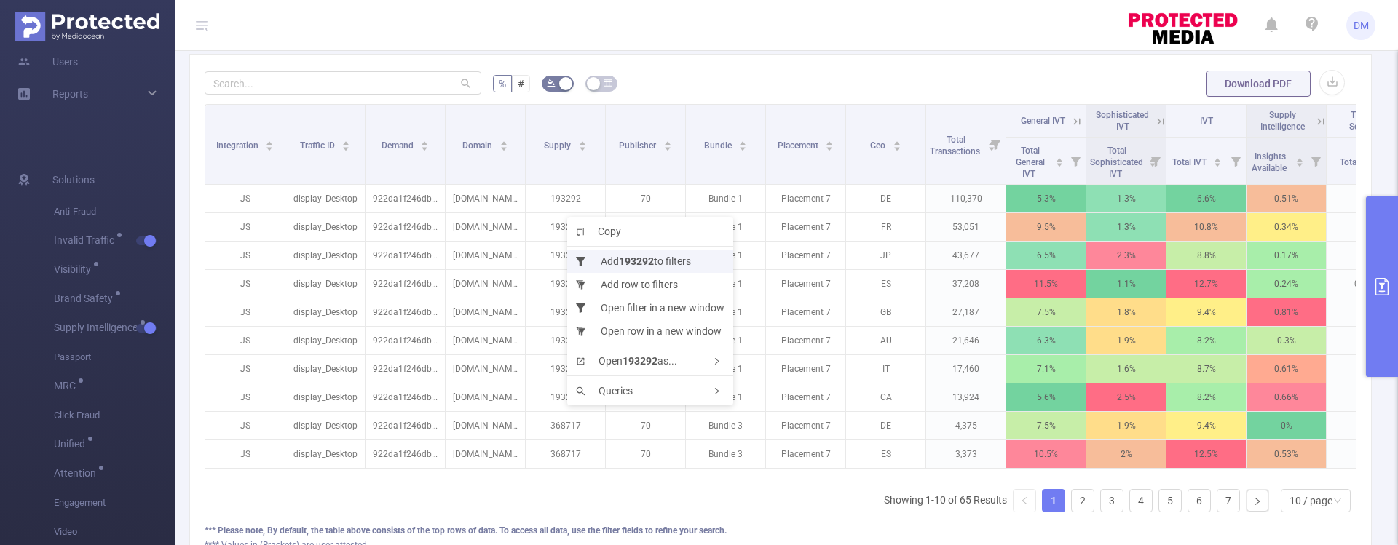
click at [615, 257] on li "Add 193292 to filters" at bounding box center [650, 261] width 166 height 23
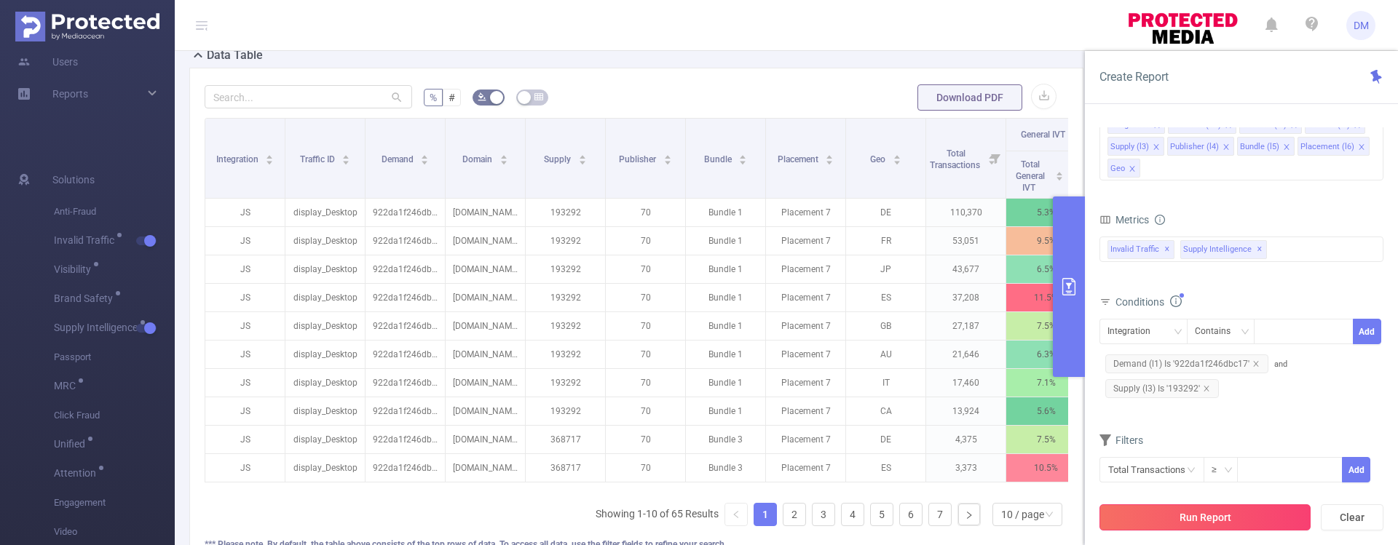
click at [1192, 516] on button "Run Report" at bounding box center [1204, 518] width 211 height 26
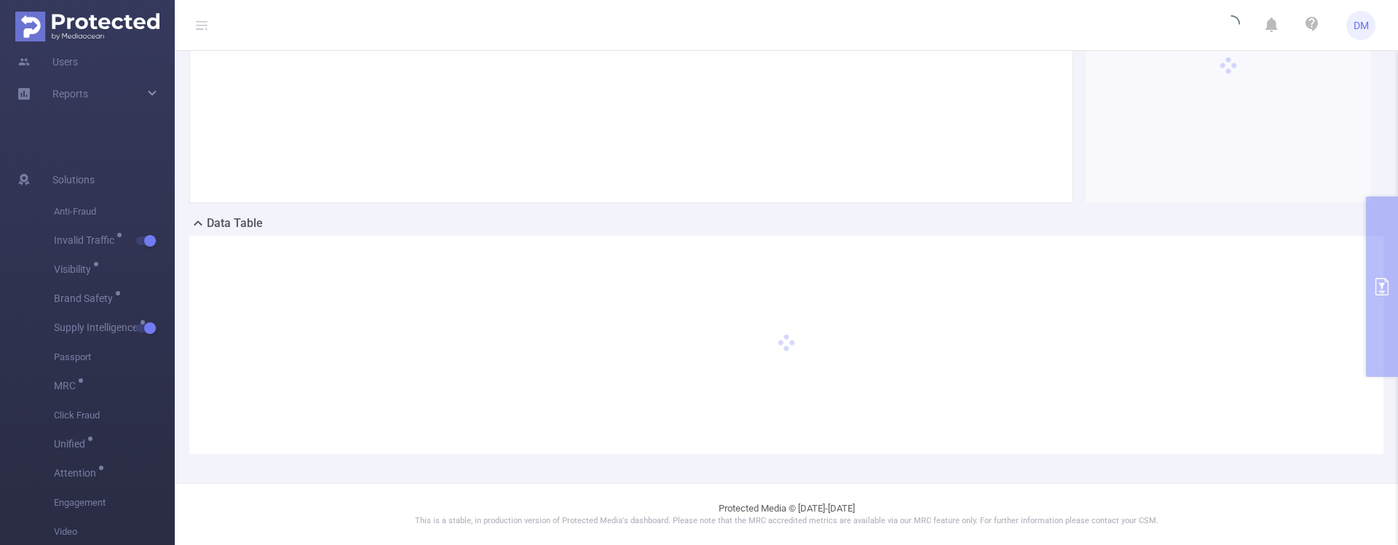
scroll to position [0, 0]
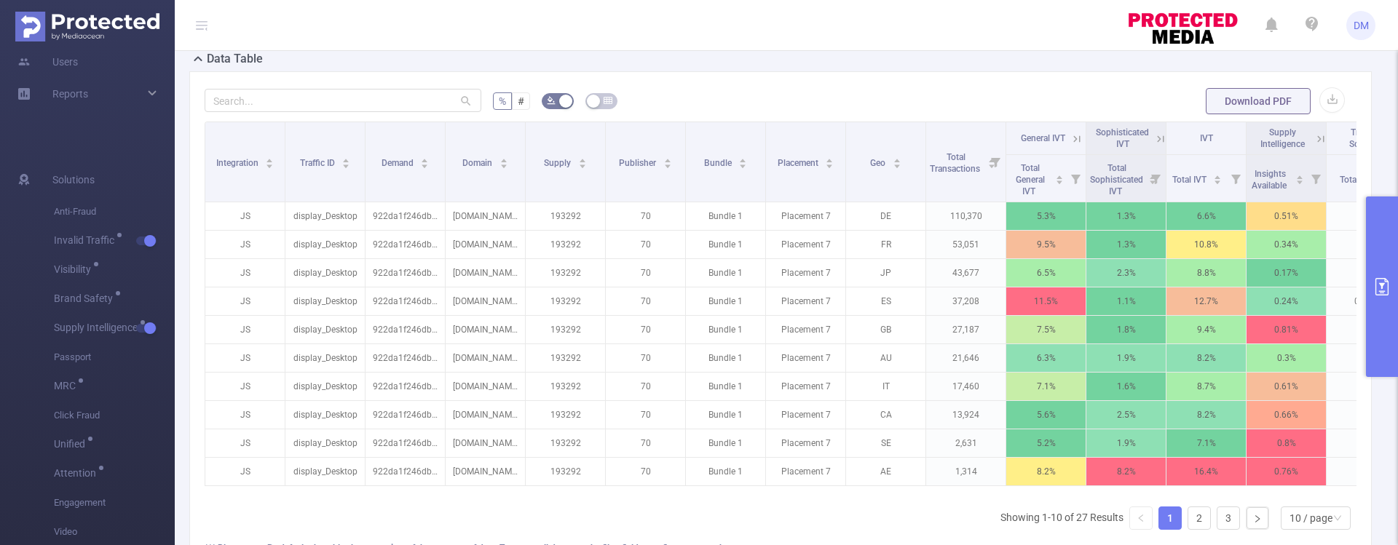
scroll to position [340, 0]
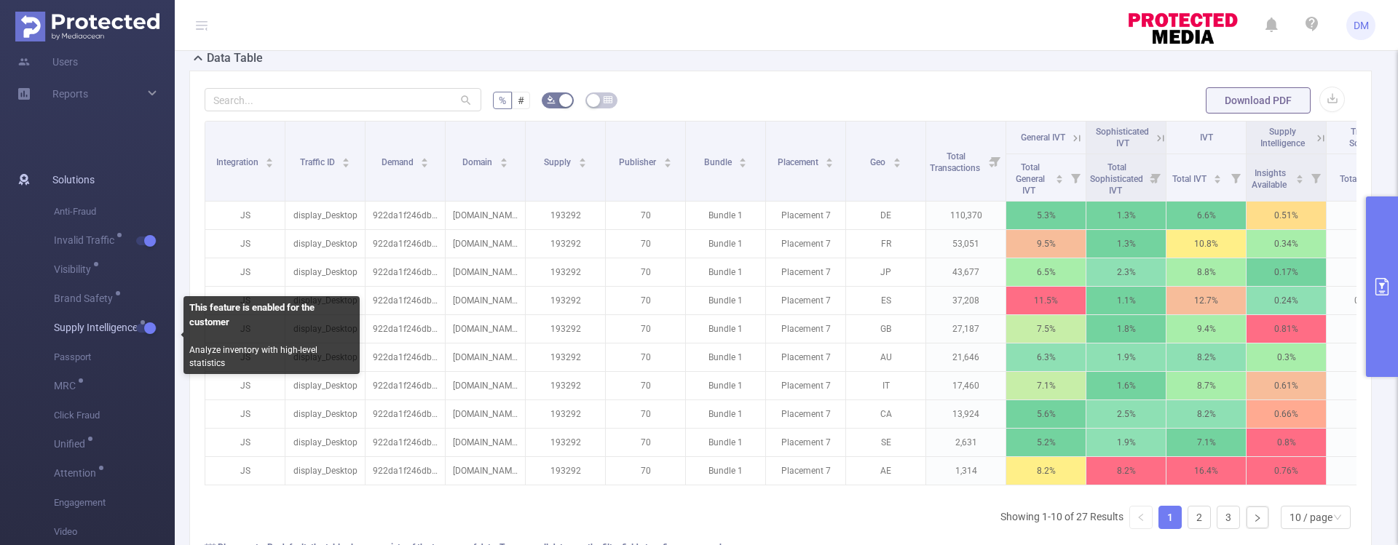
click at [149, 325] on button "button" at bounding box center [146, 328] width 20 height 9
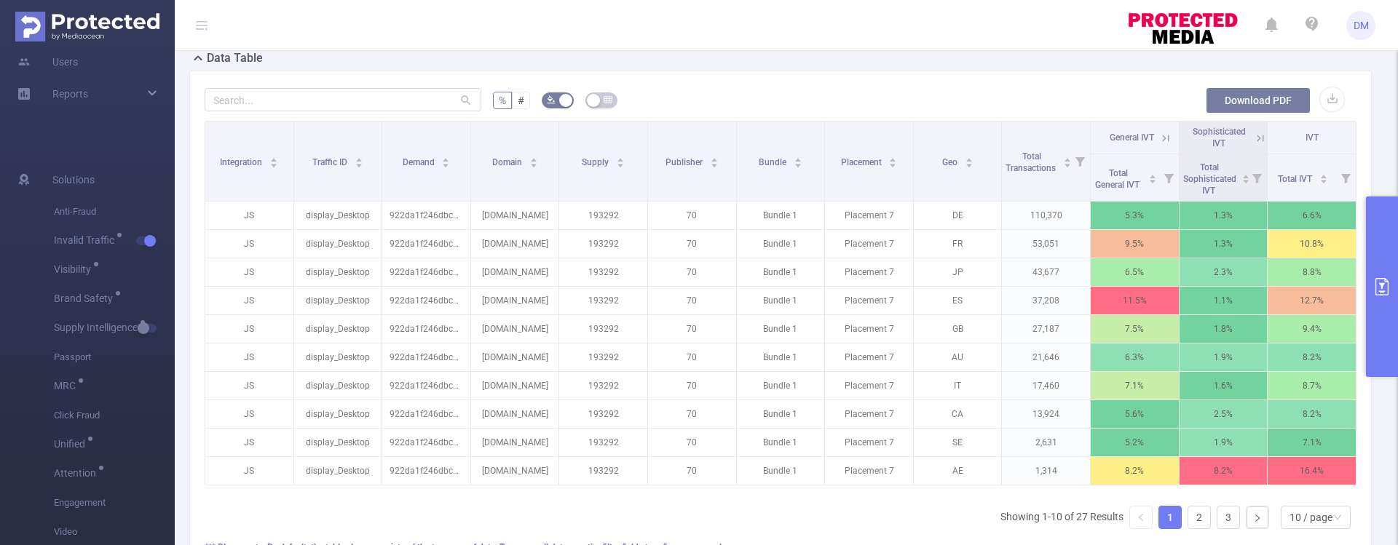
click at [1226, 100] on button "Download PDF" at bounding box center [1258, 100] width 105 height 26
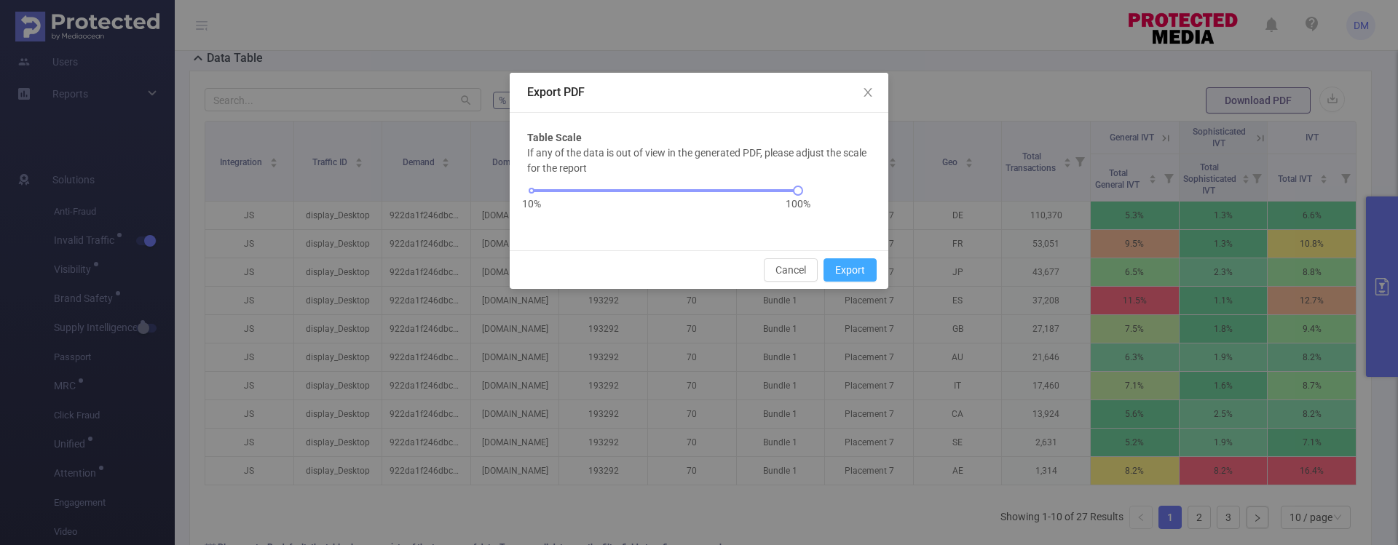
click at [853, 266] on button "Export" at bounding box center [850, 269] width 53 height 23
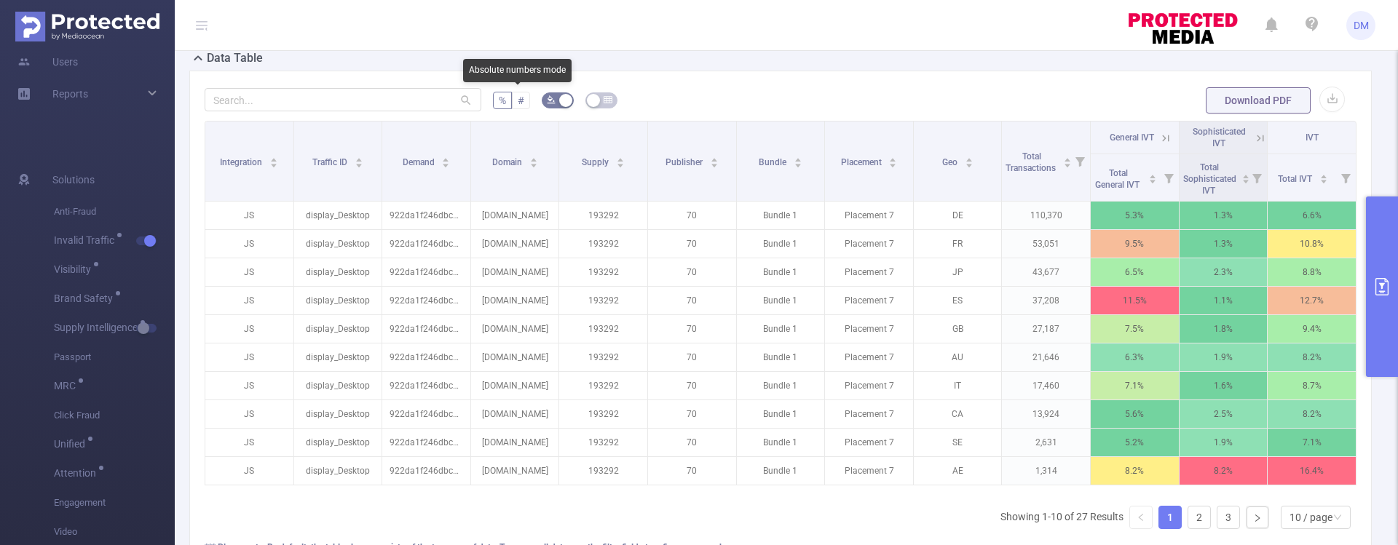
click at [518, 95] on span "#" at bounding box center [521, 101] width 7 height 12
click at [518, 104] on input "#" at bounding box center [518, 104] width 0 height 0
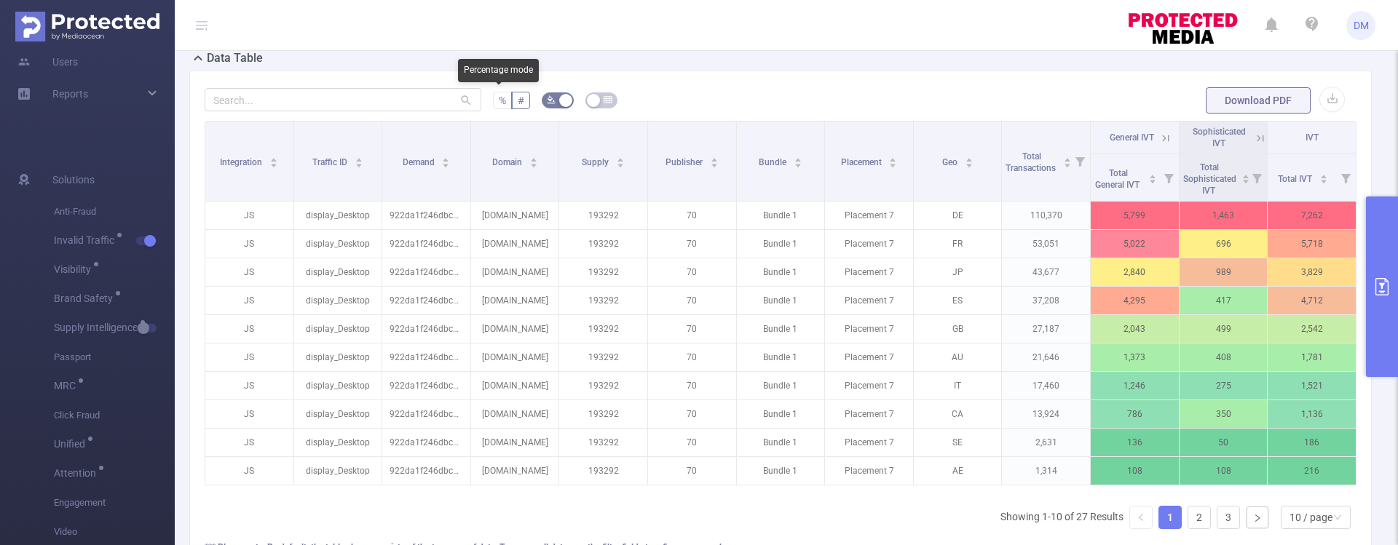
click at [499, 98] on span "%" at bounding box center [502, 101] width 7 height 12
click at [499, 104] on input "%" at bounding box center [499, 104] width 0 height 0
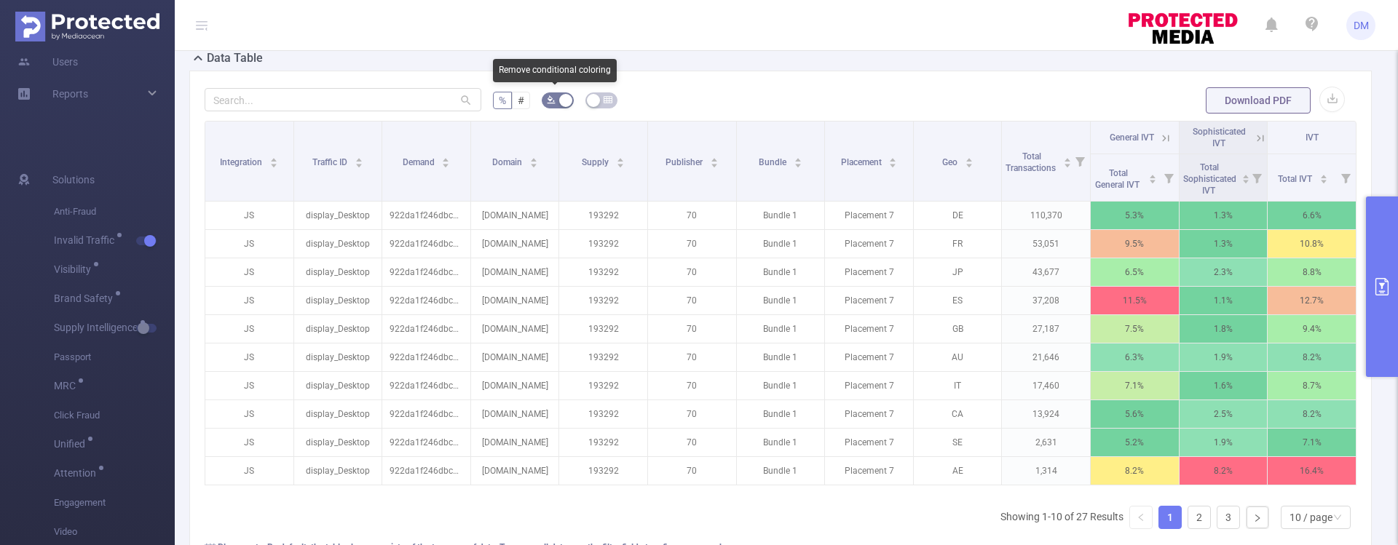
click at [564, 100] on button "button" at bounding box center [558, 100] width 32 height 16
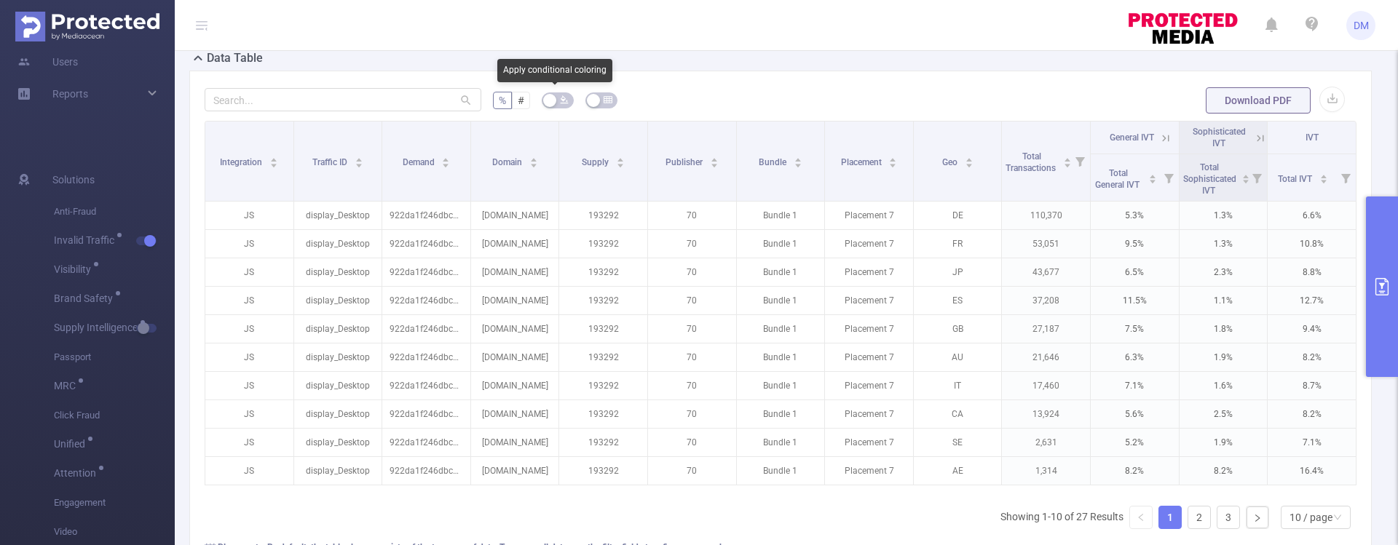
click at [564, 100] on icon "icon: bg-colors" at bounding box center [564, 99] width 9 height 9
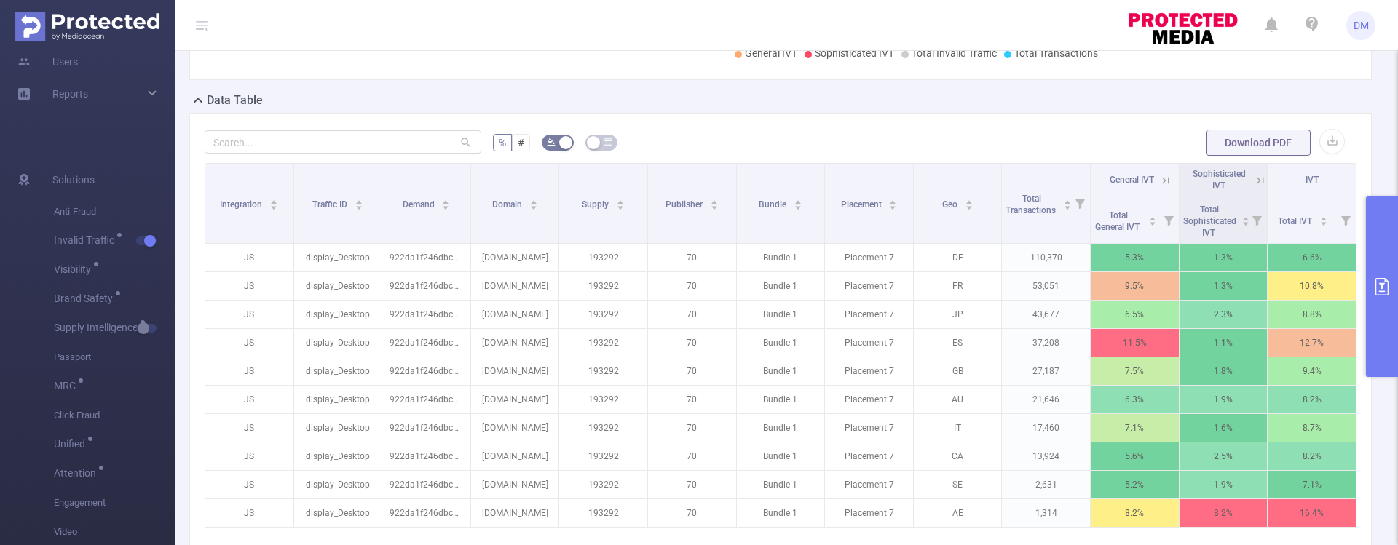
scroll to position [0, 0]
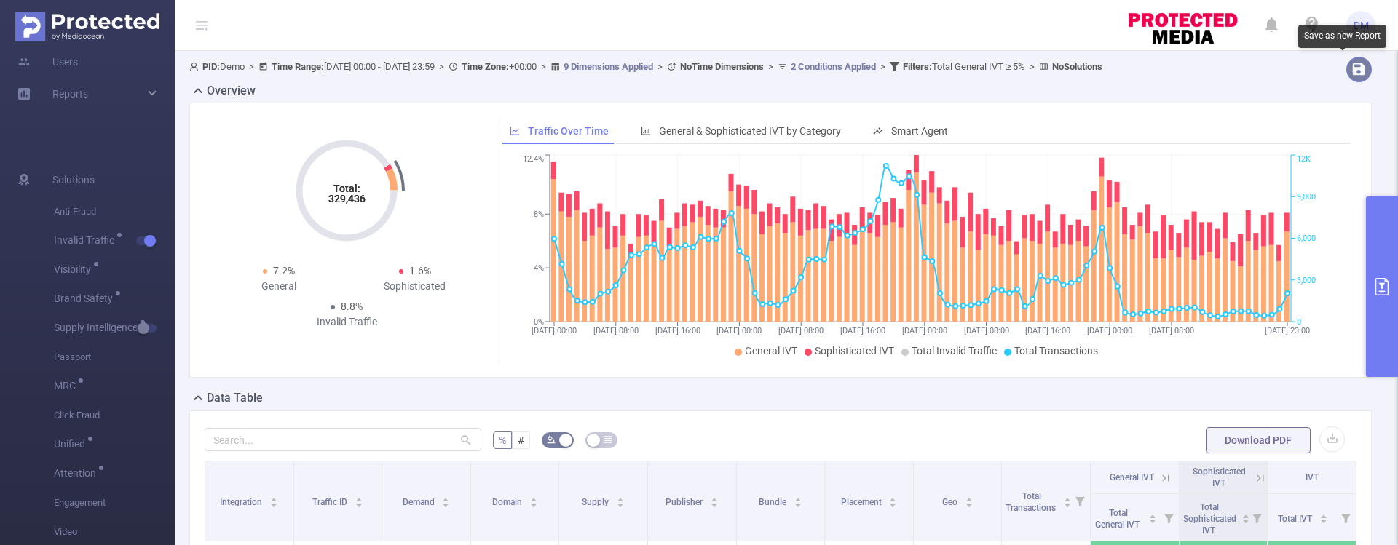
click at [1346, 70] on button "button" at bounding box center [1358, 69] width 25 height 25
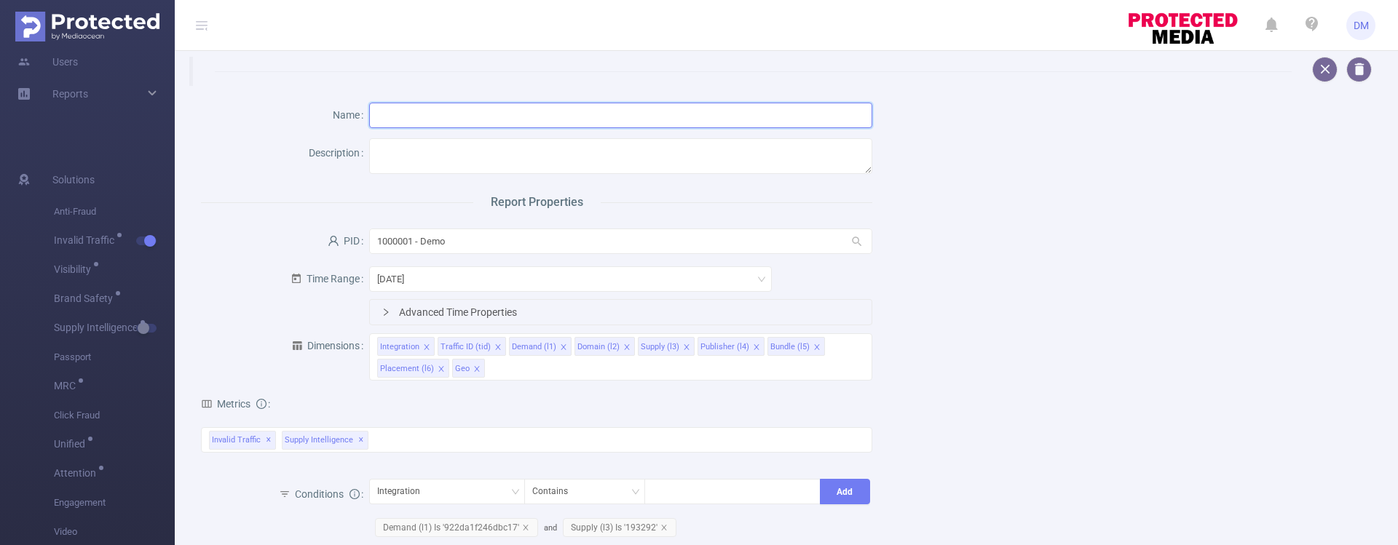
click at [390, 111] on input "text" at bounding box center [621, 115] width 504 height 25
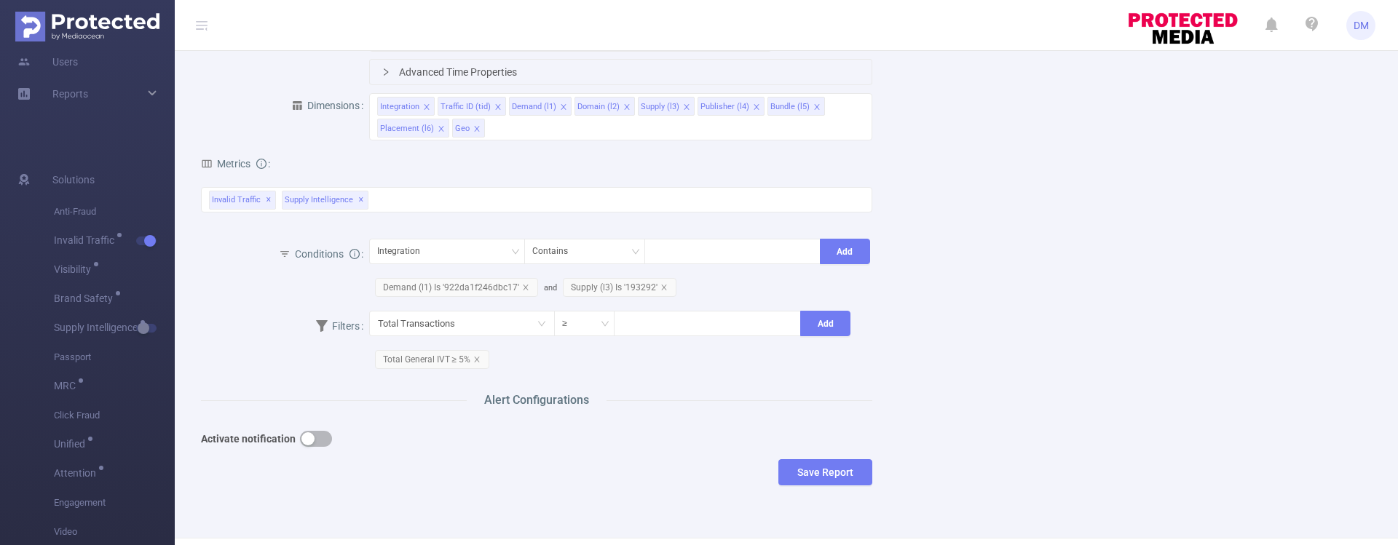
scroll to position [262, 0]
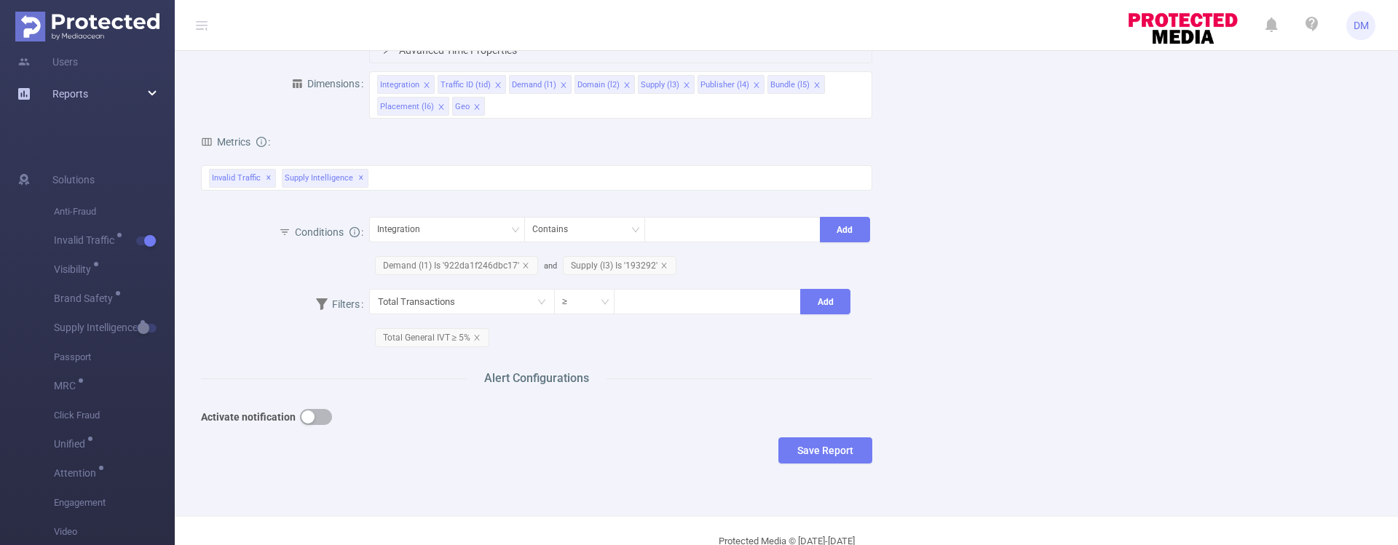
type input "demand 123"
click at [153, 95] on div "Reports" at bounding box center [87, 93] width 175 height 29
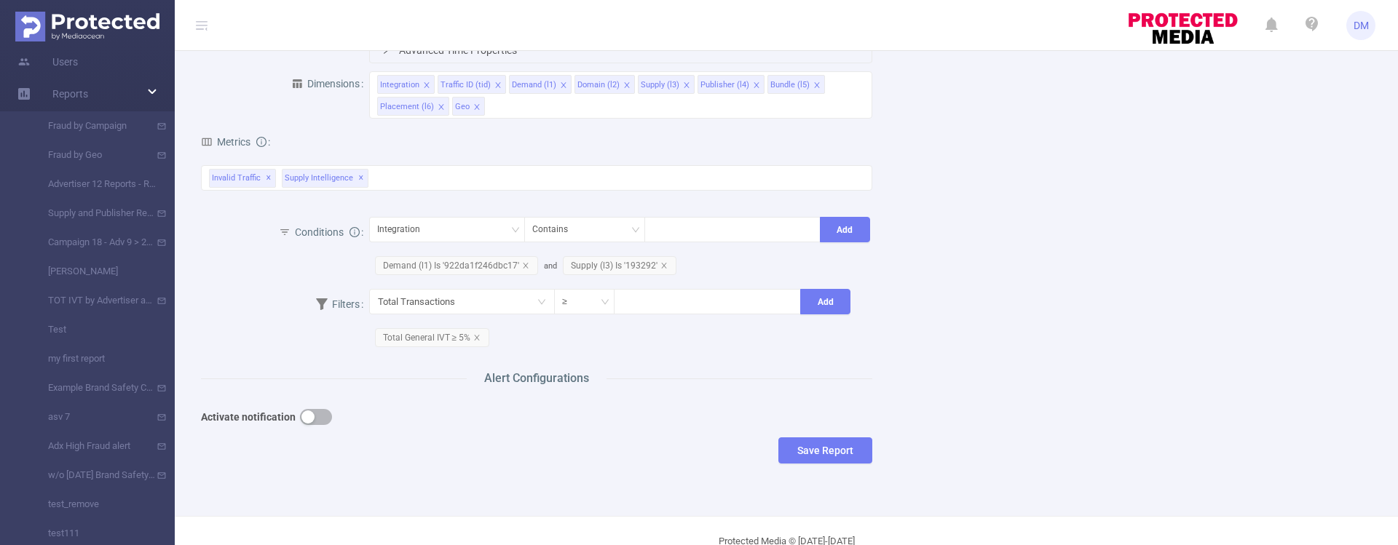
click at [313, 410] on button "button" at bounding box center [316, 417] width 32 height 16
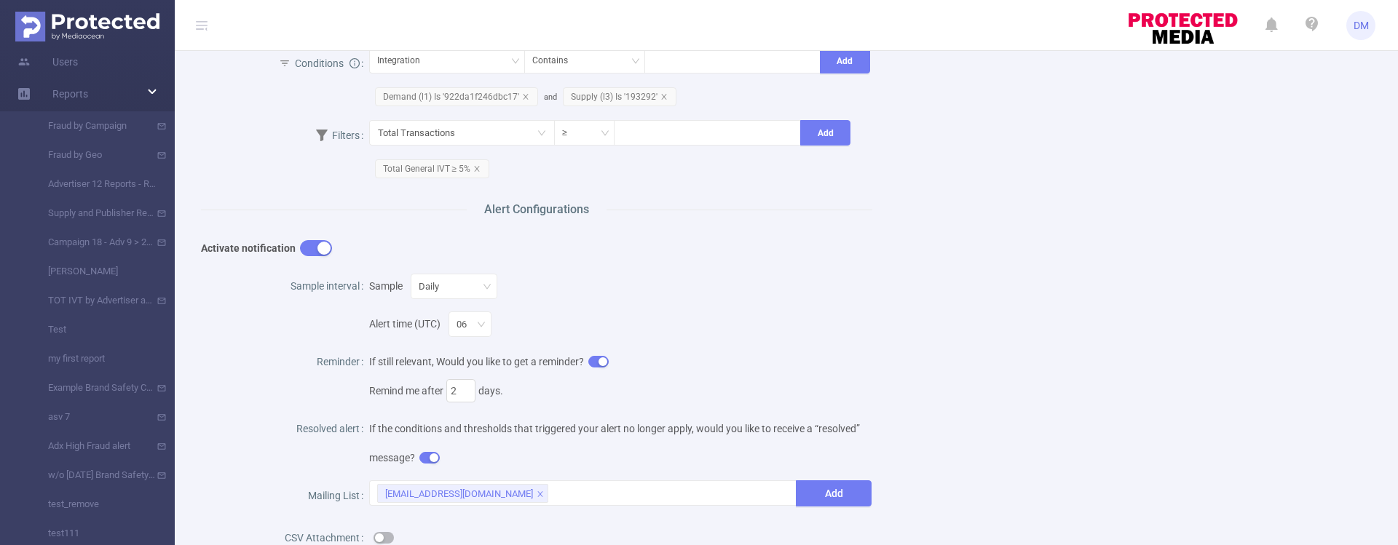
scroll to position [613, 0]
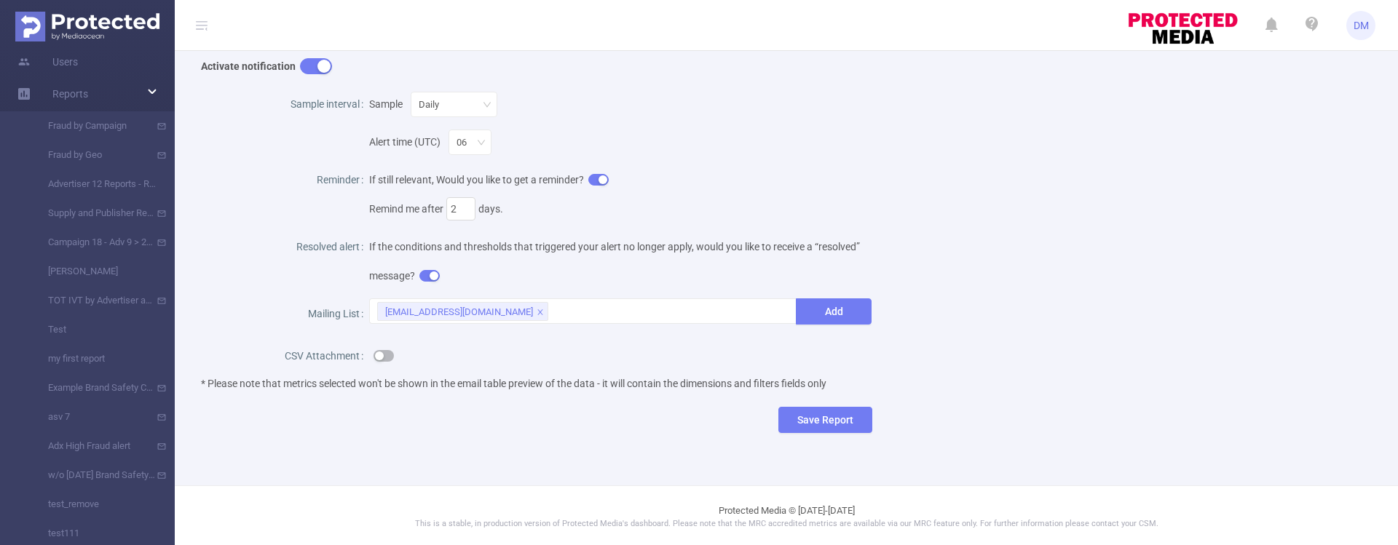
click at [379, 357] on button "button" at bounding box center [384, 356] width 20 height 12
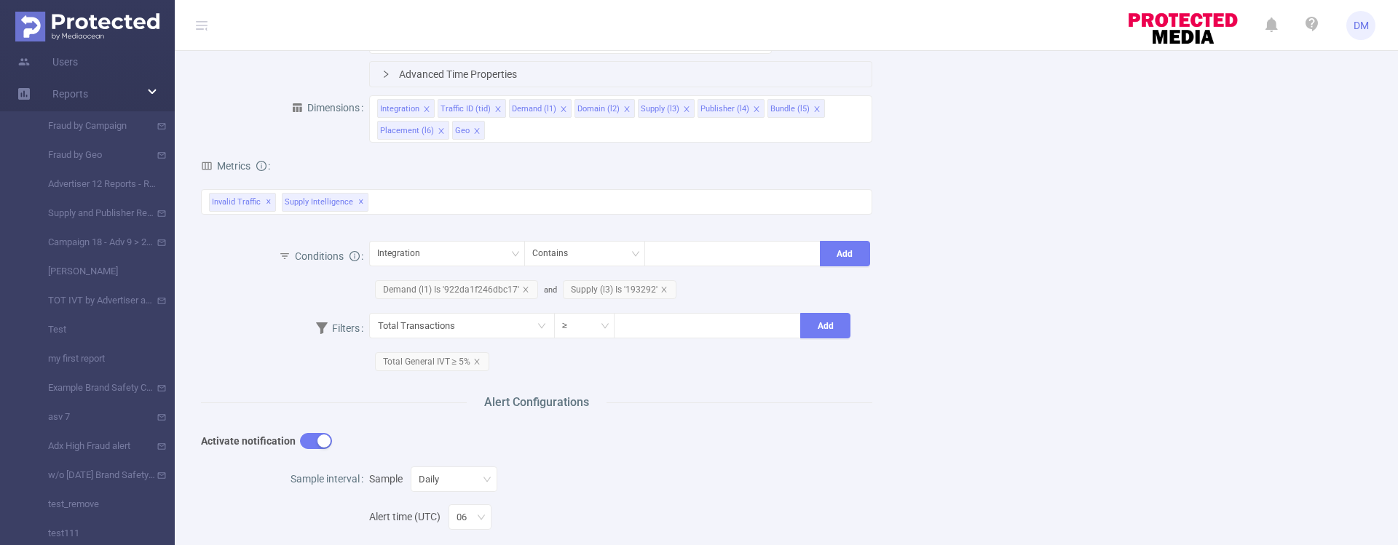
scroll to position [0, 0]
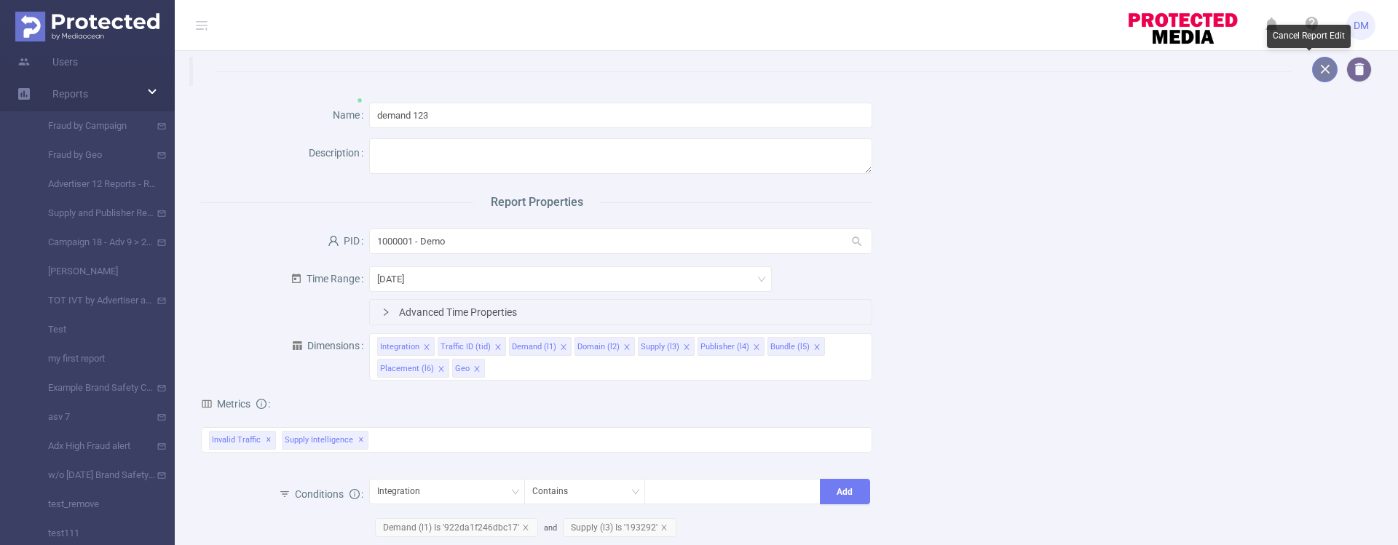
click at [1312, 71] on button "button" at bounding box center [1324, 69] width 25 height 25
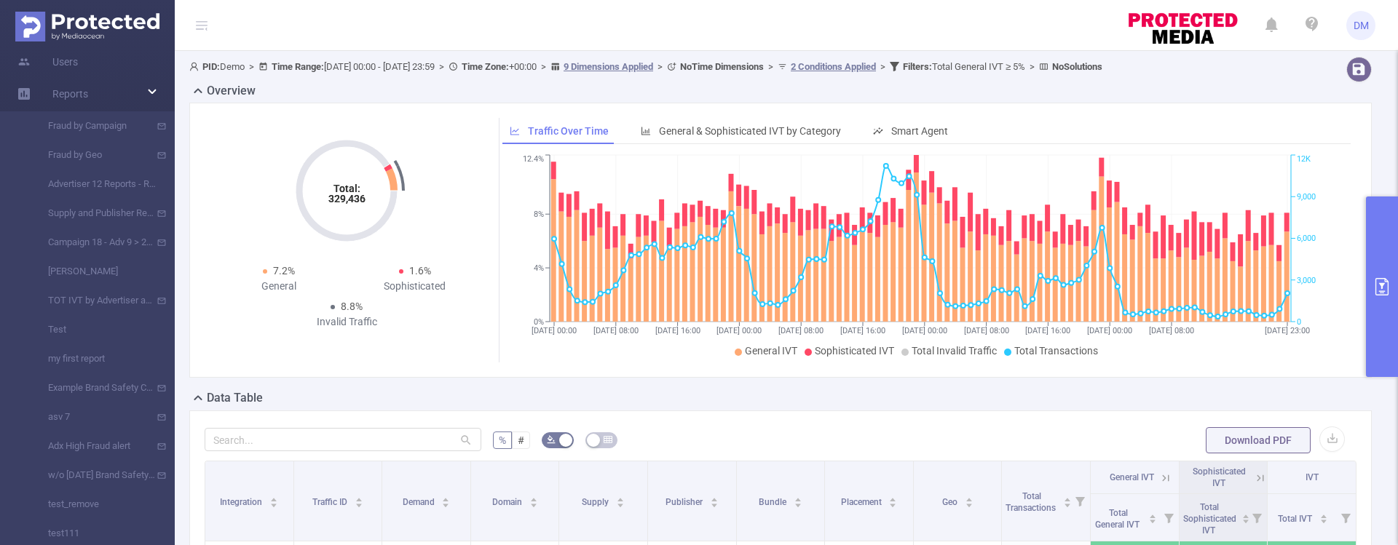
click at [1375, 284] on icon "primary" at bounding box center [1381, 286] width 17 height 17
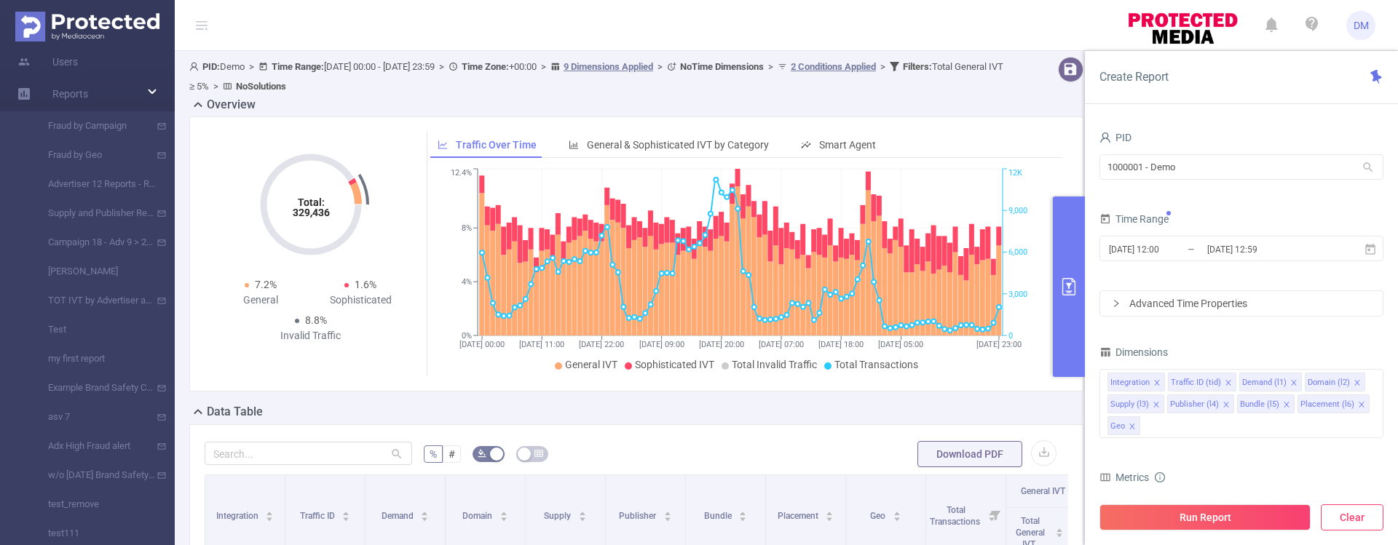
click at [1357, 521] on button "Clear" at bounding box center [1352, 518] width 63 height 26
type input "[DATE] 11:00"
type input "[DATE] 11:59"
click at [1304, 467] on div "Metrics" at bounding box center [1241, 479] width 284 height 24
click at [1257, 499] on span "✕" at bounding box center [1260, 507] width 6 height 17
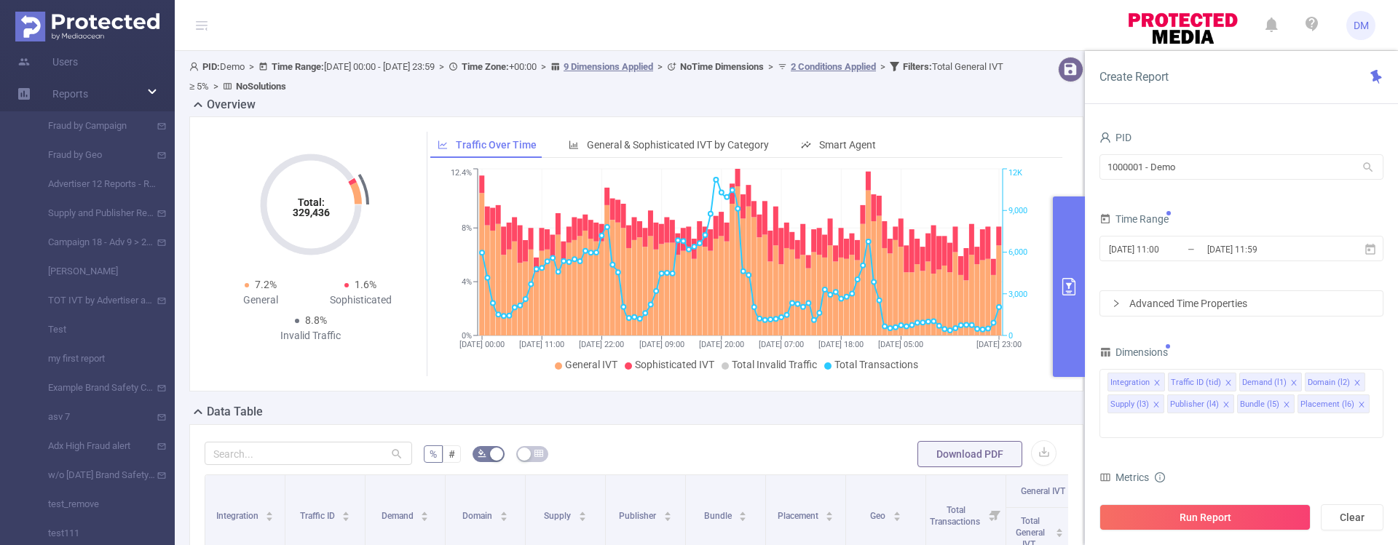
click at [1255, 494] on div "Invalid Traffic ✕" at bounding box center [1241, 506] width 284 height 25
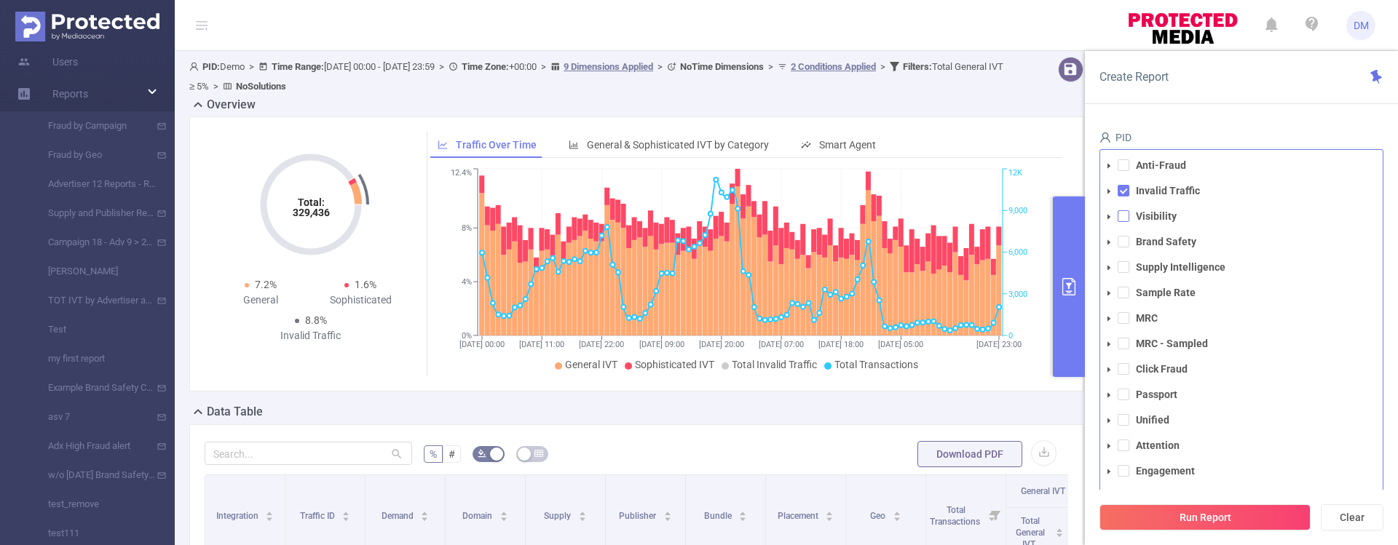
click at [1125, 210] on span at bounding box center [1124, 216] width 12 height 12
click at [1126, 236] on span at bounding box center [1124, 242] width 12 height 12
click at [1200, 515] on button "Run Report" at bounding box center [1204, 518] width 211 height 26
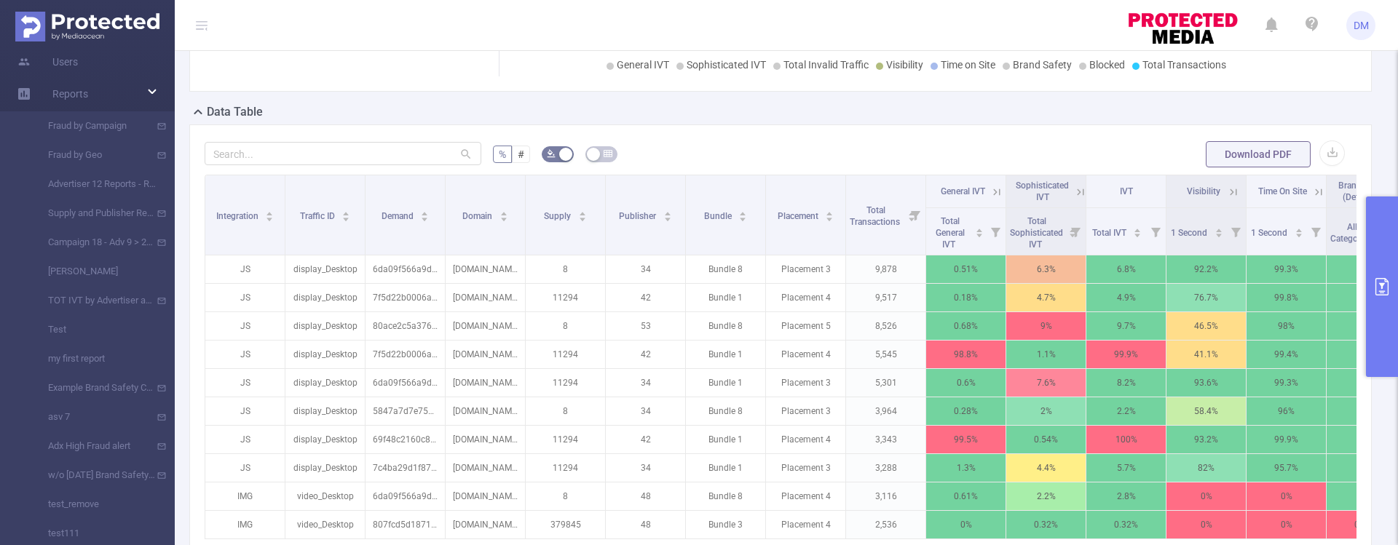
scroll to position [307, 0]
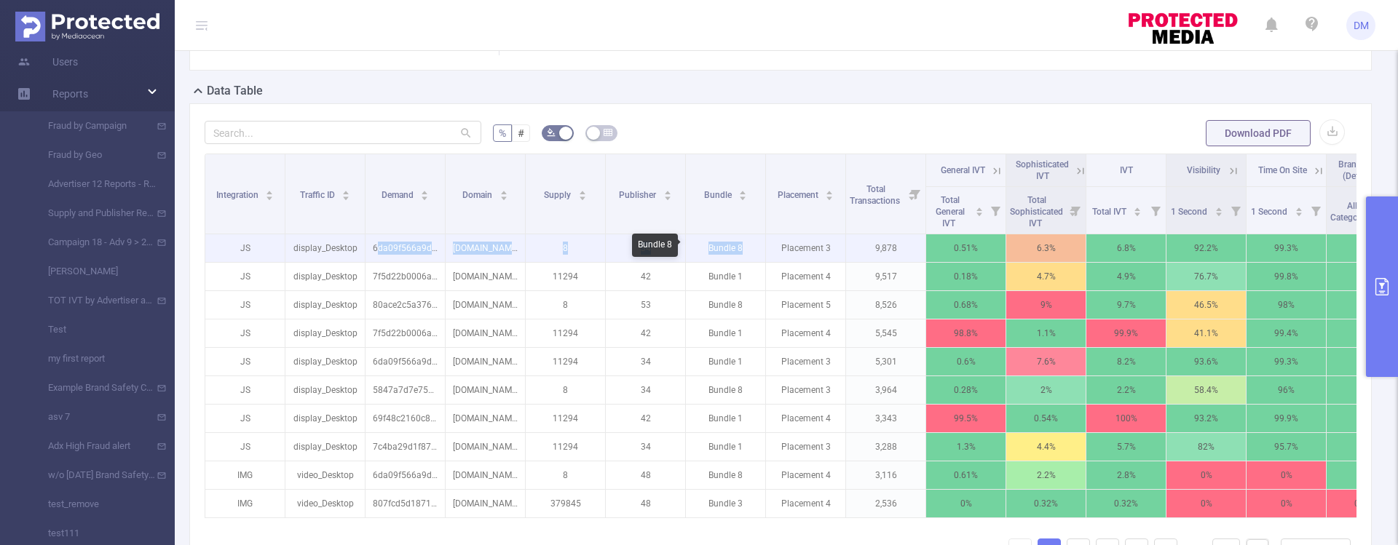
drag, startPoint x: 382, startPoint y: 251, endPoint x: 744, endPoint y: 244, distance: 362.0
click at [745, 244] on tr "JS display_Desktop 6da09f566a9dc06 [DOMAIN_NAME] 8 34 Bundle 8 Placement 3 9,87…" at bounding box center [926, 248] width 1442 height 28
click at [722, 241] on p "Bundle 8" at bounding box center [725, 248] width 79 height 28
click at [810, 248] on p "Placement 3" at bounding box center [805, 248] width 79 height 28
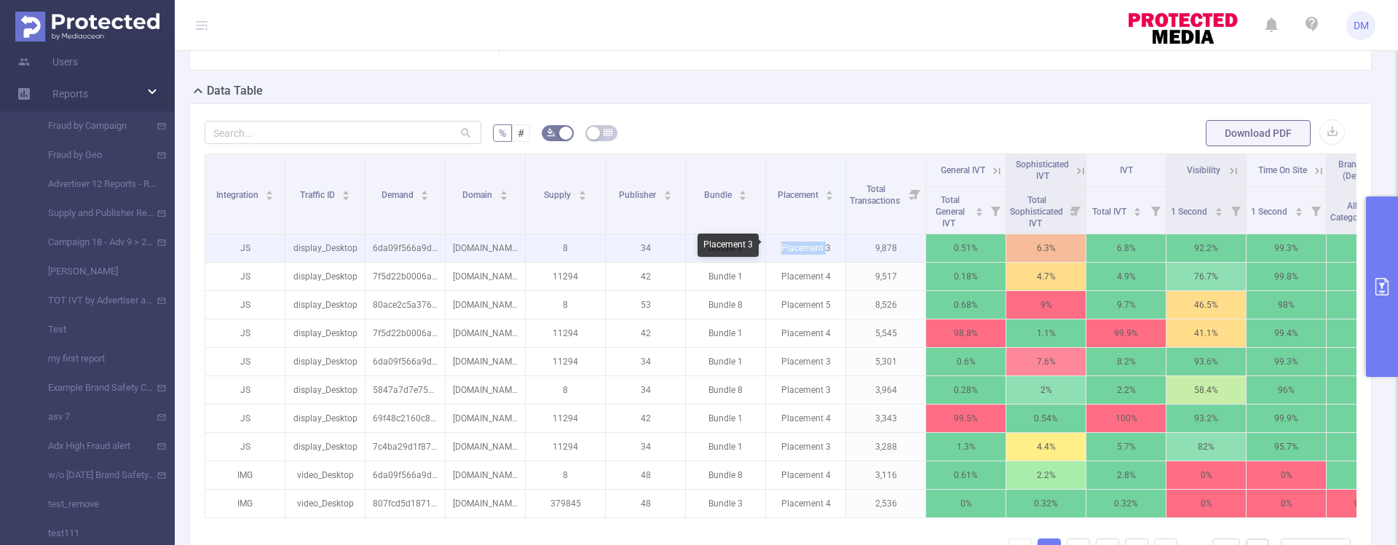
click at [810, 248] on p "Placement 3" at bounding box center [805, 248] width 79 height 28
drag, startPoint x: 864, startPoint y: 250, endPoint x: 909, endPoint y: 248, distance: 45.2
click at [909, 248] on p "9,878" at bounding box center [885, 248] width 79 height 28
drag, startPoint x: 829, startPoint y: 247, endPoint x: 771, endPoint y: 242, distance: 58.4
click at [771, 242] on p "Placement 3" at bounding box center [805, 248] width 79 height 28
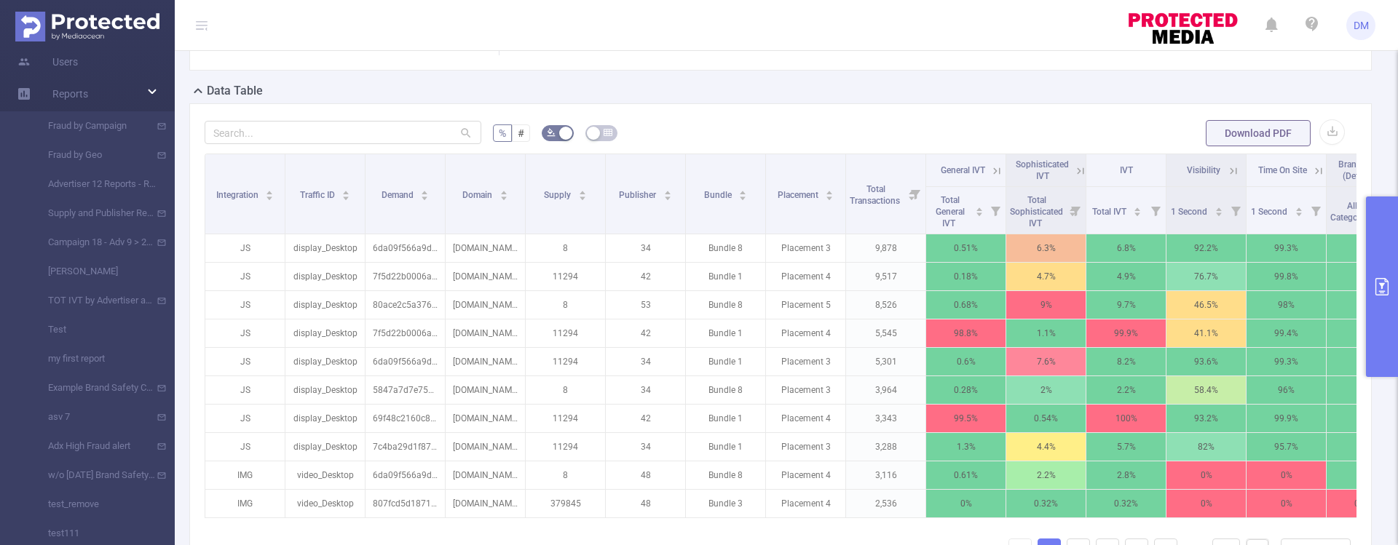
click at [1234, 169] on icon at bounding box center [1233, 171] width 13 height 13
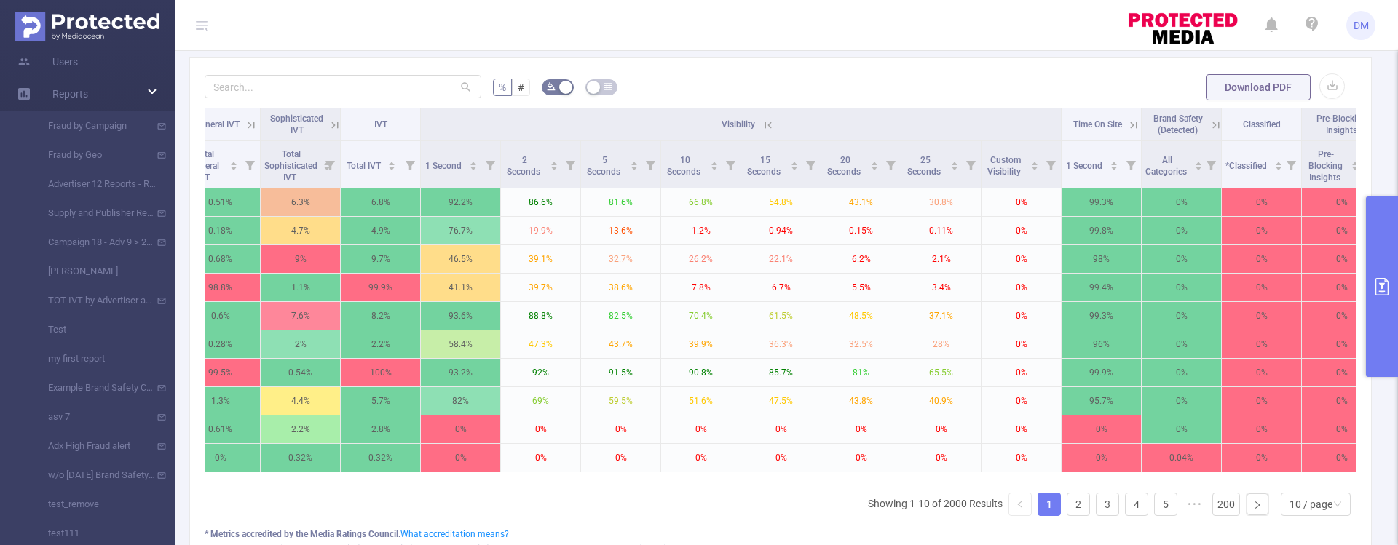
scroll to position [364, 0]
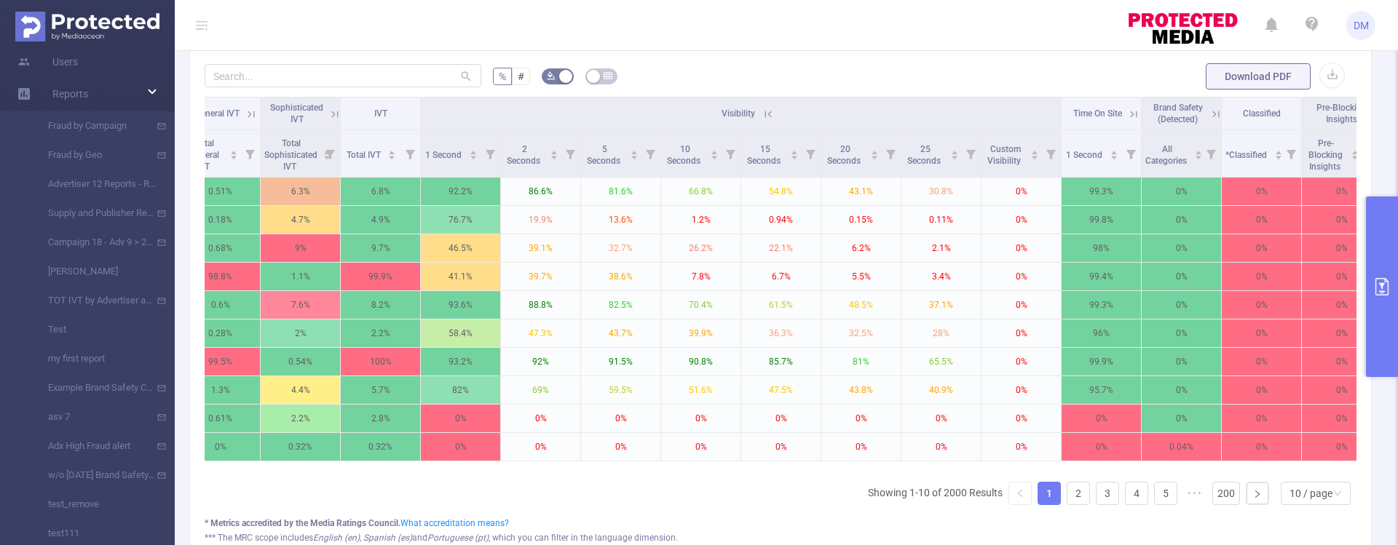
click at [1131, 110] on icon at bounding box center [1133, 114] width 13 height 13
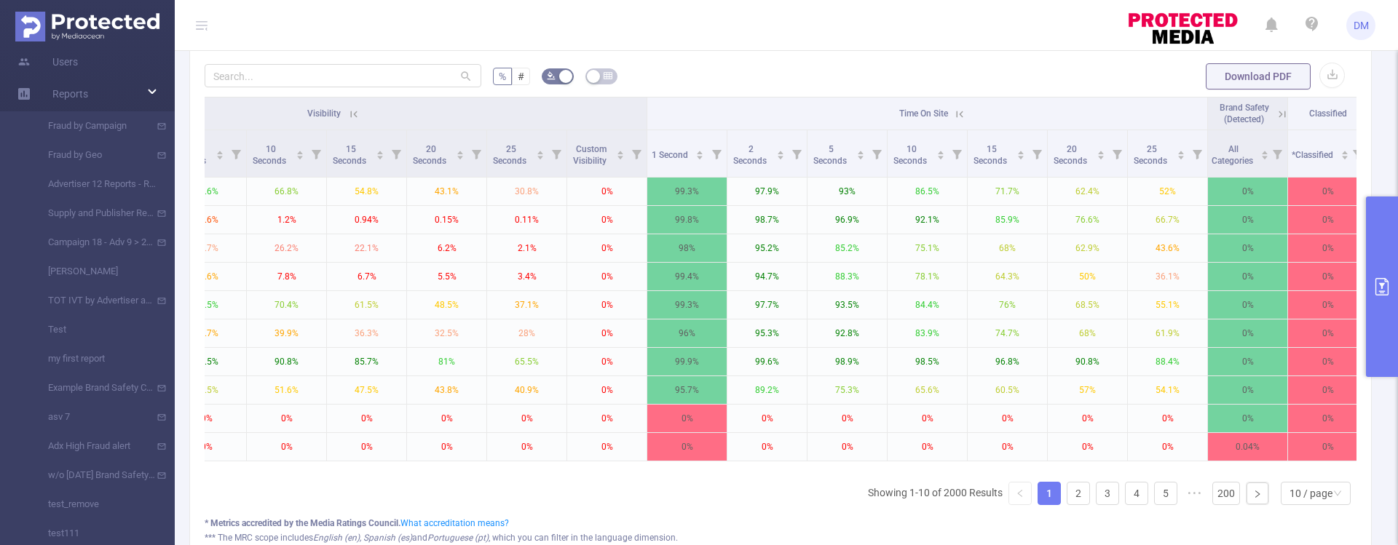
scroll to position [0, 1172]
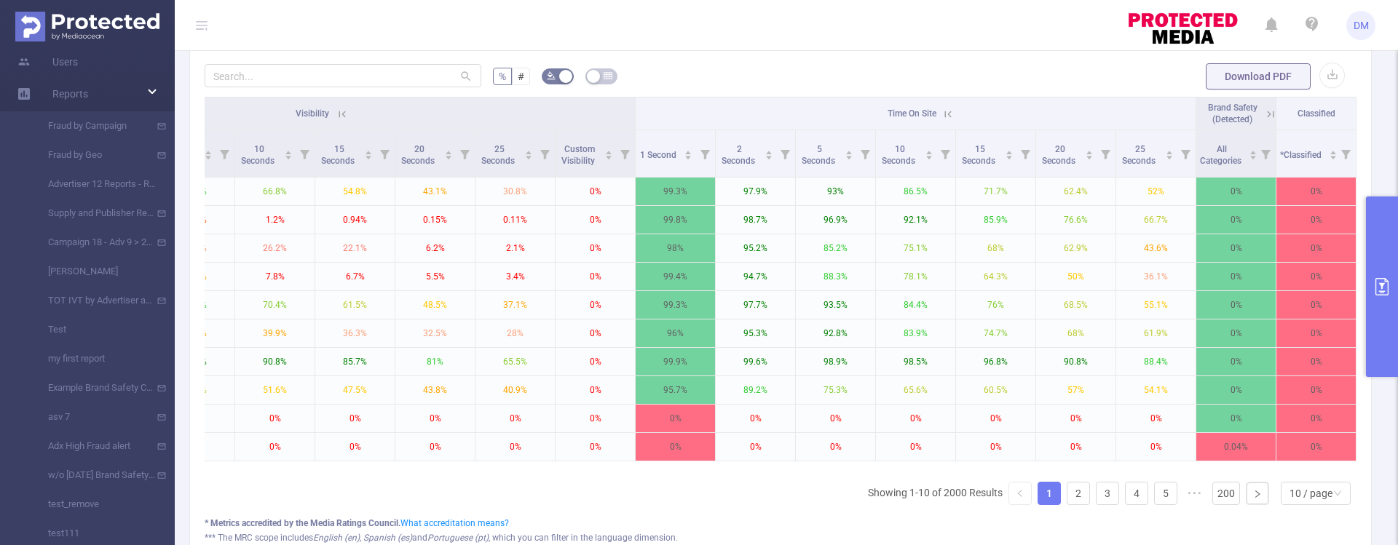
click at [336, 111] on icon at bounding box center [342, 114] width 13 height 13
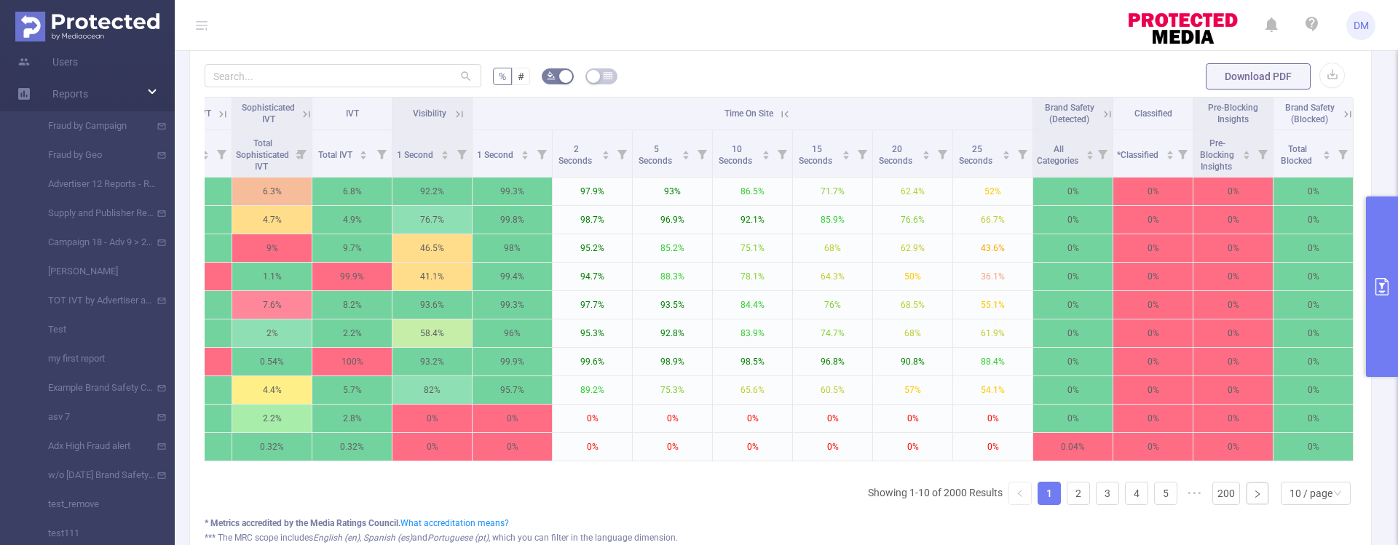
click at [778, 115] on icon at bounding box center [784, 114] width 13 height 13
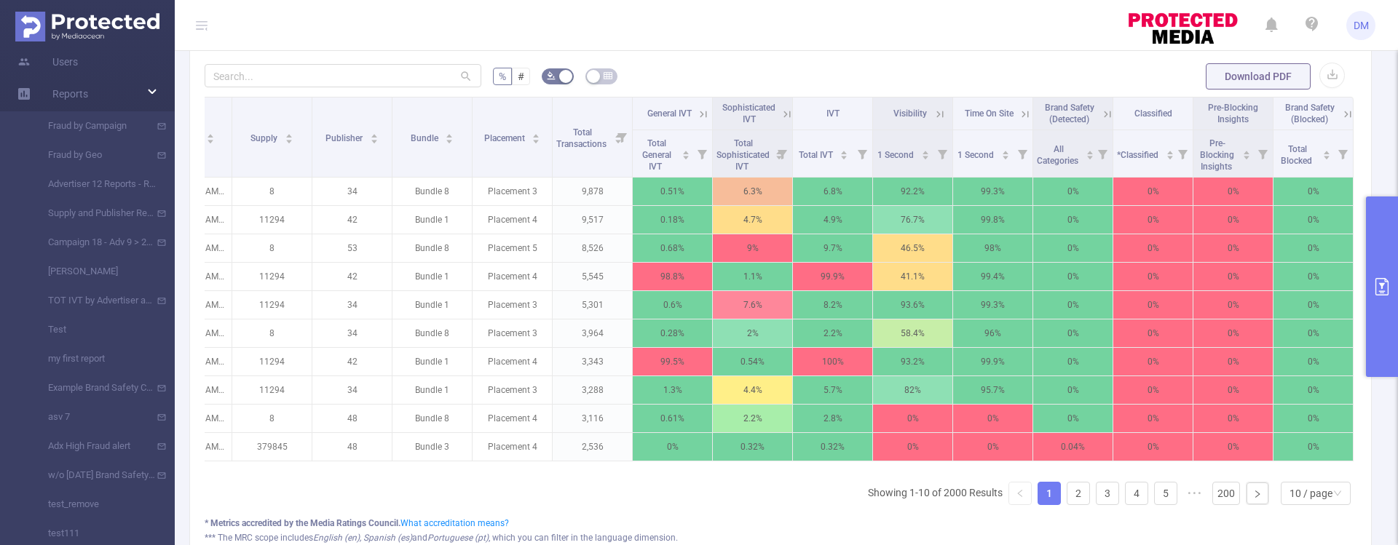
scroll to position [0, 310]
click at [1101, 112] on icon at bounding box center [1107, 114] width 13 height 13
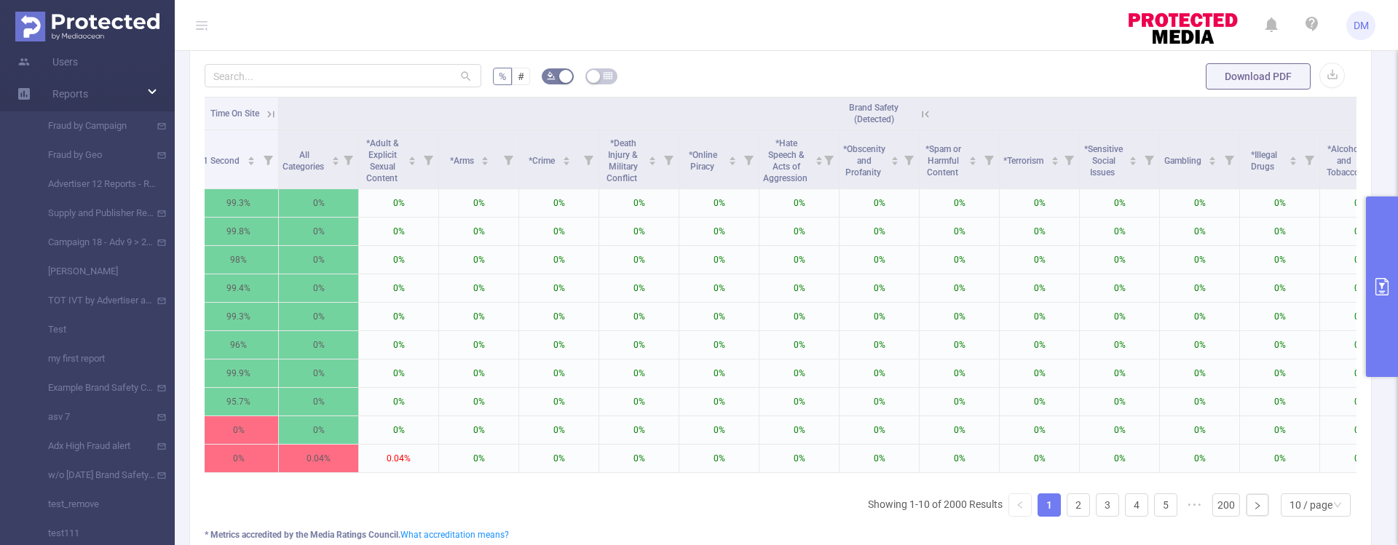
scroll to position [0, 1070]
